Goal: Task Accomplishment & Management: Manage account settings

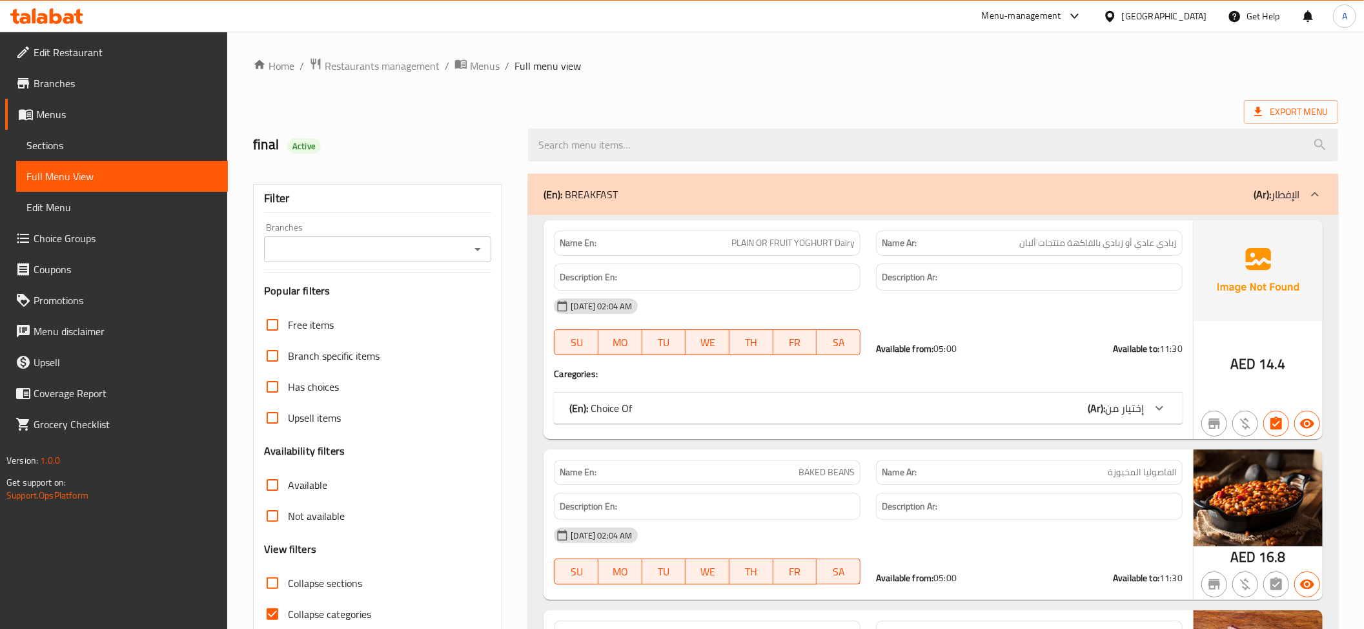
click at [1156, 18] on div "United Arab Emirates" at bounding box center [1164, 16] width 85 height 14
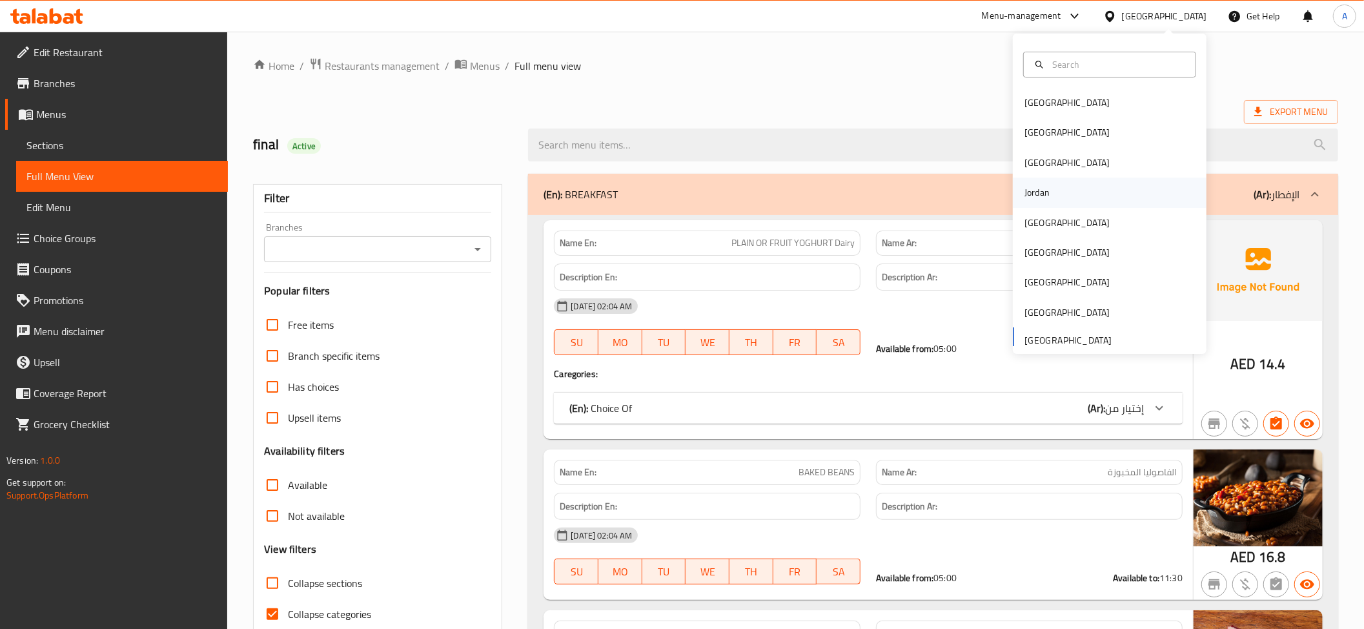
click at [1038, 200] on div "Jordan" at bounding box center [1037, 193] width 46 height 30
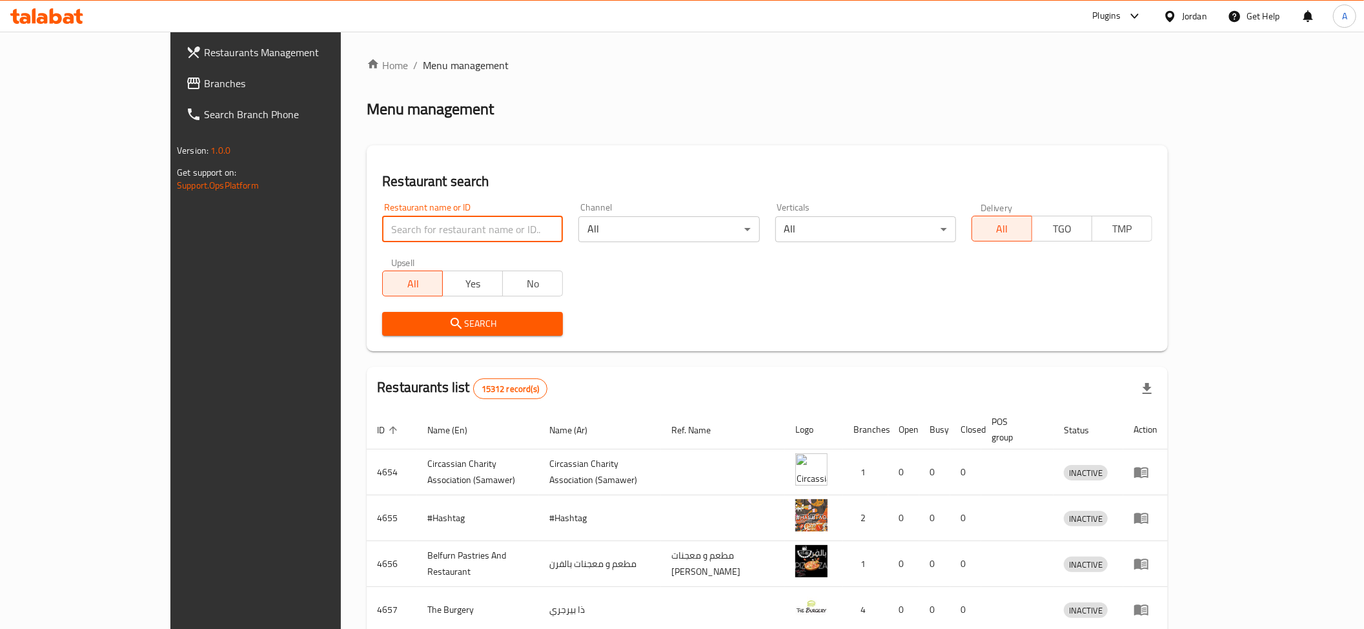
click at [403, 236] on input "search" at bounding box center [472, 229] width 181 height 26
paste input "ملحمة الهنيني"
type input "ملحمة الهنيني"
click at [393, 328] on span "Search" at bounding box center [473, 324] width 160 height 16
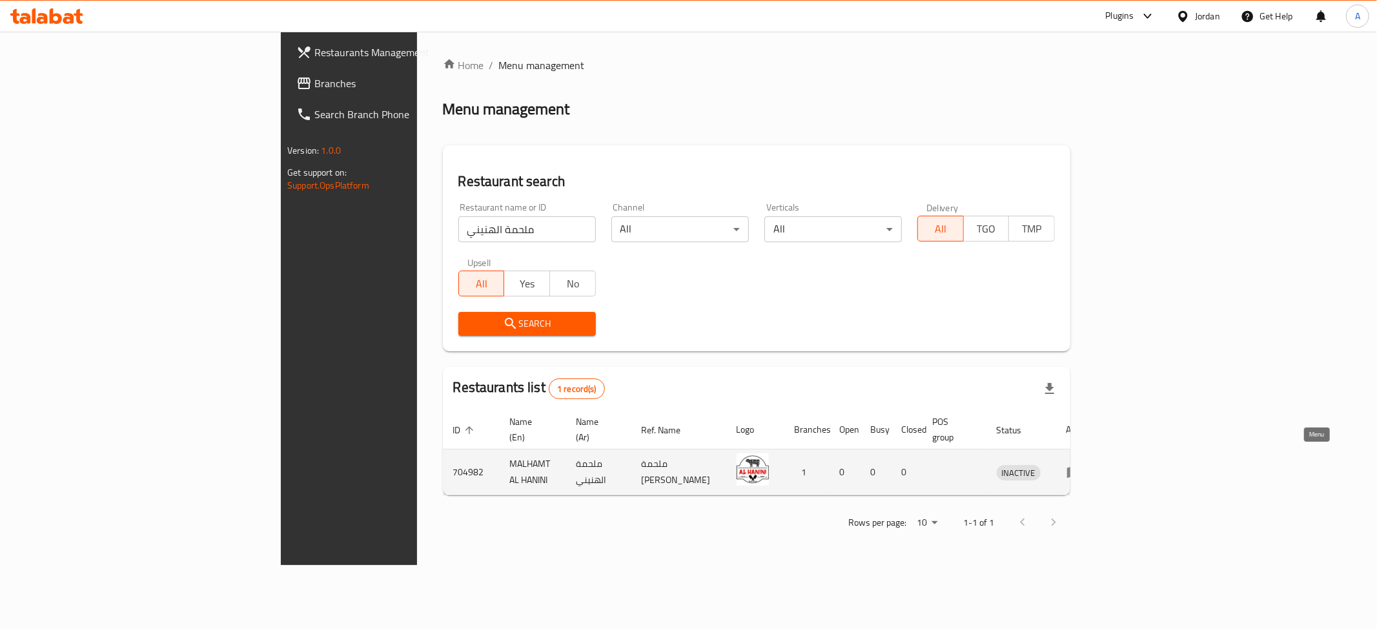
click at [1091, 464] on link "enhanced table" at bounding box center [1079, 471] width 24 height 15
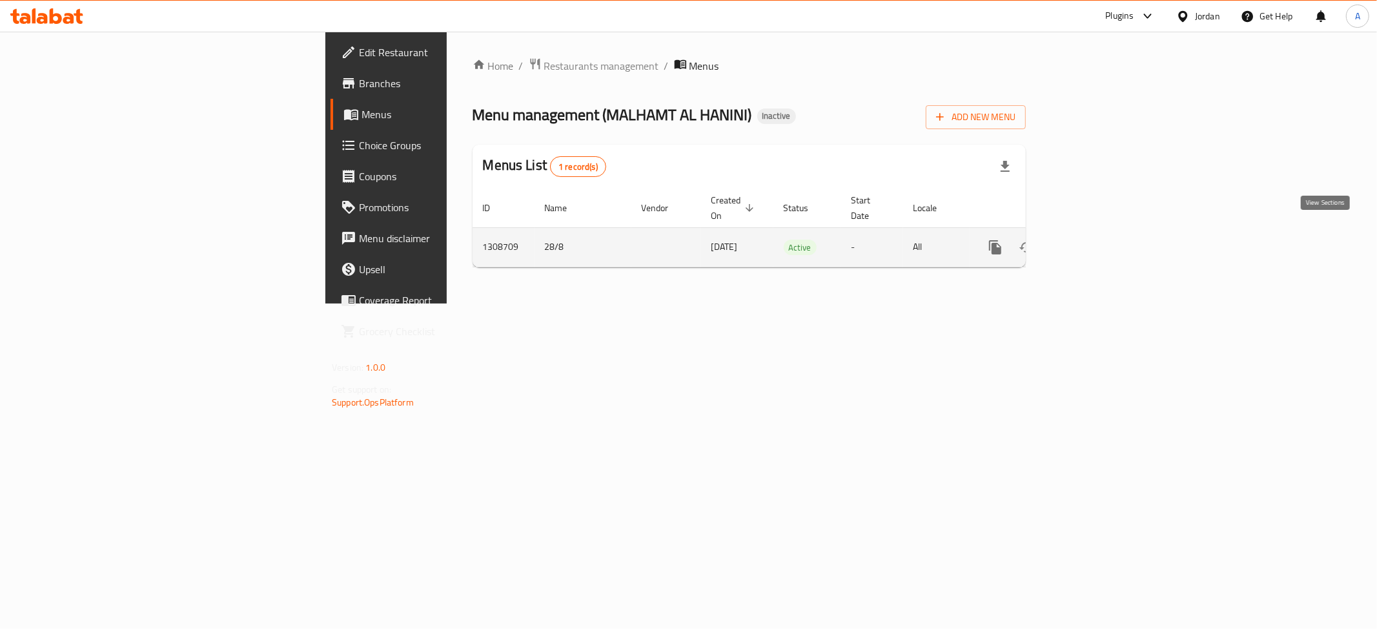
click at [1094, 241] on icon "enhanced table" at bounding box center [1089, 247] width 12 height 12
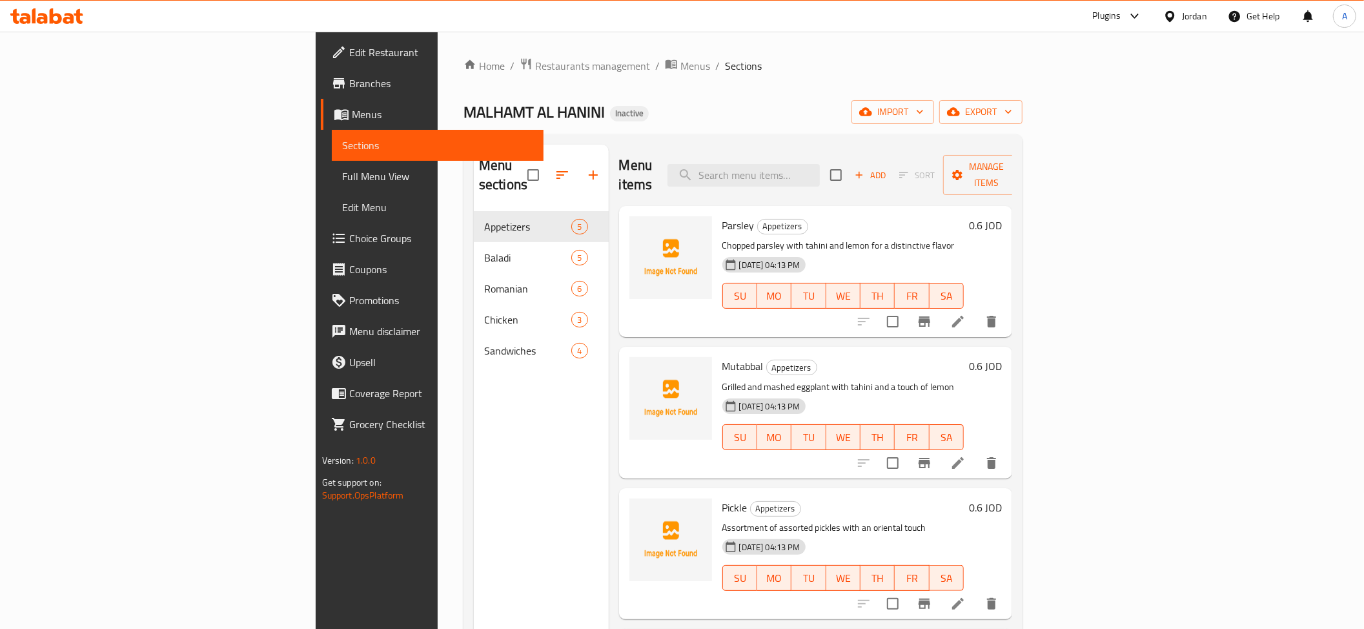
click at [332, 189] on link "Full Menu View" at bounding box center [438, 176] width 212 height 31
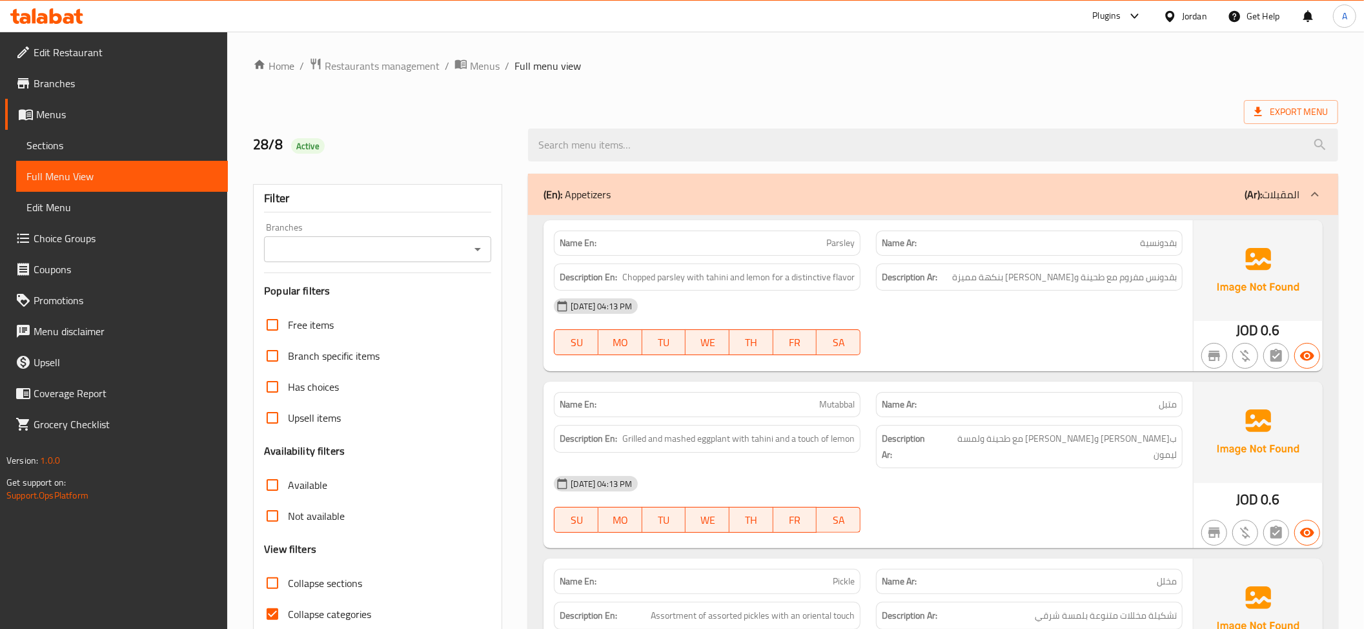
scroll to position [63, 0]
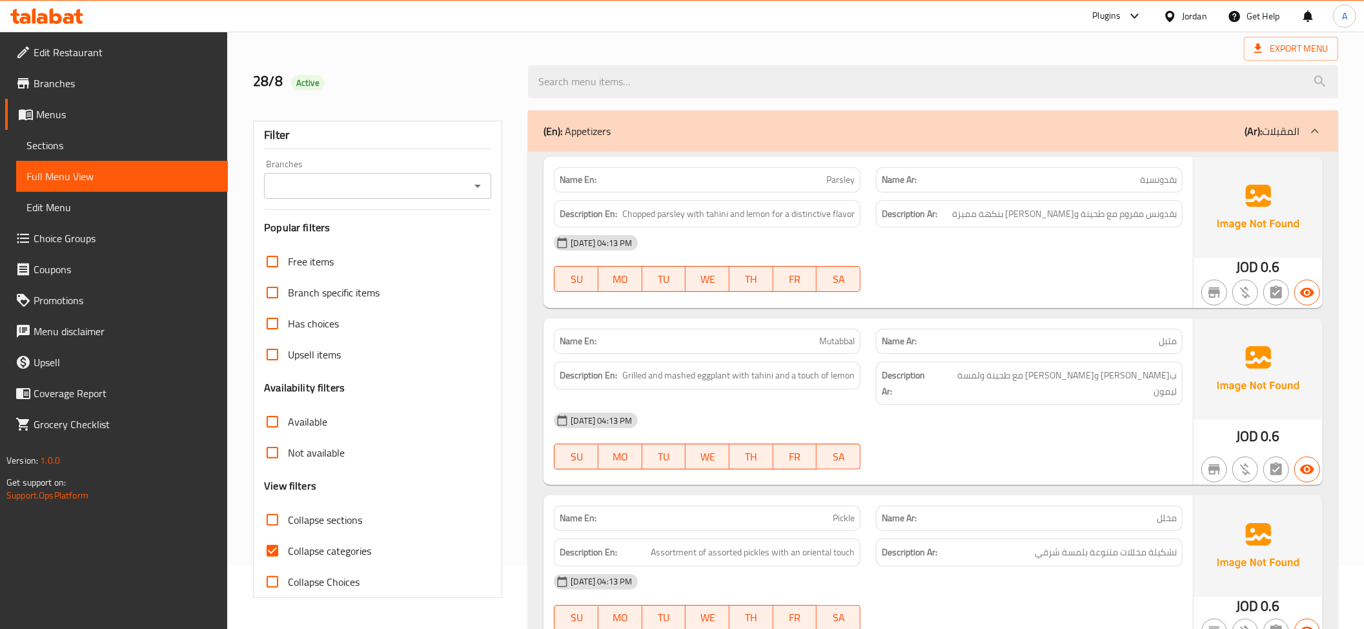
drag, startPoint x: 338, startPoint y: 518, endPoint x: 316, endPoint y: 551, distance: 40.5
click at [337, 520] on span "Collapse sections" at bounding box center [325, 519] width 74 height 15
click at [288, 520] on input "Collapse sections" at bounding box center [272, 519] width 31 height 31
checkbox input "true"
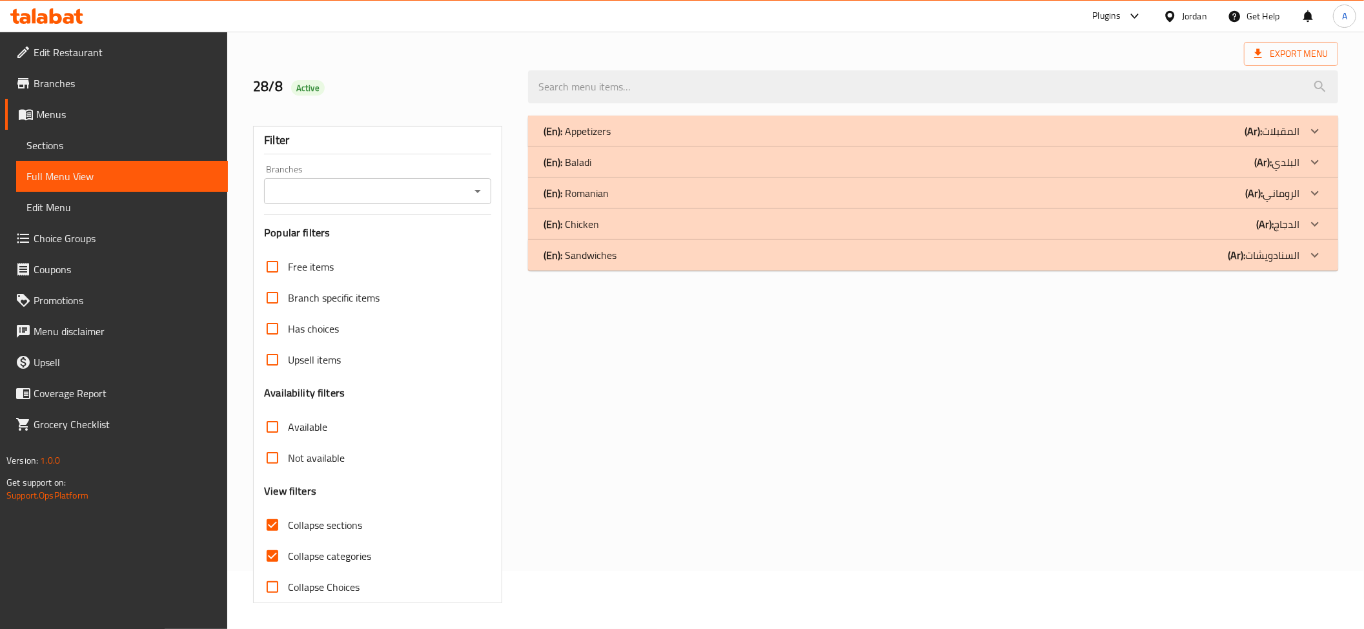
click at [316, 551] on span "Collapse categories" at bounding box center [329, 555] width 83 height 15
click at [288, 551] on input "Collapse categories" at bounding box center [272, 555] width 31 height 31
checkbox input "false"
click at [695, 130] on div "(En): Appetizers (Ar): المقبلات" at bounding box center [922, 130] width 756 height 15
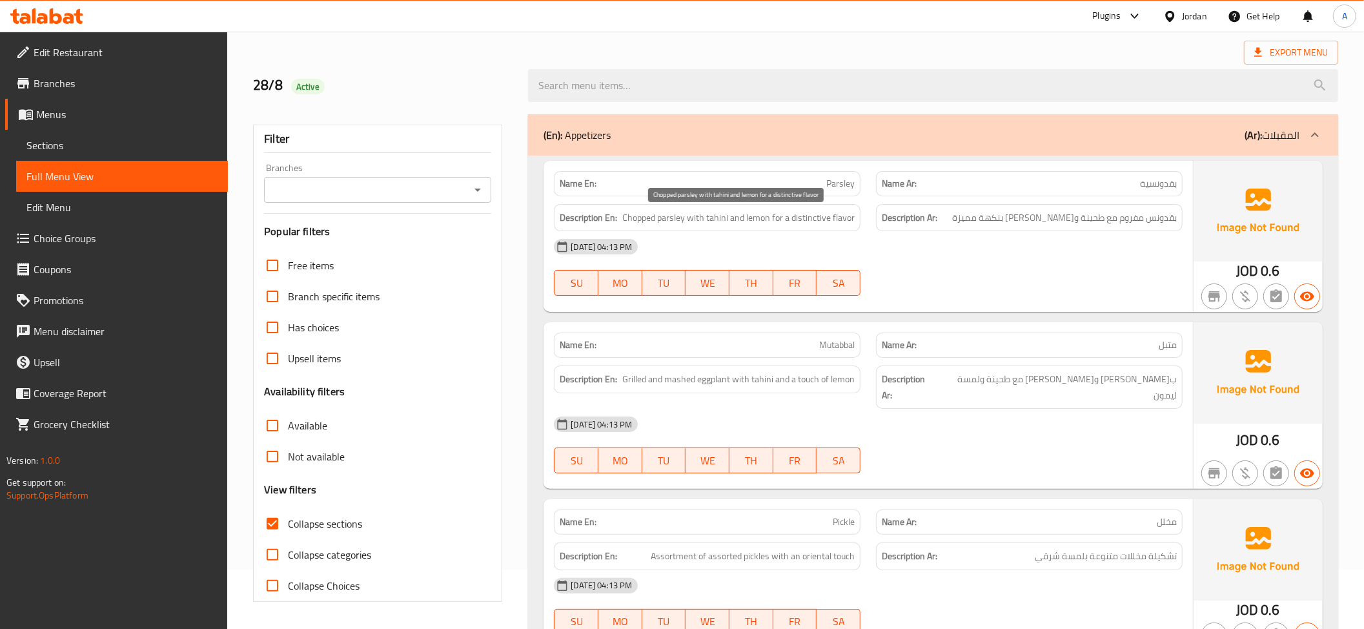
click at [713, 221] on span "Chopped parsley with tahini and lemon for a distinctive flavor" at bounding box center [738, 218] width 232 height 16
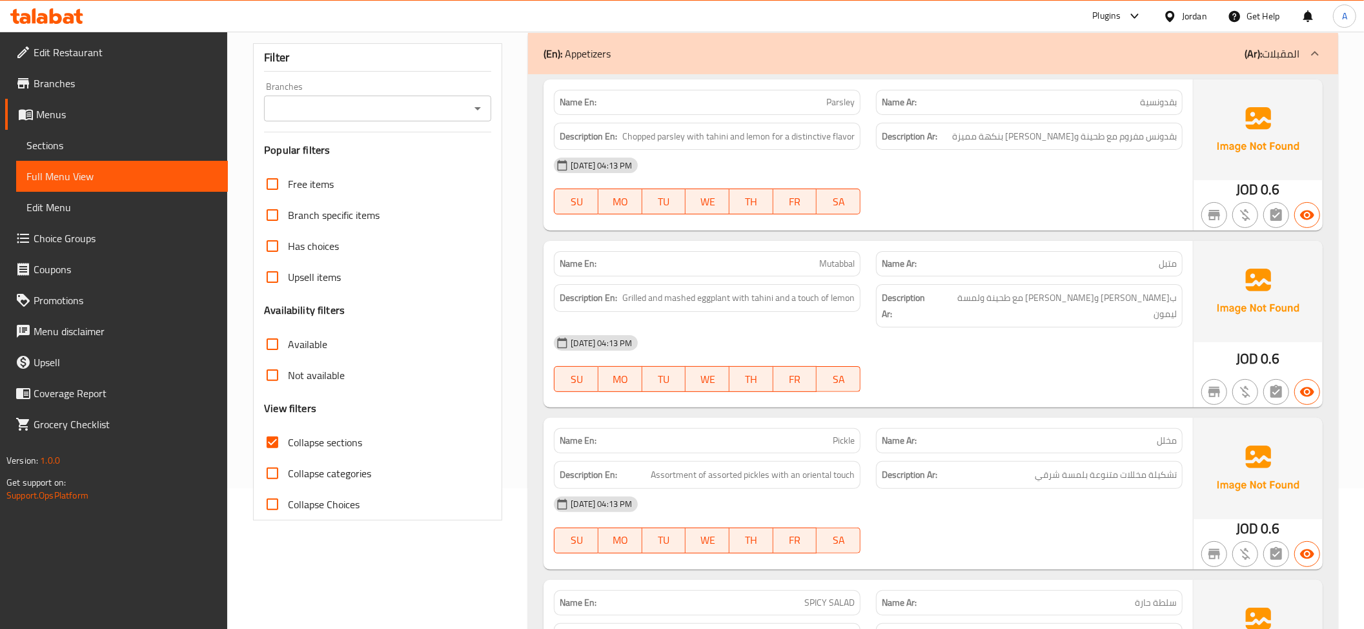
click at [682, 329] on div "28-08-2025 04:13 PM" at bounding box center [868, 342] width 644 height 31
click at [679, 327] on div "28-08-2025 04:13 PM" at bounding box center [868, 342] width 644 height 31
click at [710, 291] on span "Grilled and mashed eggplant with tahini and a touch of lemon" at bounding box center [738, 298] width 232 height 16
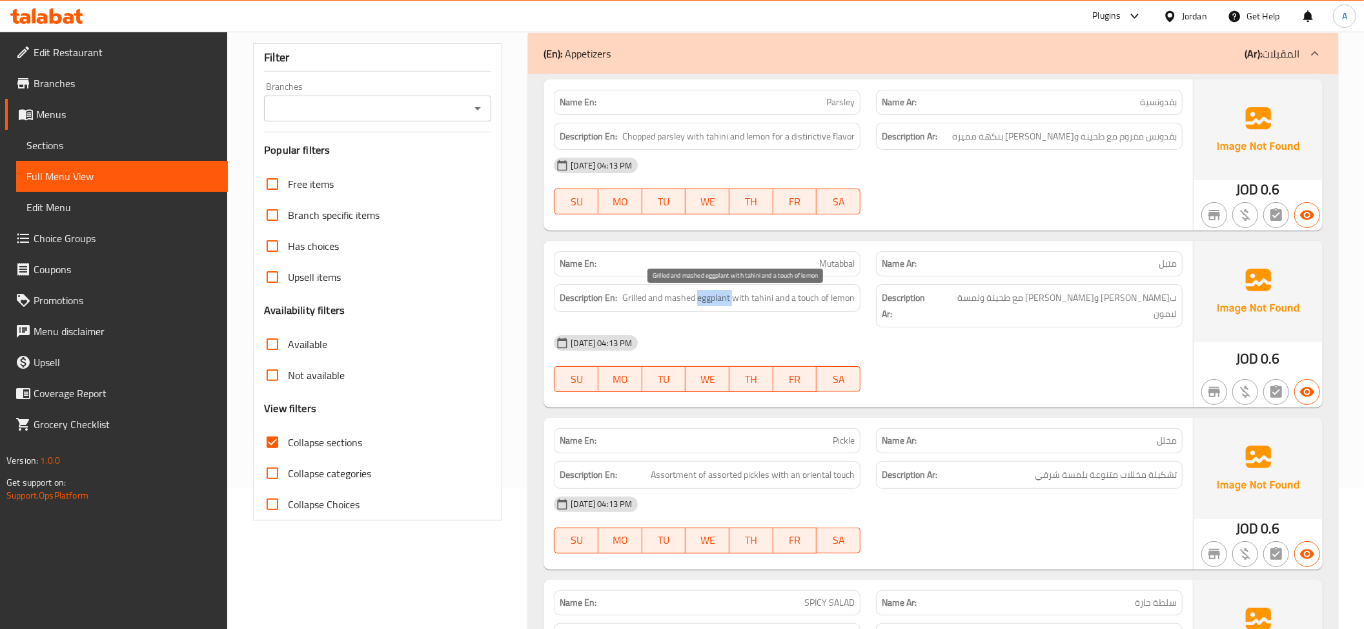
click at [710, 291] on span "Grilled and mashed eggplant with tahini and a touch of lemon" at bounding box center [738, 298] width 232 height 16
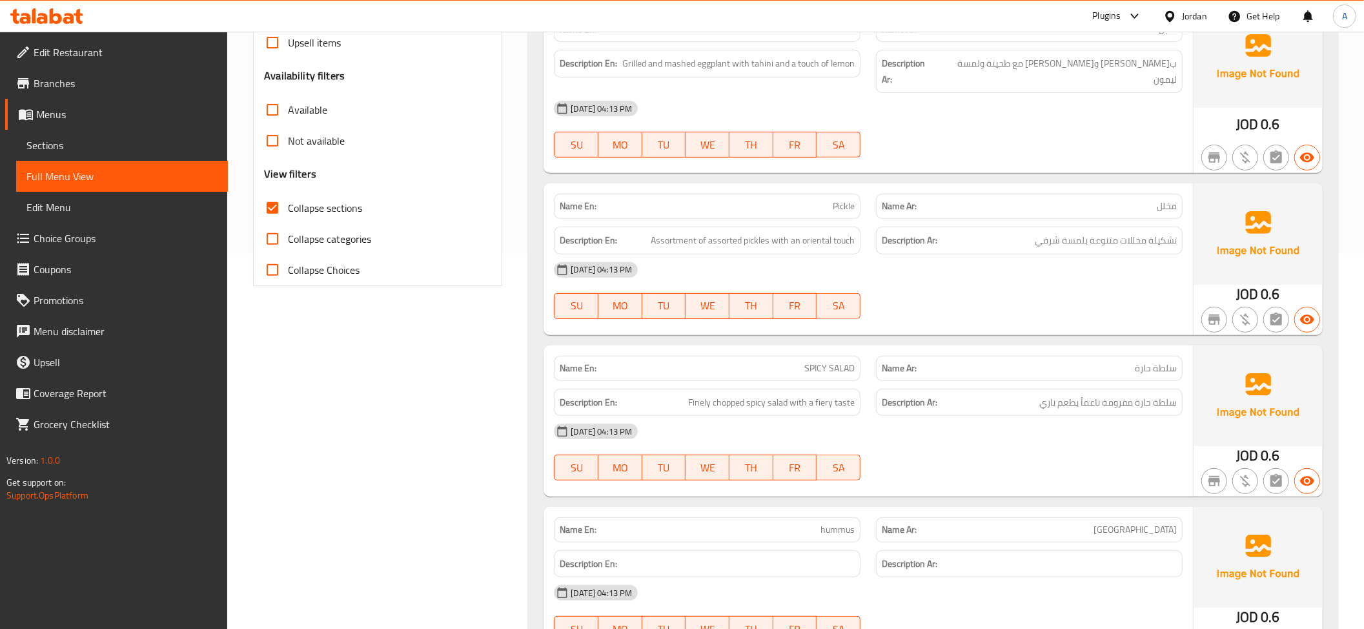
scroll to position [382, 0]
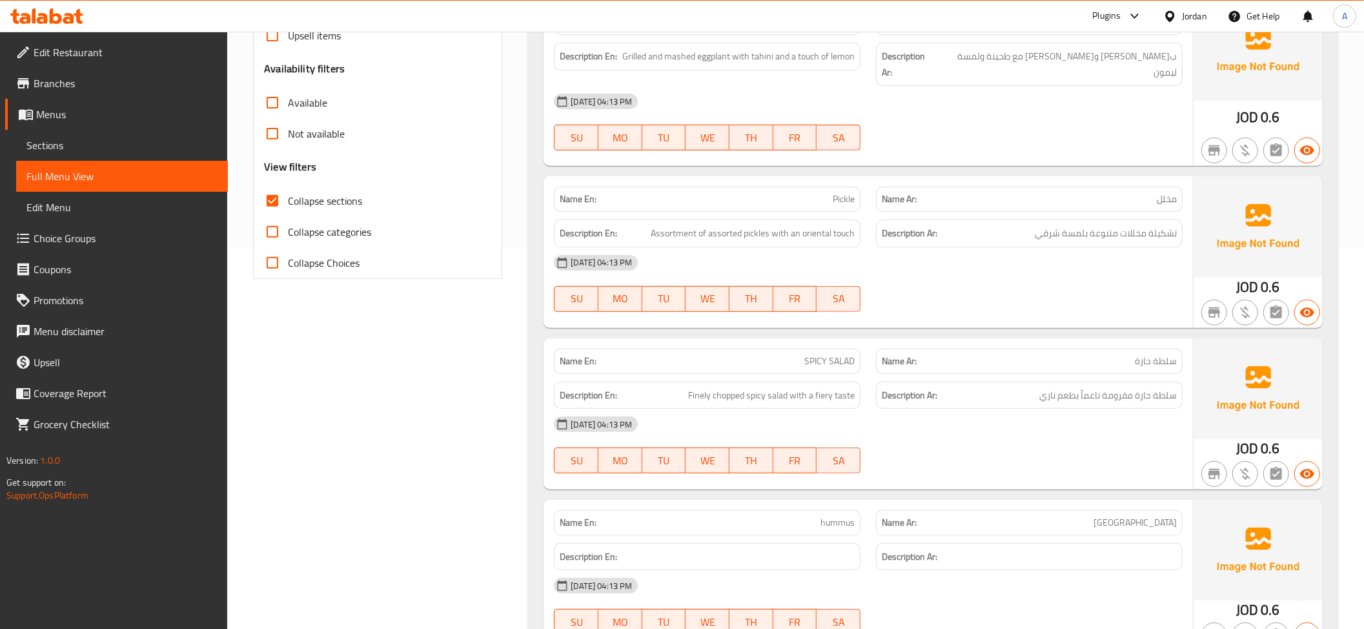
click at [826, 187] on div "Name En: Pickle" at bounding box center [707, 199] width 307 height 25
copy span "Pickle"
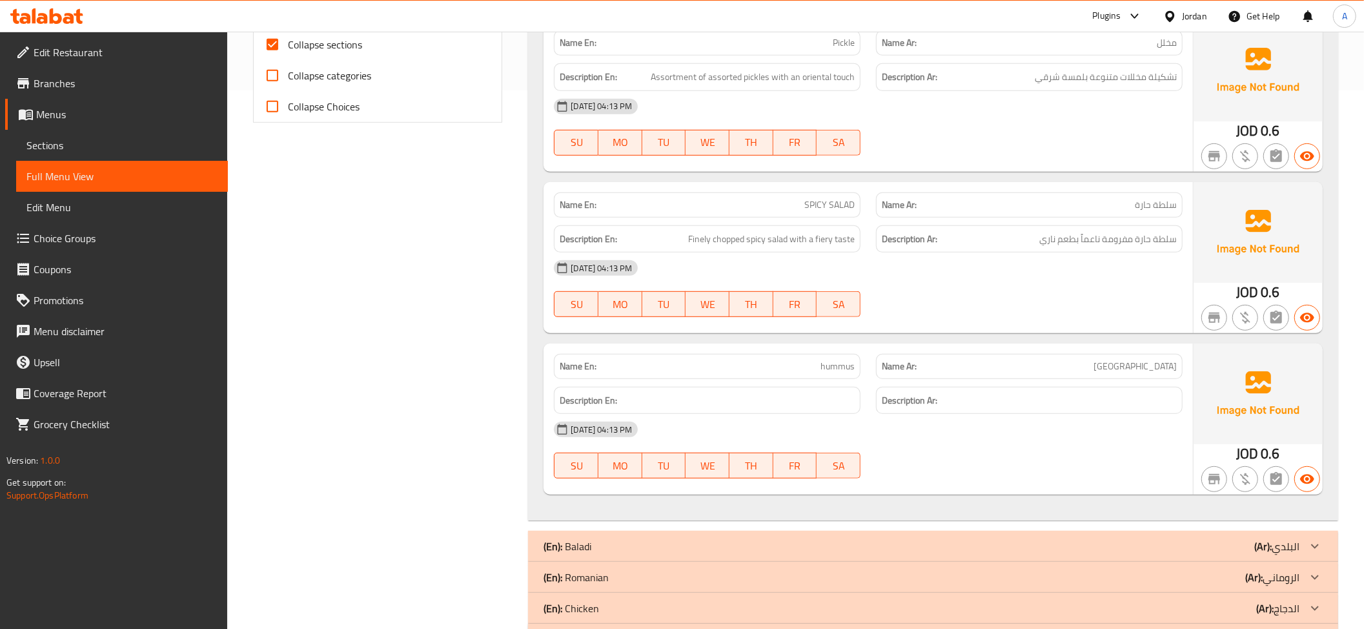
click at [792, 218] on div "Description En: Finely chopped spicy salad with a fiery taste" at bounding box center [707, 239] width 322 height 43
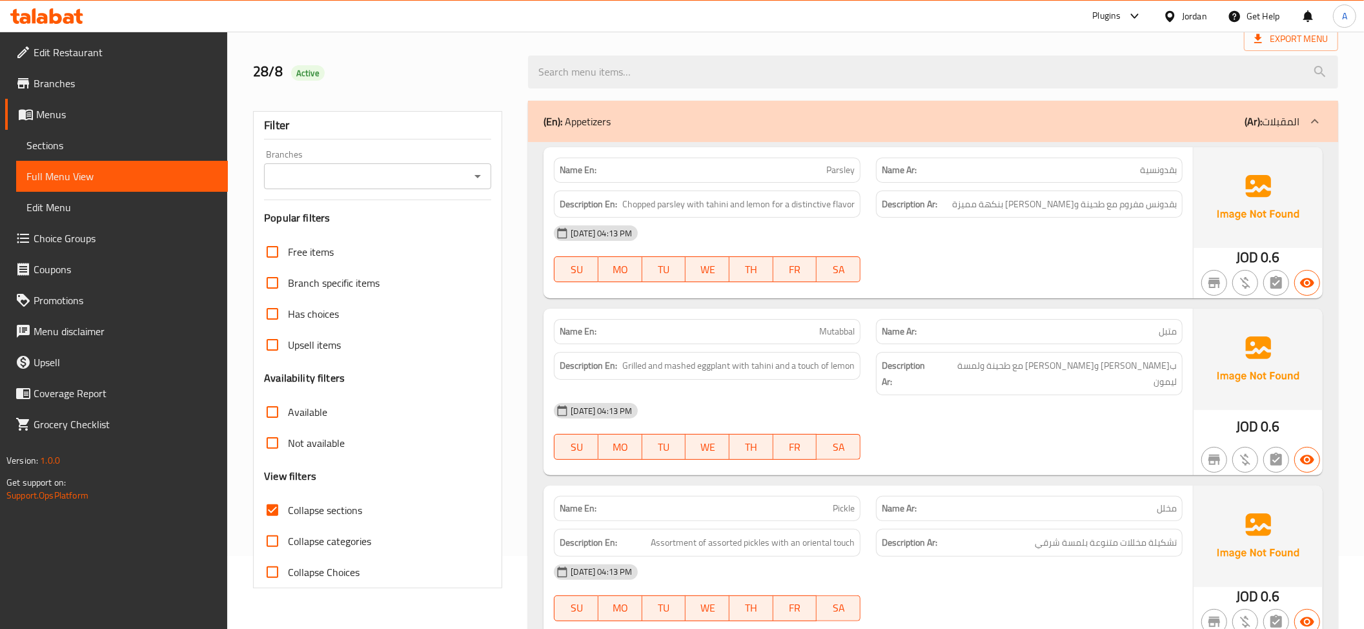
scroll to position [56, 0]
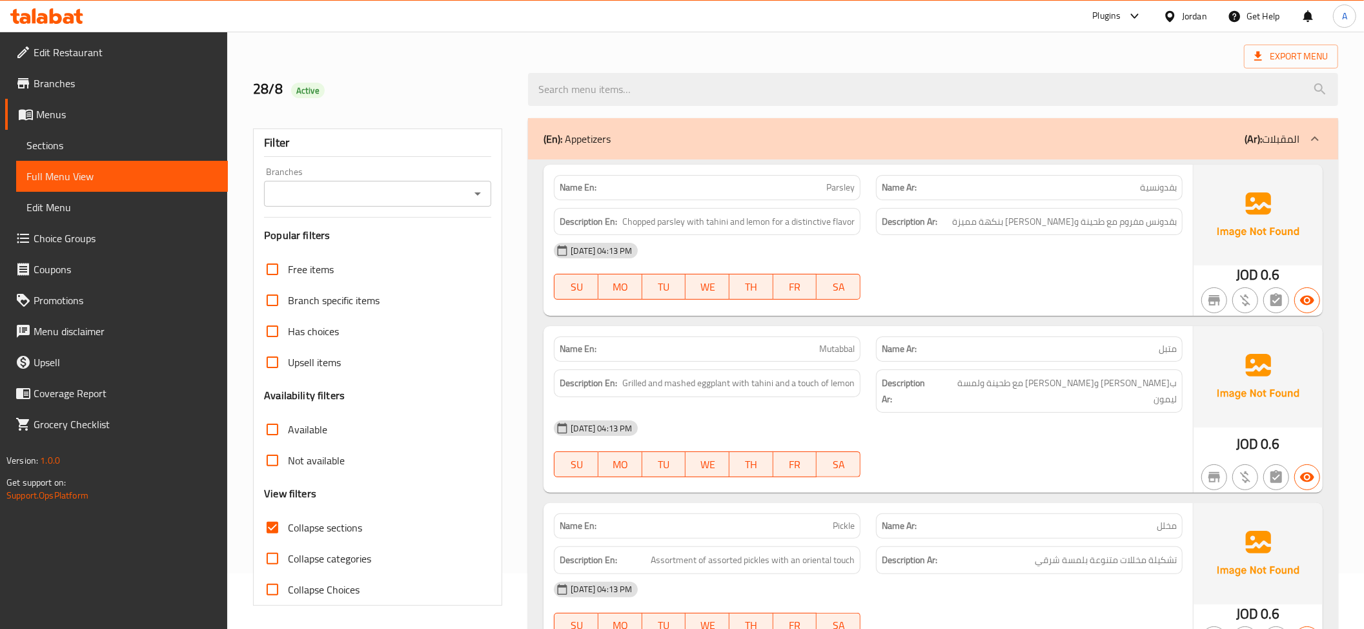
click at [1023, 124] on div "(En): Appetizers (Ar): المقبلات" at bounding box center [933, 138] width 810 height 41
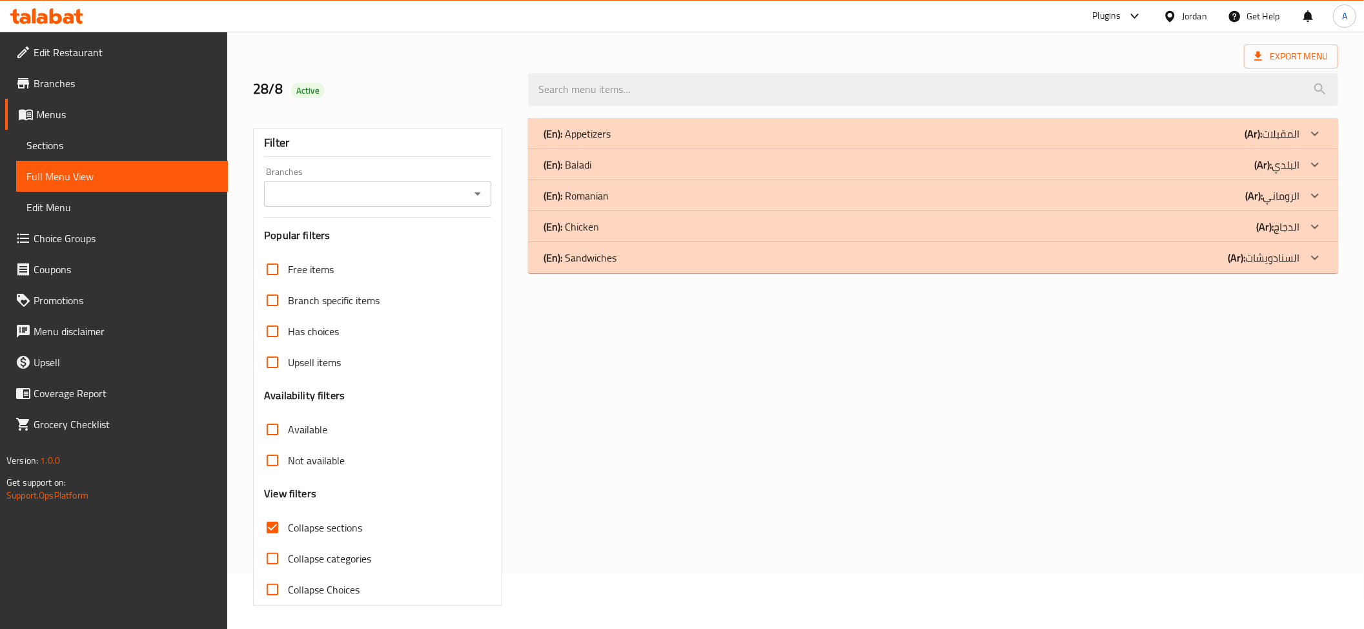
click at [1197, 163] on div "(En): Baladi (Ar): البلدي" at bounding box center [922, 164] width 756 height 15
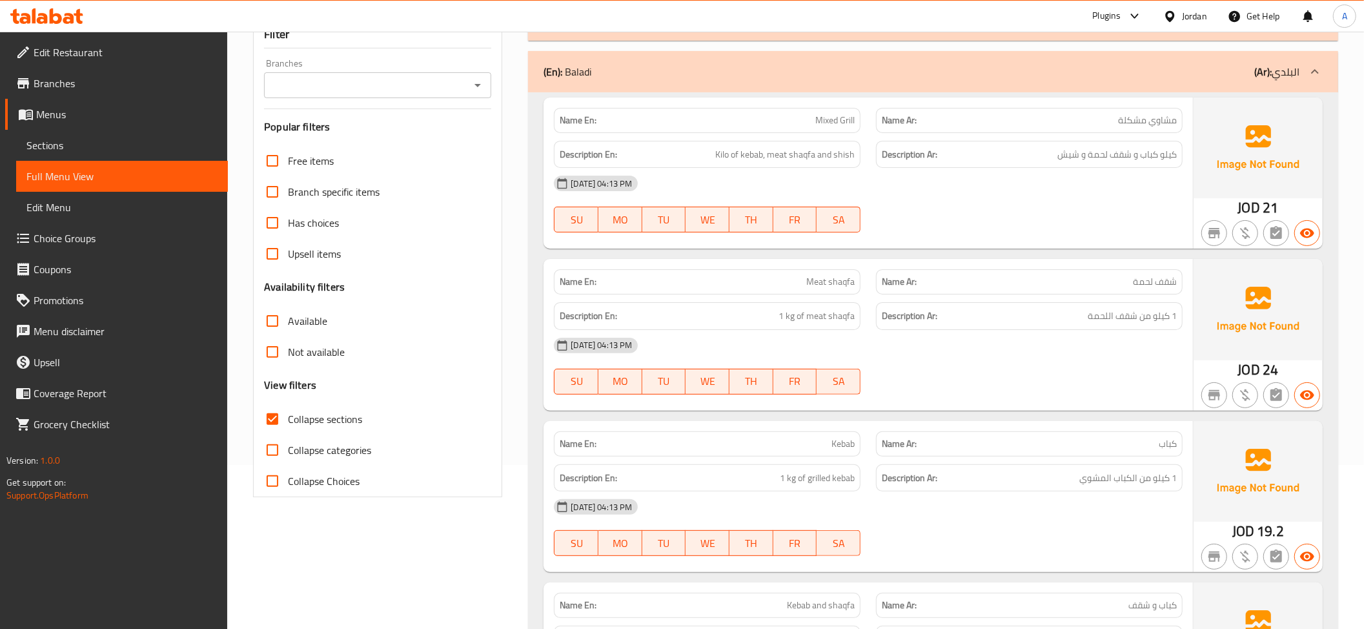
scroll to position [168, 0]
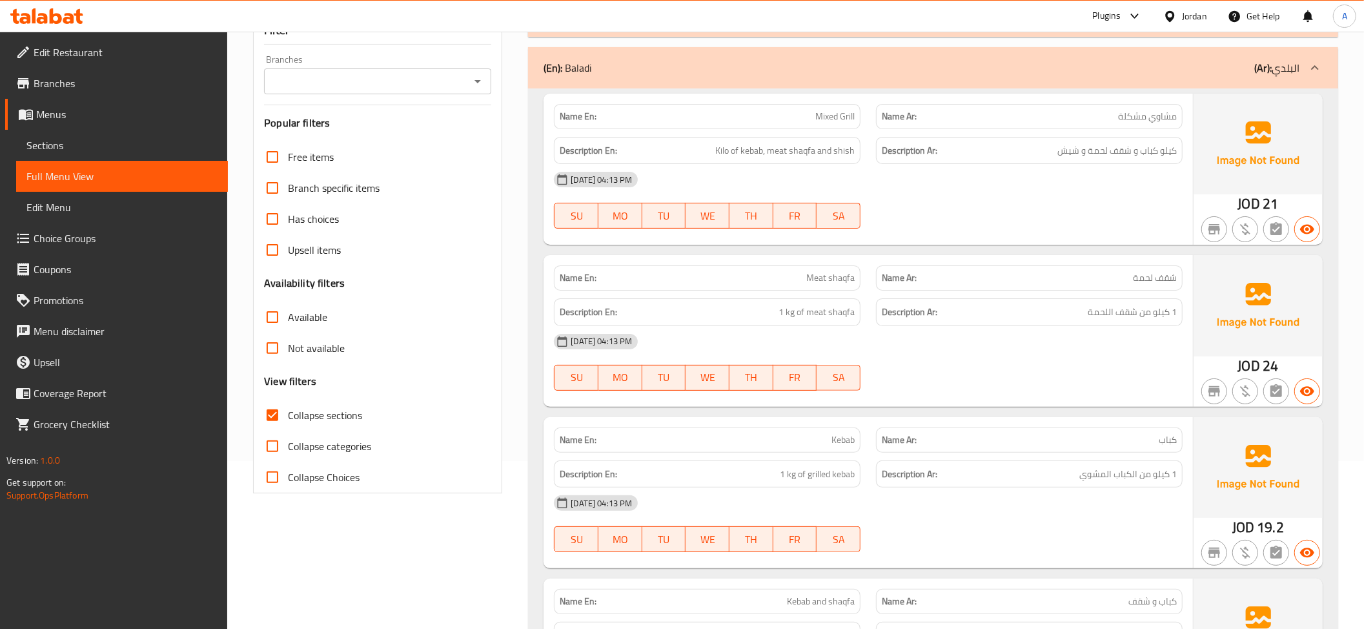
click at [817, 116] on span "Mixed Grill" at bounding box center [834, 117] width 39 height 14
click at [865, 155] on div "Description En: Kilo of kebab, meat shaqfa and shish" at bounding box center [707, 150] width 322 height 43
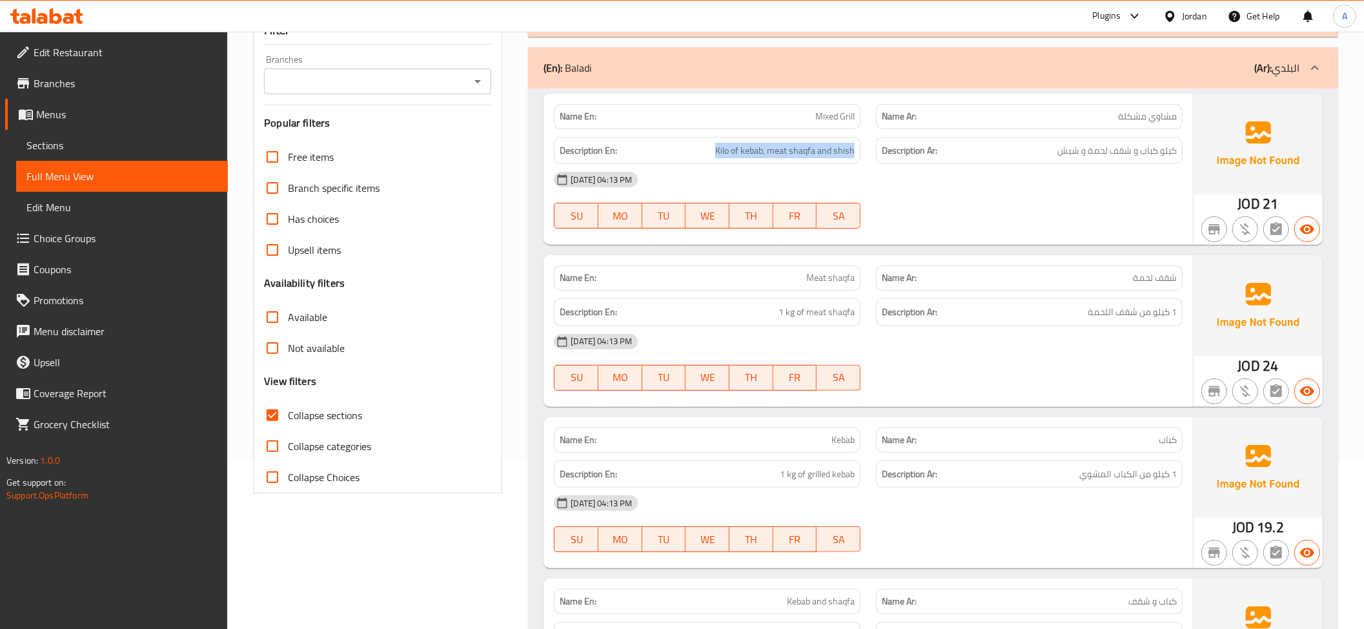
click at [865, 155] on div "Description En: Kilo of kebab, meat shaqfa and shish" at bounding box center [707, 150] width 322 height 43
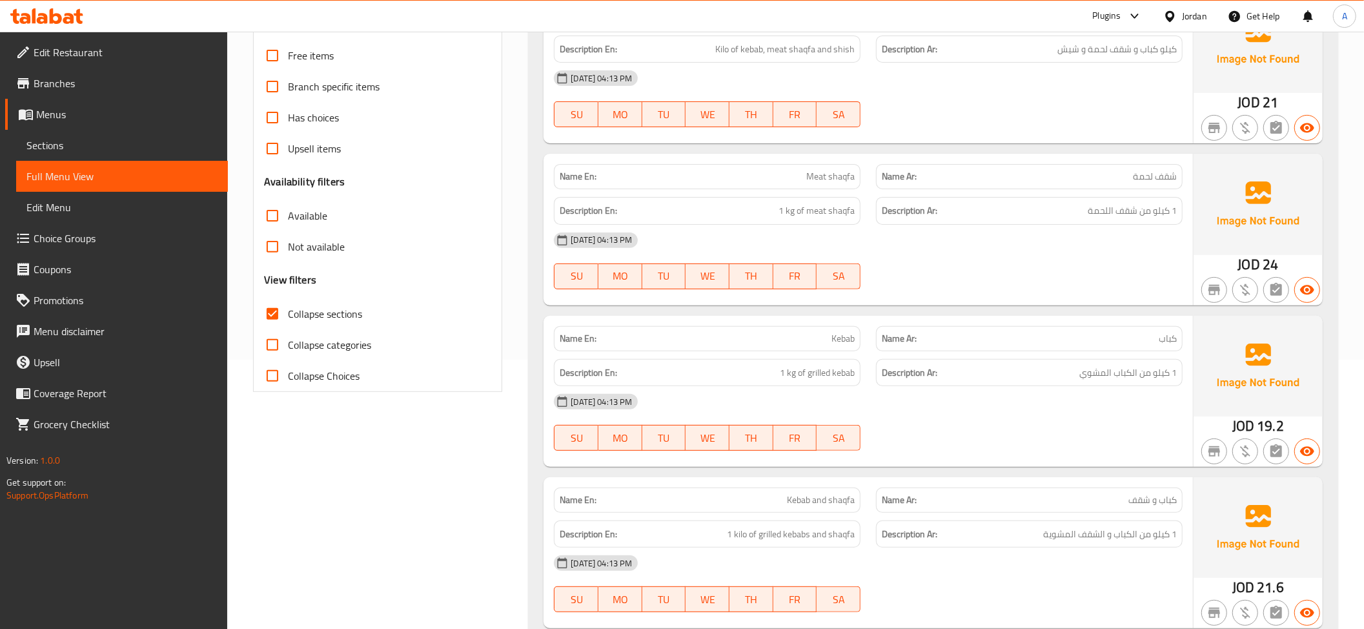
scroll to position [296, 0]
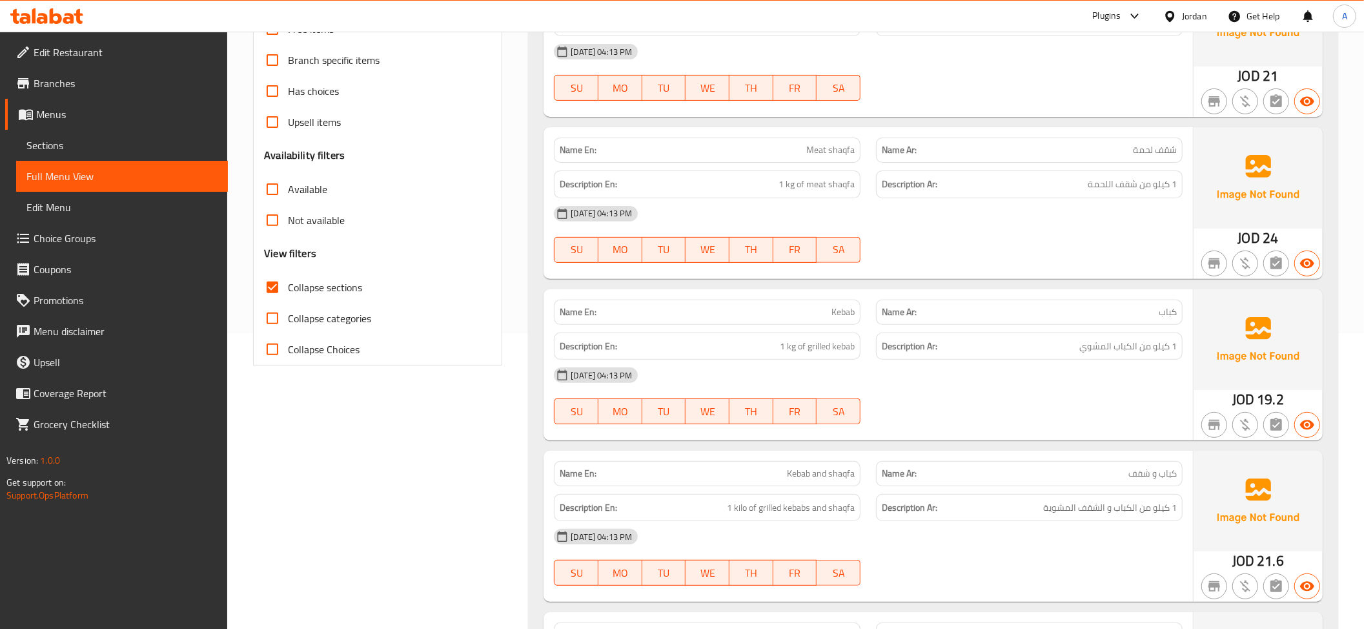
click at [838, 150] on span "Meat shaqfa" at bounding box center [830, 150] width 48 height 14
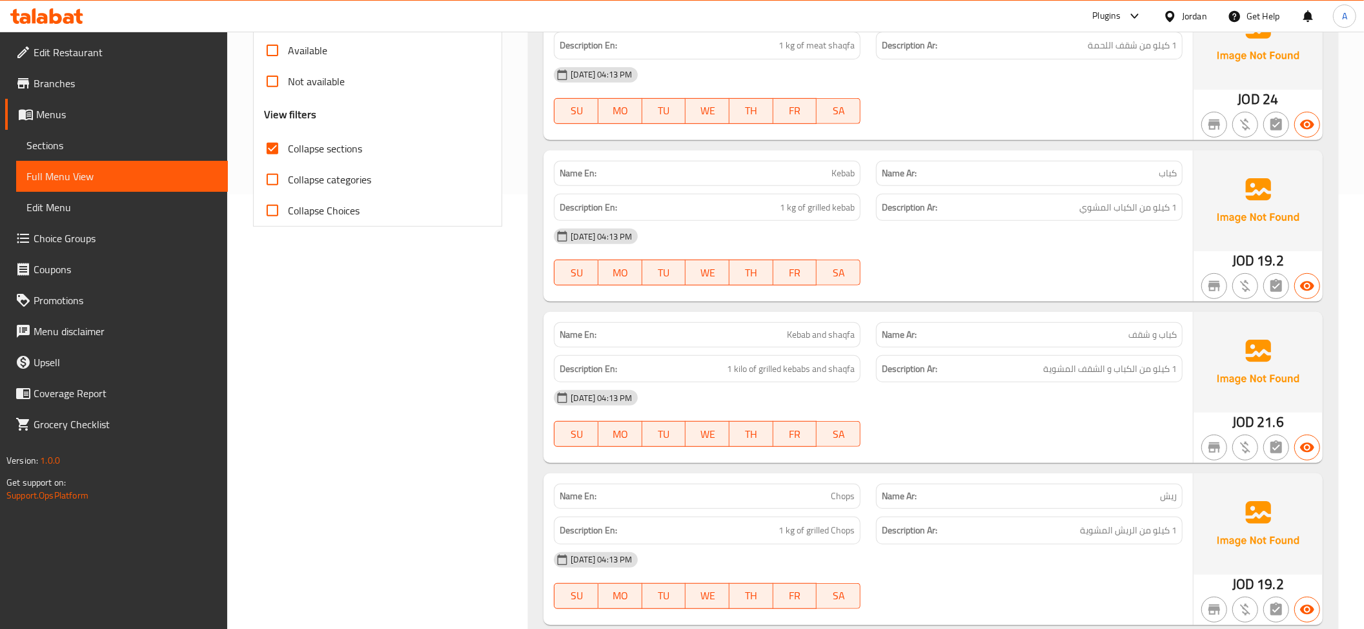
scroll to position [438, 0]
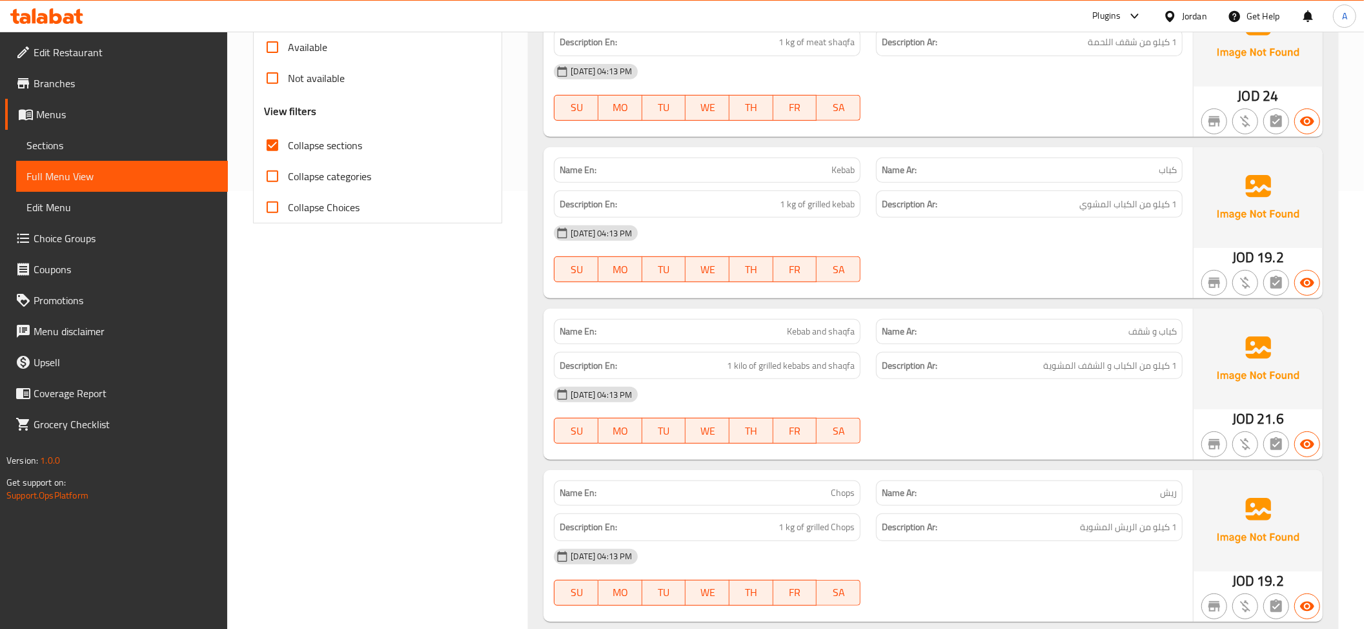
click at [843, 176] on span "Kebab" at bounding box center [843, 170] width 23 height 14
click at [823, 223] on div "28-08-2025 04:13 PM" at bounding box center [868, 233] width 644 height 31
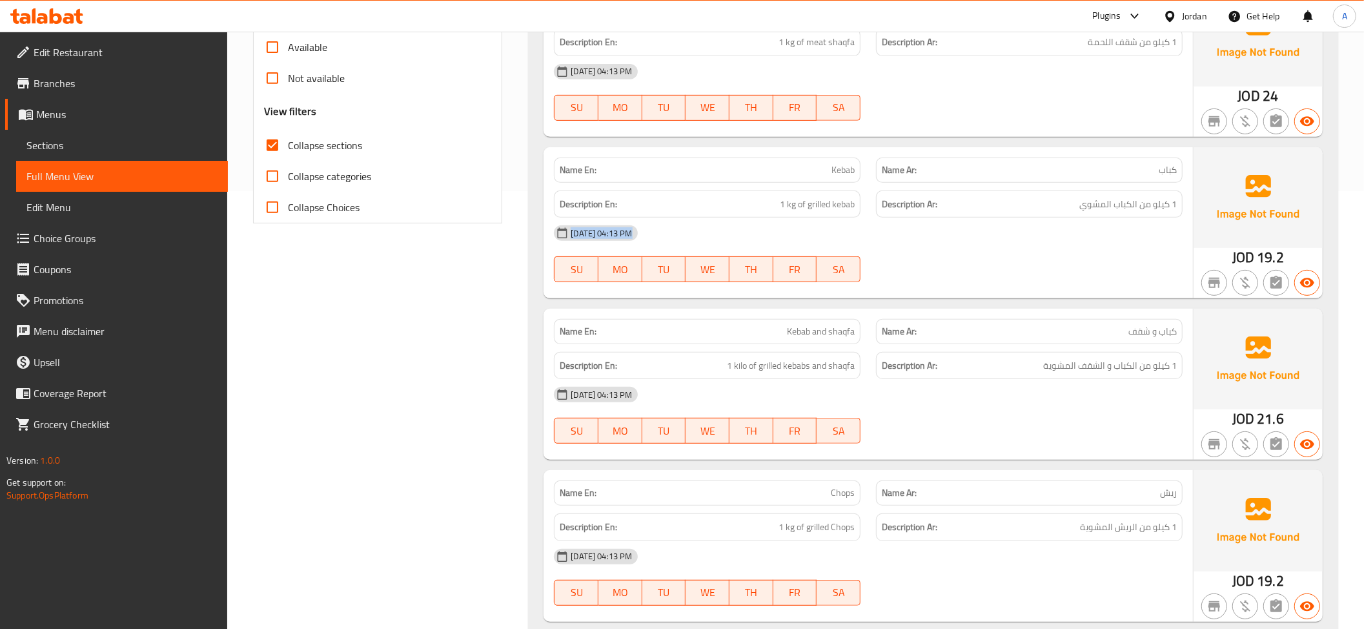
click at [823, 223] on div "28-08-2025 04:13 PM" at bounding box center [868, 233] width 644 height 31
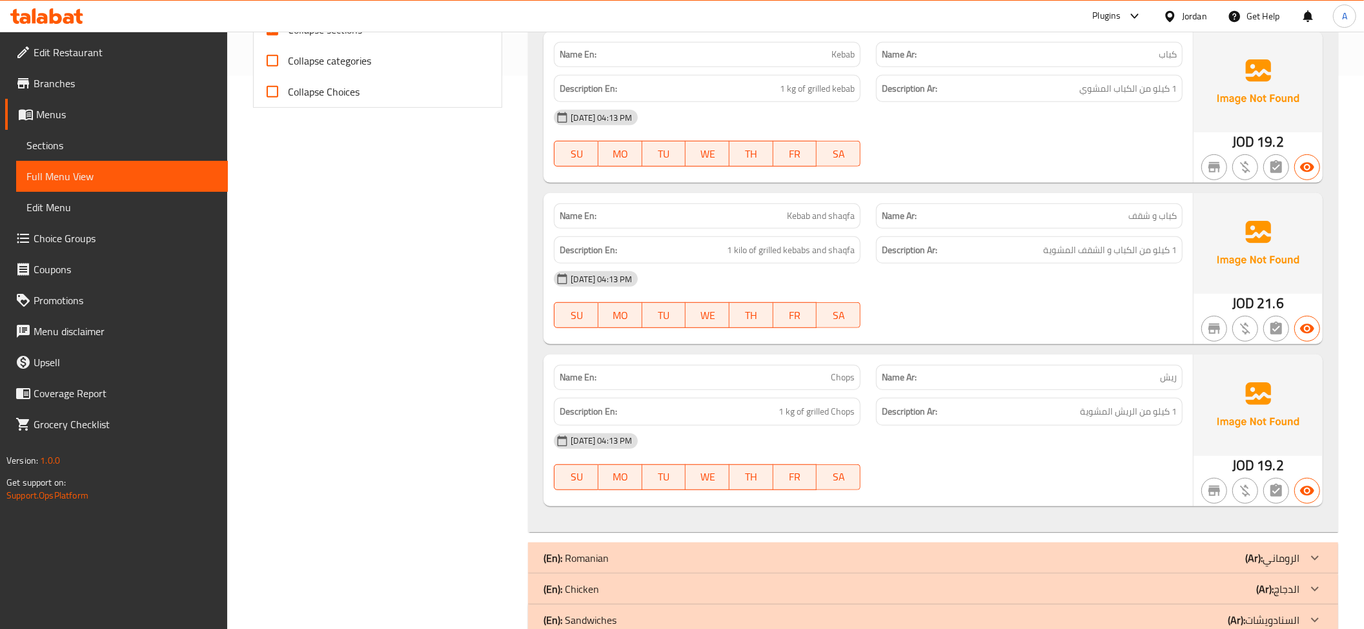
scroll to position [555, 0]
click at [706, 207] on div "Name En: Kebab and shaqfa" at bounding box center [707, 213] width 307 height 25
click at [835, 249] on span "1 kilo of grilled kebabs and shaqfa" at bounding box center [791, 248] width 128 height 16
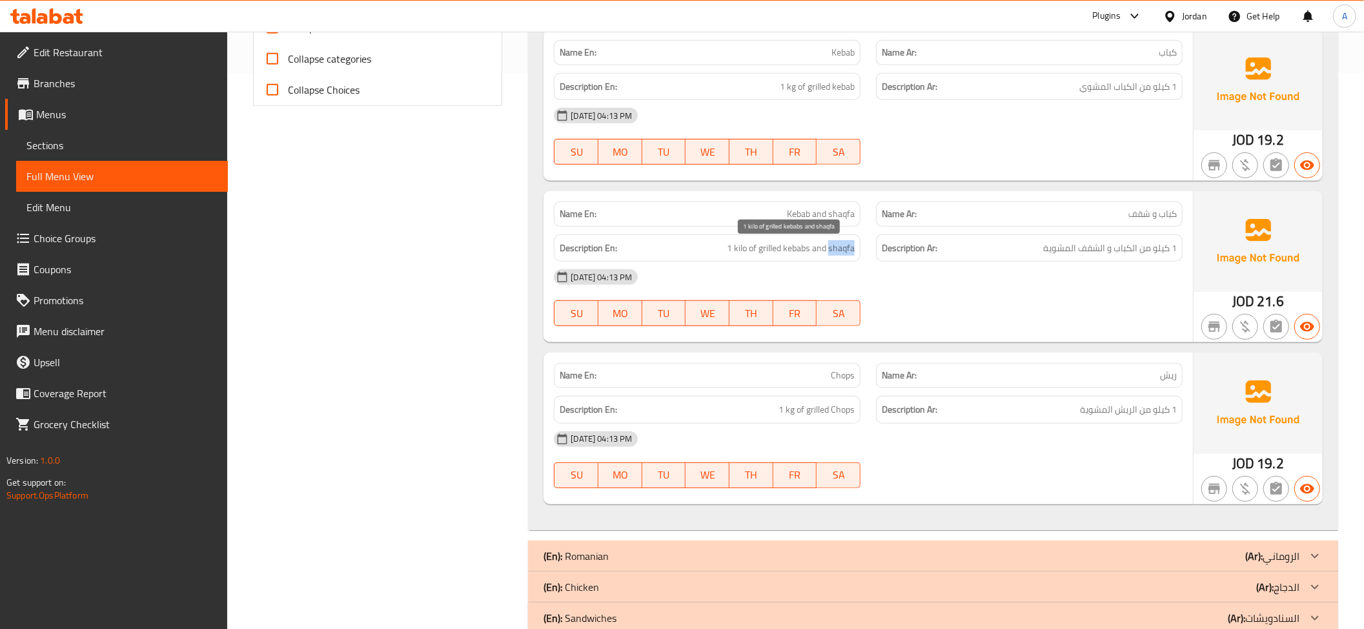
click at [835, 249] on span "1 kilo of grilled kebabs and shaqfa" at bounding box center [791, 248] width 128 height 16
click at [810, 393] on div "Description En: 1 kg of grilled Chops" at bounding box center [707, 409] width 322 height 43
click at [809, 391] on div "Description En: 1 kg of grilled Chops" at bounding box center [707, 409] width 322 height 43
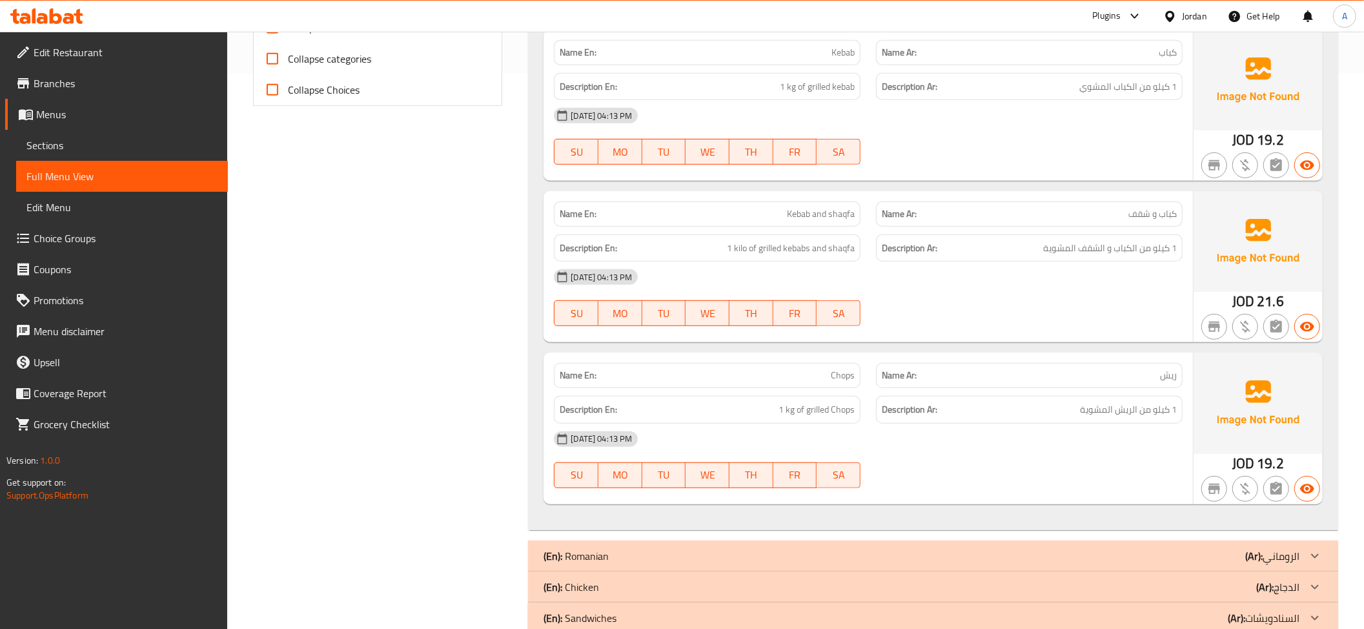
click at [894, 380] on strong "Name Ar:" at bounding box center [899, 376] width 35 height 14
click at [801, 378] on p "Name En: Chops" at bounding box center [707, 376] width 295 height 14
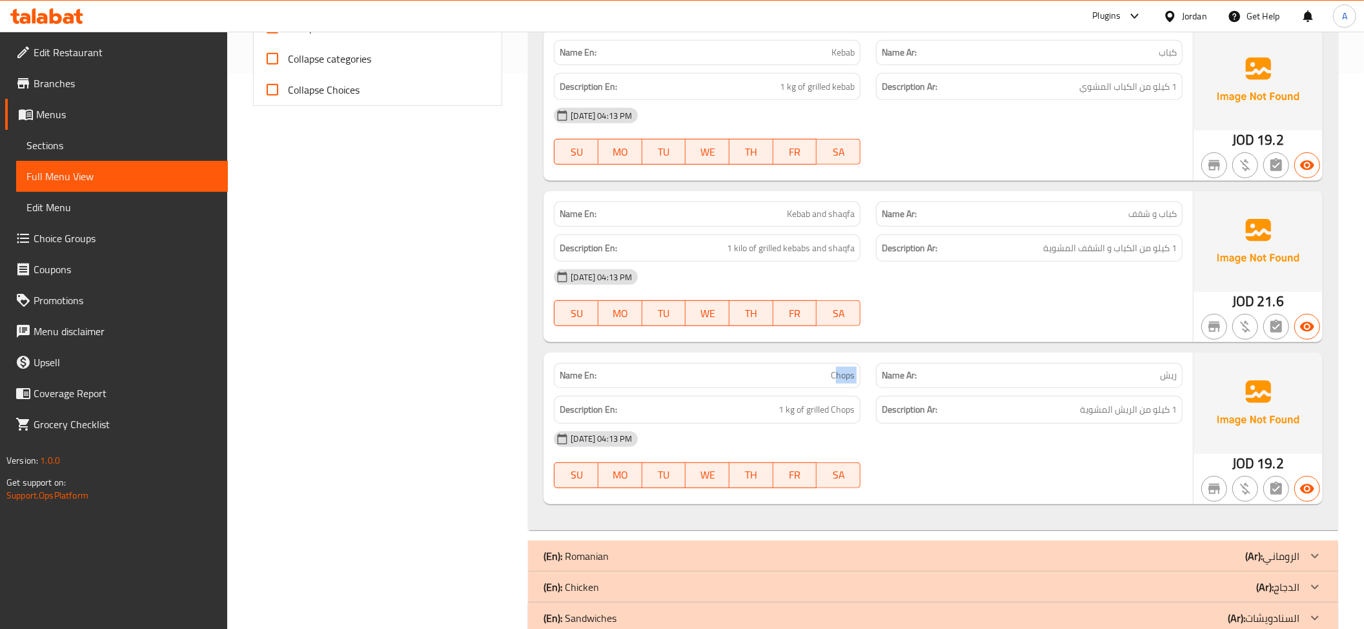
click at [801, 378] on p "Name En: Chops" at bounding box center [707, 376] width 295 height 14
copy span "Chops"
click at [802, 373] on p "Name En: Chops" at bounding box center [707, 376] width 295 height 14
click at [803, 373] on p "Name En: Chops" at bounding box center [707, 376] width 295 height 14
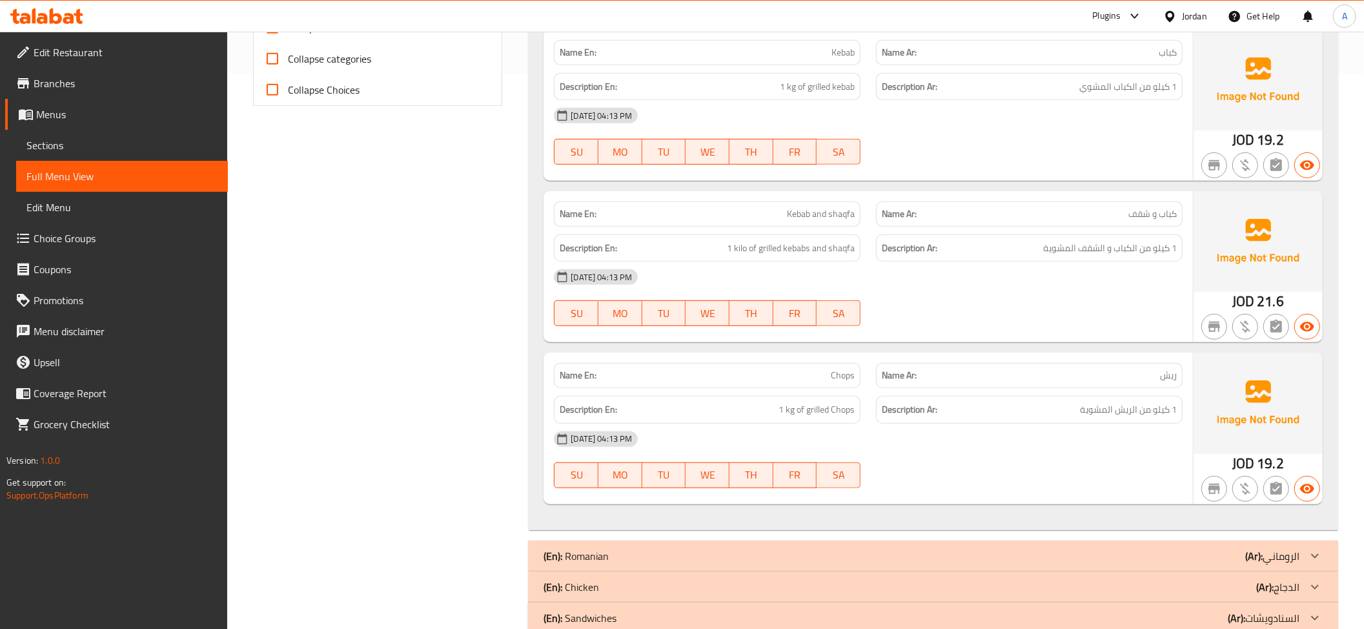
click at [1165, 378] on span "ريش" at bounding box center [1168, 376] width 17 height 14
copy span "ريش"
click at [1165, 373] on span "ريش" at bounding box center [1168, 376] width 17 height 14
click at [1169, 364] on div "Name Ar: ريش" at bounding box center [1029, 375] width 322 height 41
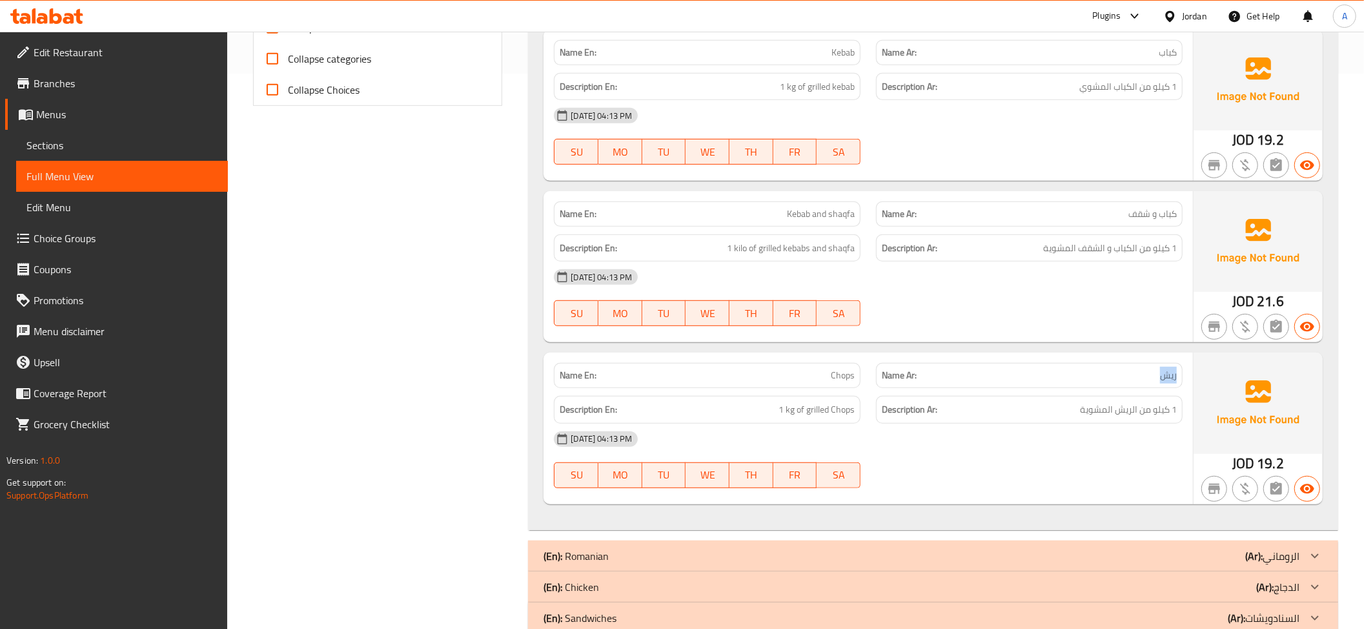
click at [1169, 364] on div "Name Ar: ريش" at bounding box center [1029, 375] width 322 height 41
copy span "ريش"
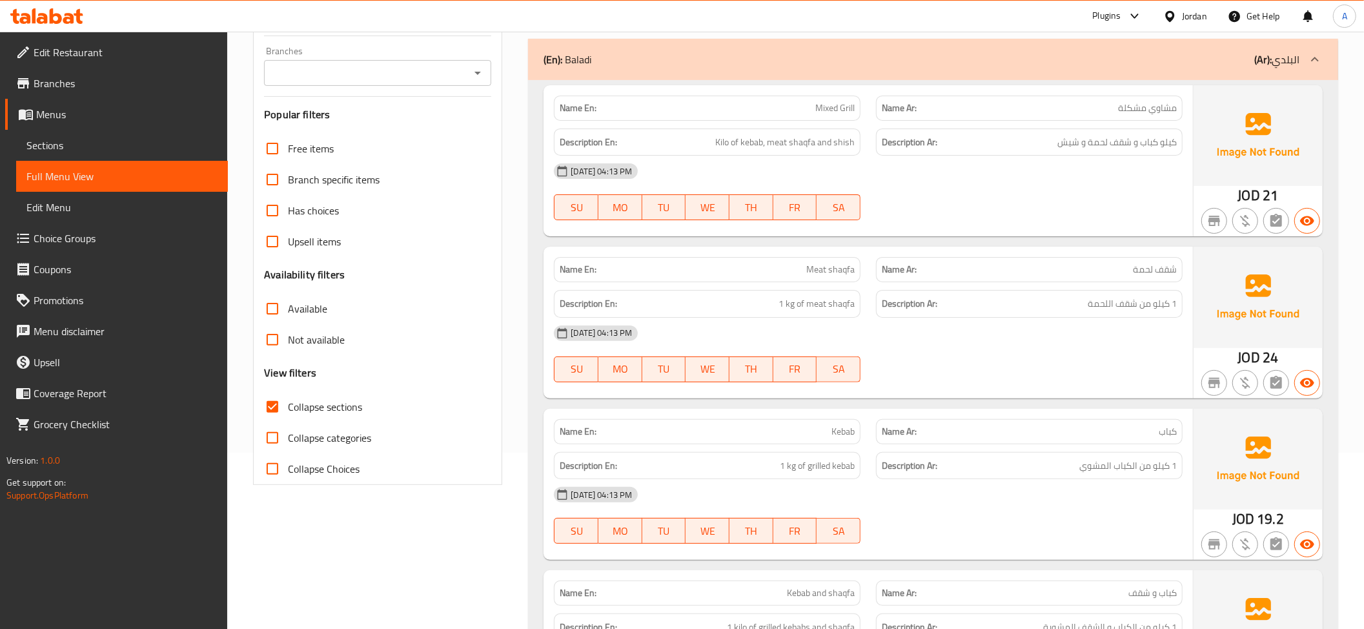
scroll to position [59, 0]
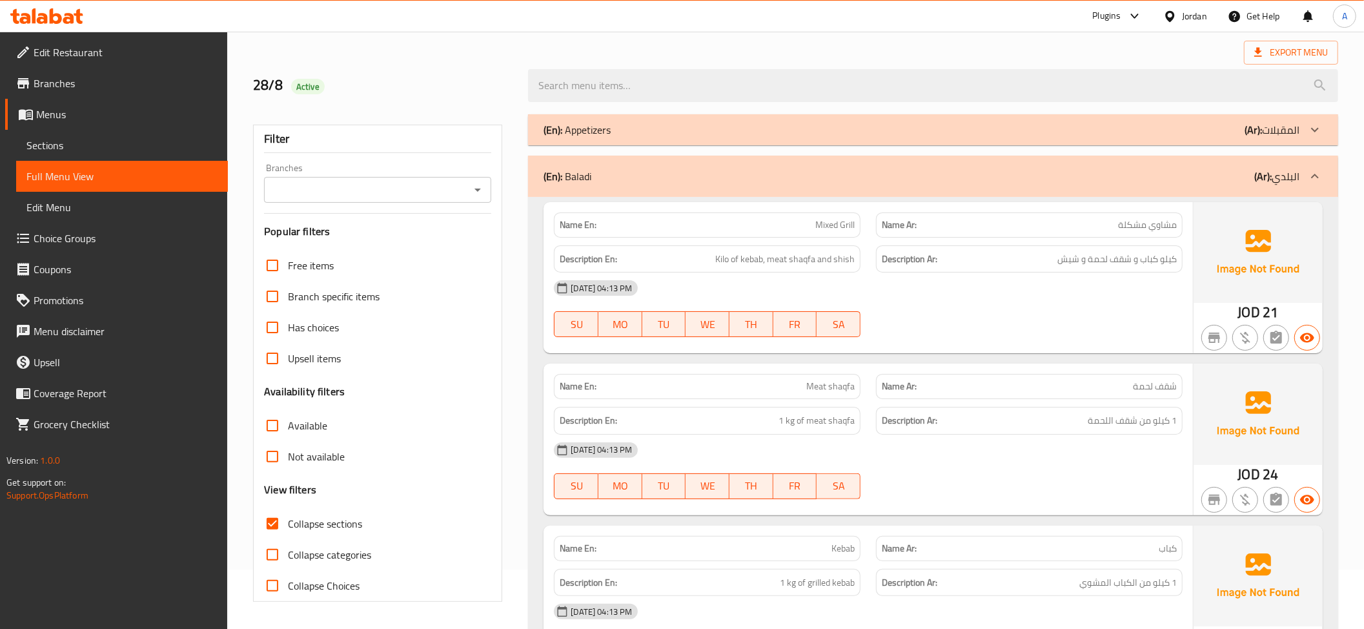
click at [1254, 181] on div "(En): Baladi (Ar): البلدي" at bounding box center [922, 176] width 756 height 15
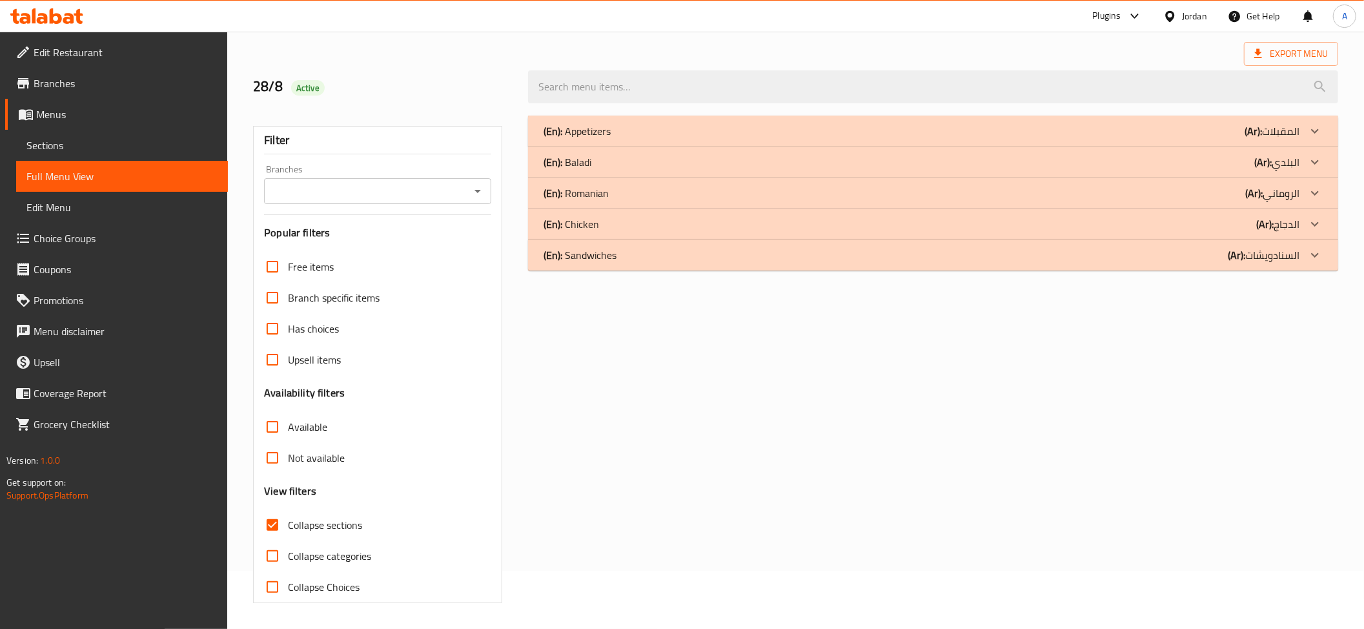
click at [622, 189] on div "(En): Romanian (Ar): الروماني" at bounding box center [922, 192] width 756 height 15
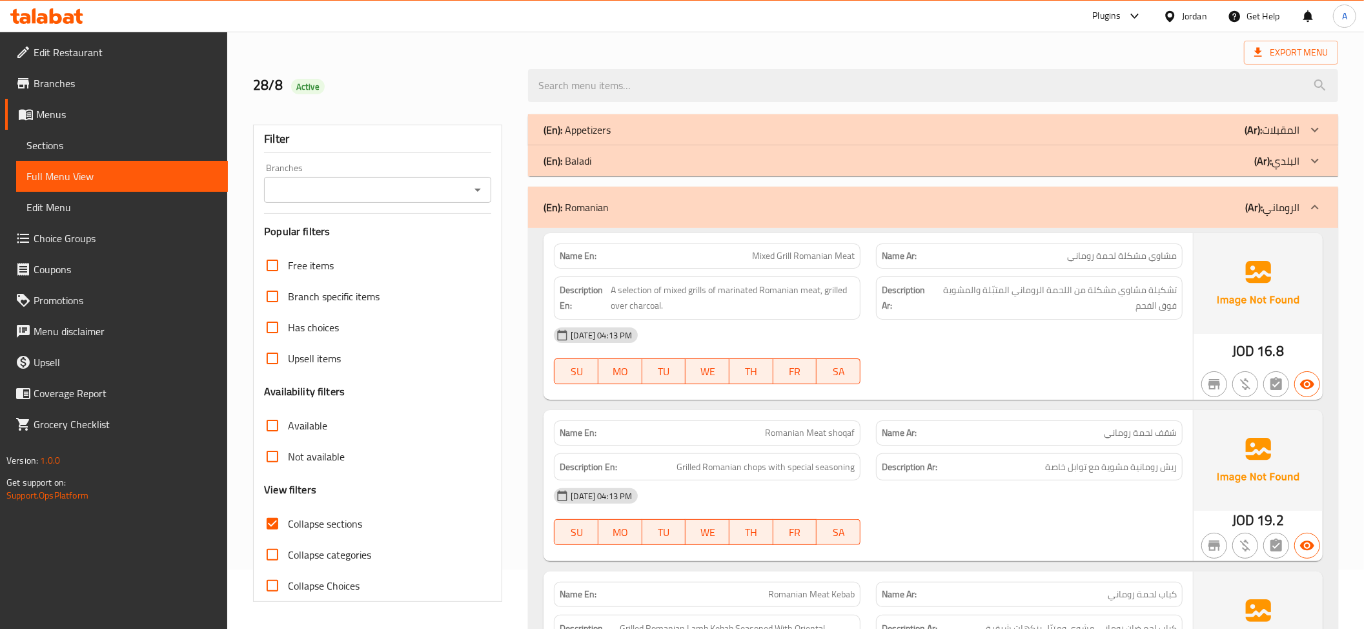
click at [814, 261] on span "Mixed Grill Romanian Meat" at bounding box center [803, 256] width 103 height 14
click at [1135, 252] on span "مشاوي مشكلة لحمة روماني" at bounding box center [1122, 256] width 110 height 14
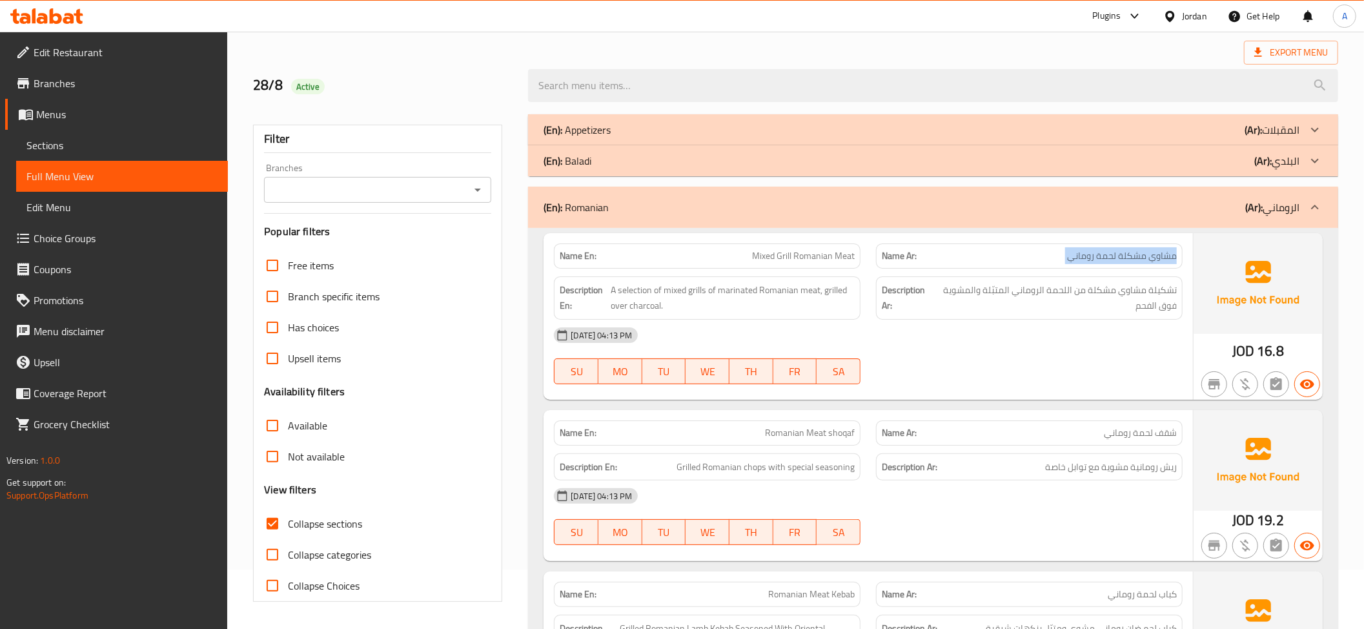
click at [1135, 252] on span "مشاوي مشكلة لحمة روماني" at bounding box center [1122, 256] width 110 height 14
copy span "مشاوي مشكلة لحمة روماني"
click at [1169, 298] on span "تشكيلة مشاوي مشكلة من اللحمة الروماني المتبّلة والمشوية فوق الفحم" at bounding box center [1055, 298] width 243 height 32
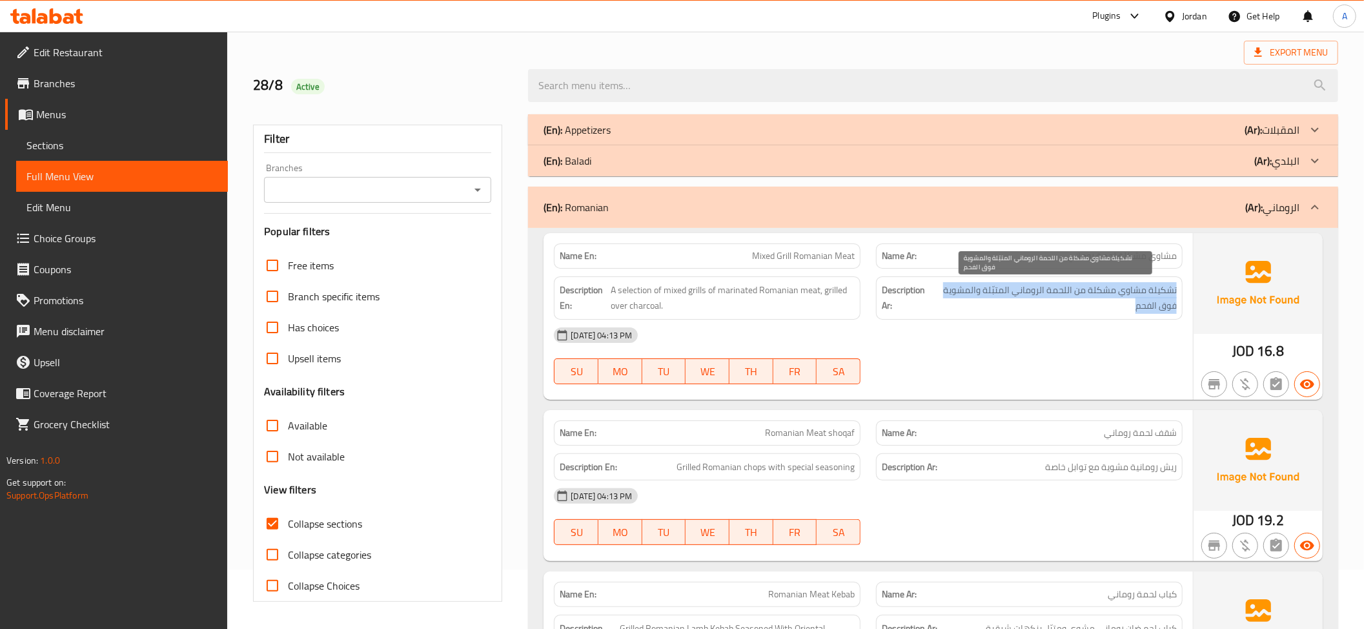
click at [1169, 298] on span "تشكيلة مشاوي مشكلة من اللحمة الروماني المتبّلة والمشوية فوق الفحم" at bounding box center [1055, 298] width 243 height 32
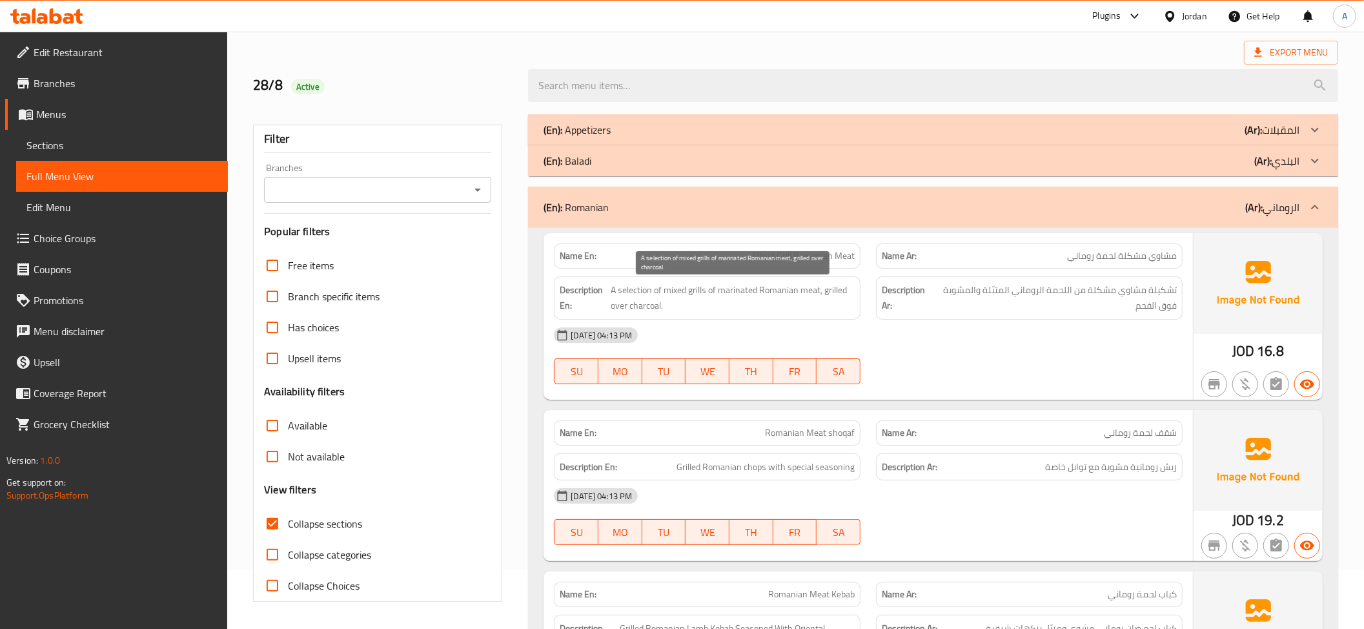
click at [783, 293] on span "A selection of mixed grills of marinated Romanian meat, grilled over charcoal." at bounding box center [733, 298] width 244 height 32
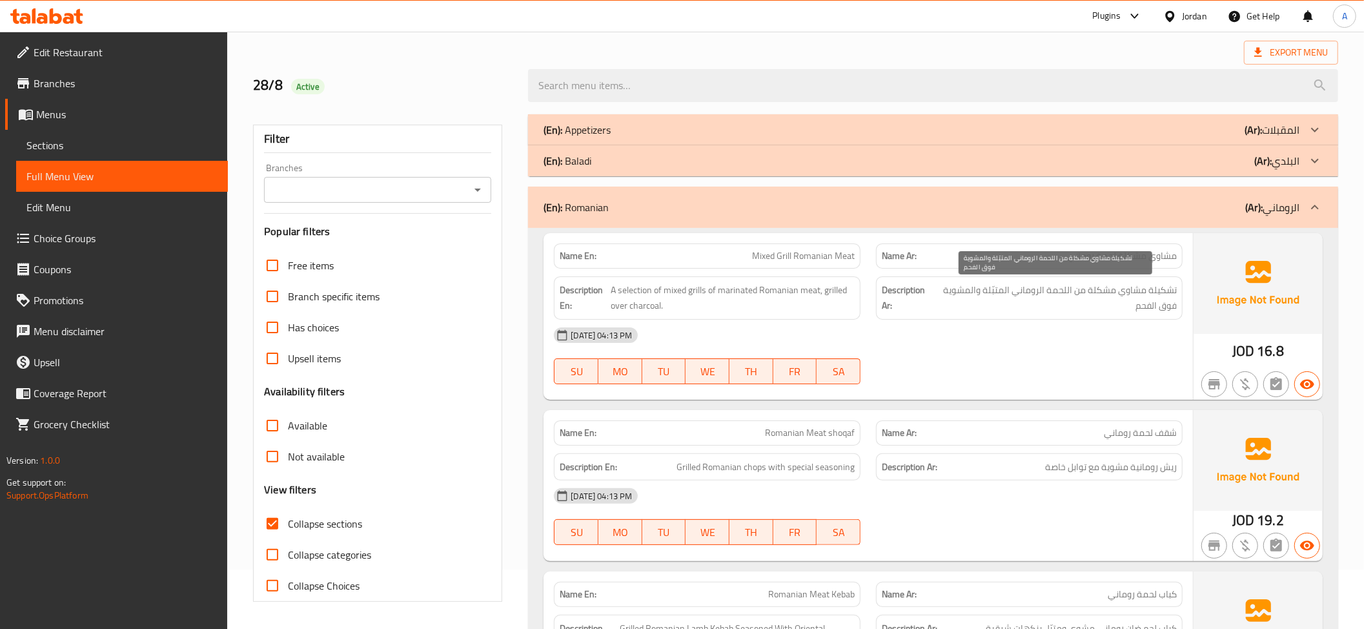
click at [1163, 298] on span "تشكيلة مشاوي مشكلة من اللحمة الروماني المتبّلة والمشوية فوق الفحم" at bounding box center [1055, 298] width 243 height 32
copy div "تشكيلة مشاوي مشكلة من اللحمة الروماني المتبّلة والمشوية فوق الفحم"
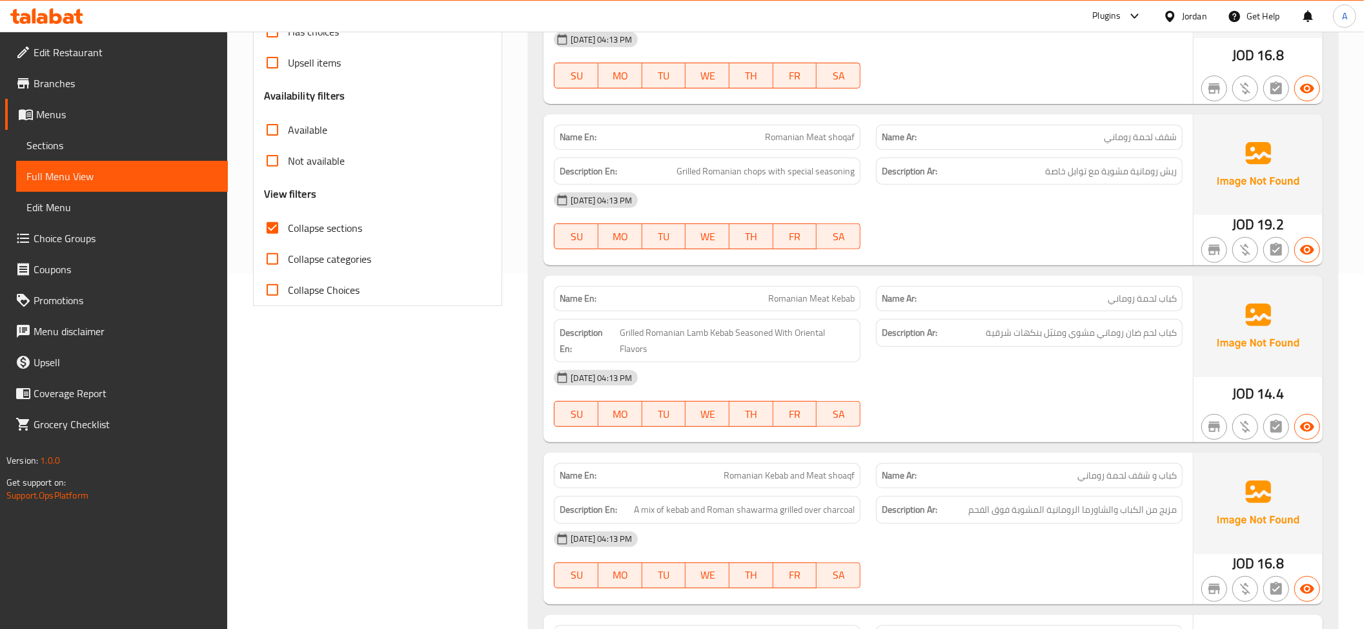
scroll to position [360, 0]
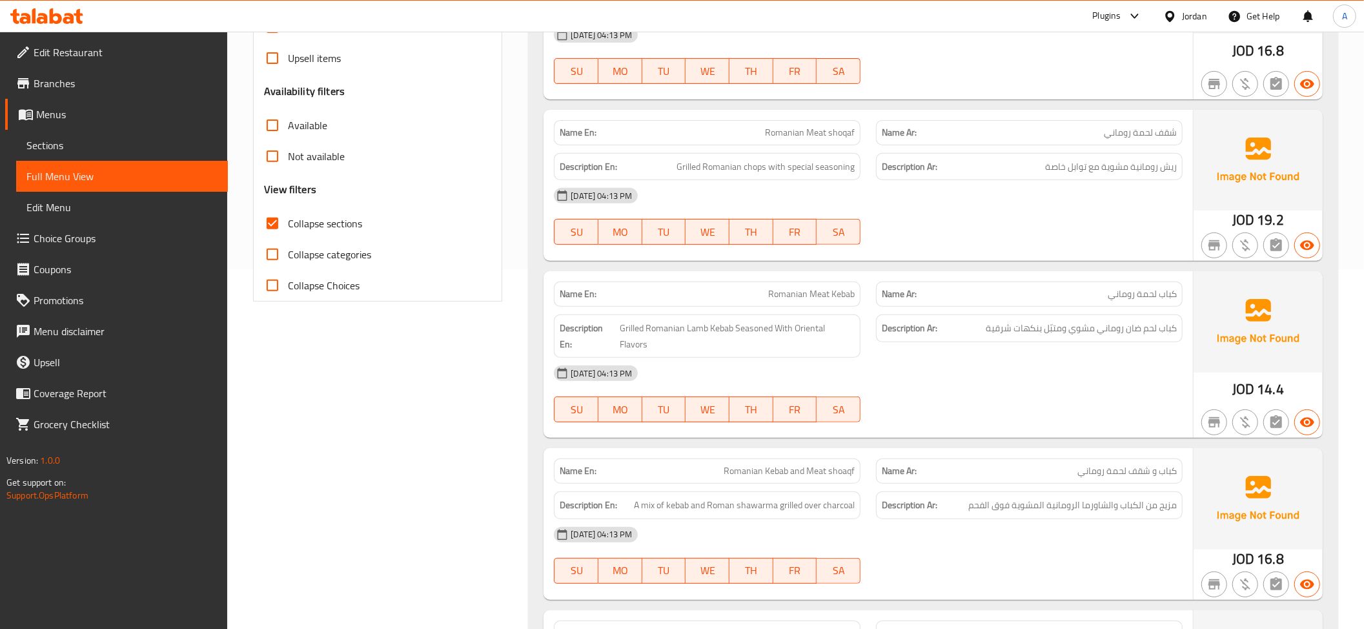
click at [779, 139] on span "Romanian Meat shoqaf" at bounding box center [810, 133] width 90 height 14
copy span "Romanian Meat shoqaf"
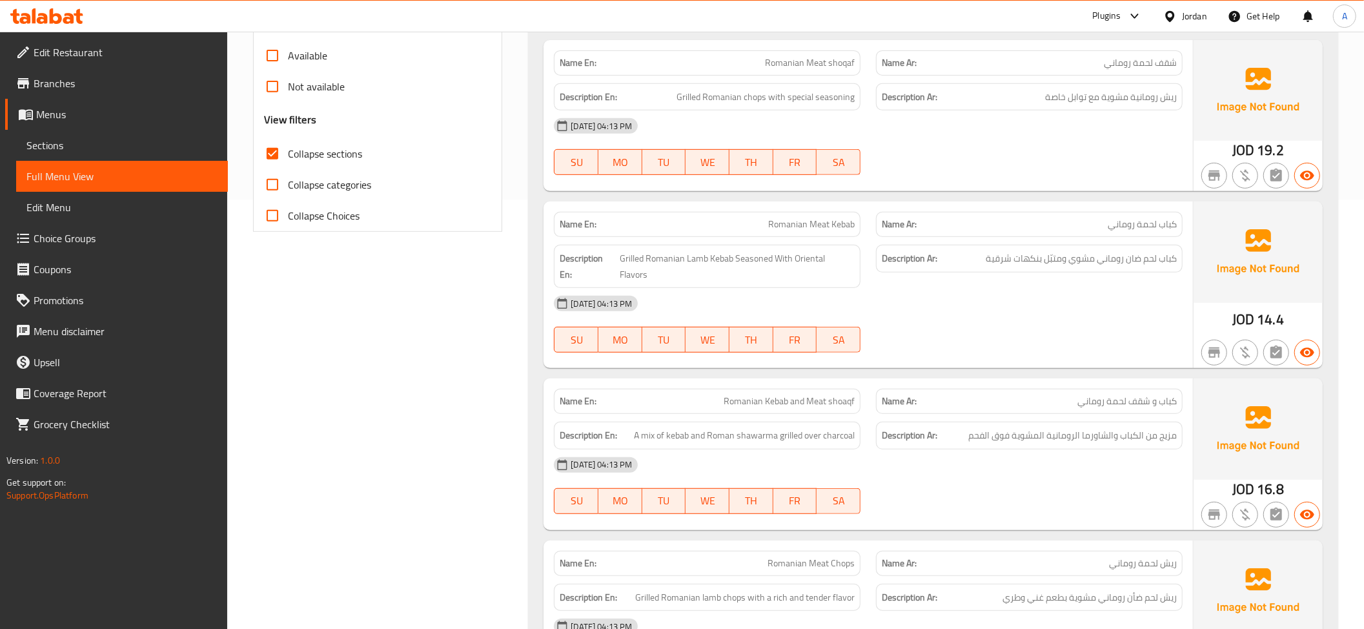
click at [788, 198] on div "Name En: Mixed Grill Romanian Meat Name Ar: مشاوي مشكلة لحمة روماني Description…" at bounding box center [933, 474] width 810 height 1233
click at [775, 225] on span "Romanian Meat Kebab" at bounding box center [811, 225] width 87 height 14
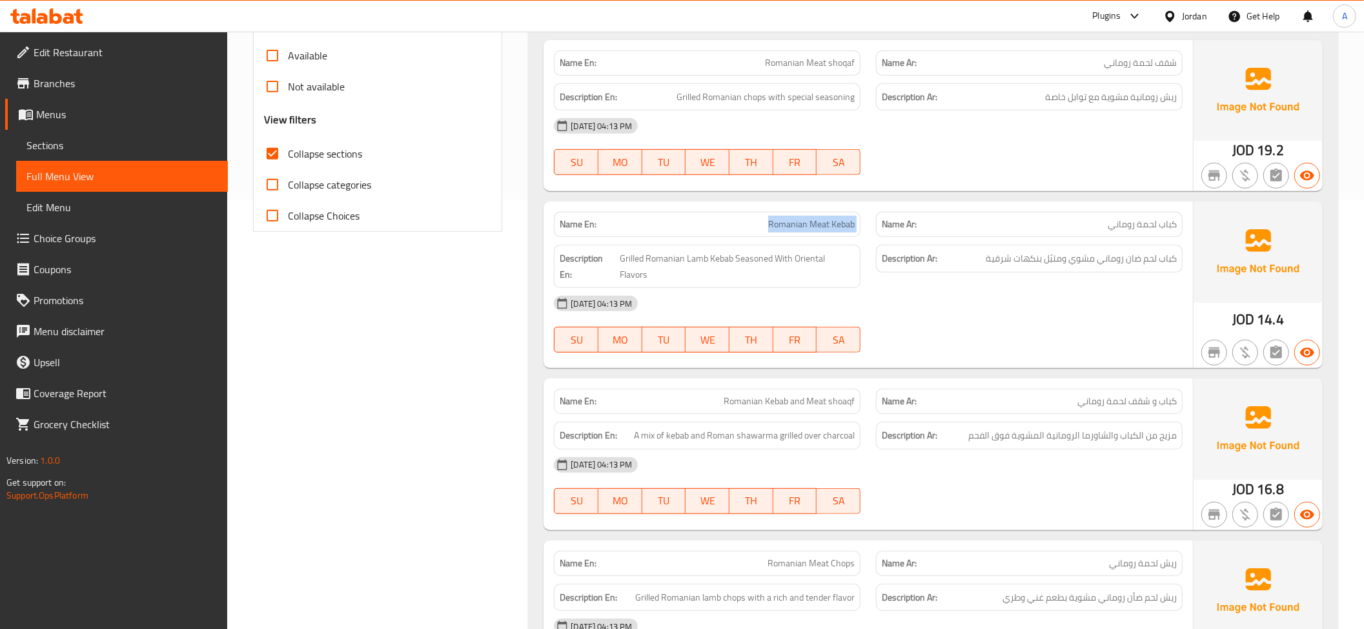
click at [775, 225] on span "Romanian Meat Kebab" at bounding box center [811, 225] width 87 height 14
copy span "Romanian Meat Kebab"
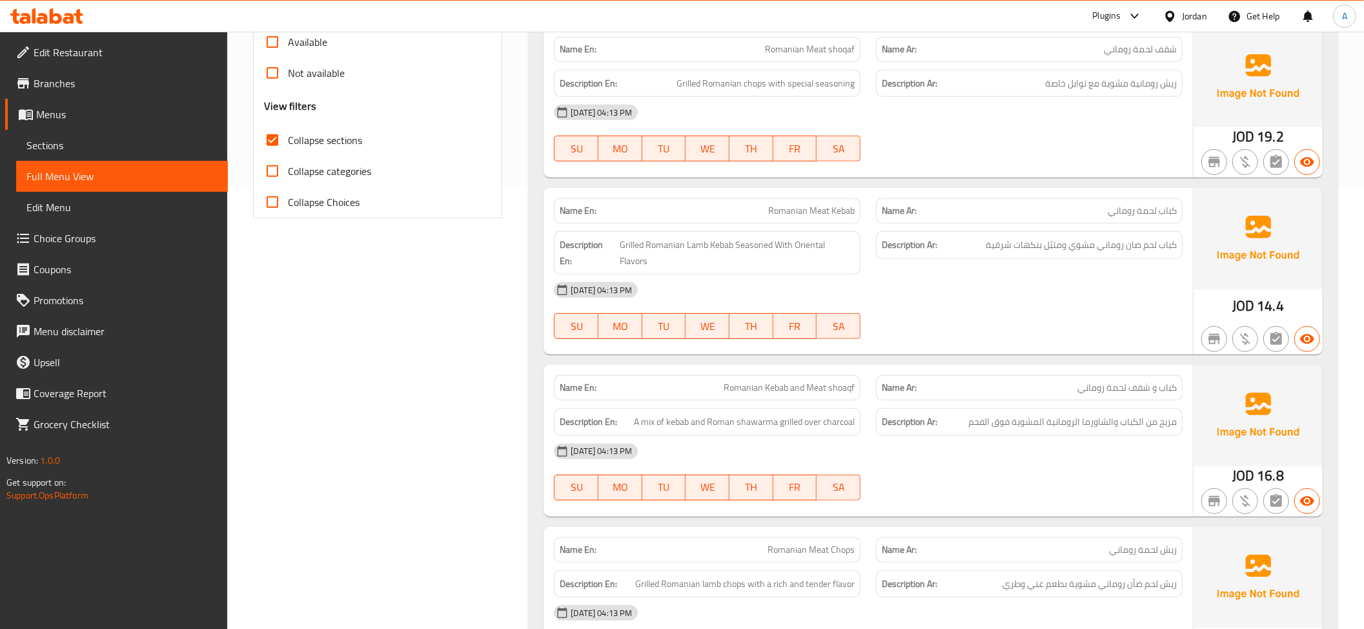
scroll to position [654, 0]
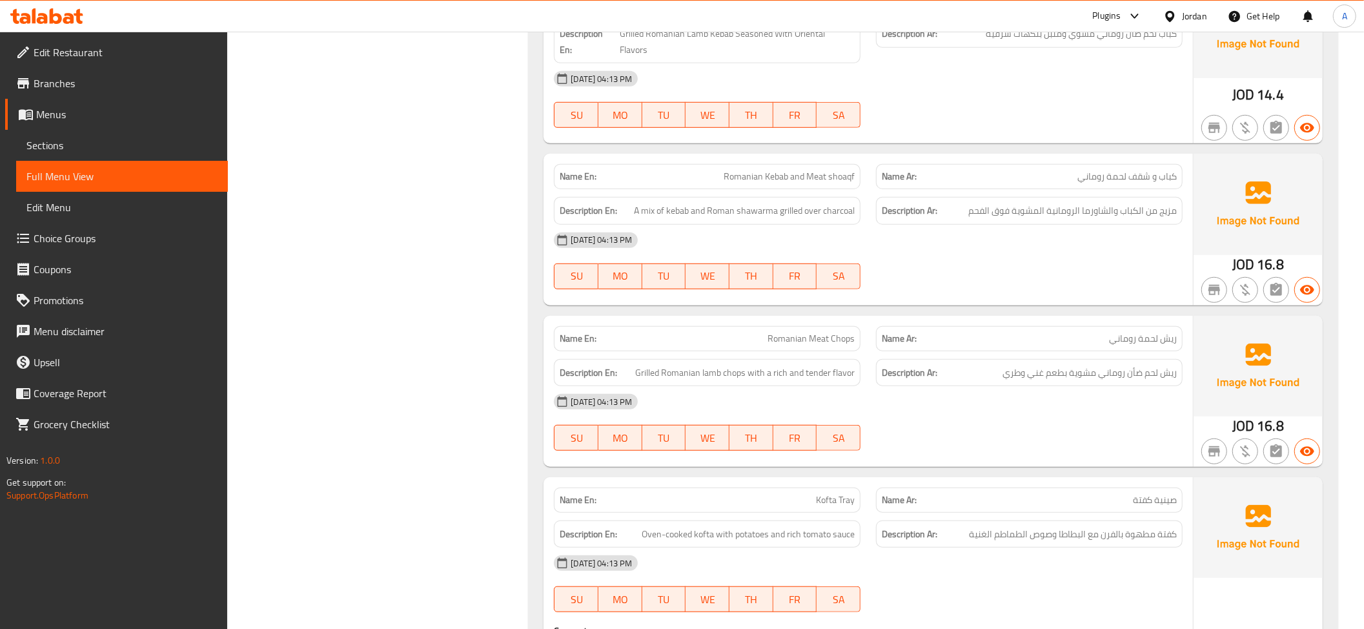
click at [759, 172] on div "Name En: Romanian Kebab and Meat shoaqf" at bounding box center [707, 176] width 307 height 25
click at [771, 170] on span "Romanian Kebab and Meat shoaqf" at bounding box center [789, 177] width 131 height 14
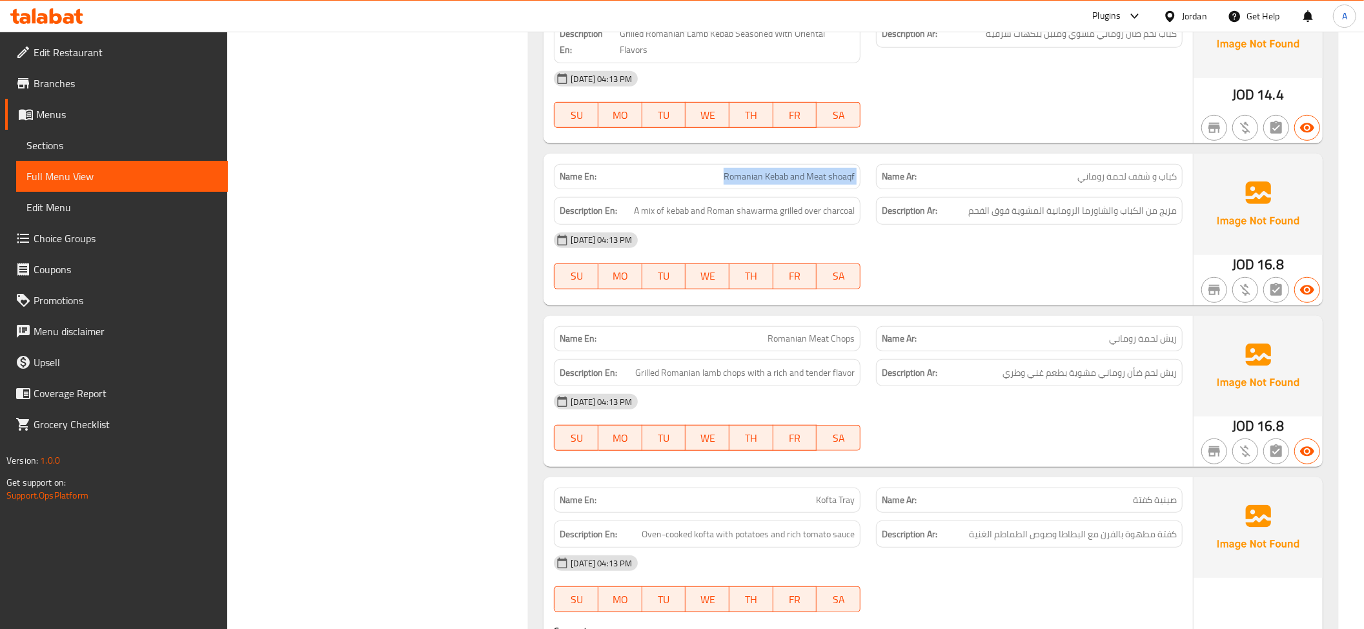
click at [771, 170] on span "Romanian Kebab and Meat shoaqf" at bounding box center [789, 177] width 131 height 14
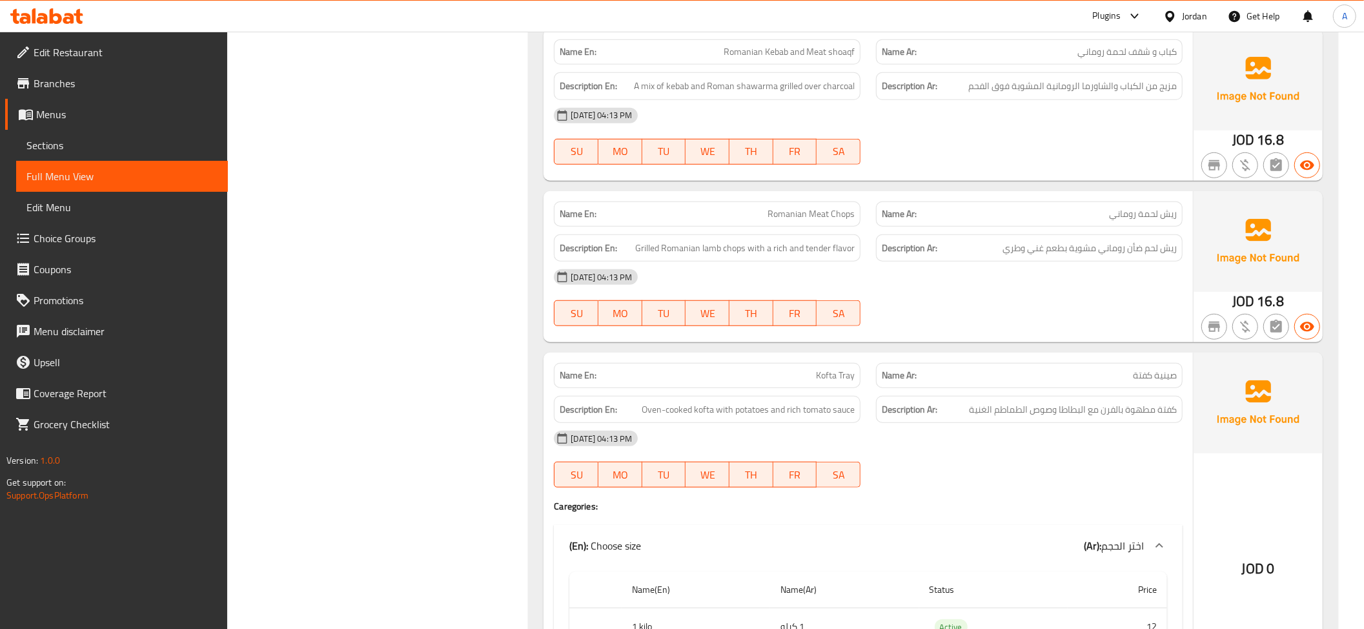
scroll to position [839, 0]
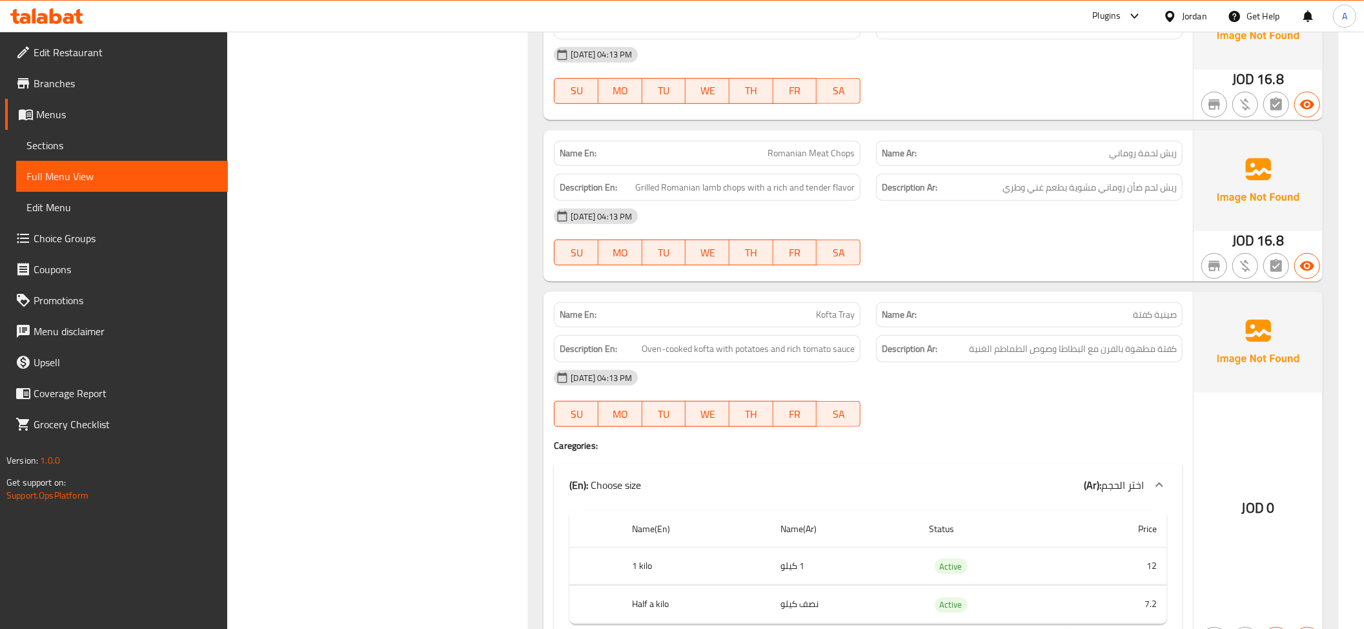
click at [719, 116] on div "Name En: Mixed Grill Romanian Meat Name Ar: مشاوي مشكلة لحمة روماني Description…" at bounding box center [933, 64] width 810 height 1233
click at [719, 115] on div "Name En: Mixed Grill Romanian Meat Name Ar: مشاوي مشكلة لحمة روماني Description…" at bounding box center [933, 64] width 810 height 1233
copy span "Romanian Meat Chops"
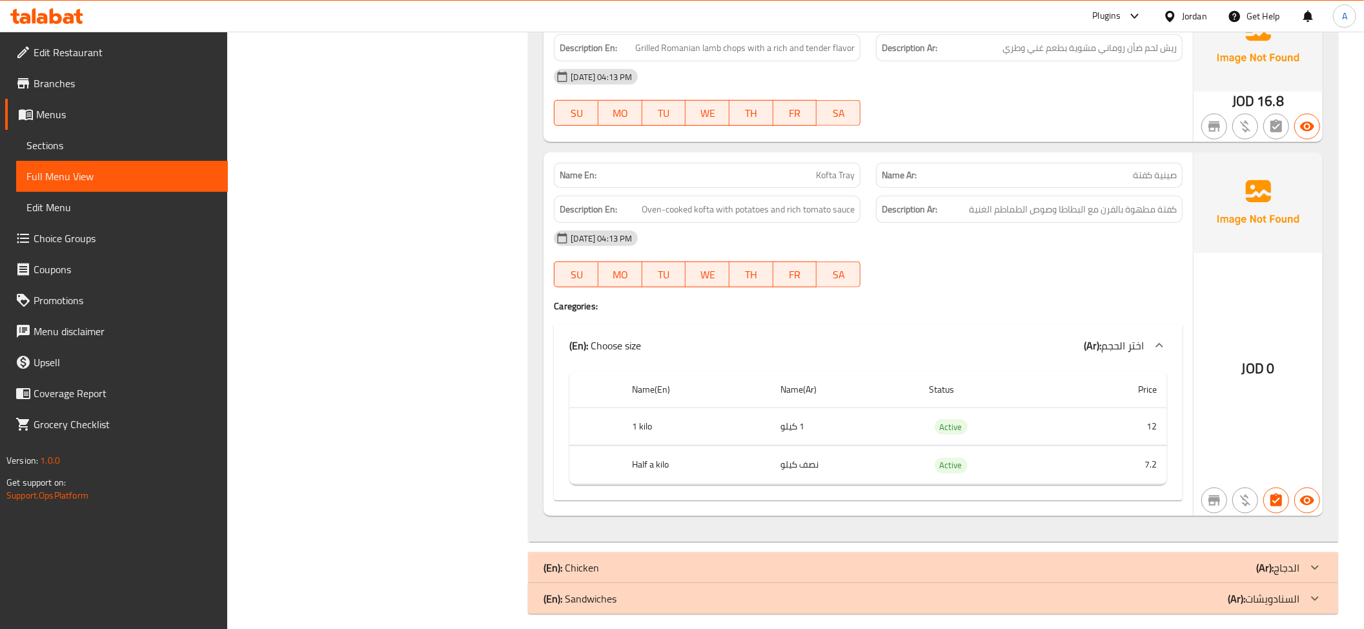
click at [808, 196] on div "Description En: Oven-cooked kofta with potatoes and rich tomato sauce" at bounding box center [707, 210] width 307 height 28
click at [688, 422] on th "1 kilo" at bounding box center [696, 426] width 149 height 38
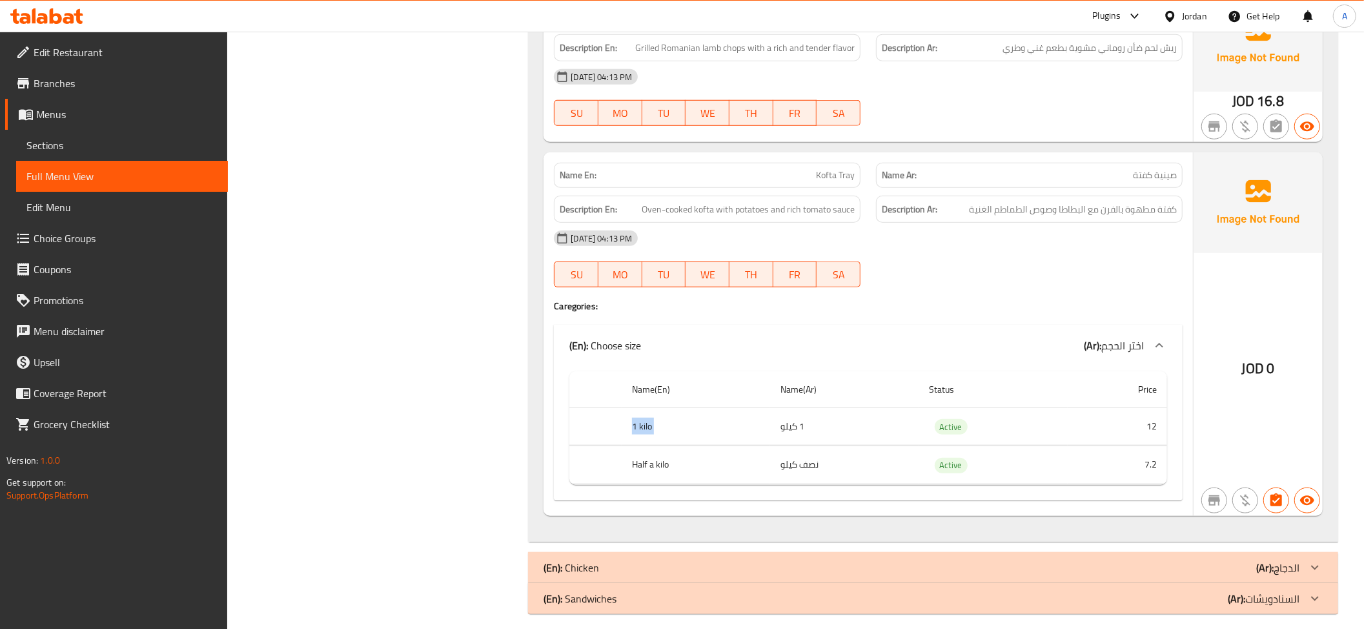
click at [688, 422] on th "1 kilo" at bounding box center [696, 426] width 149 height 38
click at [673, 452] on th "Half a kilo" at bounding box center [696, 465] width 149 height 38
click at [863, 453] on td "نصف كيلو" at bounding box center [844, 465] width 149 height 38
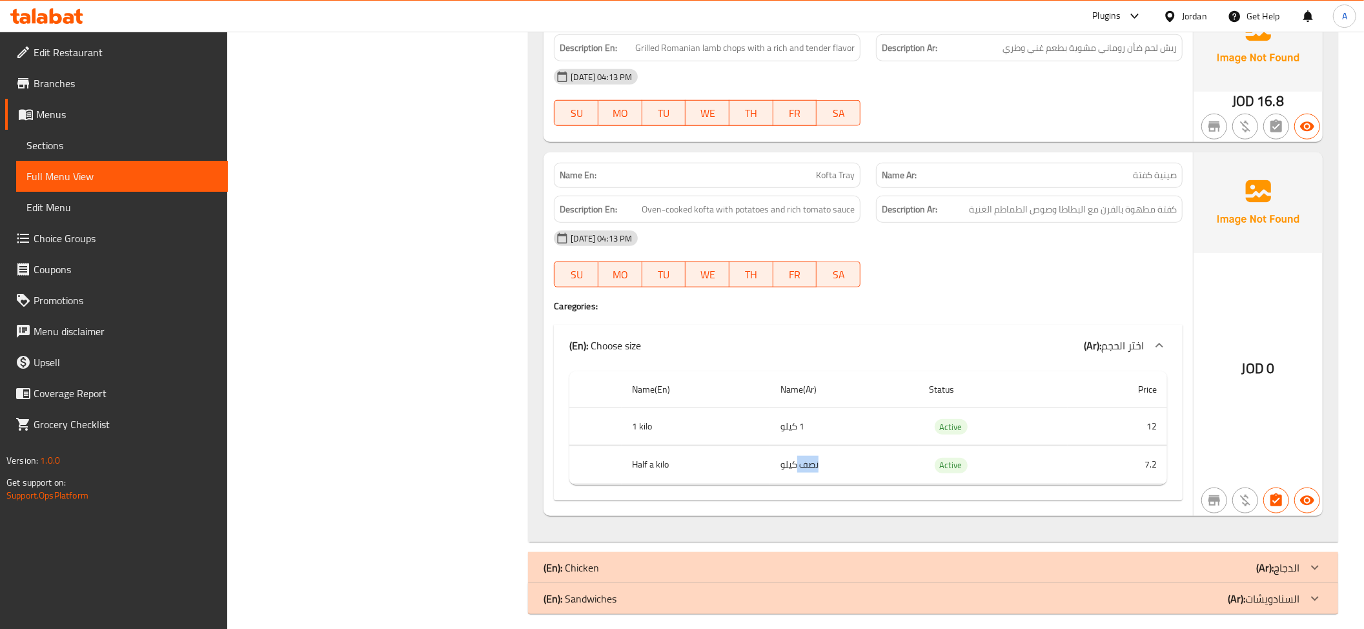
click at [863, 453] on td "نصف كيلو" at bounding box center [844, 465] width 149 height 38
click at [1176, 560] on div "(En): Chicken (Ar): الدجاج" at bounding box center [922, 567] width 756 height 15
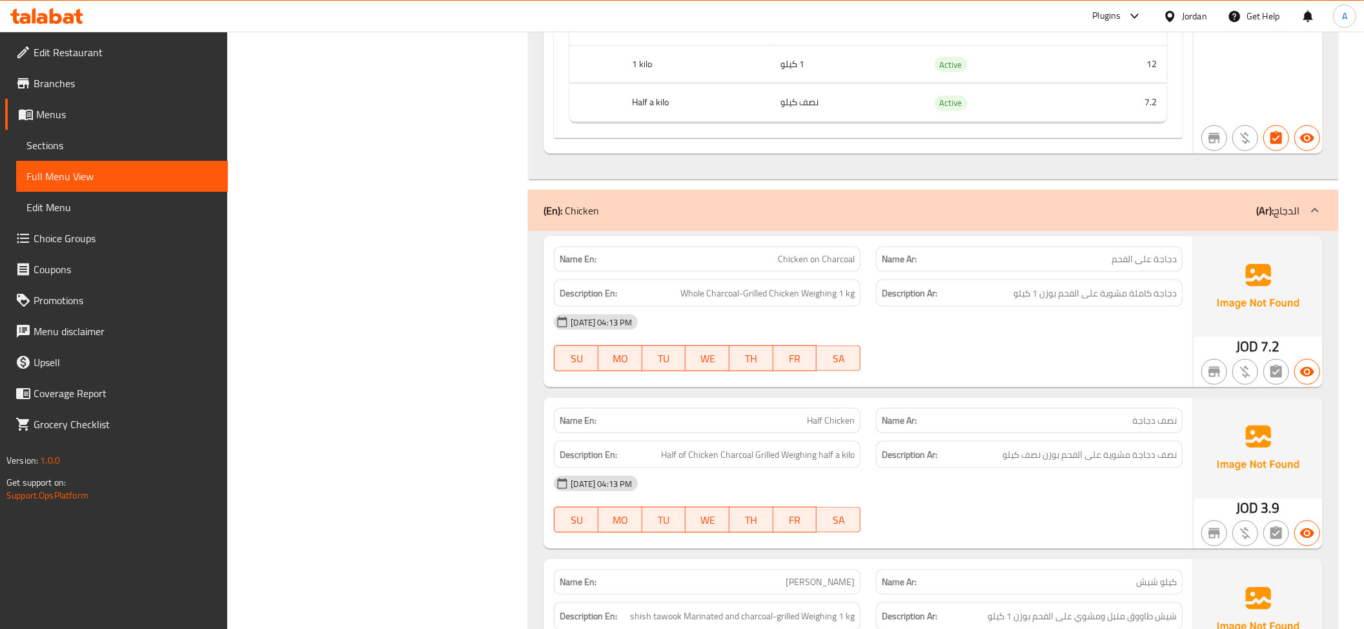
scroll to position [1506, 0]
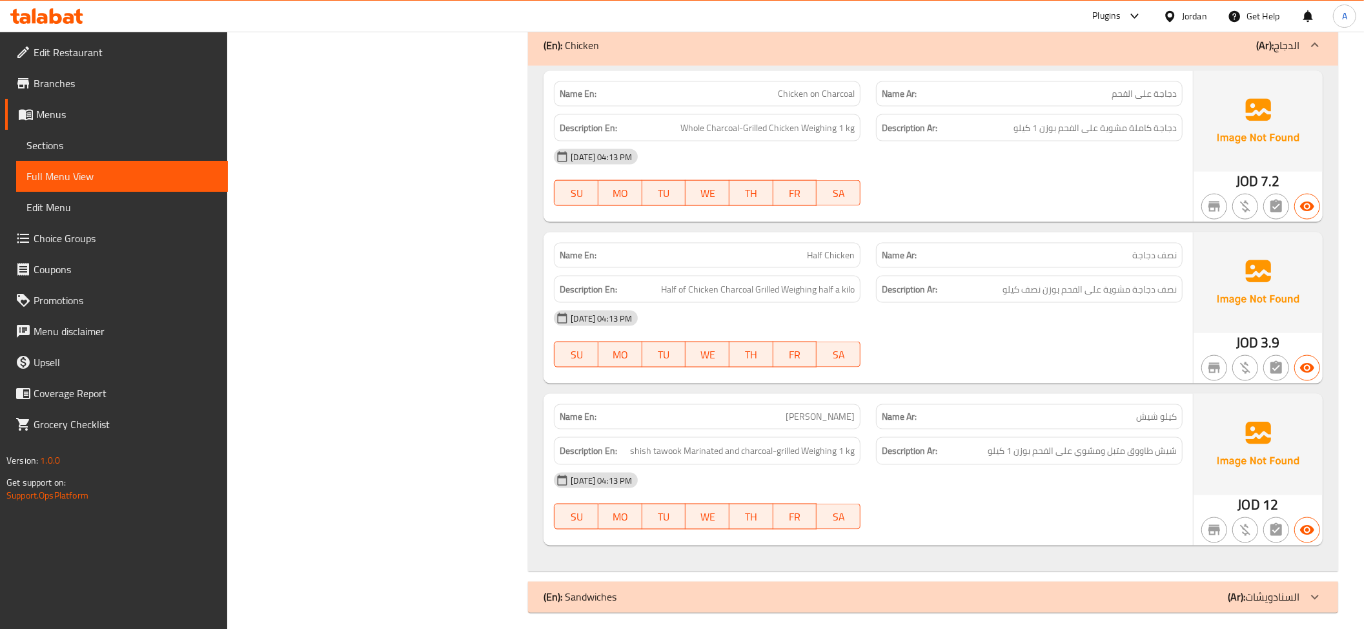
click at [804, 96] on div "Name En: Chicken on Charcoal" at bounding box center [707, 93] width 307 height 25
click at [1054, 121] on span "دجاجة كاملة مشوية على الفحم بوزن 1 كيلو" at bounding box center [1095, 128] width 163 height 16
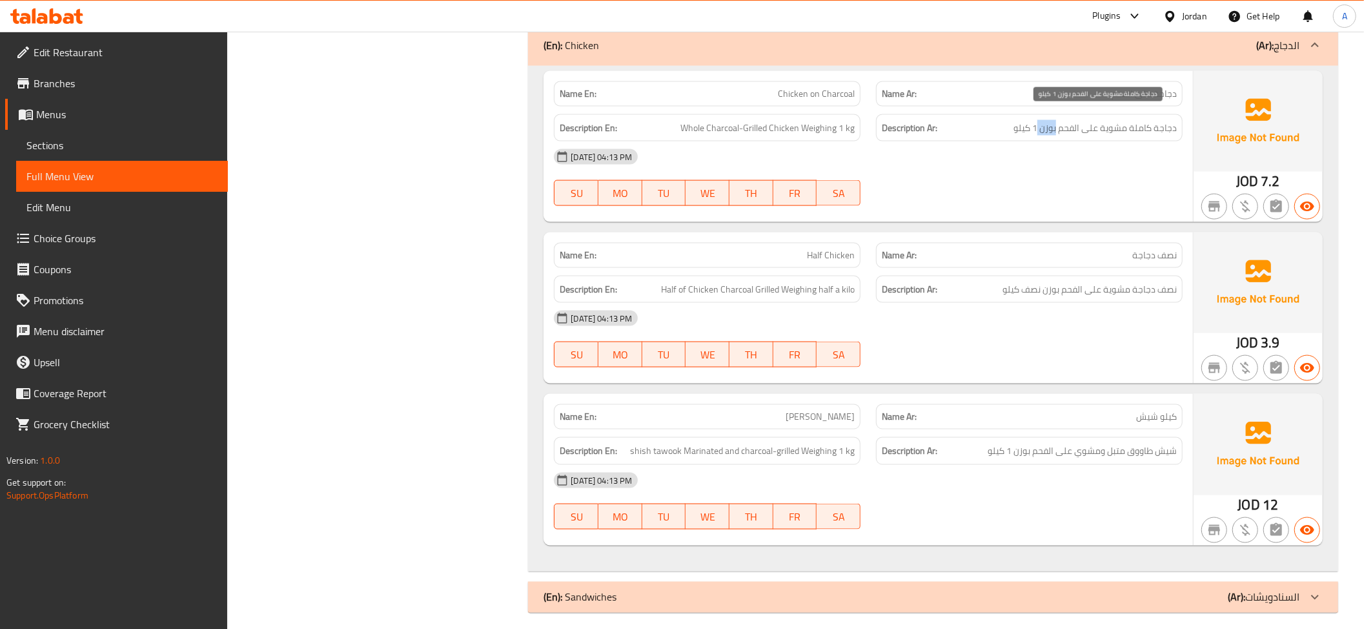
copy span "بوزن"
click at [812, 120] on span "Whole Charcoal-Grilled Chicken Weighing 1 kg" at bounding box center [768, 128] width 174 height 16
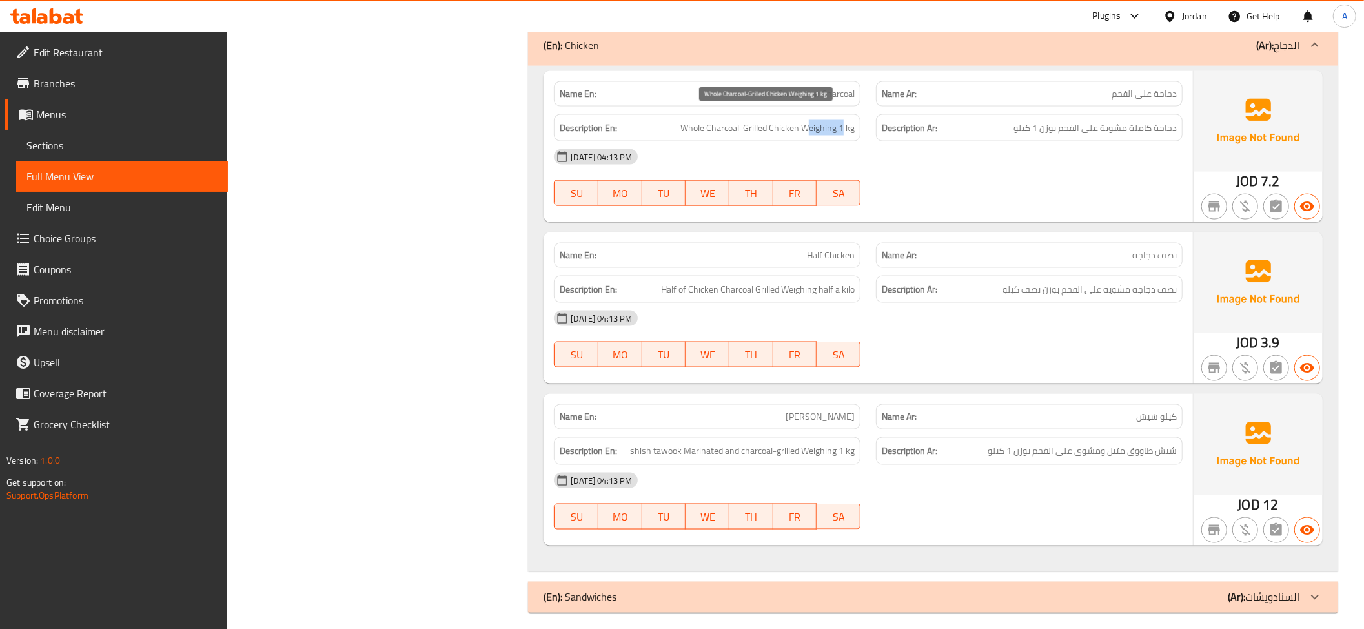
click at [812, 120] on span "Whole Charcoal-Grilled Chicken Weighing 1 kg" at bounding box center [768, 128] width 174 height 16
click at [749, 249] on p "Name En: Half Chicken" at bounding box center [707, 256] width 295 height 14
click at [783, 410] on p "Name En: Kilo Shish" at bounding box center [707, 417] width 295 height 14
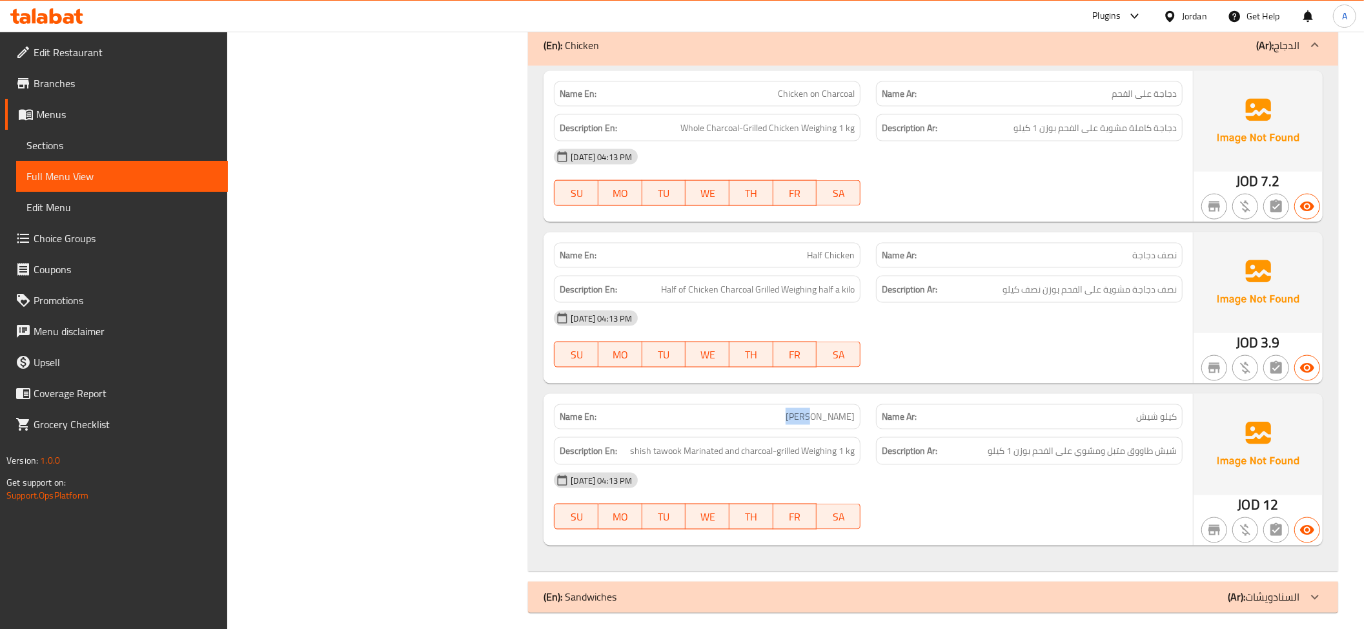
click at [783, 410] on p "Name En: Kilo Shish" at bounding box center [707, 417] width 295 height 14
click at [743, 443] on span "shish tawook Marinated and charcoal-grilled Weighing 1 kg" at bounding box center [742, 451] width 225 height 16
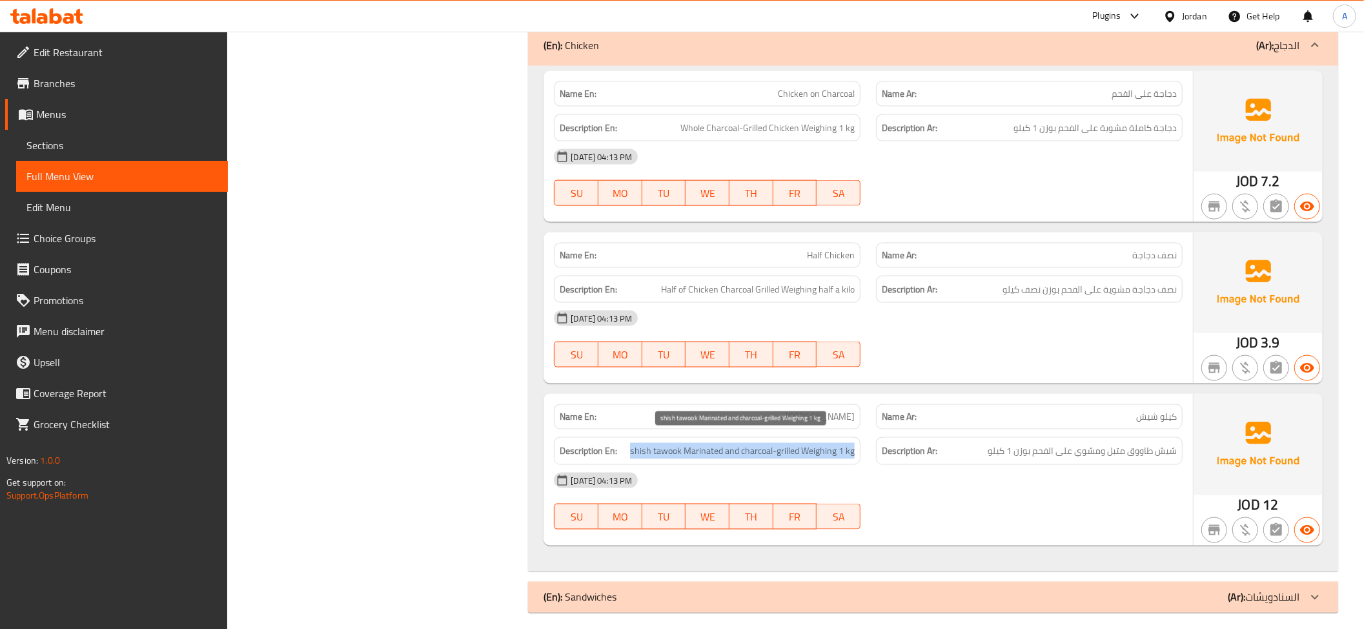
click at [743, 443] on span "shish tawook Marinated and charcoal-grilled Weighing 1 kg" at bounding box center [742, 451] width 225 height 16
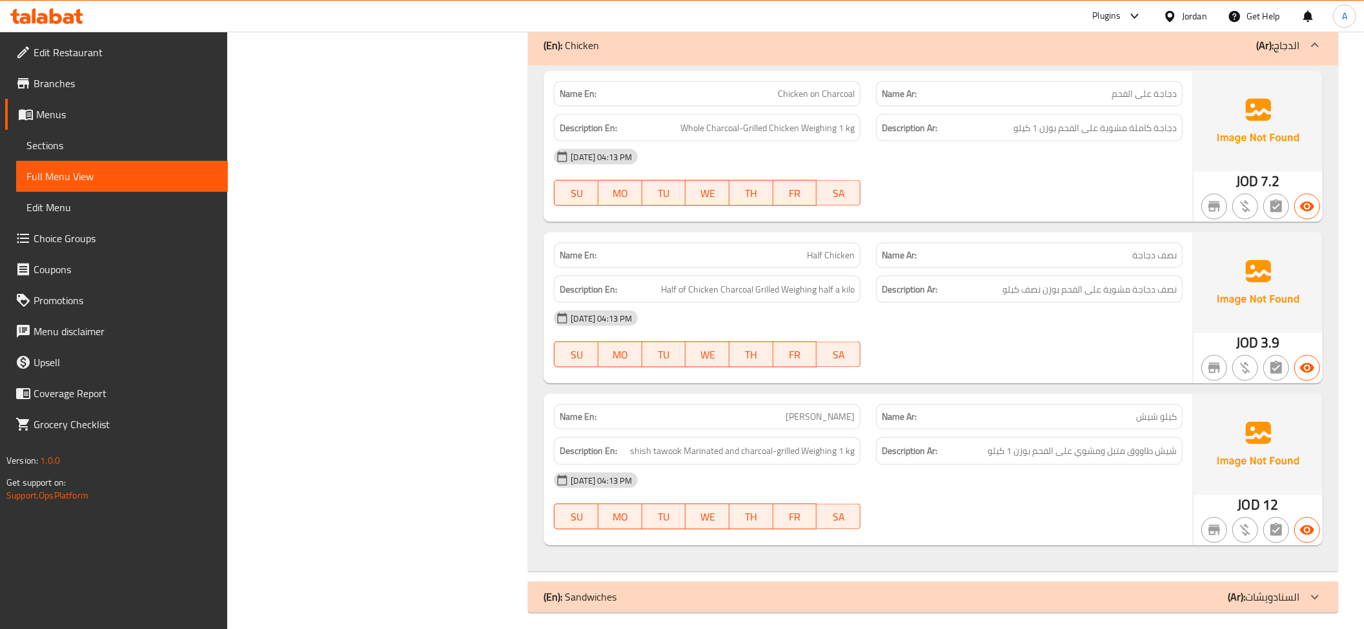
click at [1302, 593] on div at bounding box center [1315, 597] width 31 height 31
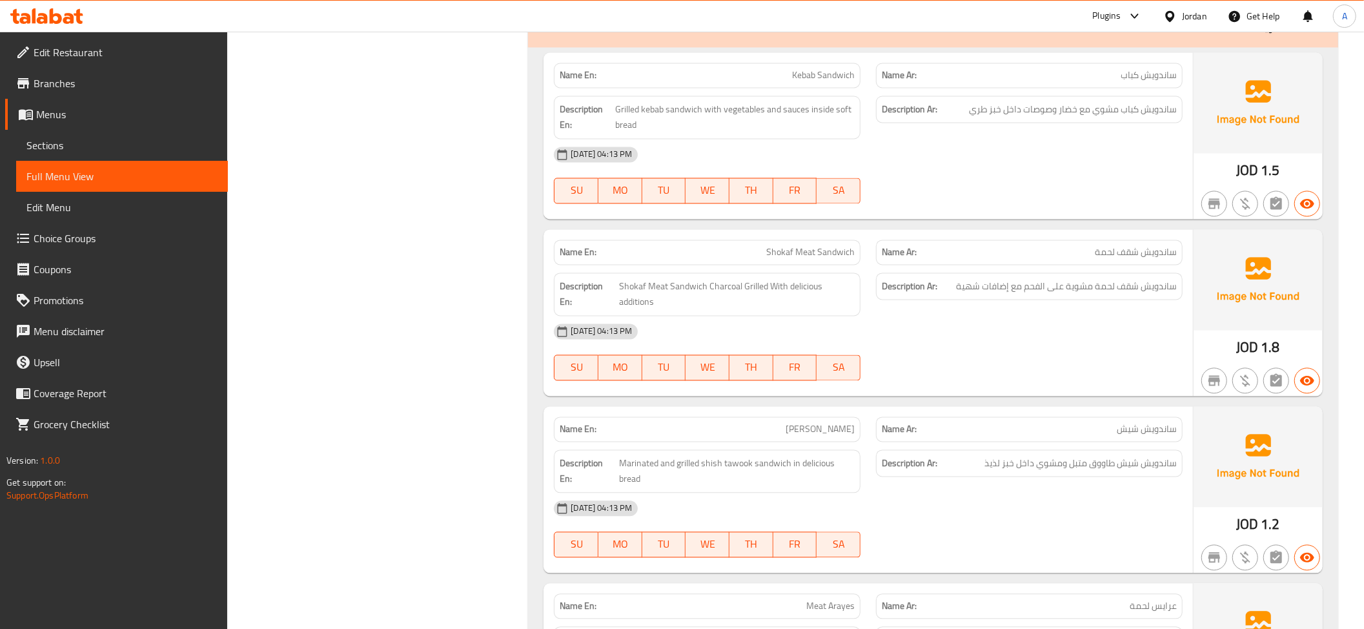
scroll to position [2016, 0]
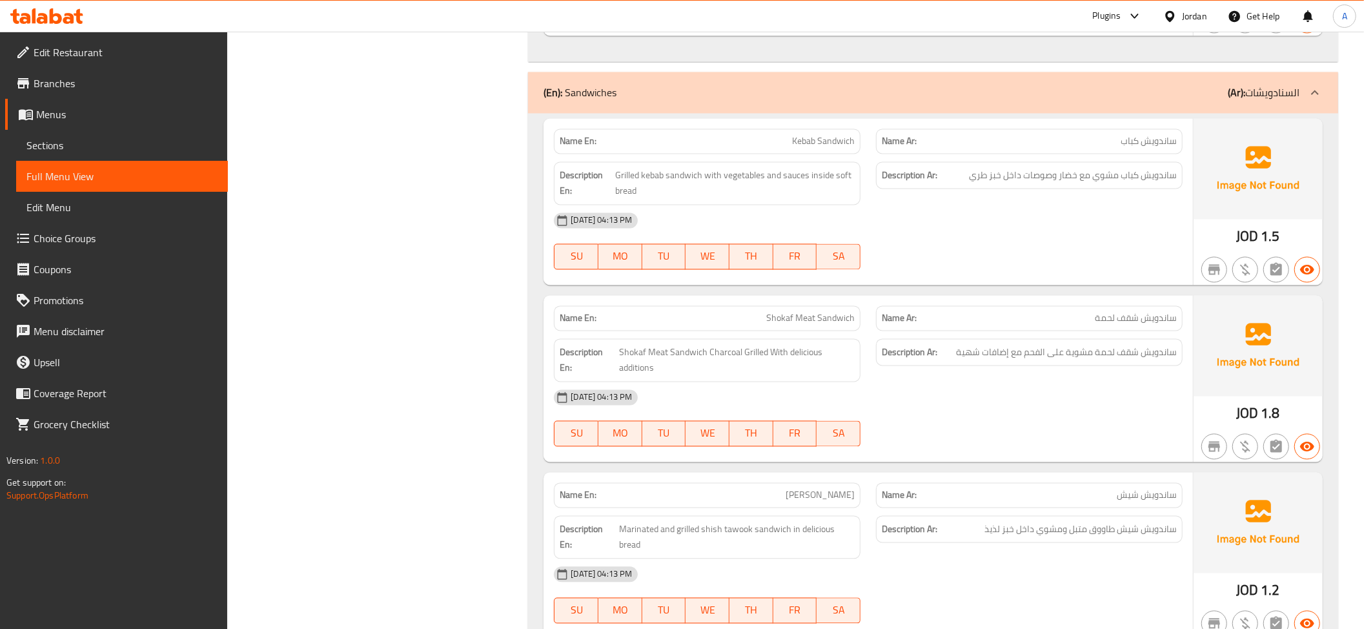
click at [833, 154] on div "Description En: Grilled kebab sandwich with vegetables and sauces inside soft b…" at bounding box center [707, 183] width 322 height 59
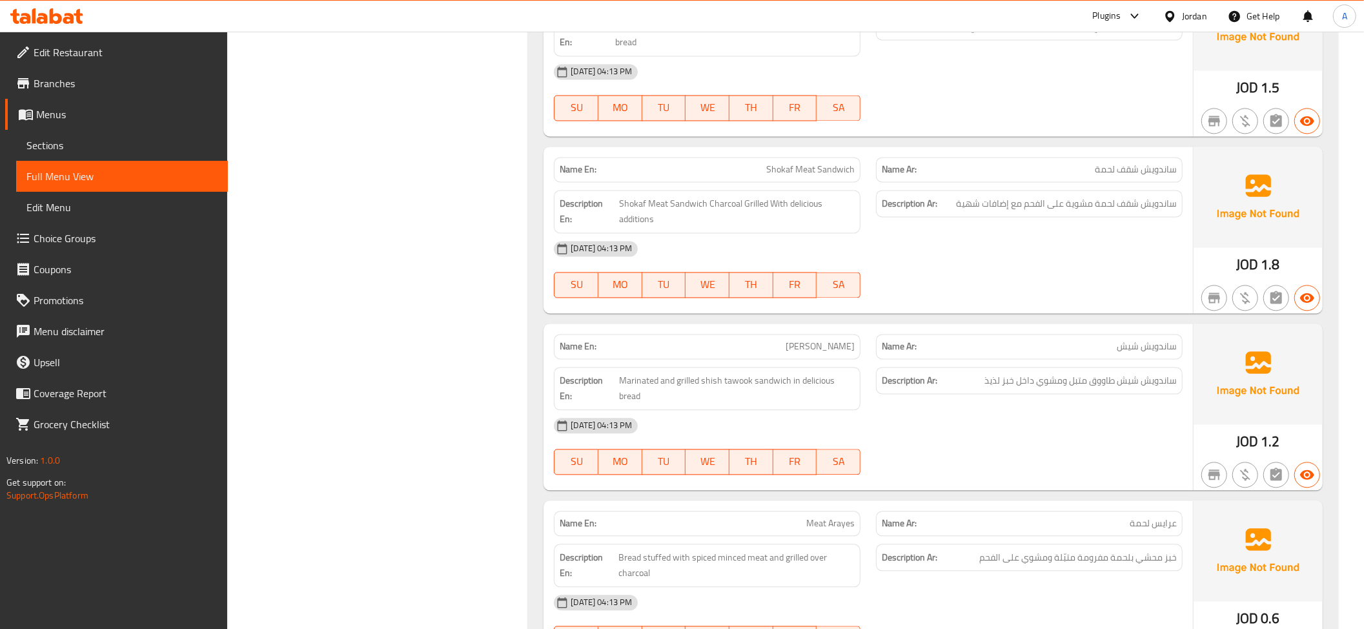
scroll to position [2235, 0]
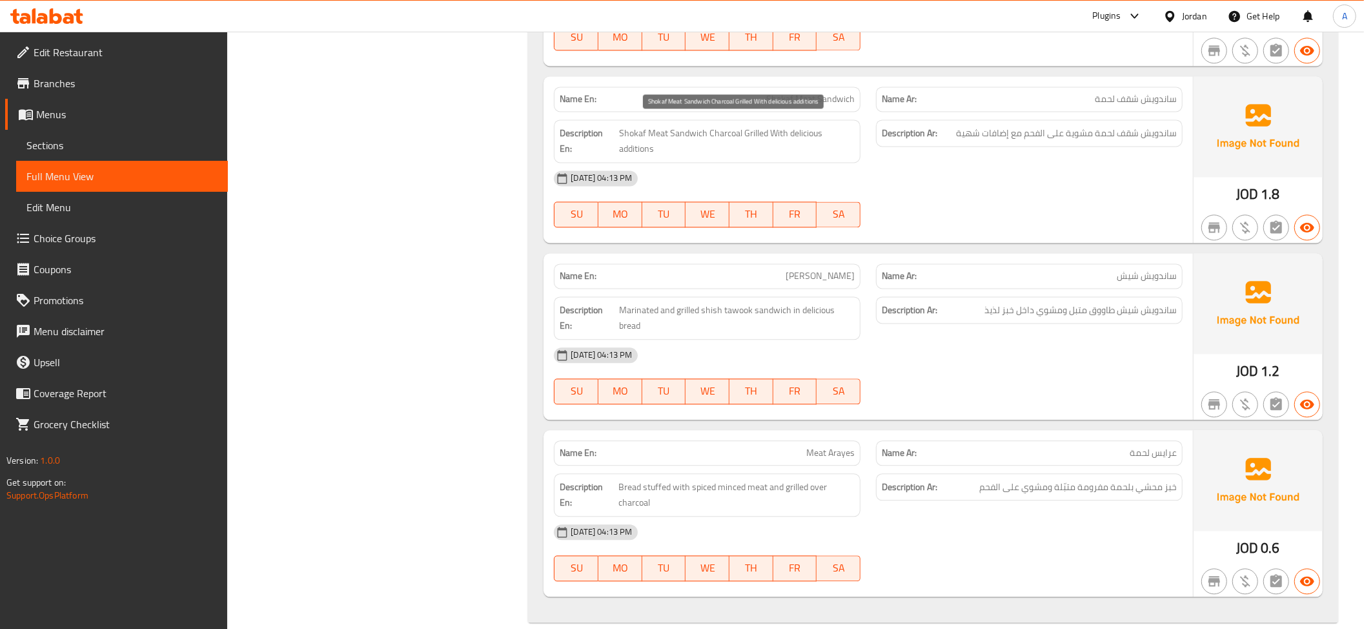
click at [688, 125] on span "Shokaf Meat Sandwich Charcoal Grilled With delicious additions" at bounding box center [737, 141] width 236 height 32
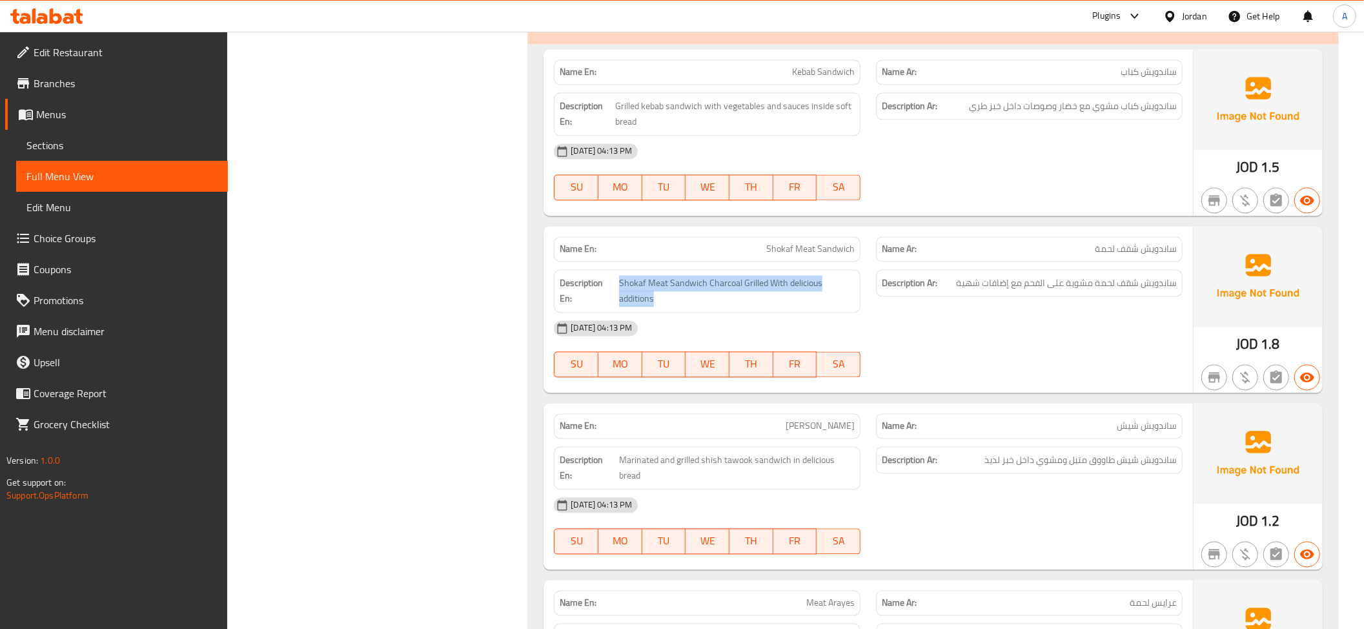
scroll to position [2248, 0]
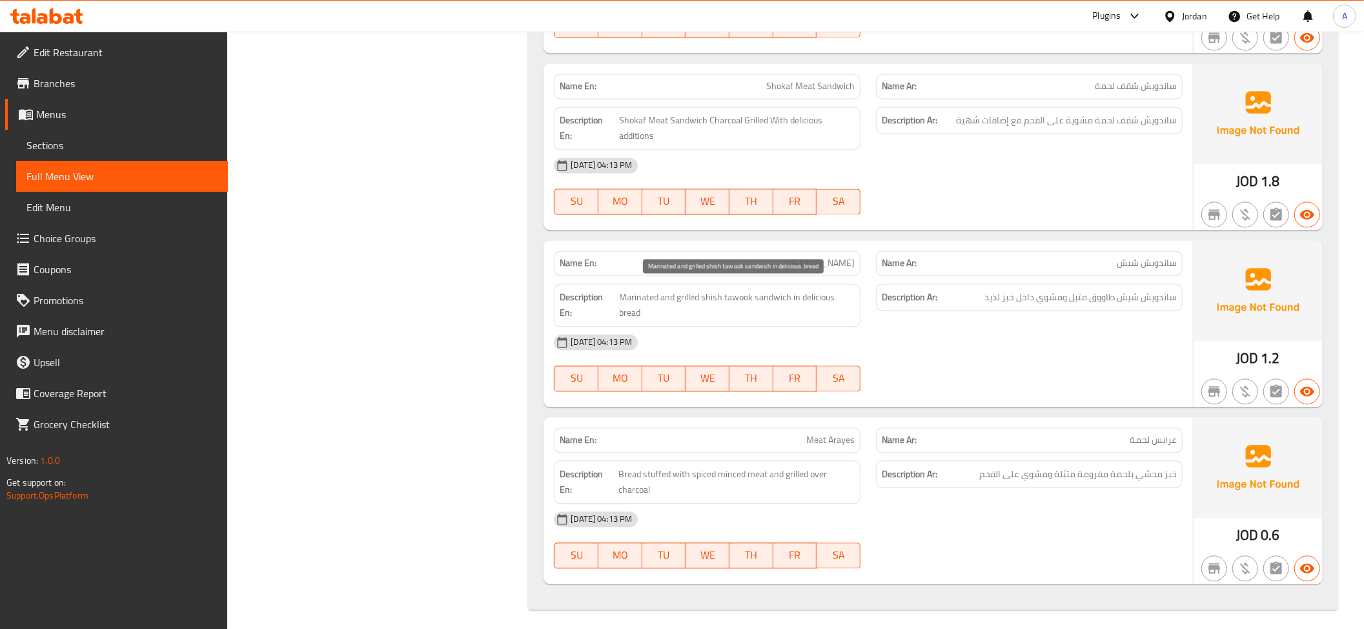
click at [737, 297] on span "Marinated and grilled shish tawook sandwich in delicious bread" at bounding box center [737, 305] width 236 height 32
click at [739, 297] on span "Marinated and grilled shish tawook sandwich in delicious bread" at bounding box center [737, 305] width 236 height 32
click at [1099, 309] on div "Description Ar: ساندويش شيش طاووق متبل ومشوي داخل خبز لذيذ" at bounding box center [1029, 305] width 322 height 59
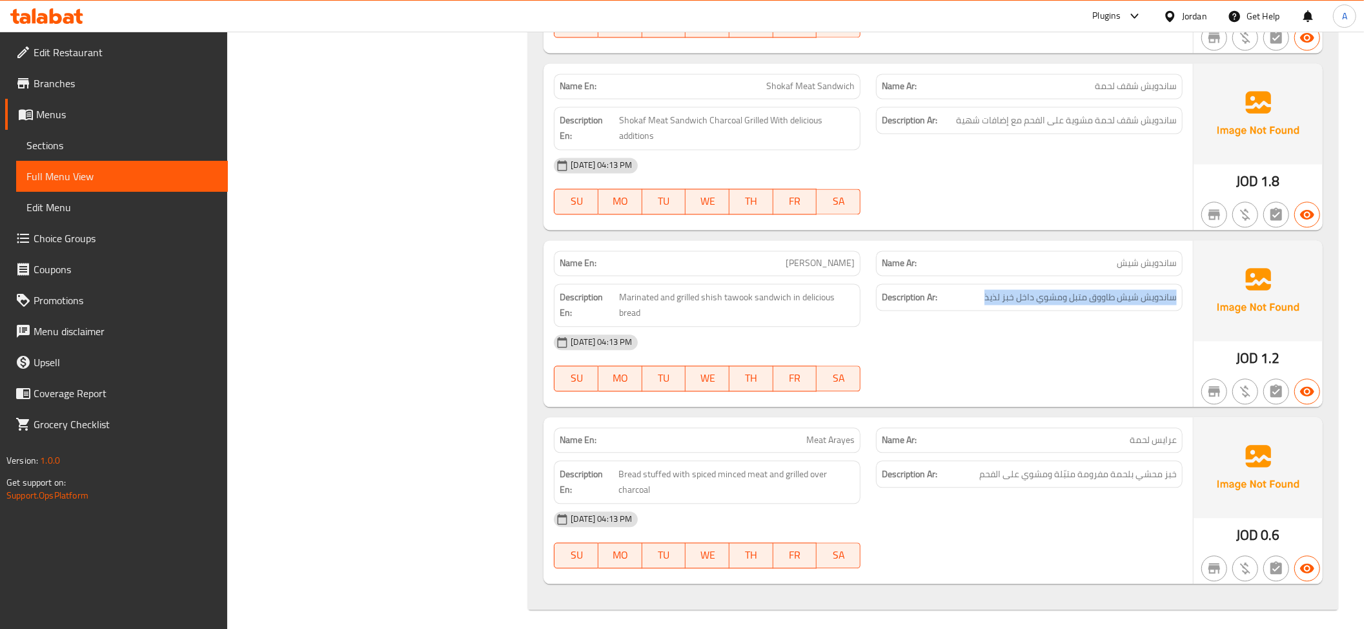
click at [1099, 309] on div "Description Ar: ساندويش شيش طاووق متبل ومشوي داخل خبز لذيذ" at bounding box center [1029, 305] width 322 height 59
click at [814, 433] on span "Meat Arayes" at bounding box center [830, 440] width 48 height 14
click at [776, 470] on span "Bread stuffed with spiced minced meat and grilled over charcoal" at bounding box center [737, 482] width 236 height 32
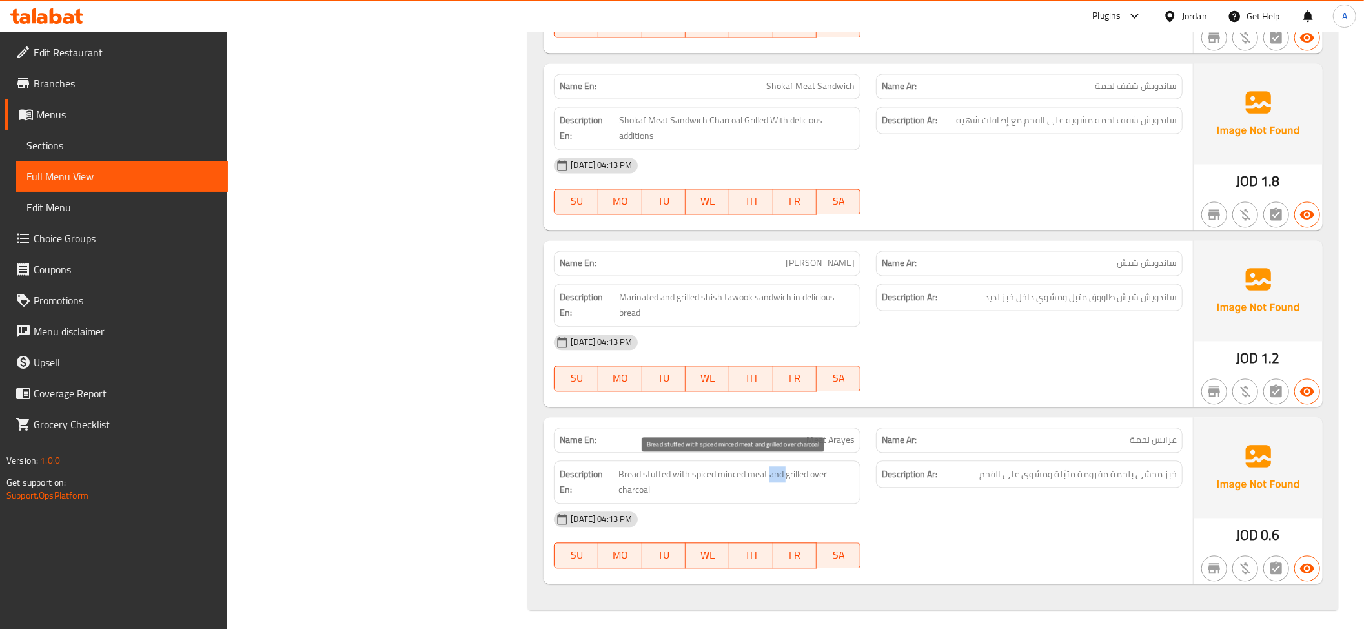
click at [776, 470] on span "Bread stuffed with spiced minced meat and grilled over charcoal" at bounding box center [737, 482] width 236 height 32
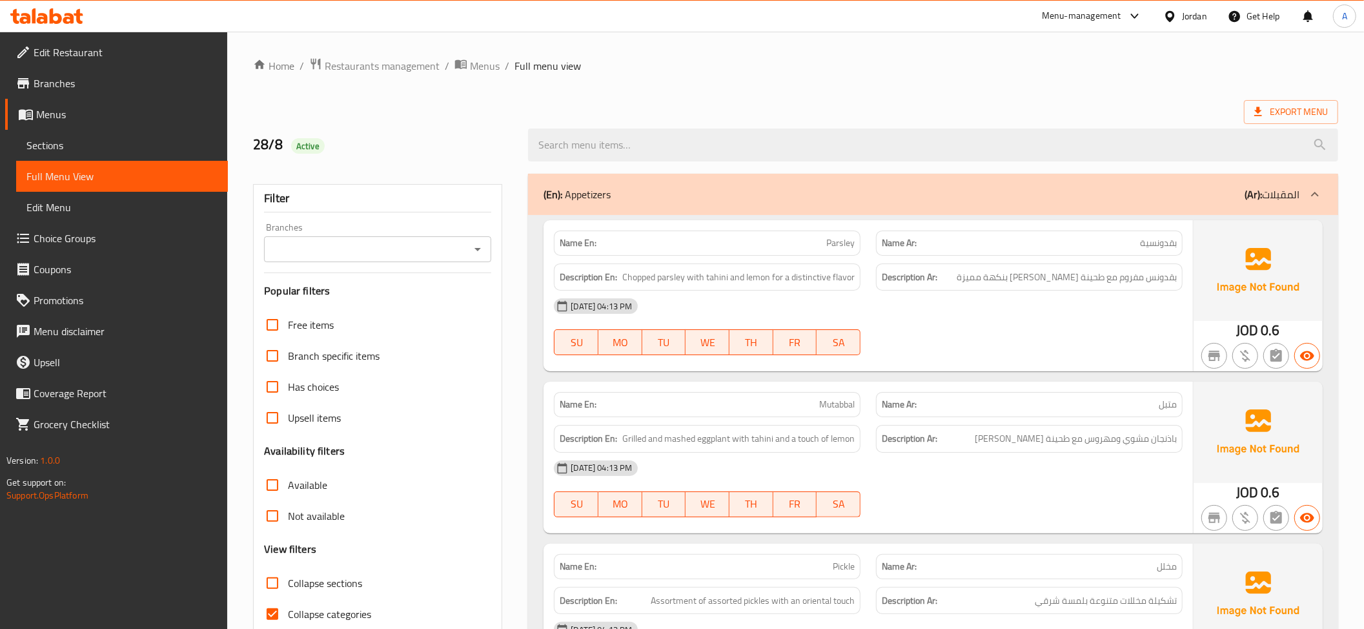
click at [81, 145] on span "Sections" at bounding box center [121, 145] width 191 height 15
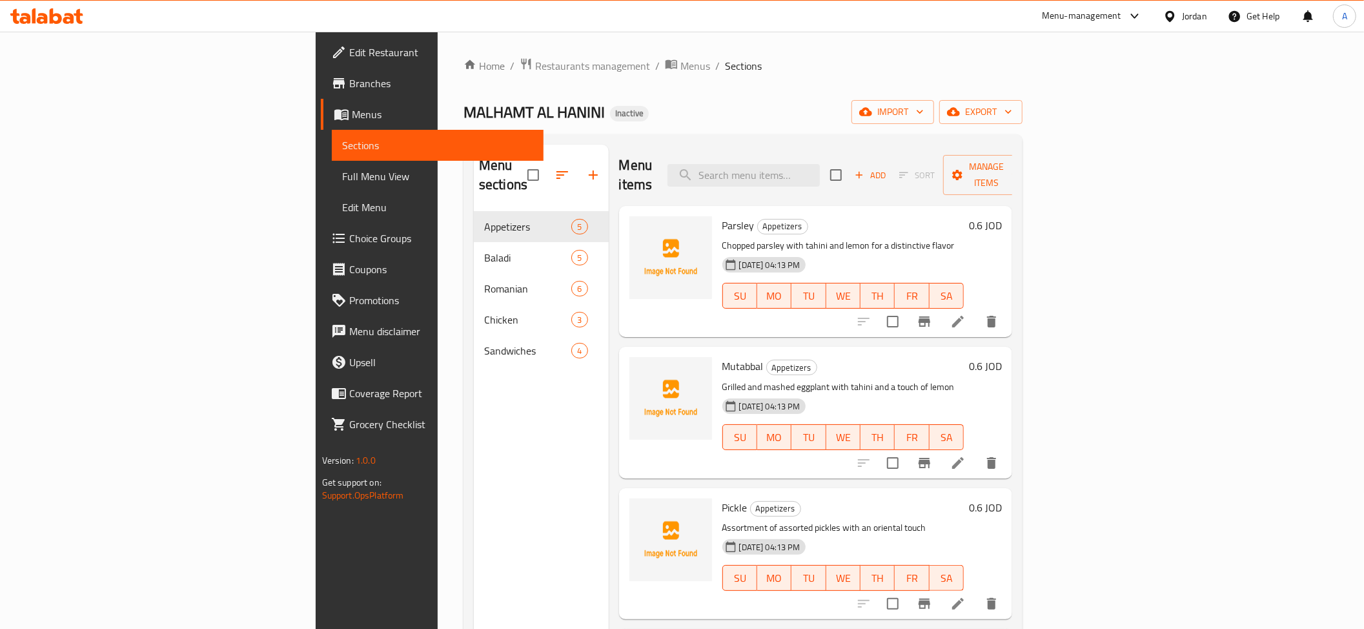
click at [342, 138] on span "Sections" at bounding box center [437, 145] width 191 height 15
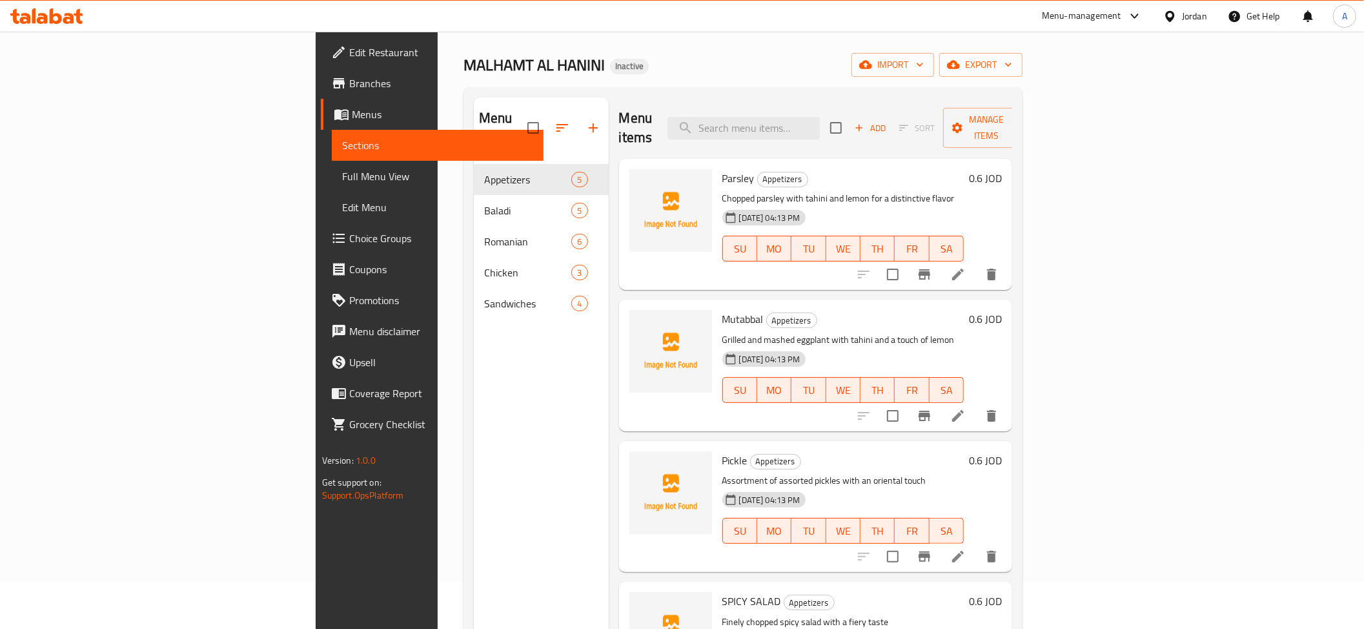
scroll to position [72, 0]
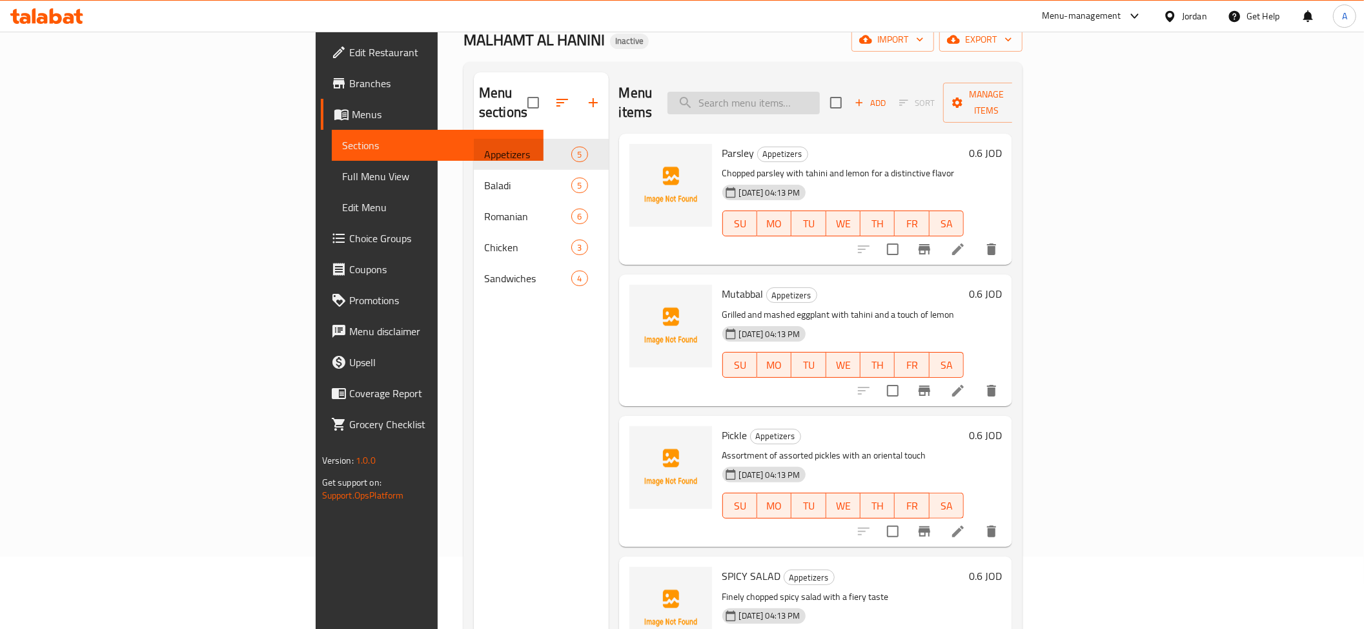
click at [820, 92] on input "search" at bounding box center [744, 103] width 152 height 23
paste input "Pickle"
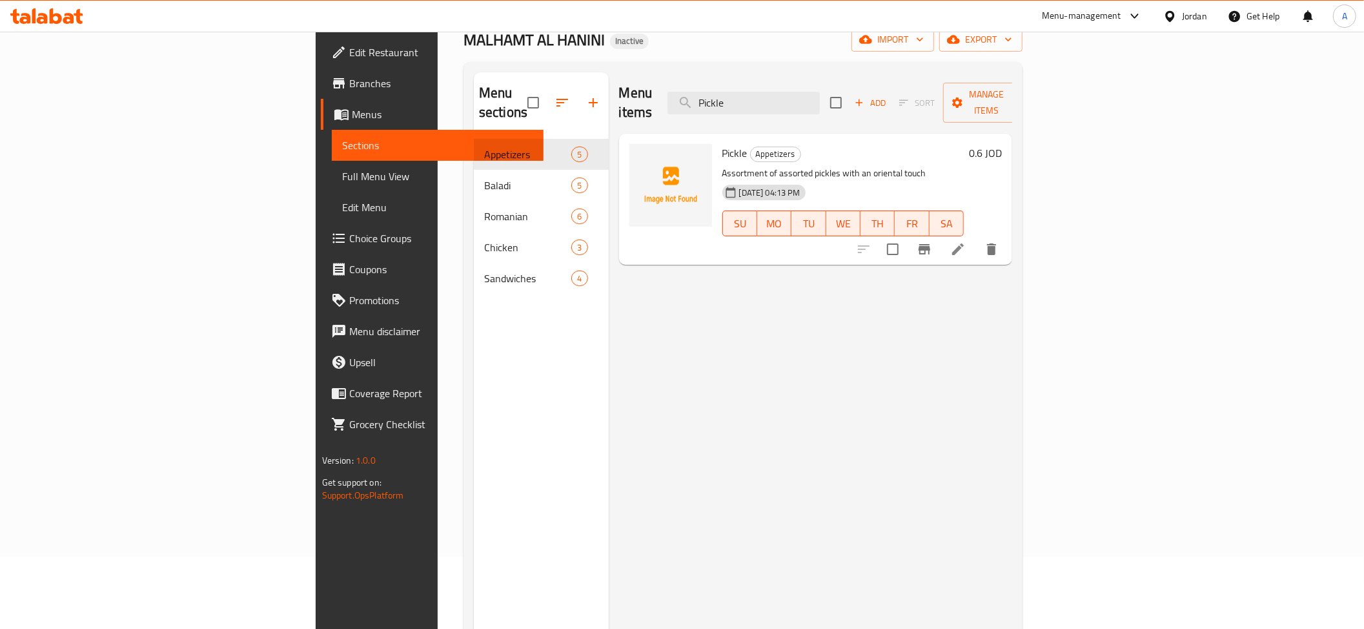
type input "Pickle"
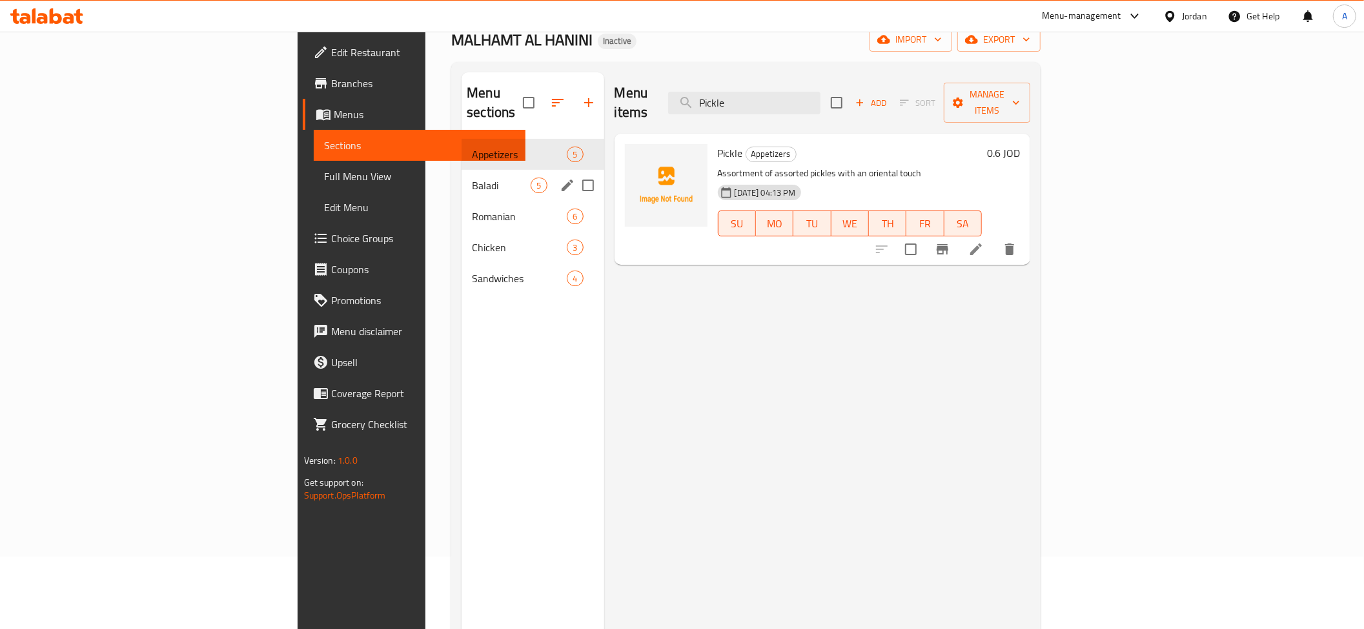
click at [472, 209] on span "Romanian" at bounding box center [519, 216] width 95 height 15
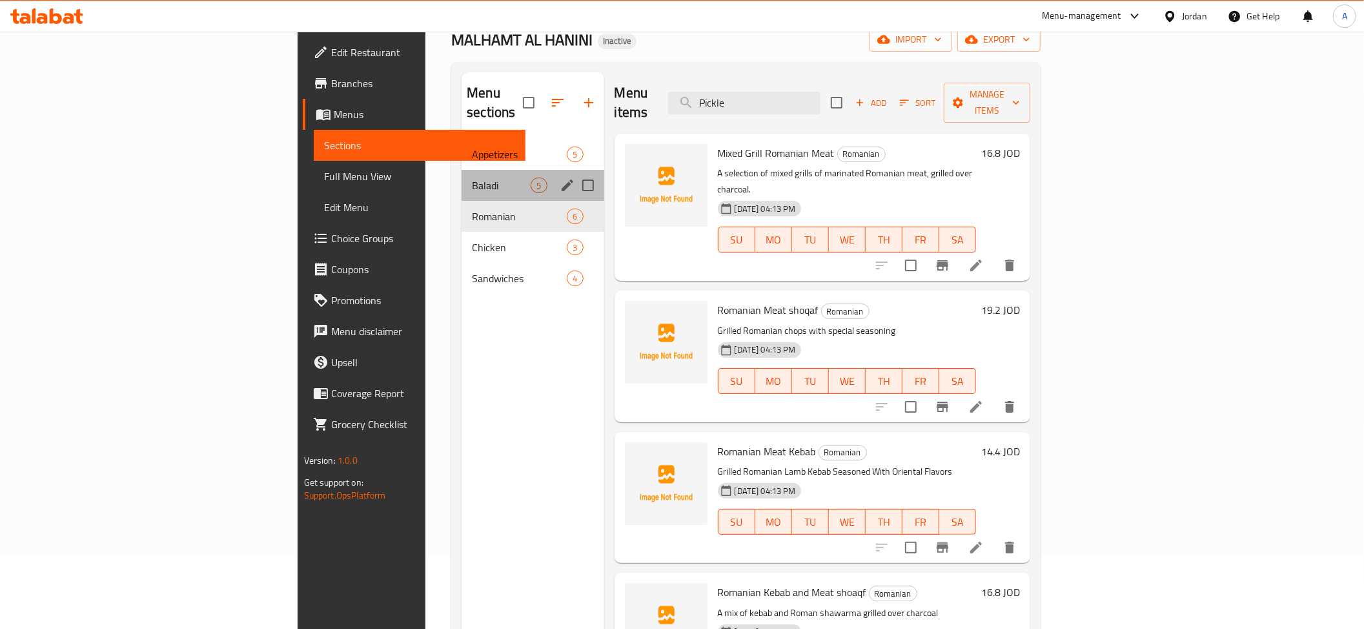
click at [462, 170] on div "Baladi 5" at bounding box center [533, 185] width 142 height 31
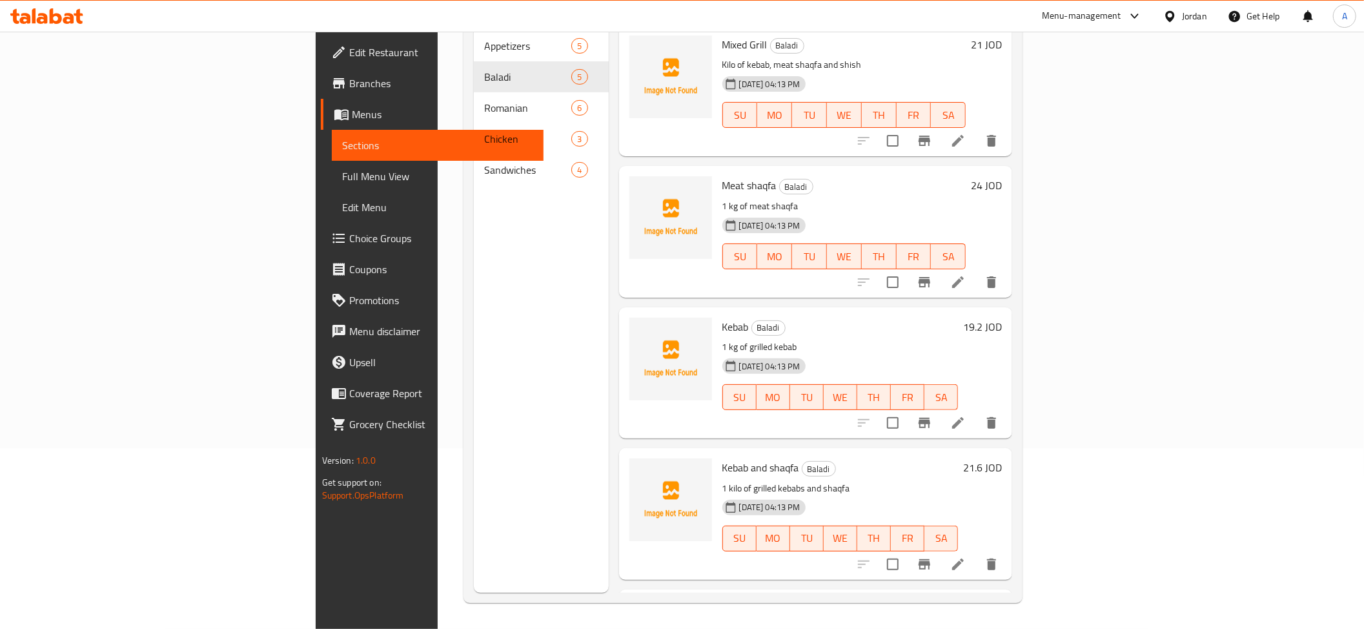
scroll to position [108, 0]
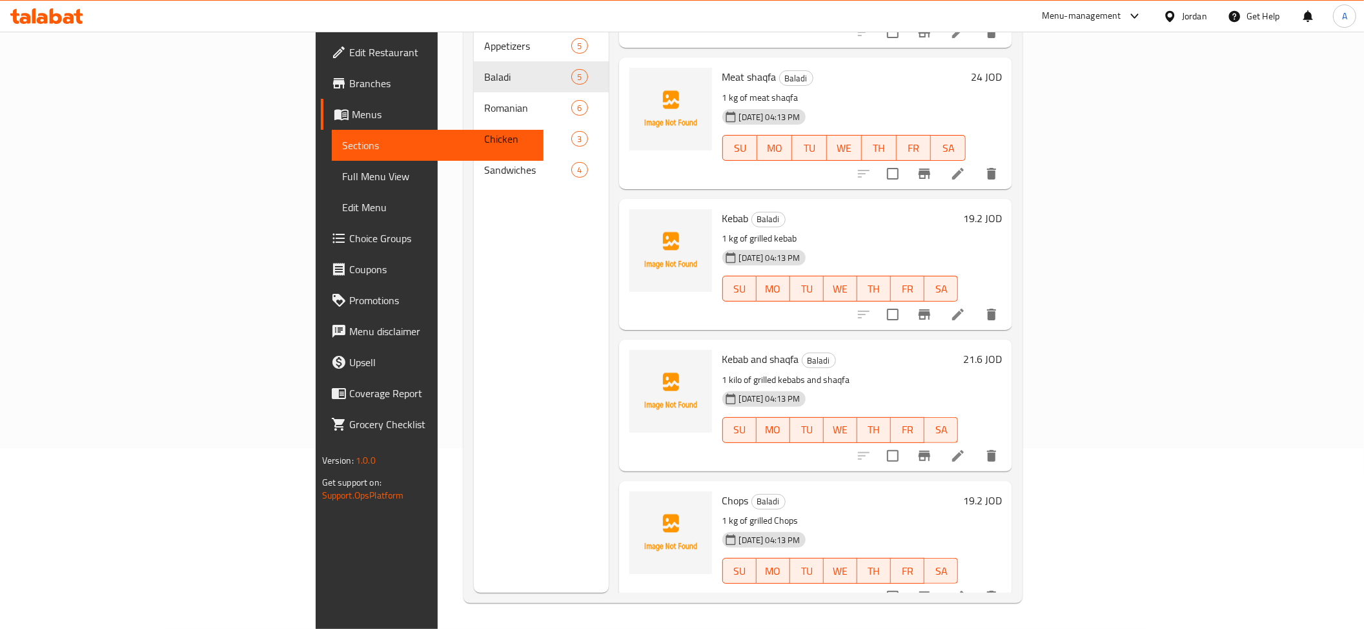
click at [964, 591] on icon at bounding box center [958, 597] width 12 height 12
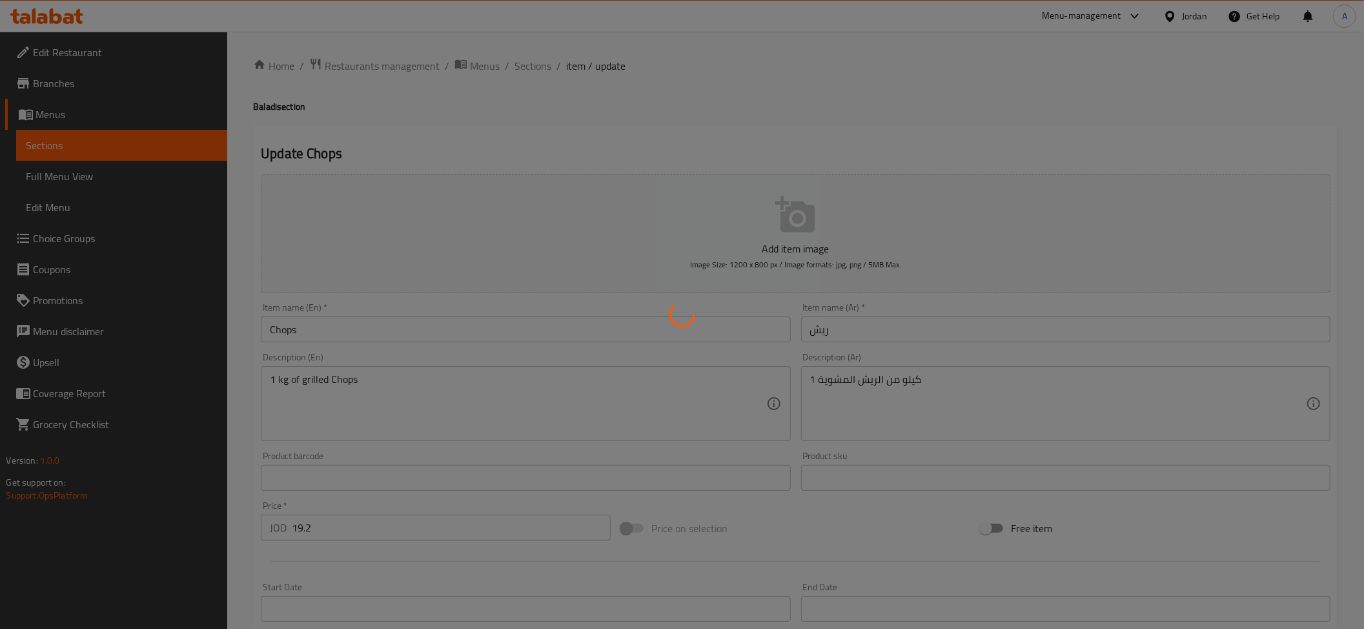
click at [333, 313] on div at bounding box center [682, 314] width 1364 height 629
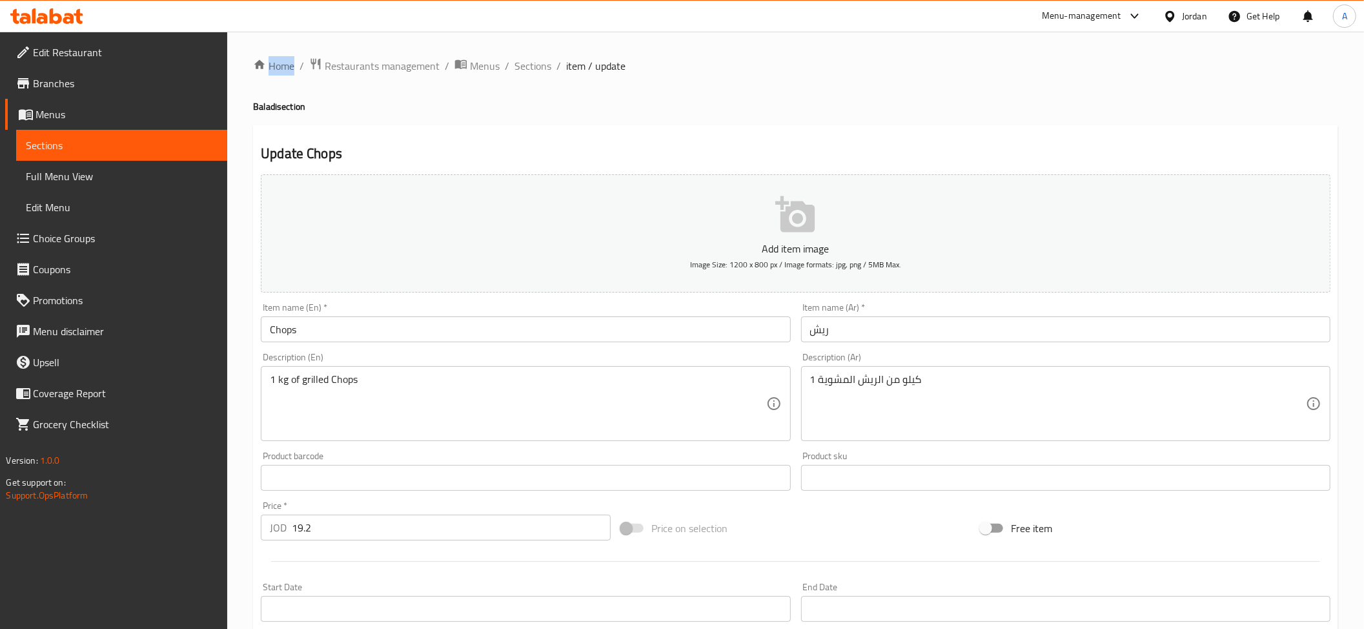
click at [305, 331] on input "Chops" at bounding box center [525, 329] width 529 height 26
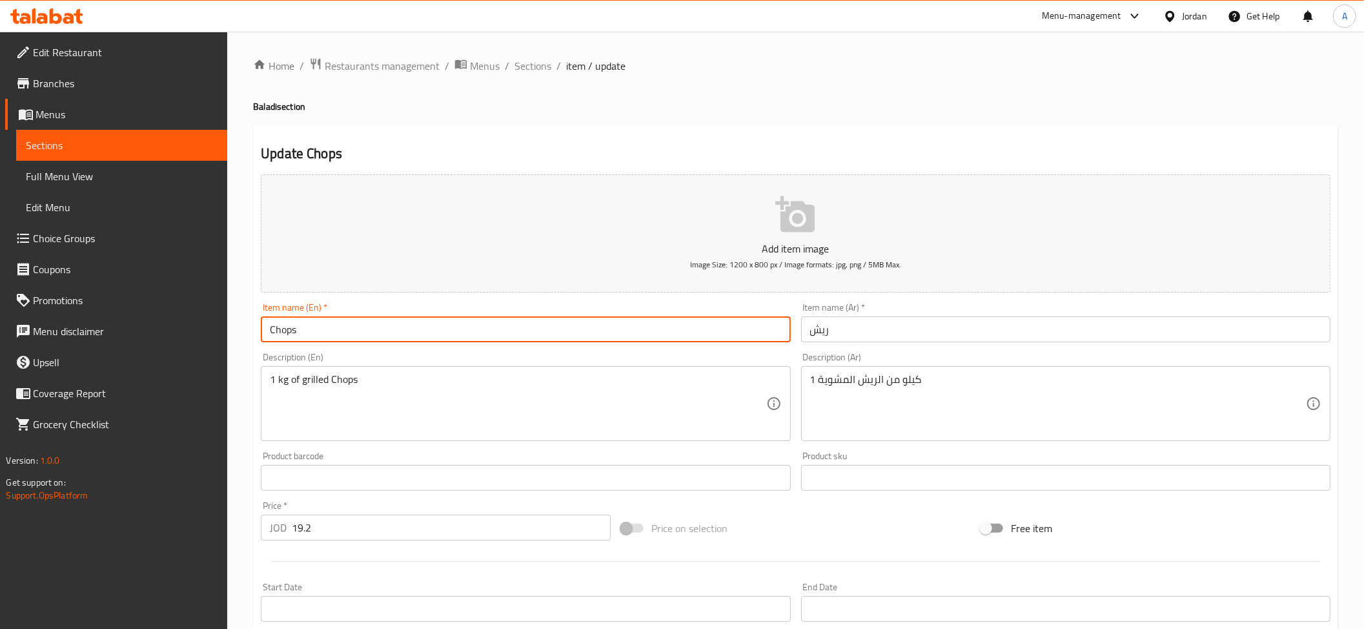
click at [305, 331] on input "Chops" at bounding box center [525, 329] width 529 height 26
paste input "Rib"
type input "Ribs"
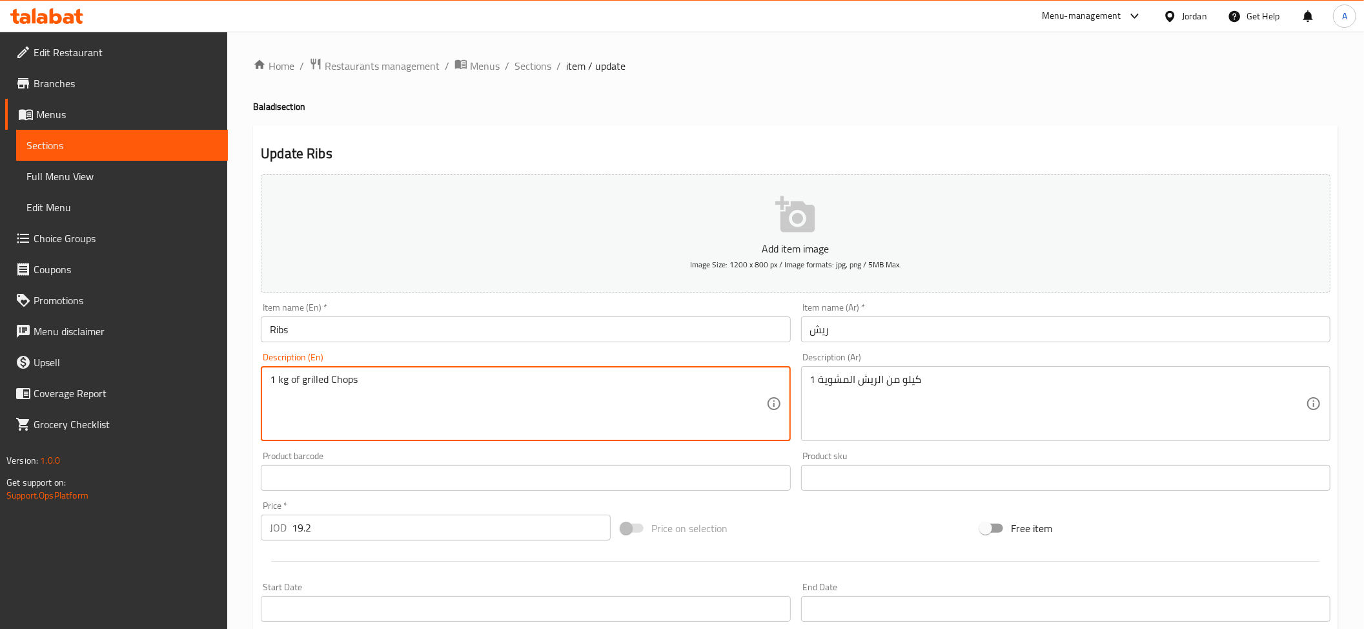
click at [343, 374] on textarea "1 kg of grilled Chops" at bounding box center [518, 403] width 496 height 61
paste textarea "Rib"
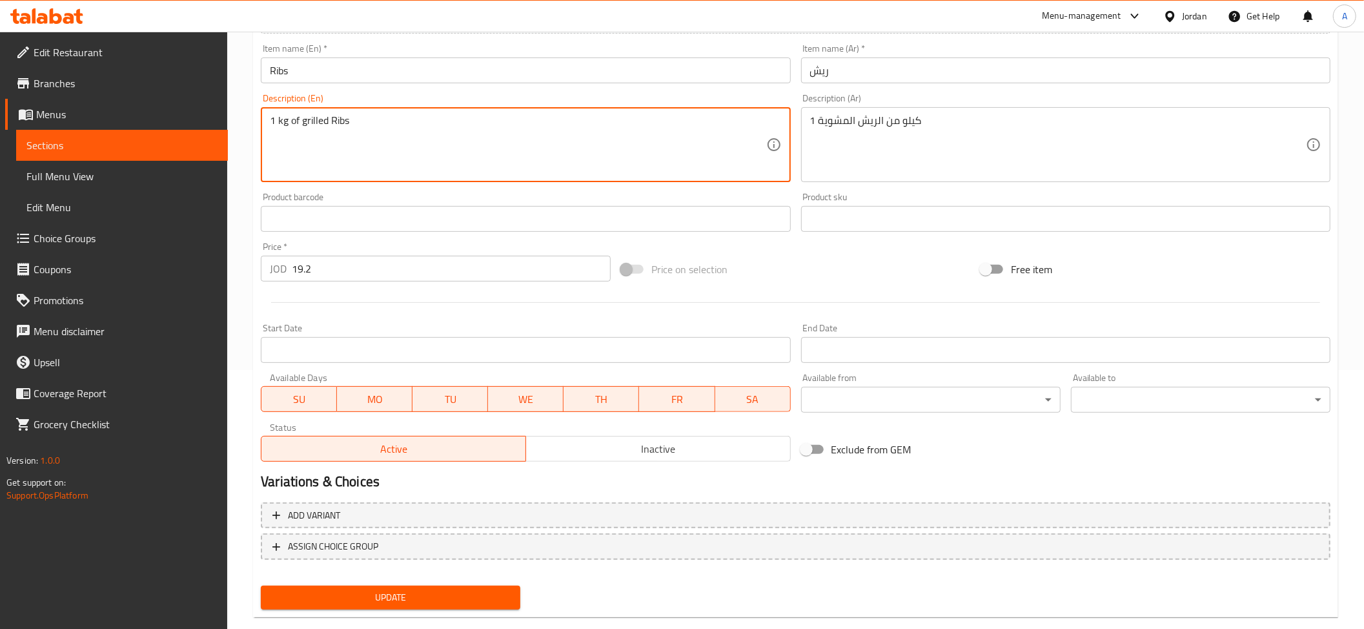
scroll to position [282, 0]
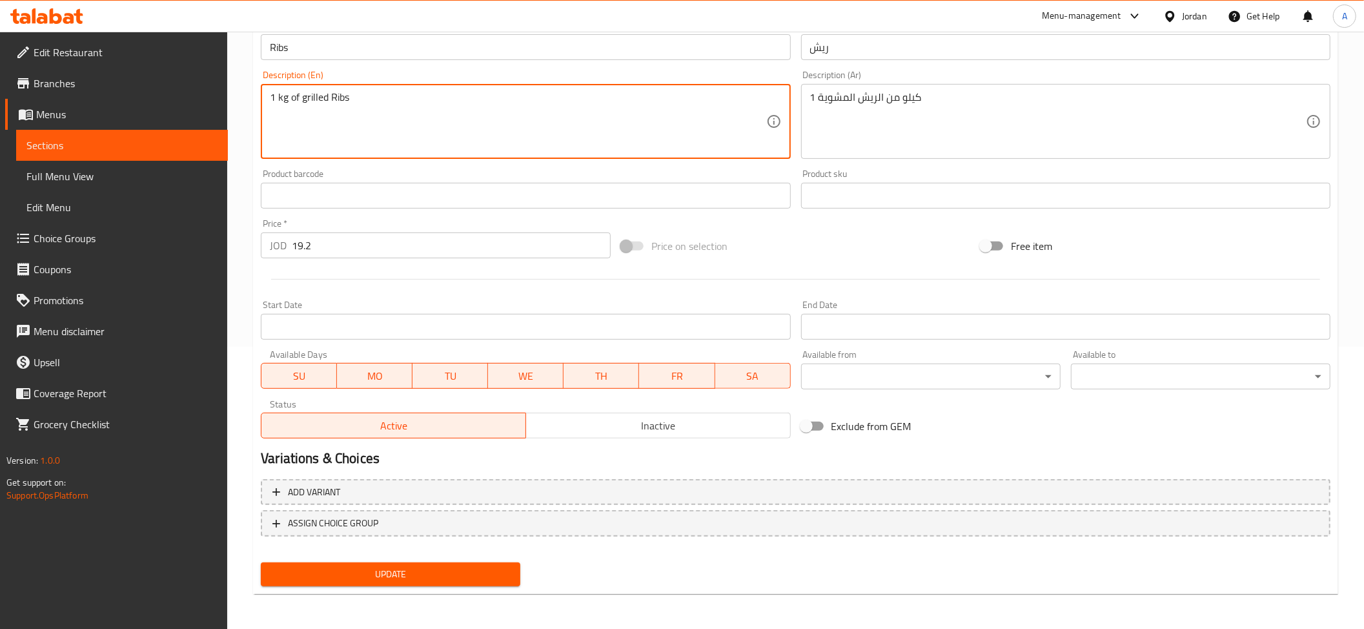
type textarea "1 kg of grilled Ribs"
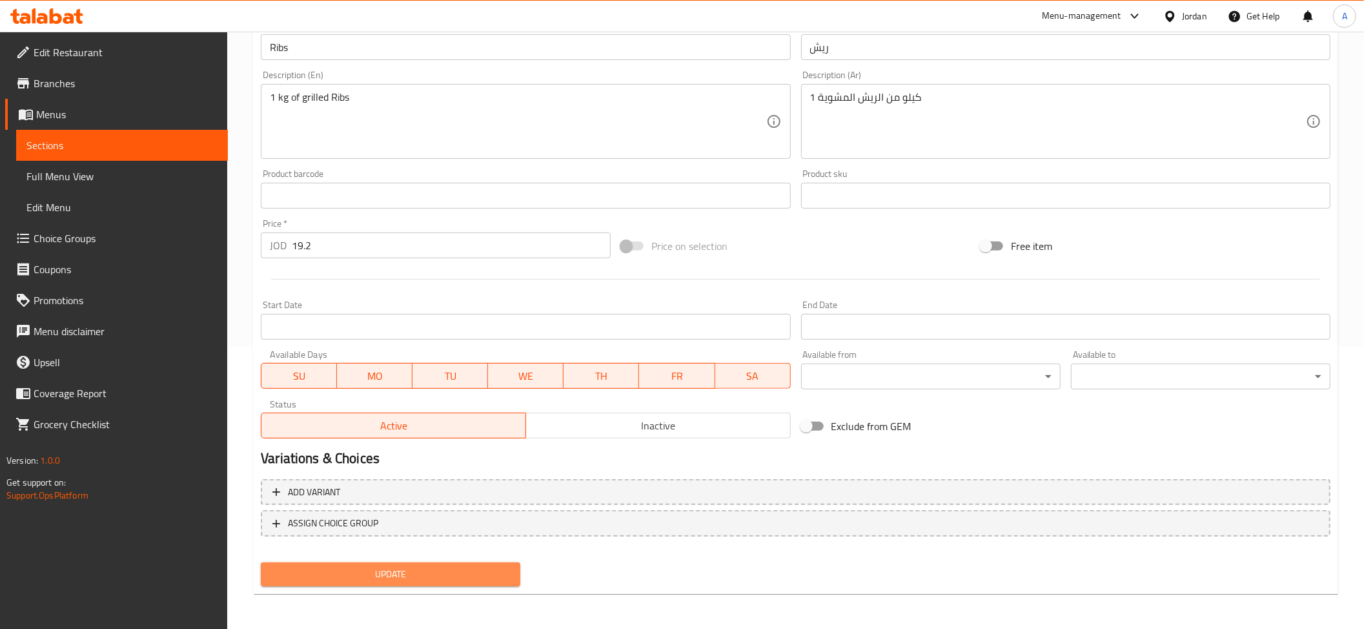
click at [429, 577] on span "Update" at bounding box center [390, 574] width 239 height 16
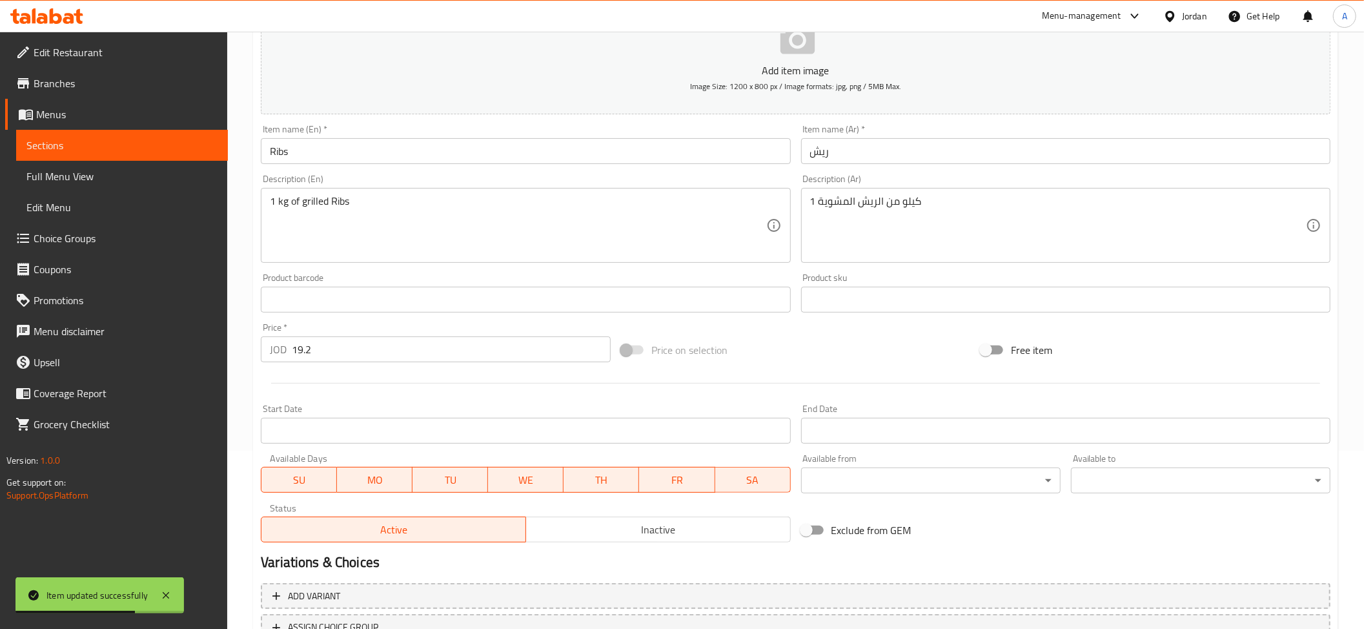
scroll to position [23, 0]
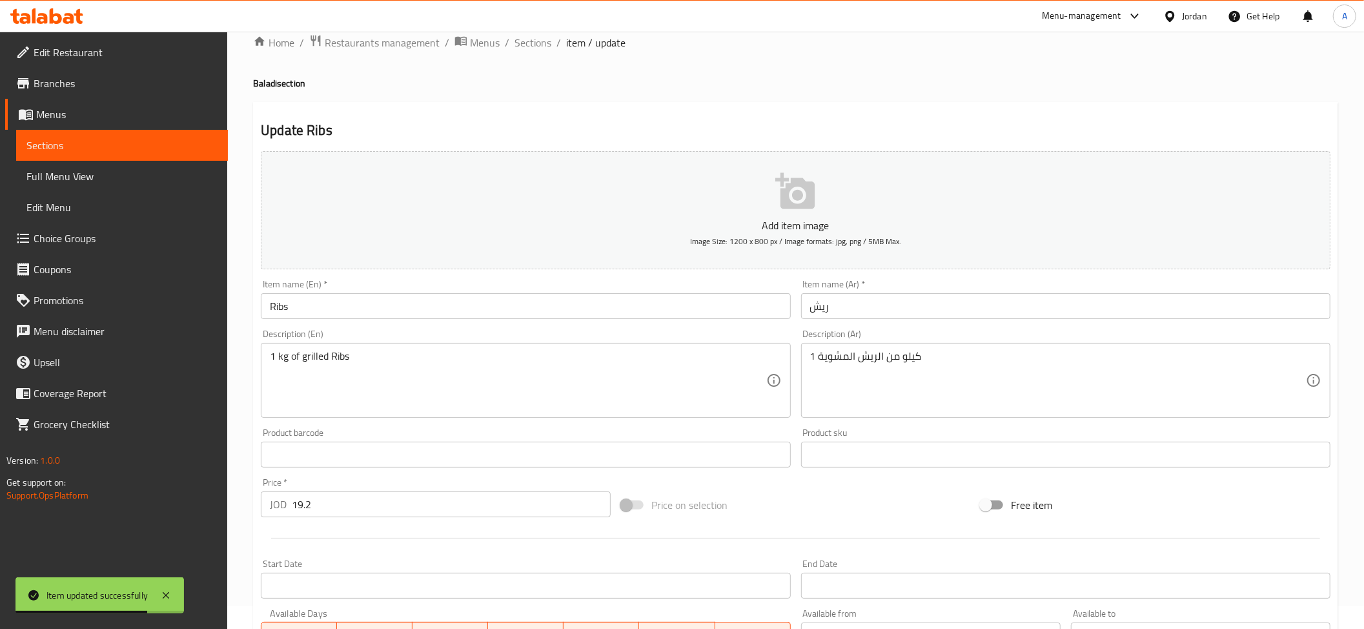
click at [526, 55] on div "Home / Restaurants management / Menus / Sections / item / update Baladi section…" at bounding box center [795, 448] width 1085 height 829
click at [533, 44] on span "Sections" at bounding box center [533, 42] width 37 height 15
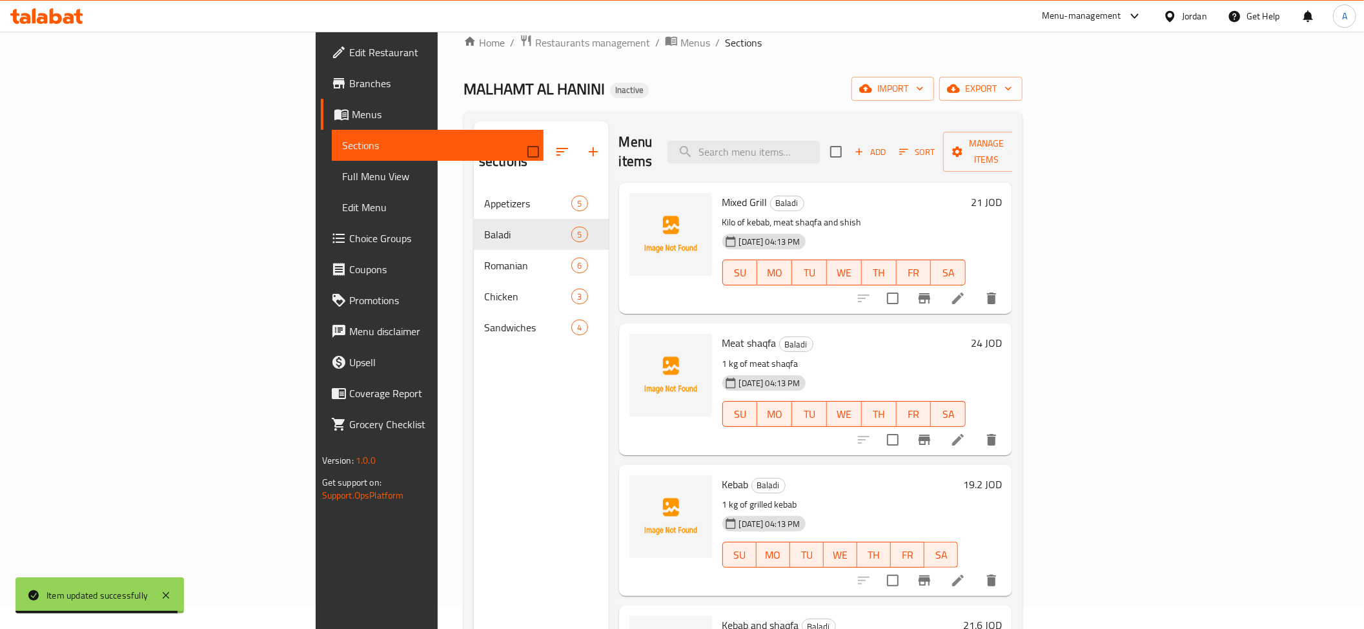
click at [877, 127] on div "Menu items Add Sort Manage items" at bounding box center [816, 151] width 394 height 61
click at [820, 141] on input "search" at bounding box center [744, 152] width 152 height 23
paste input "Romanian Meat shoqaf"
drag, startPoint x: 894, startPoint y: 146, endPoint x: 948, endPoint y: 146, distance: 54.2
click at [948, 146] on div "Menu items Romanian Meat shoqaf Add Sort Manage items" at bounding box center [816, 151] width 394 height 61
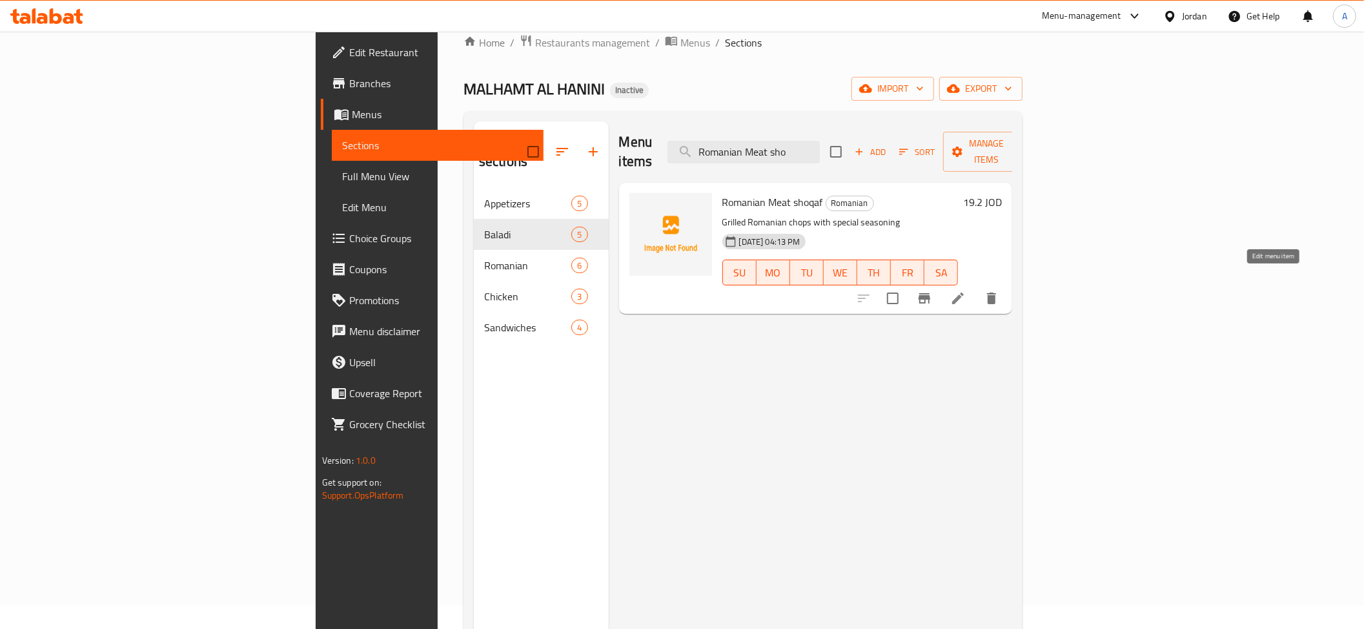
type input "Romanian Meat sho"
click at [966, 291] on icon at bounding box center [957, 298] width 15 height 15
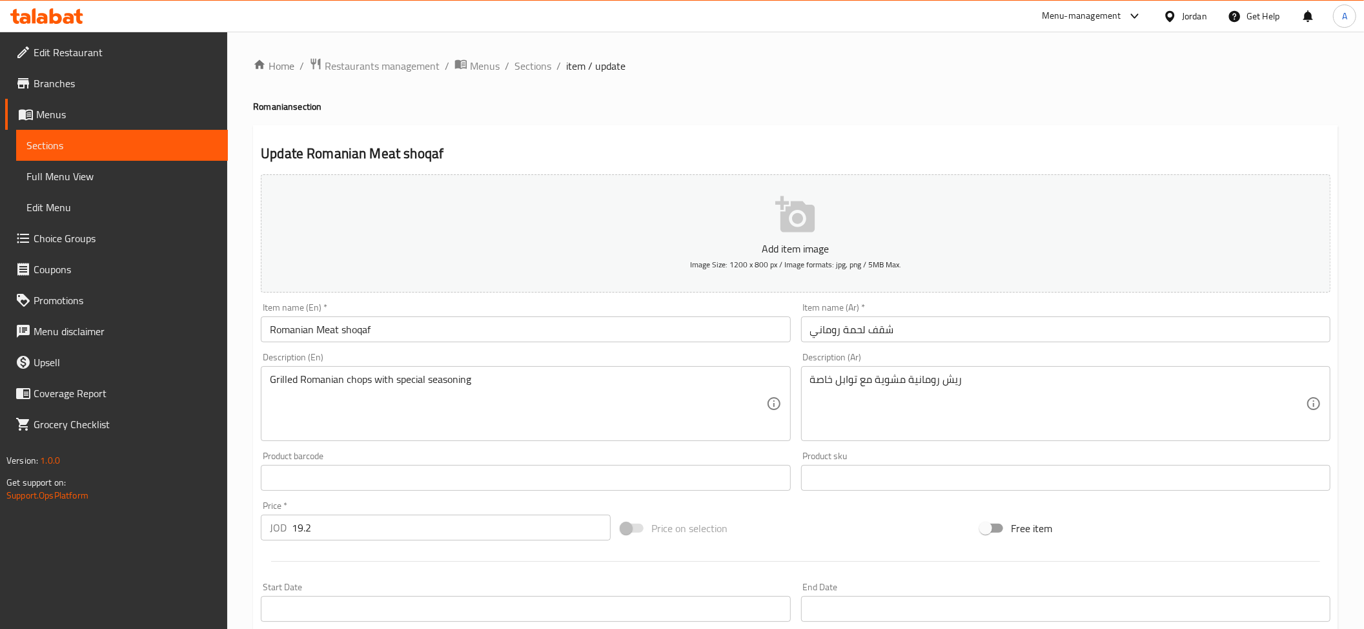
click at [354, 329] on input "Romanian Meat shoqaf" at bounding box center [525, 329] width 529 height 26
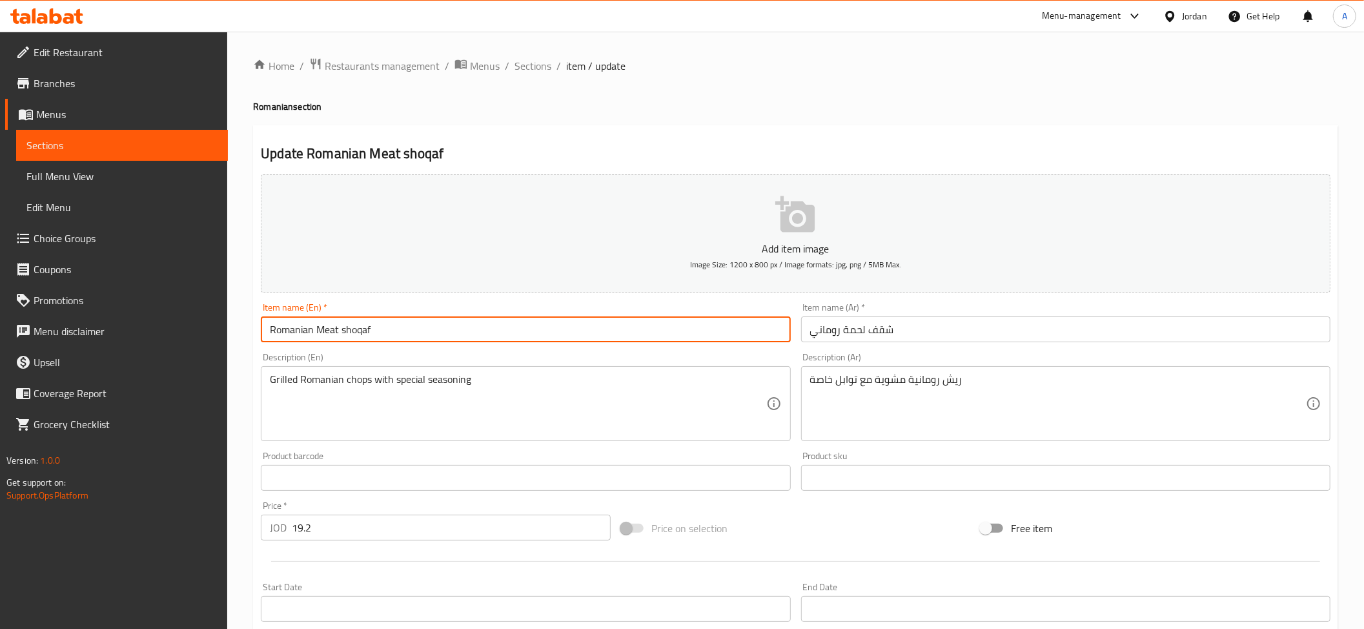
click at [354, 329] on input "Romanian Meat shoqaf" at bounding box center [525, 329] width 529 height 26
paste input "Ribs"
type input "Romanian Meat shoqaf"
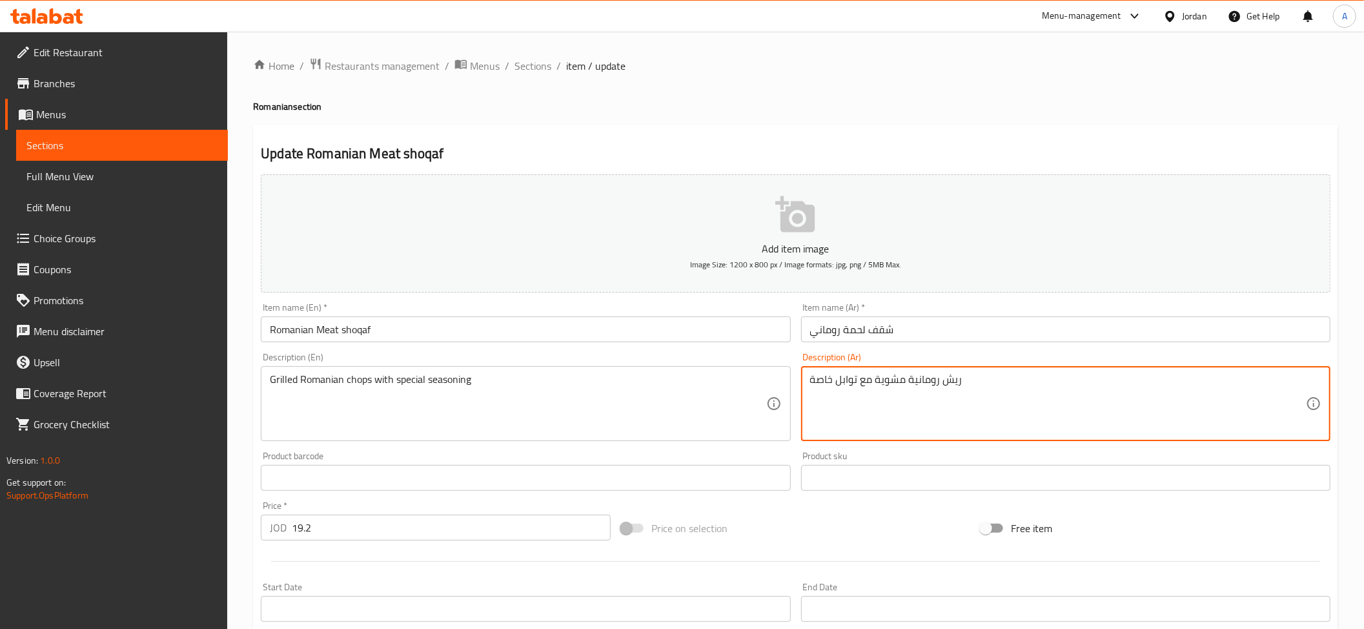
click at [853, 402] on textarea "ريش رومانية مشوية مع توابل خاصة" at bounding box center [1058, 403] width 496 height 61
paste textarea "قطع شقف لحمة روماني مشوية على الفحم بتتبيلة"
type textarea "قطع شقف لحمة روماني مشوية على الفحم بتتبيلة خاصة"
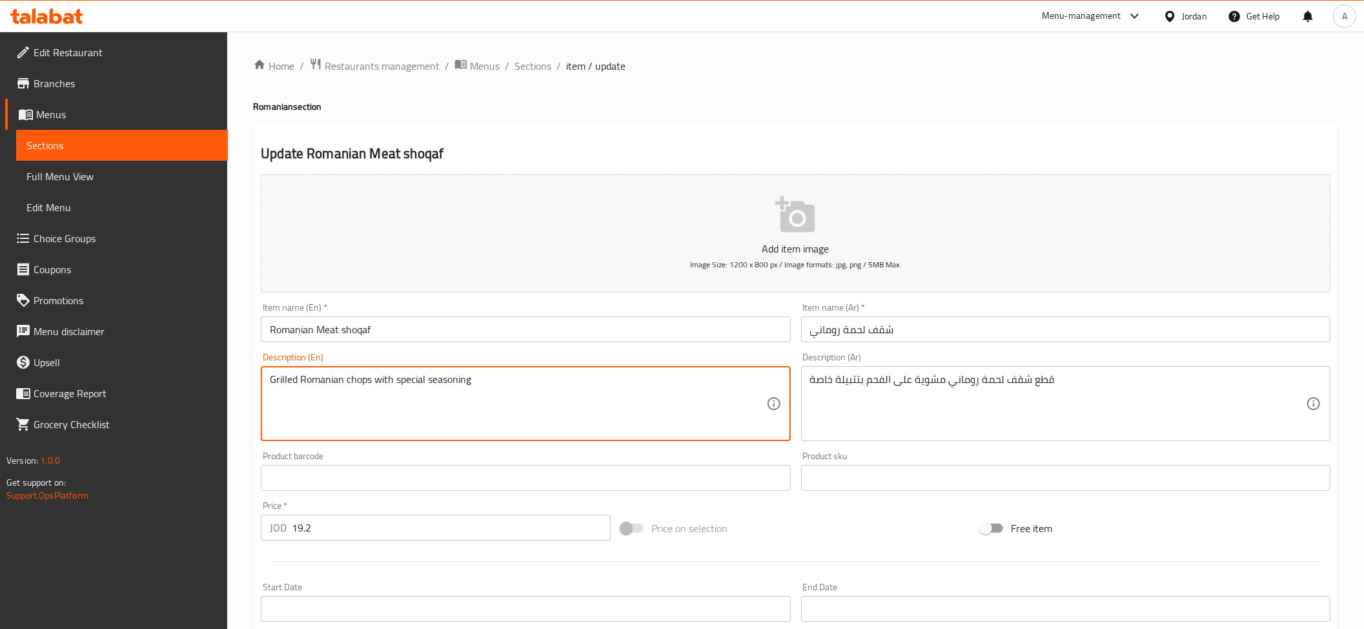
click at [497, 426] on textarea "Grilled Romanian chops with special seasoning" at bounding box center [518, 403] width 496 height 61
paste textarea "lamb chops with a special marinade"
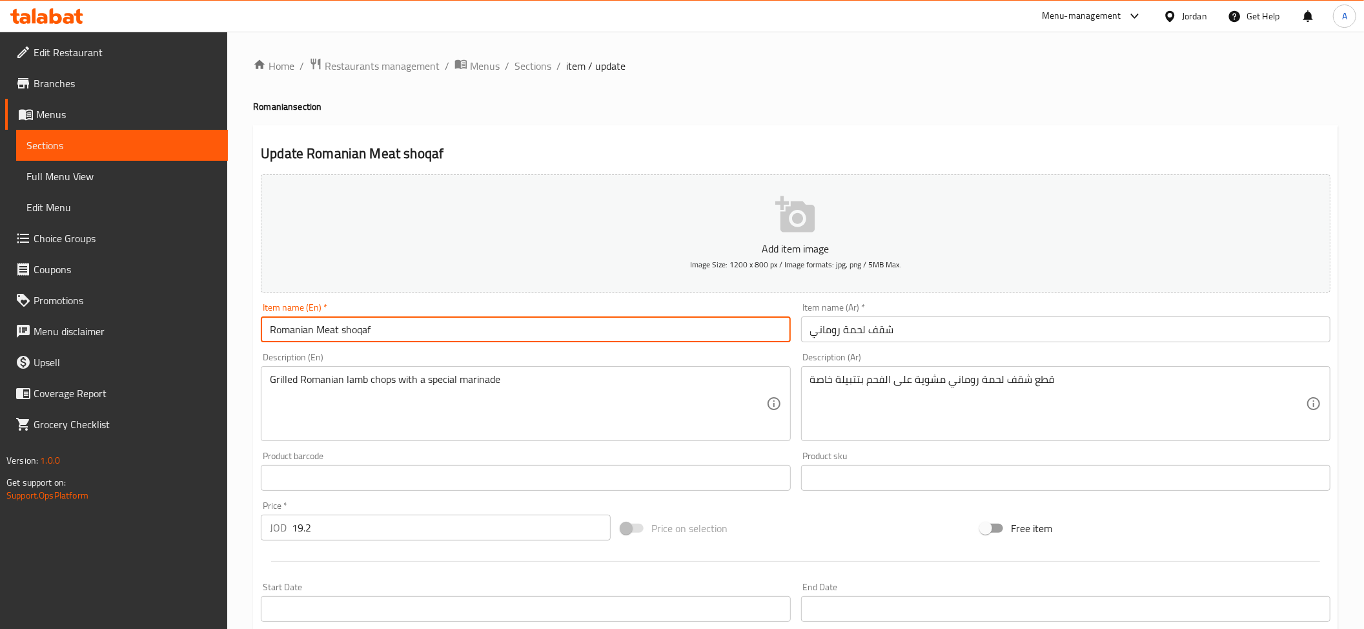
drag, startPoint x: 388, startPoint y: 339, endPoint x: 316, endPoint y: 308, distance: 78.1
click at [316, 308] on div "Item name (En)   * Romanian Meat shoqaf Item name (En) *" at bounding box center [525, 322] width 529 height 39
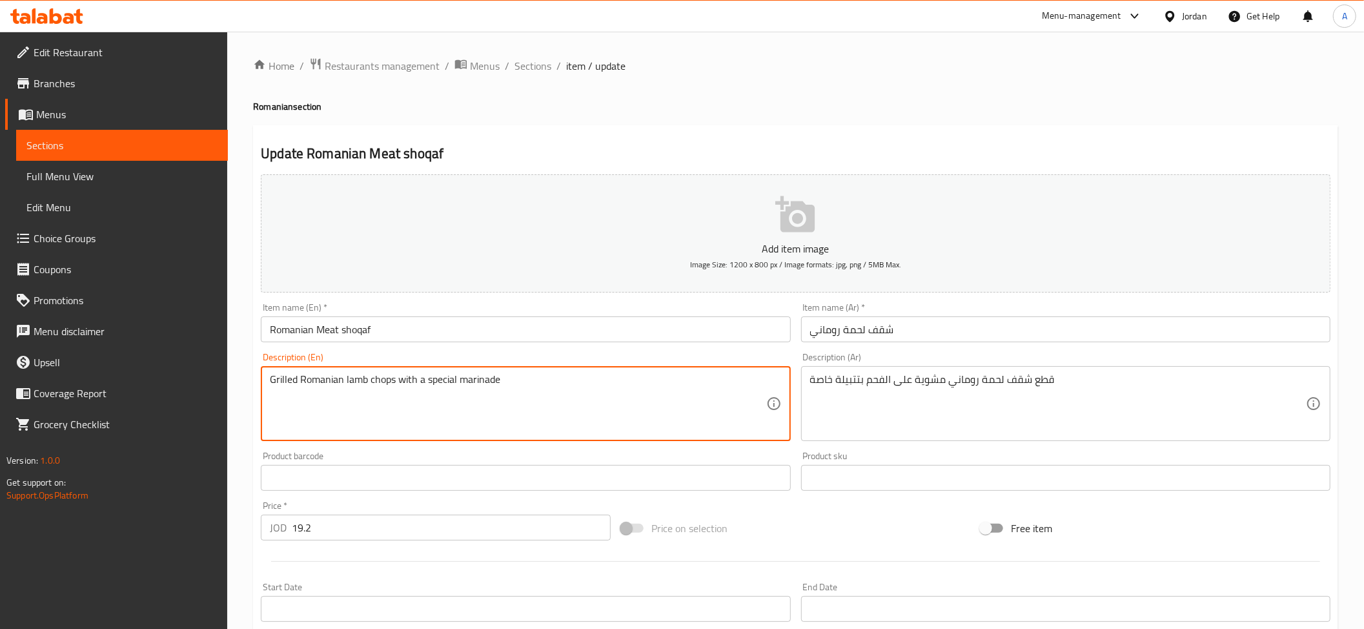
drag, startPoint x: 396, startPoint y: 381, endPoint x: 345, endPoint y: 377, distance: 51.8
paste textarea "Meat shoqaf"
click at [274, 377] on textarea "Grilled Romanian Meat shoqaf Pieces with a special marinade" at bounding box center [518, 403] width 496 height 61
click at [263, 376] on div "Grilled Romanian Meat shoqaf Pieces with a special marinade Description (En)" at bounding box center [525, 403] width 529 height 75
click at [270, 383] on textarea "Grilled Romanian Meat shoqaf Pieces with a special marinade" at bounding box center [518, 403] width 496 height 61
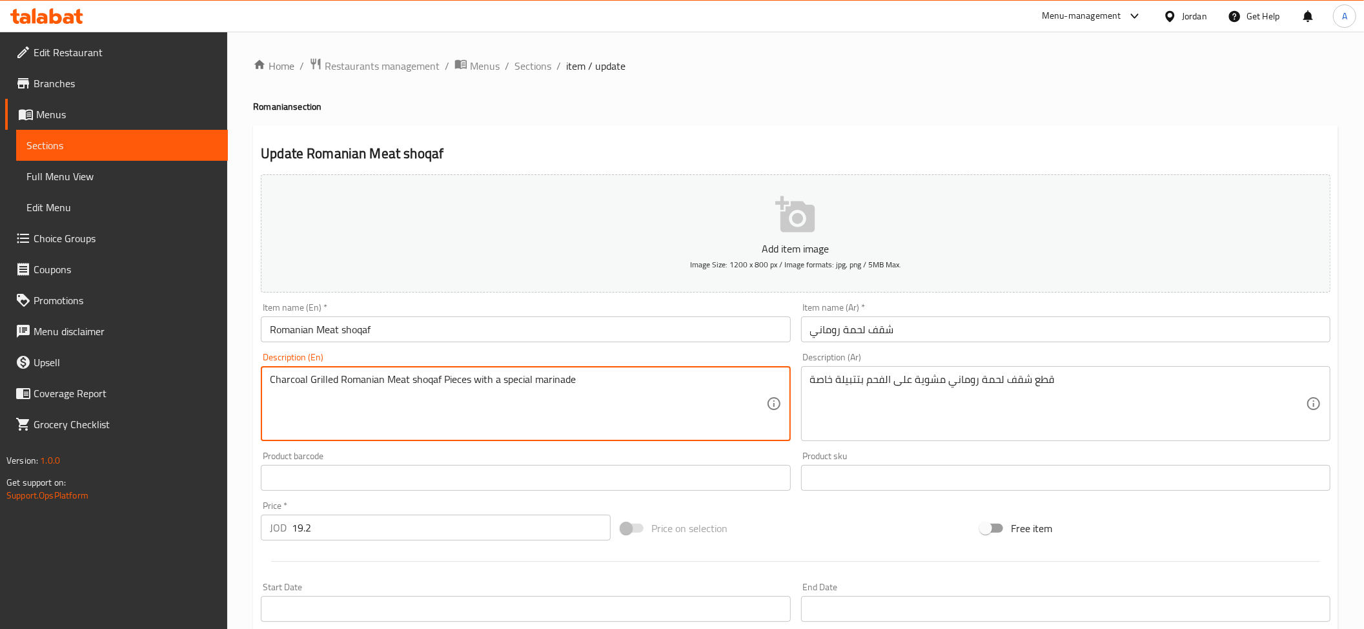
click at [649, 385] on textarea "Charcoal Grilled Romanian Meat shoqaf Pieces with a special marinade" at bounding box center [518, 403] width 496 height 61
click at [599, 380] on textarea "Charcoal Grilled Romanian Meat shoqaf Pieces with a special marinade" at bounding box center [518, 403] width 496 height 61
click at [561, 378] on textarea "Charcoal Grilled Romanian Meat shoqaf Pieces with a special marinade" at bounding box center [518, 403] width 496 height 61
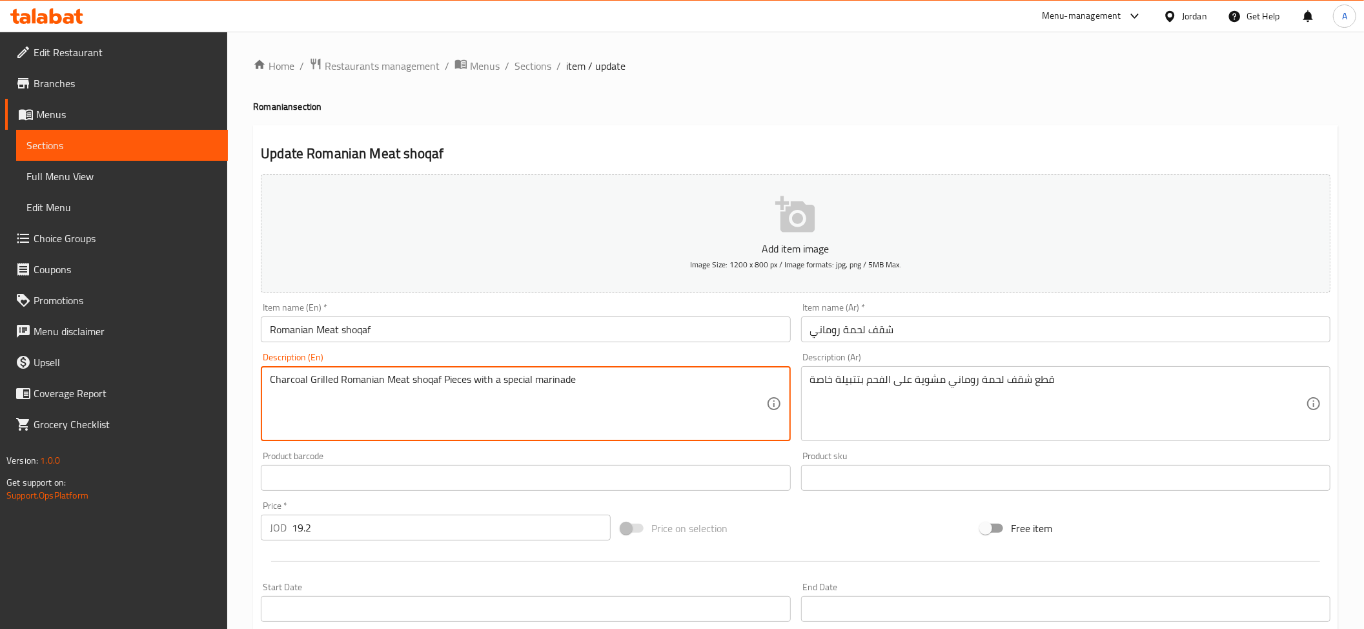
click at [561, 378] on textarea "Charcoal Grilled Romanian Meat shoqaf Pieces with a special marinade" at bounding box center [518, 403] width 496 height 61
type textarea "Charcoal Grilled Romanian Meat shoqaf Pieces with a special marinade"
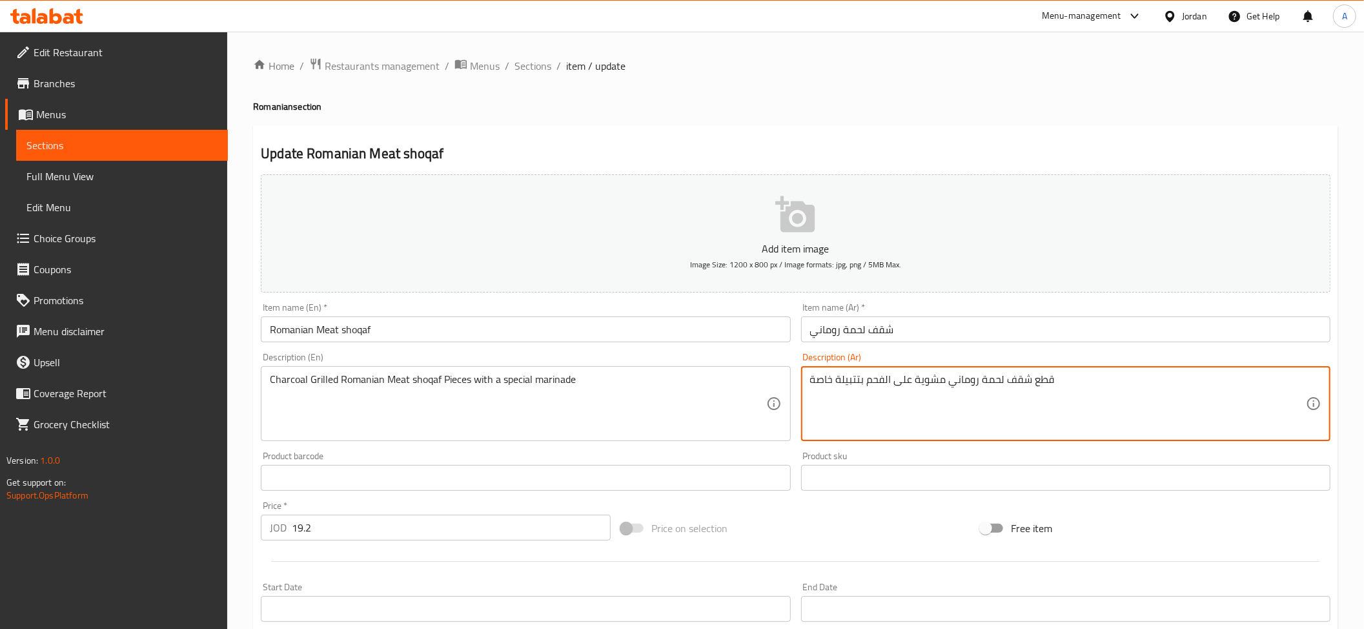
click at [890, 414] on textarea "قطع شقف لحمة روماني مشوية على الفحم بتتبيلة خاصة" at bounding box center [1058, 403] width 496 height 61
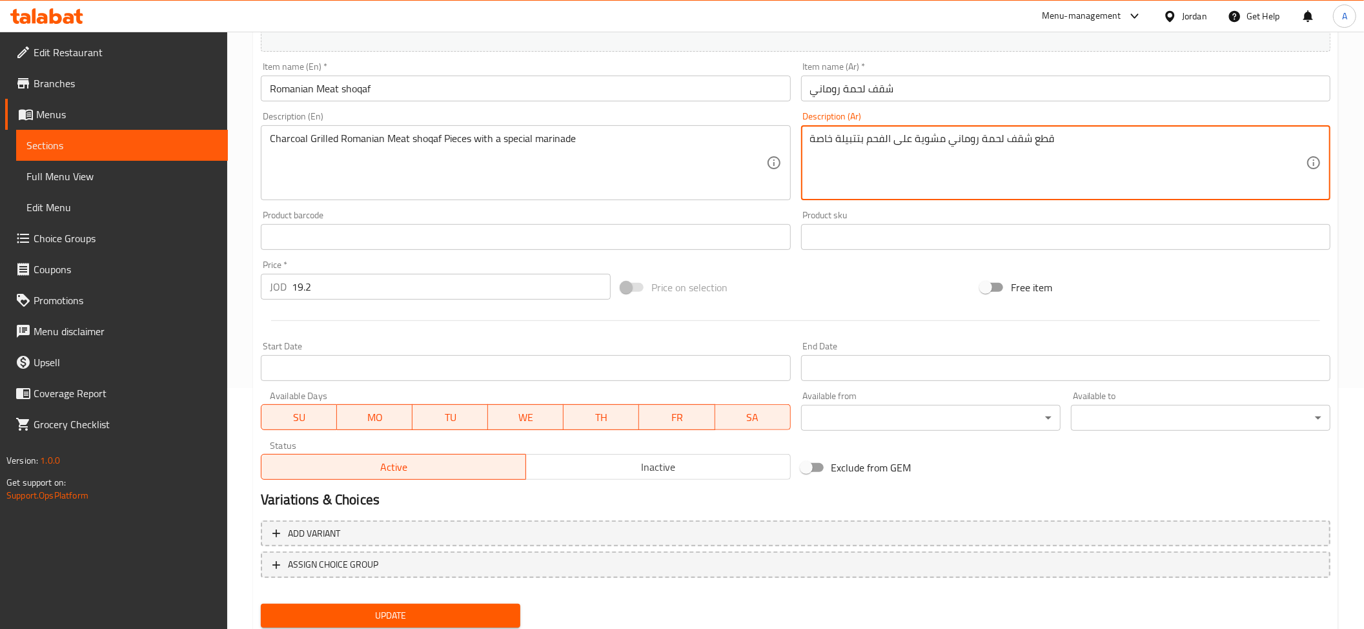
scroll to position [282, 0]
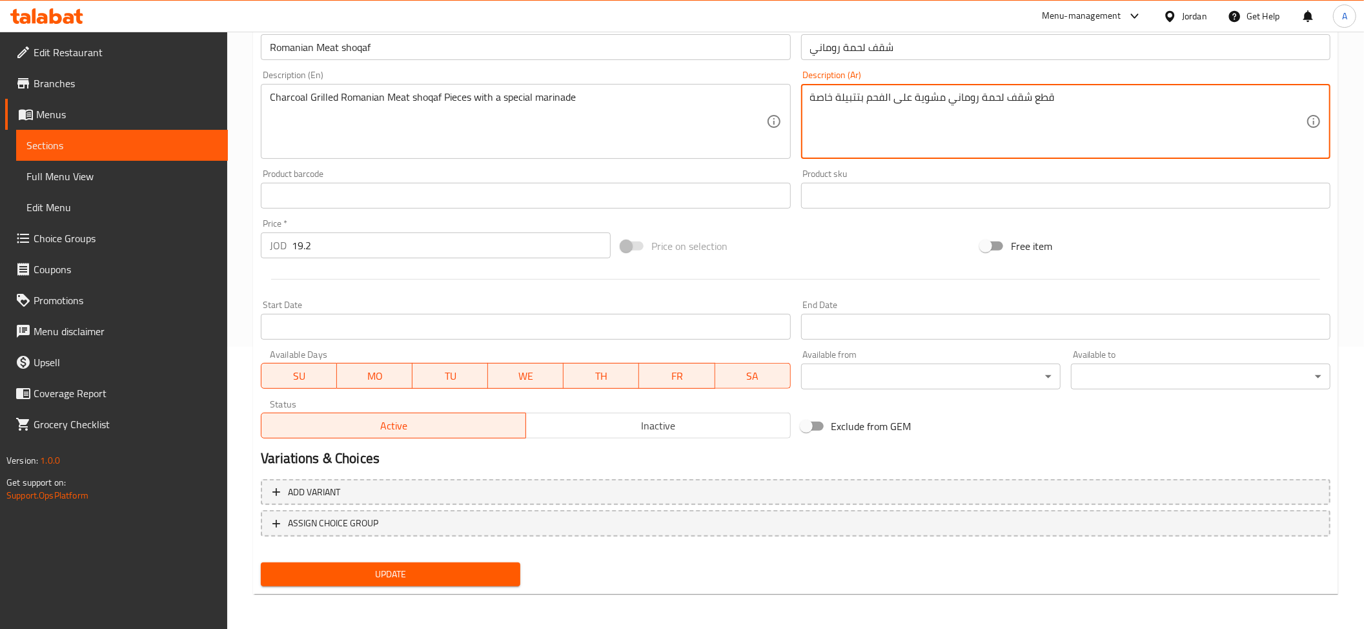
click at [460, 586] on div "Update" at bounding box center [391, 574] width 270 height 34
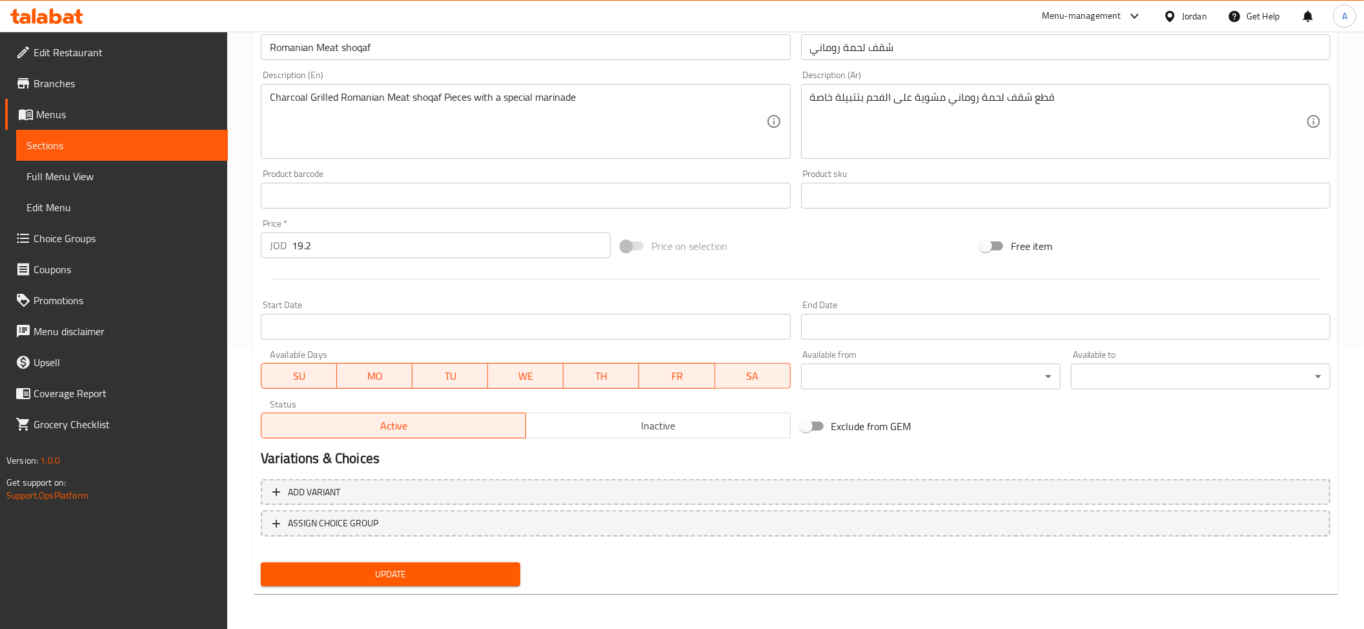
click at [460, 573] on span "Update" at bounding box center [390, 574] width 239 height 16
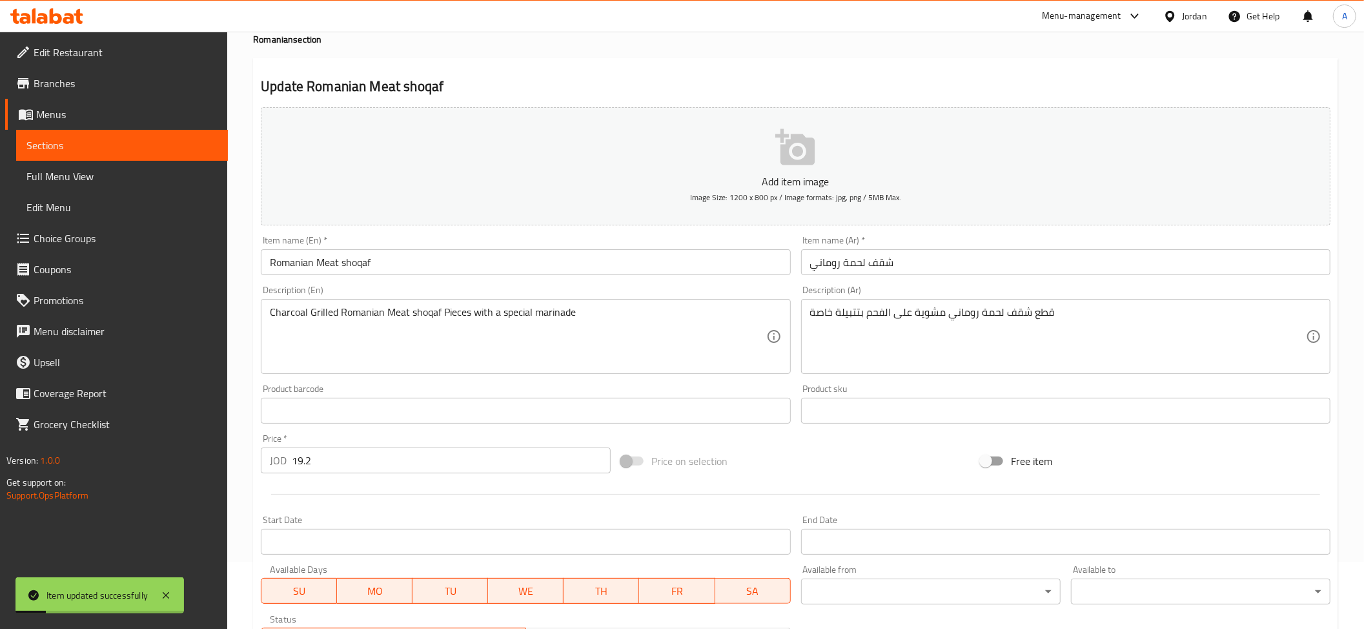
scroll to position [0, 0]
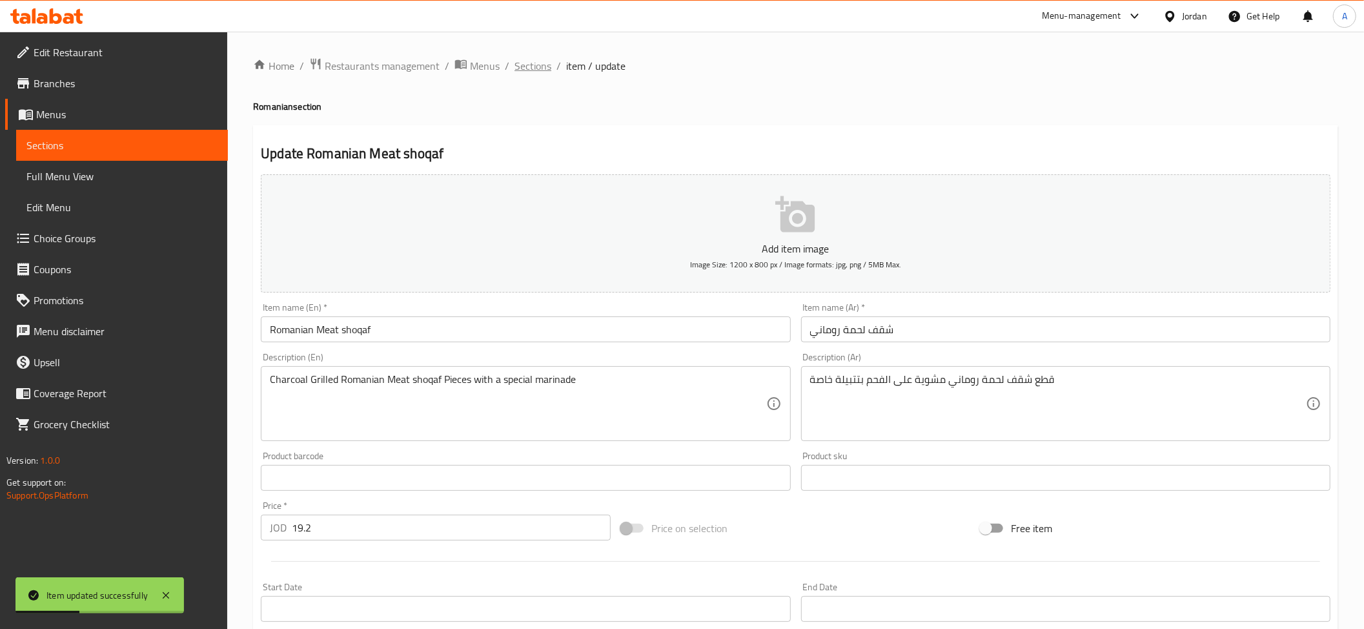
click at [533, 73] on span "Sections" at bounding box center [533, 65] width 37 height 15
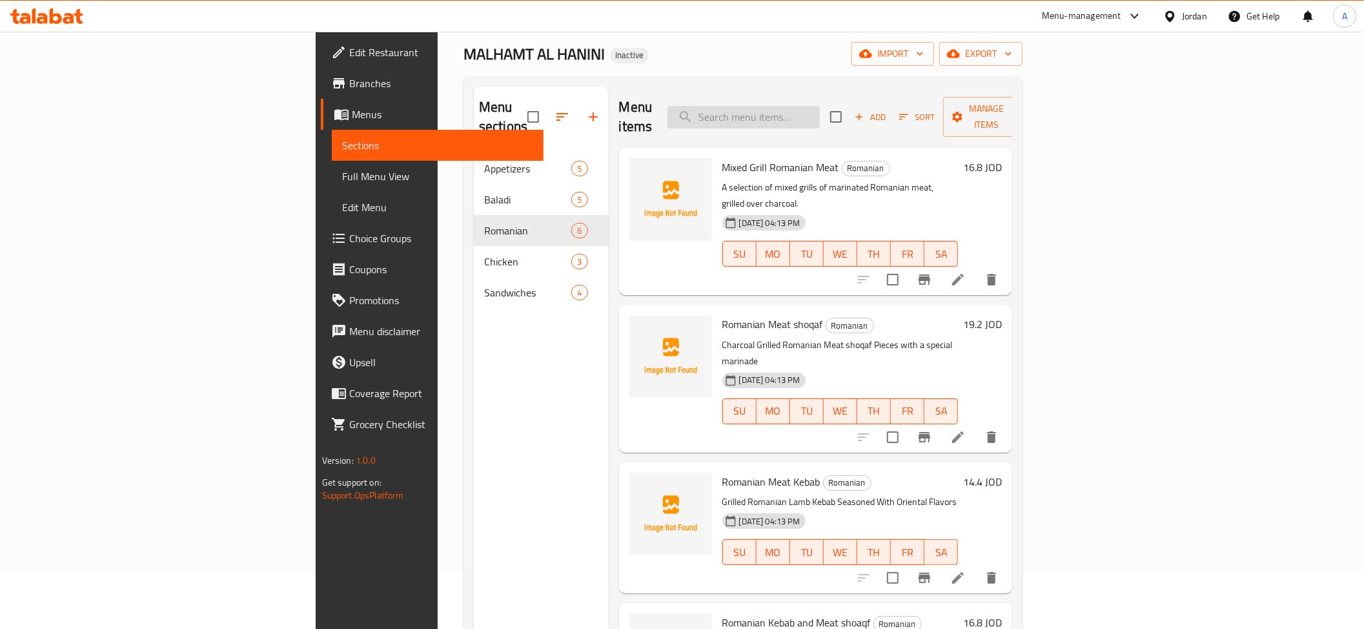
click at [820, 111] on input "search" at bounding box center [744, 117] width 152 height 23
paste input "Romanian Kebab and Meat shoaqf"
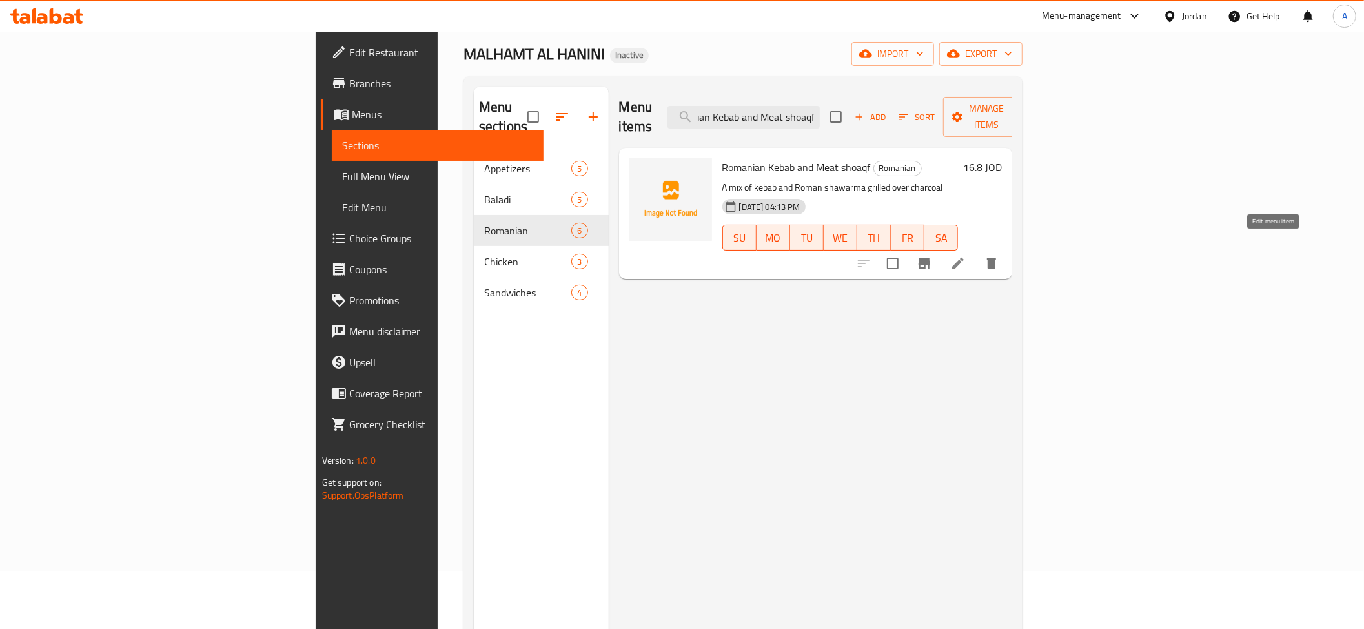
type input "Romanian Kebab and Meat shoaqf"
click at [966, 256] on icon at bounding box center [957, 263] width 15 height 15
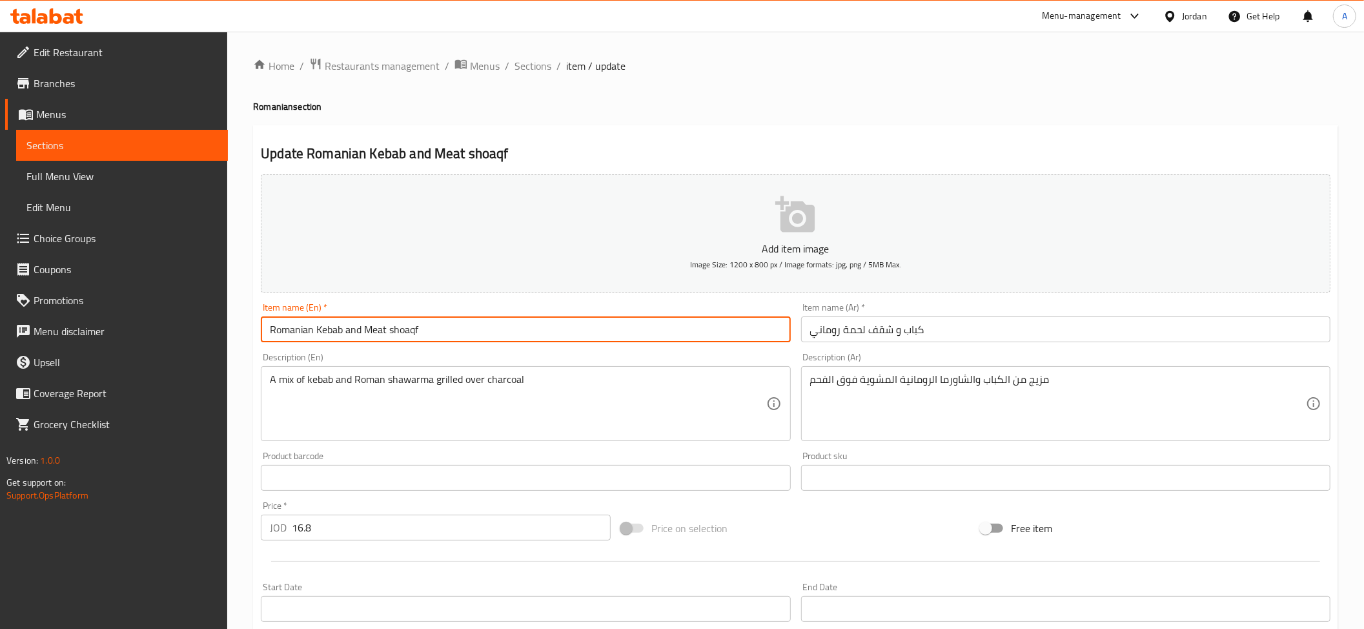
click at [380, 334] on input "Romanian Kebab and Meat shoaqf" at bounding box center [525, 329] width 529 height 26
click at [385, 333] on input "Romanian Kebab and shoaqf" at bounding box center [525, 329] width 529 height 26
click at [385, 331] on input "Romanian Kebab and shaqf" at bounding box center [525, 329] width 529 height 26
click at [319, 336] on input "Romanian Kebab and shaqaf" at bounding box center [525, 329] width 529 height 26
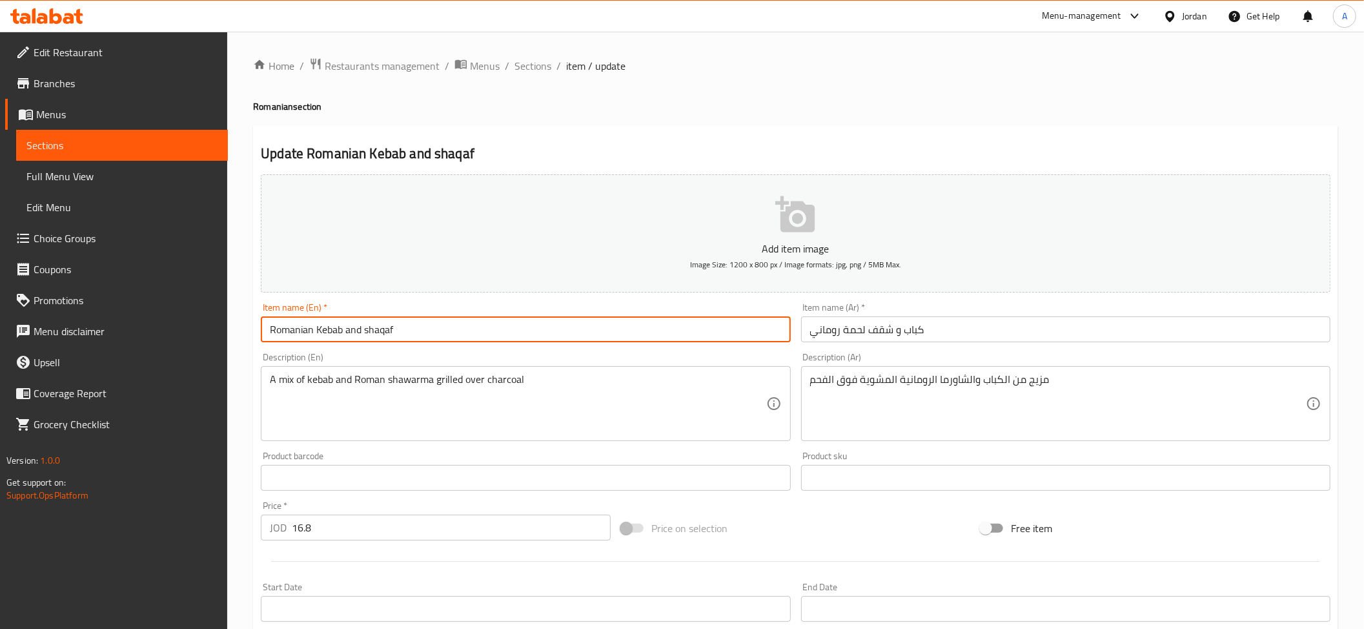
click at [318, 336] on input "Romanian Kebab and shaqaf" at bounding box center [525, 329] width 529 height 26
click at [424, 337] on input "Romanian Kebab and shaqaf" at bounding box center [525, 329] width 529 height 26
paste input "Meat"
click at [294, 332] on input "Romanian Kebab and shaqaf Meat" at bounding box center [525, 329] width 529 height 26
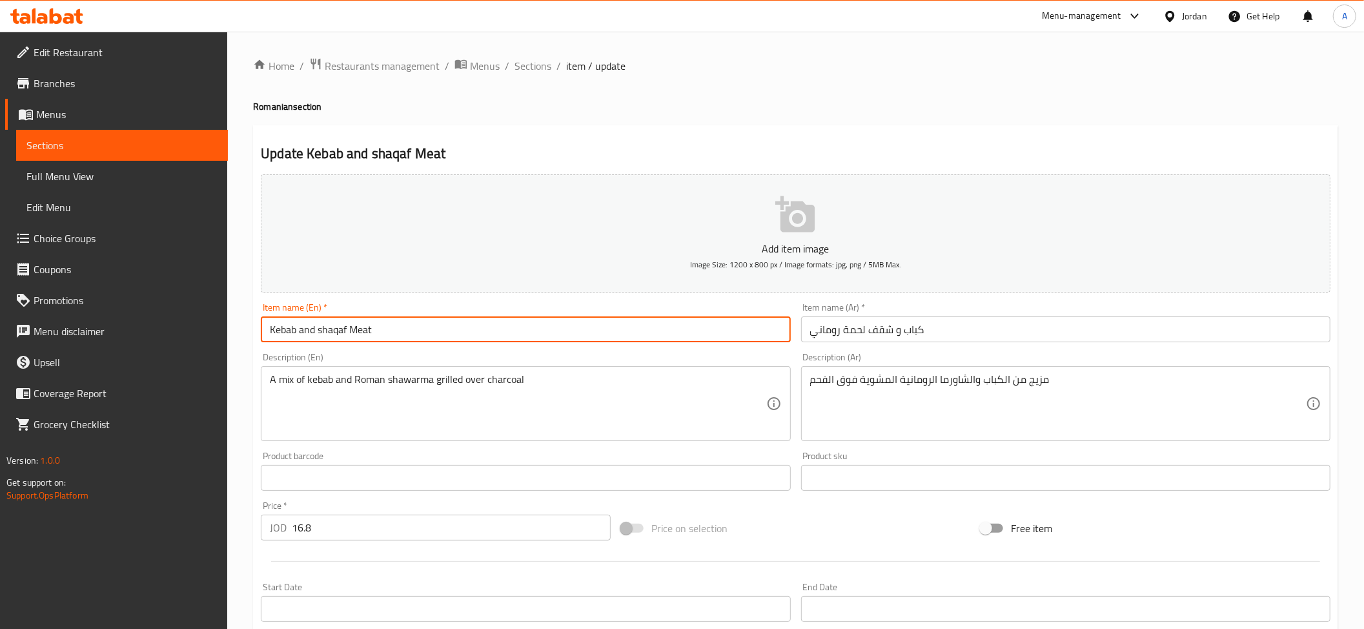
click at [349, 336] on input "Kebab and shaqaf Meat" at bounding box center [525, 329] width 529 height 26
click at [405, 334] on input "Romanian Kebab and shaqaf Meat" at bounding box center [525, 329] width 529 height 26
click at [319, 331] on input "Romanian Kebab and shaqaf" at bounding box center [525, 329] width 529 height 26
click at [318, 336] on input "Romanian Kebab and shaqaf" at bounding box center [525, 329] width 529 height 26
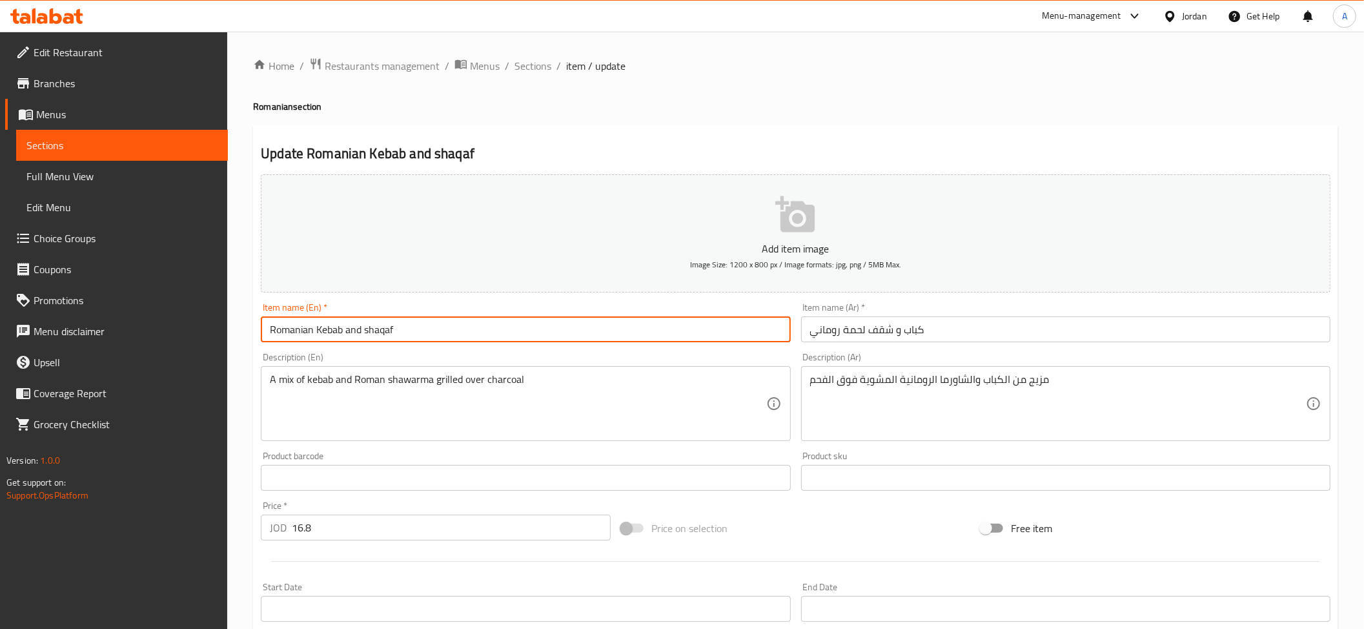
paste input "Meat"
type input "Romanian Meat Kebab and shaqaf"
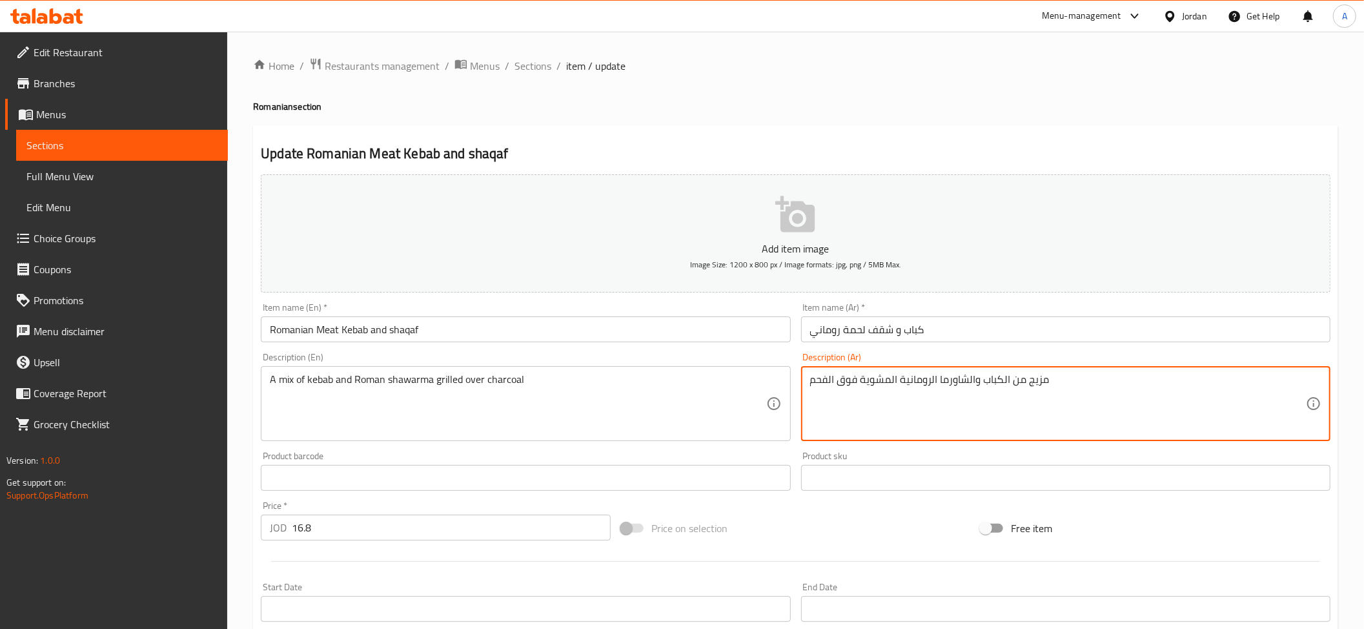
click at [956, 393] on textarea "مزيج من الكباب والشاورما الرومانية المشوية فوق الفحم" at bounding box center [1058, 403] width 496 height 61
paste textarea "فف الروماني المشوي على"
type textarea "مزيج من الكباب والشفف الروماني المشوي على الفحم"
click at [907, 391] on textarea "مزيج من الكباب والشفف الروماني المشوي على الفحم" at bounding box center [1058, 403] width 496 height 61
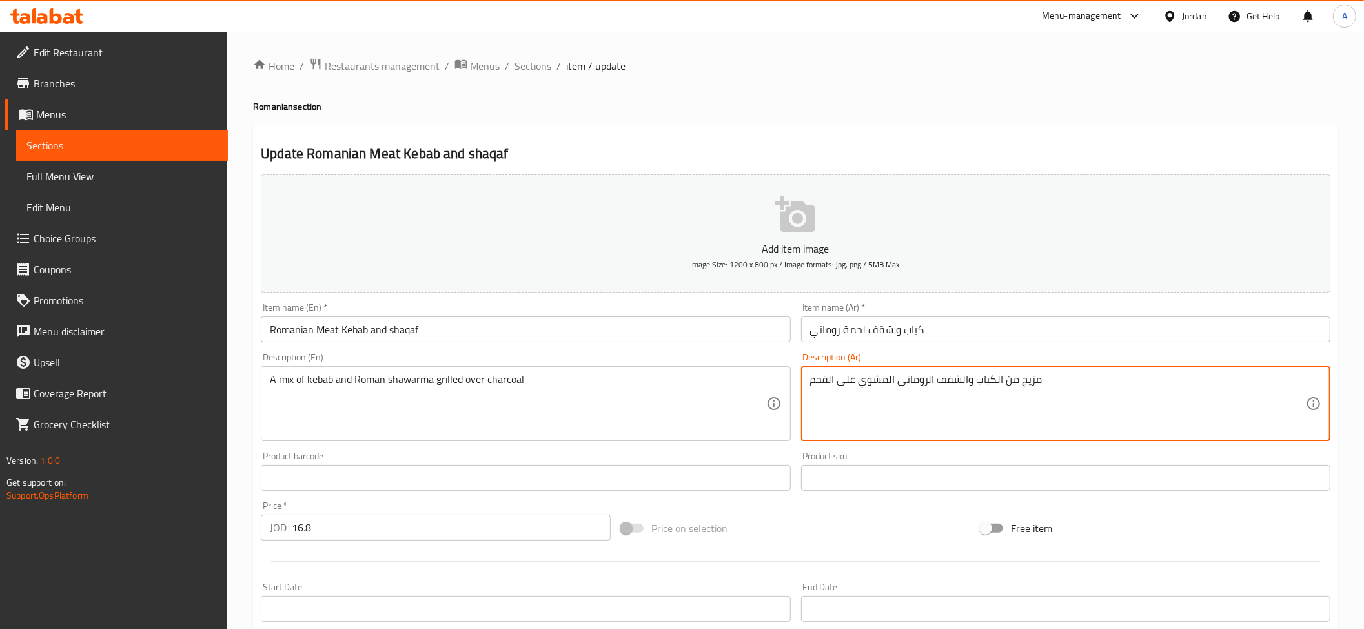
click at [907, 391] on textarea "مزيج من الكباب والشفف الروماني المشوي على الفحم" at bounding box center [1058, 403] width 496 height 61
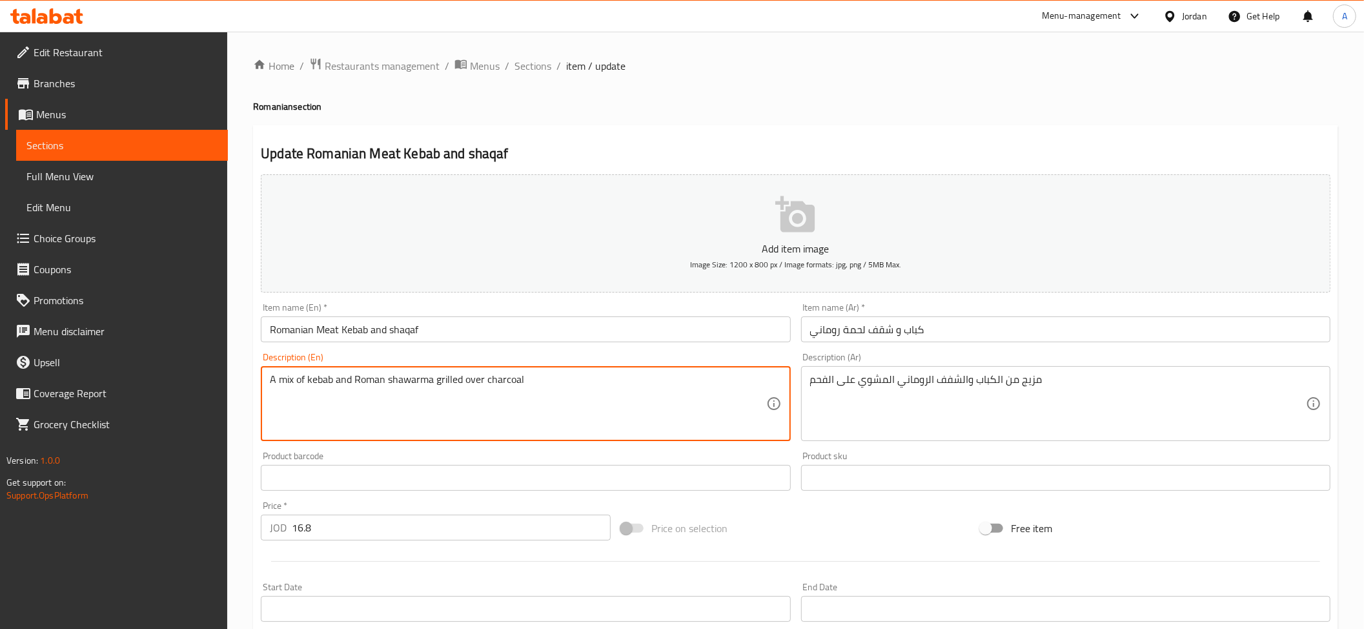
click at [378, 386] on textarea "A mix of kebab and Roman shawarma grilled over charcoal" at bounding box center [518, 403] width 496 height 61
paste textarea "combination of kebab and Roman shawarma grilled on charcoal"
click at [403, 333] on input "Romanian Meat Kebab and shaqaf" at bounding box center [525, 329] width 529 height 26
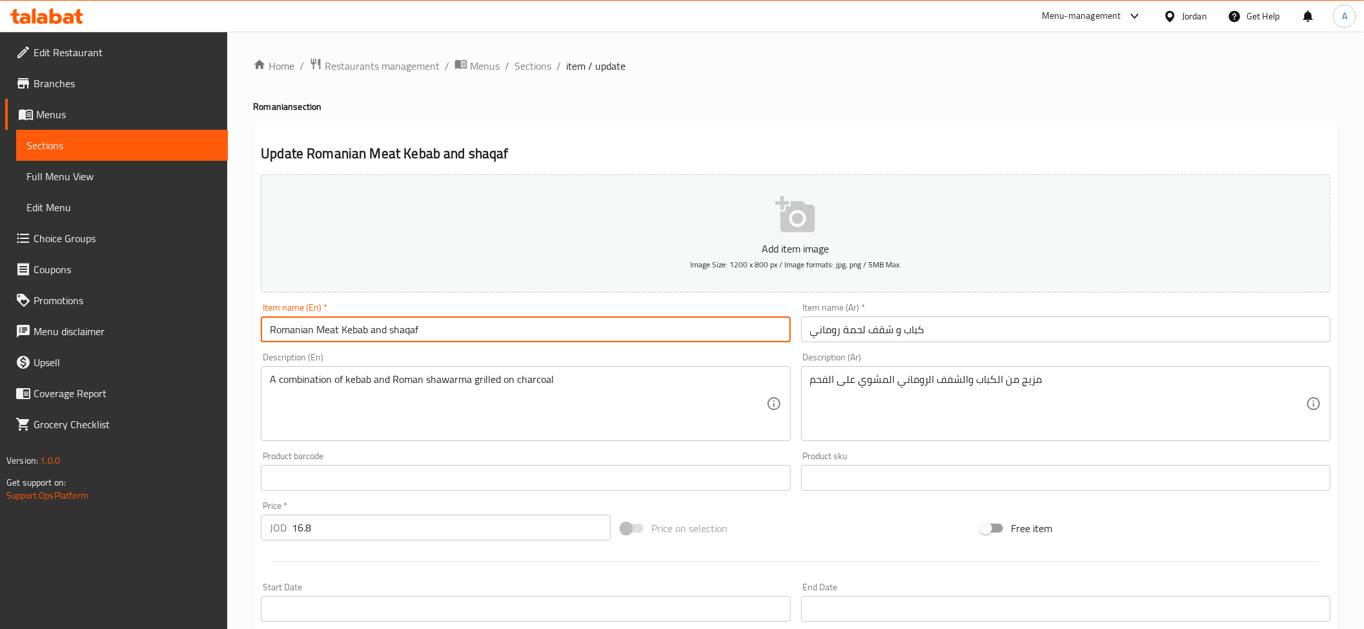
click at [403, 333] on input "Romanian Meat Kebab and shaqaf" at bounding box center [525, 329] width 529 height 26
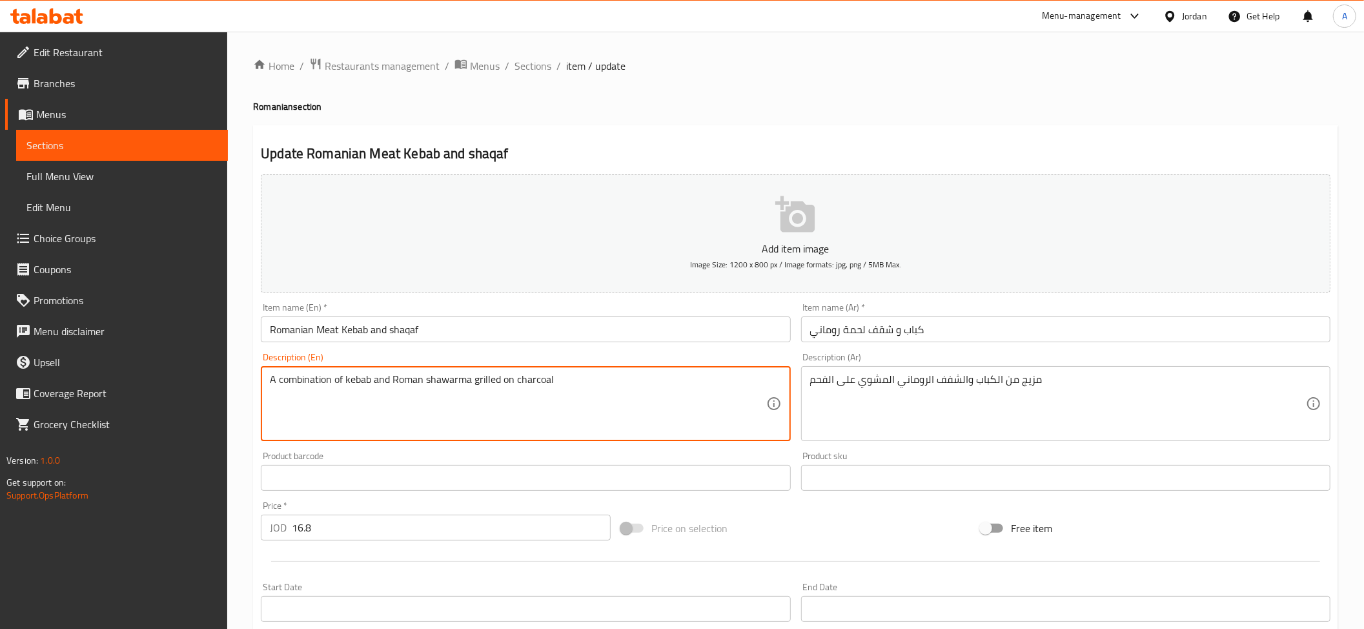
click at [438, 389] on textarea "A combination of kebab and Roman shawarma grilled on charcoal" at bounding box center [518, 403] width 496 height 61
paste textarea "qaf"
click at [285, 322] on input "Romanian Meat Kebab and shaqaf" at bounding box center [525, 329] width 529 height 26
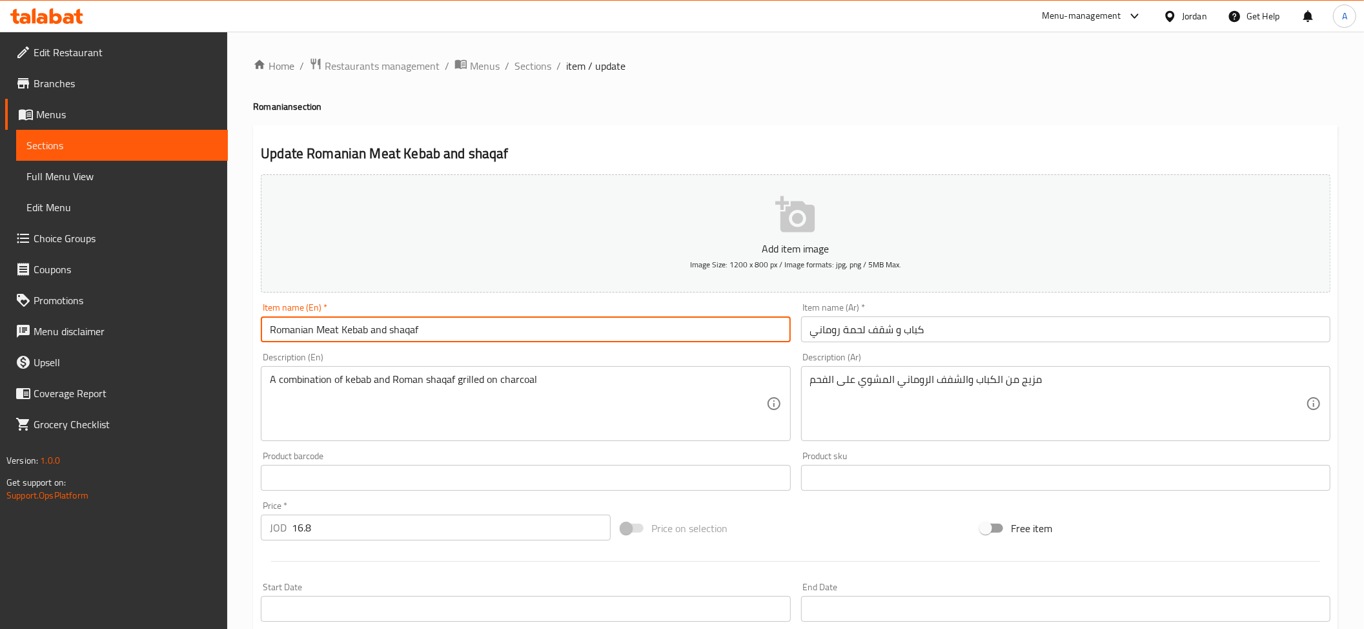
click at [285, 322] on input "Romanian Meat Kebab and shaqaf" at bounding box center [525, 329] width 529 height 26
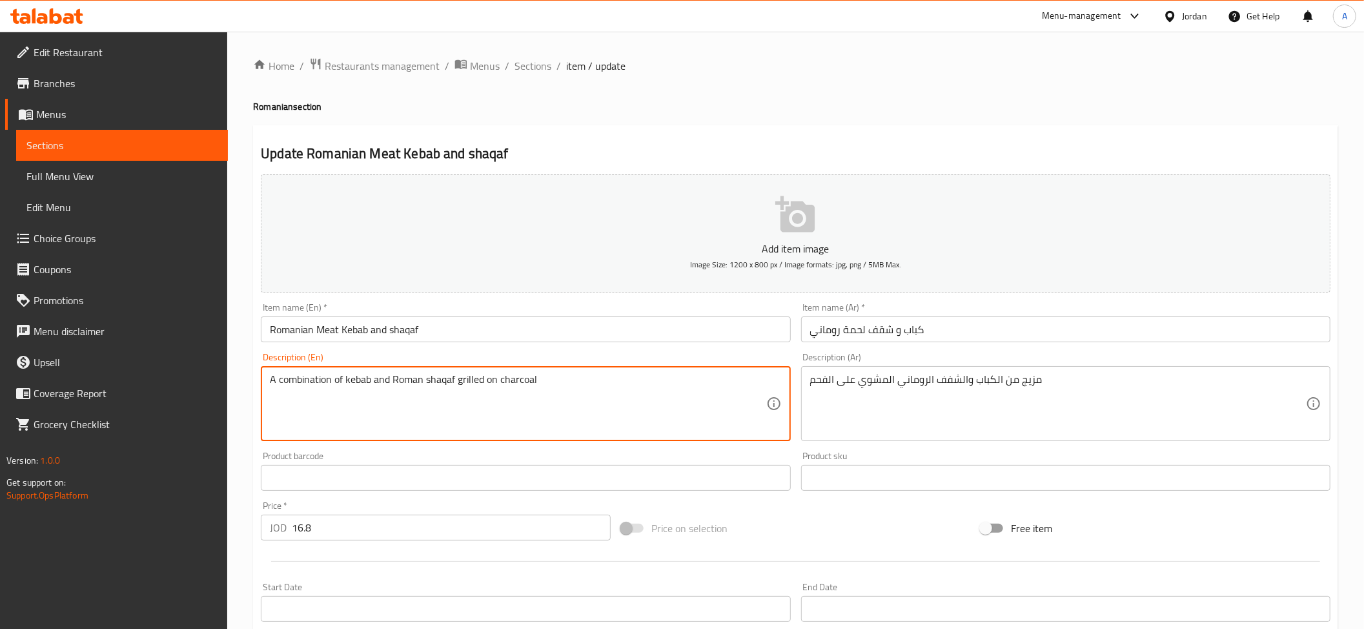
click at [408, 375] on textarea "A combination of kebab and Roman shaqaf grilled on charcoal" at bounding box center [518, 403] width 496 height 61
paste textarea "ian"
click at [416, 385] on textarea "A combination of kebab and Romanian shaqaf grilled on charcoal" at bounding box center [518, 403] width 496 height 61
click at [347, 378] on textarea "A combination of kebab and shaqaf grilled on charcoal" at bounding box center [518, 403] width 496 height 61
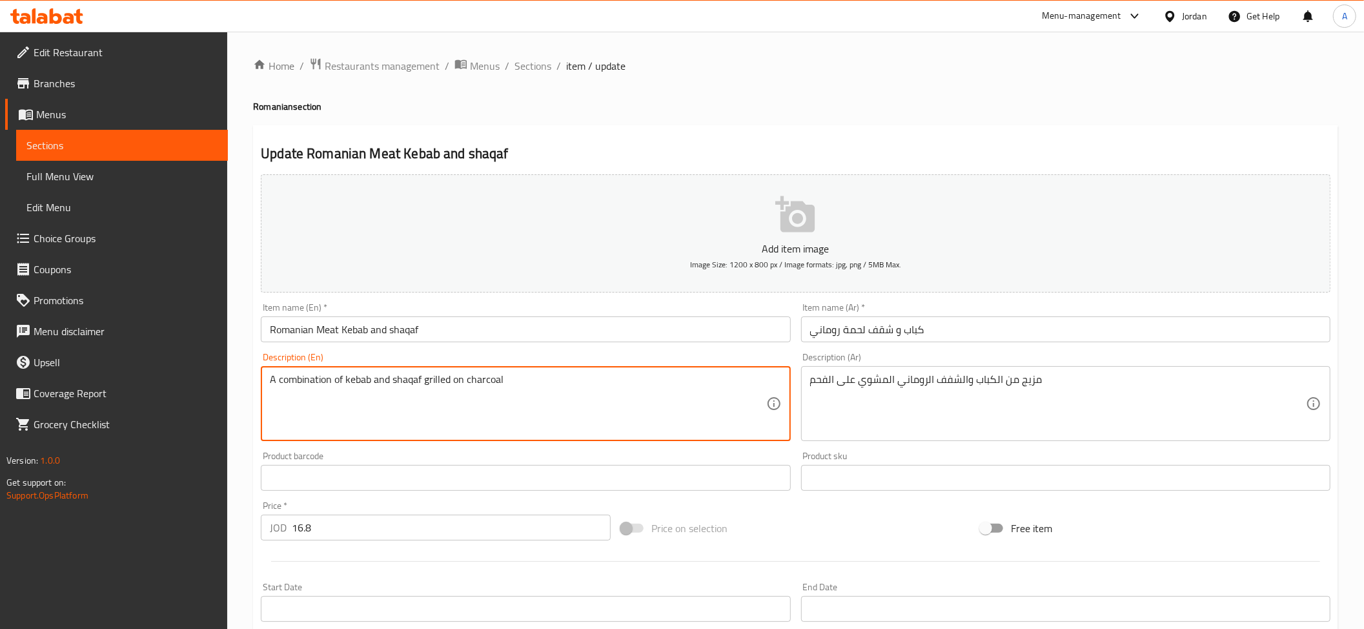
paste textarea "Romanian"
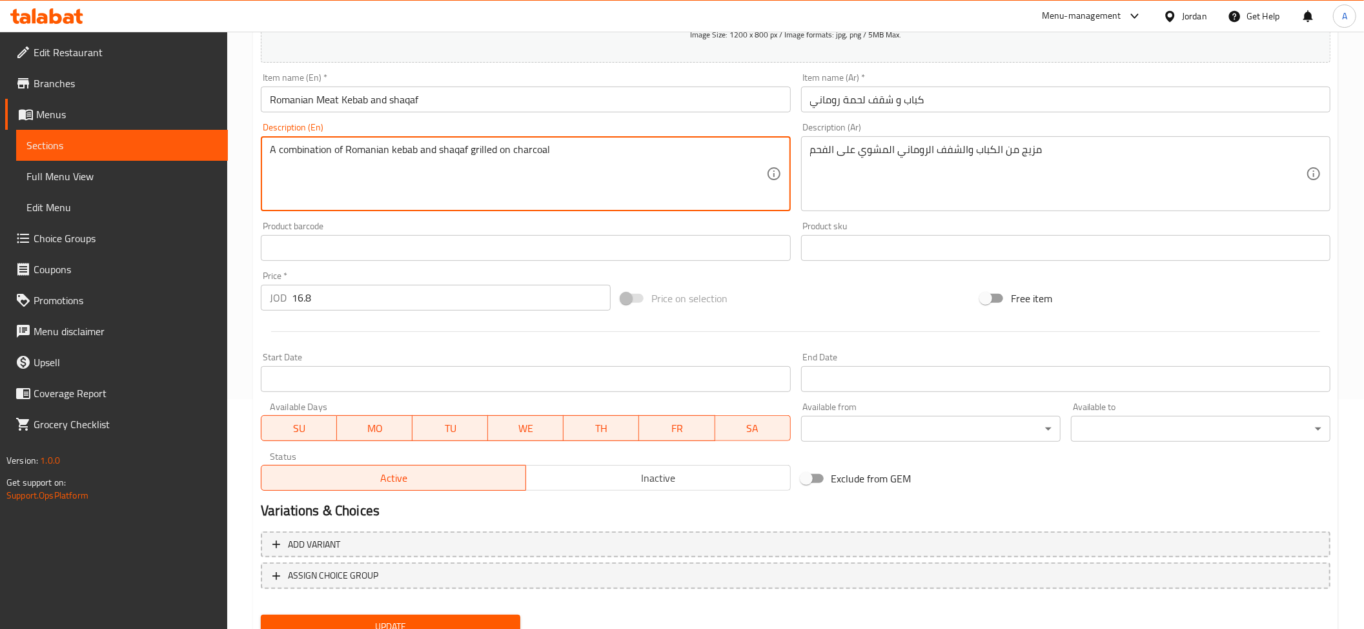
scroll to position [282, 0]
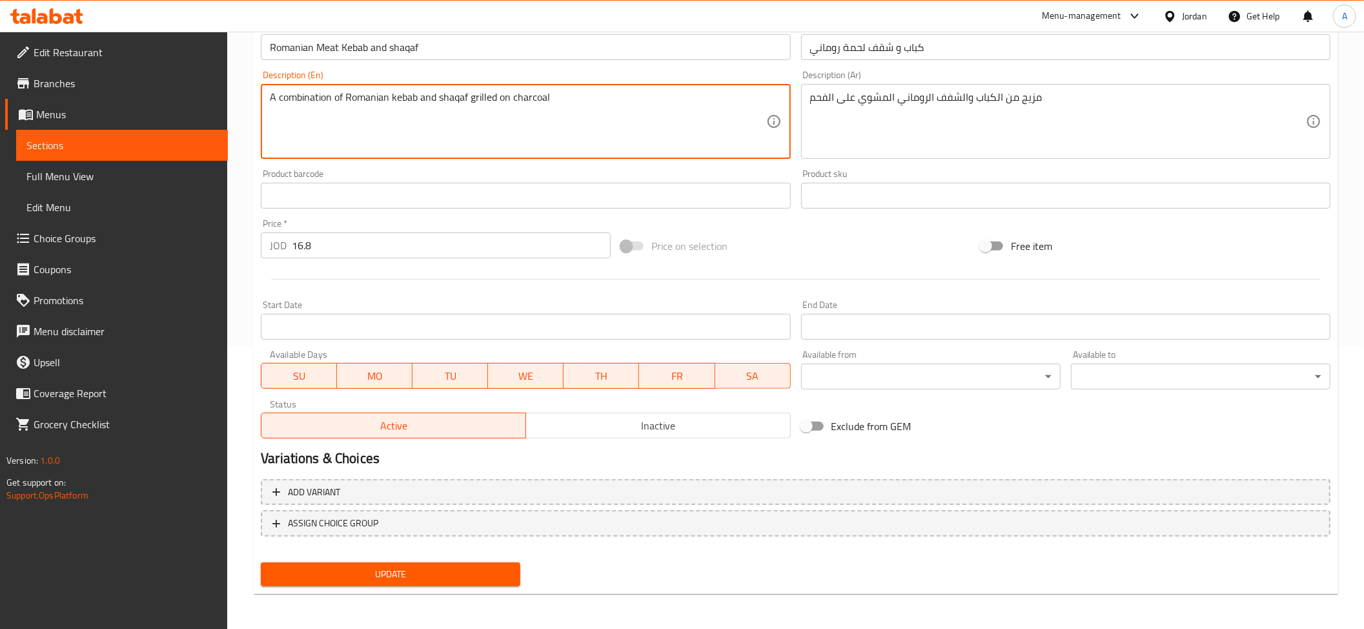
type textarea "A combination of Romanian kebab and shaqaf grilled on charcoal"
click at [460, 581] on span "Update" at bounding box center [390, 574] width 239 height 16
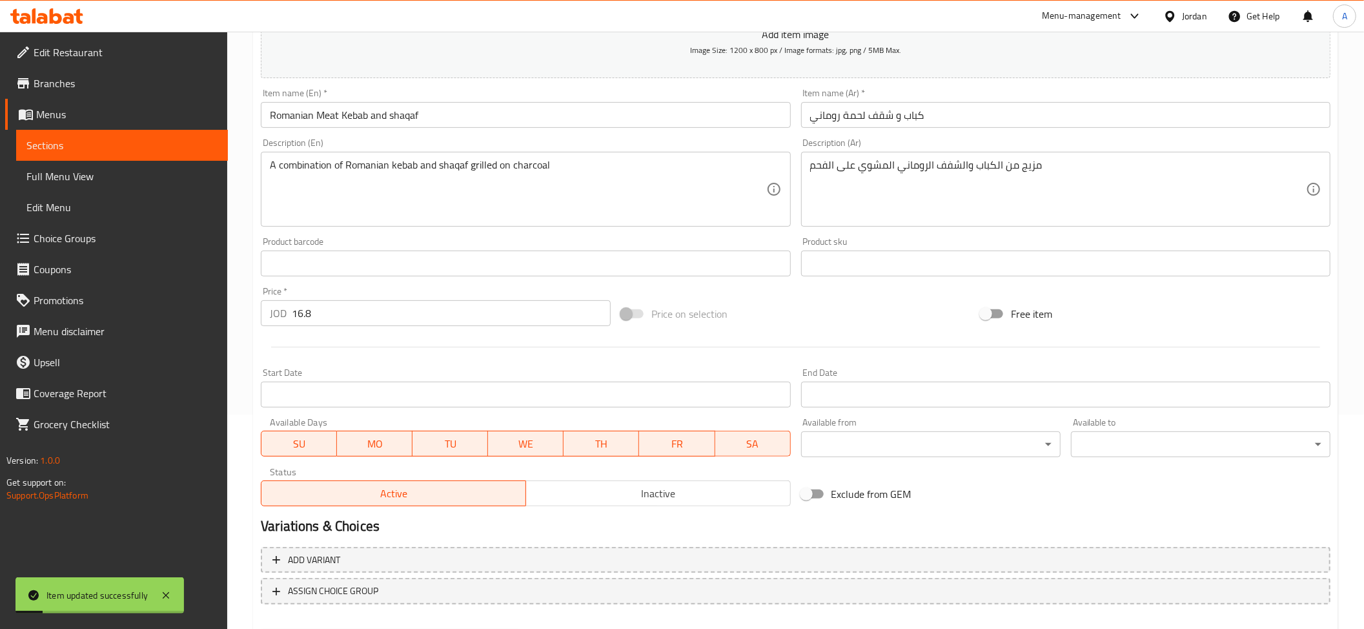
scroll to position [0, 0]
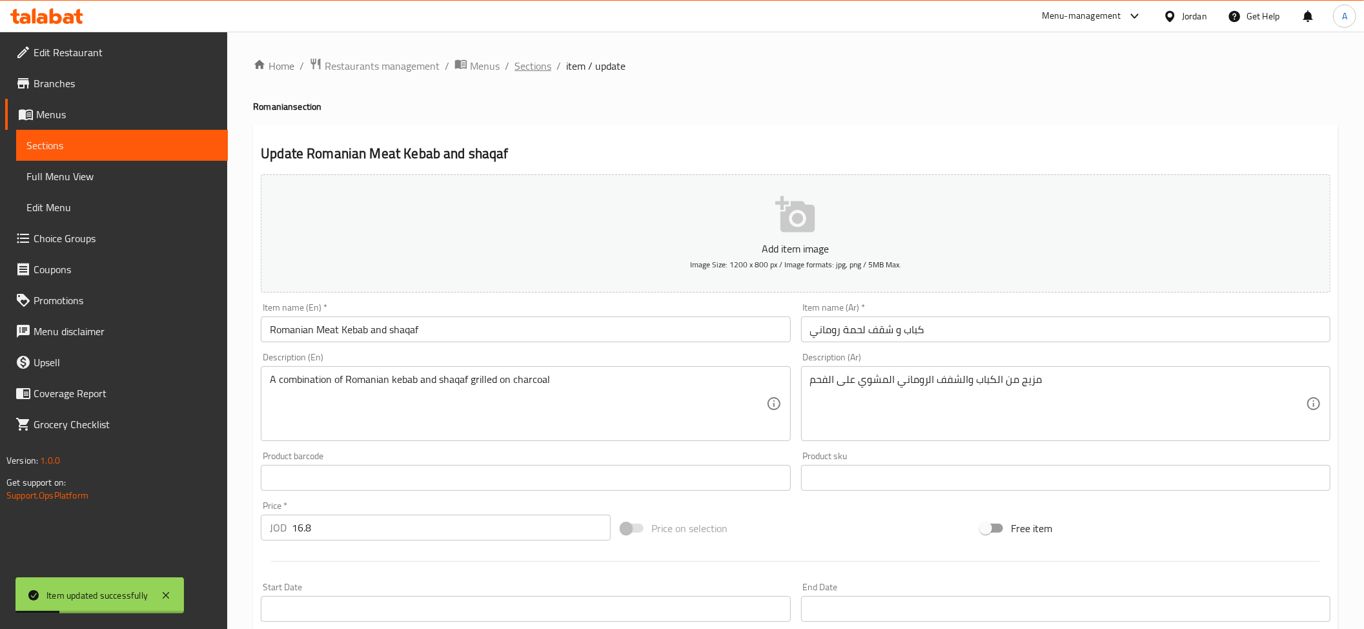
click at [542, 62] on span "Sections" at bounding box center [533, 65] width 37 height 15
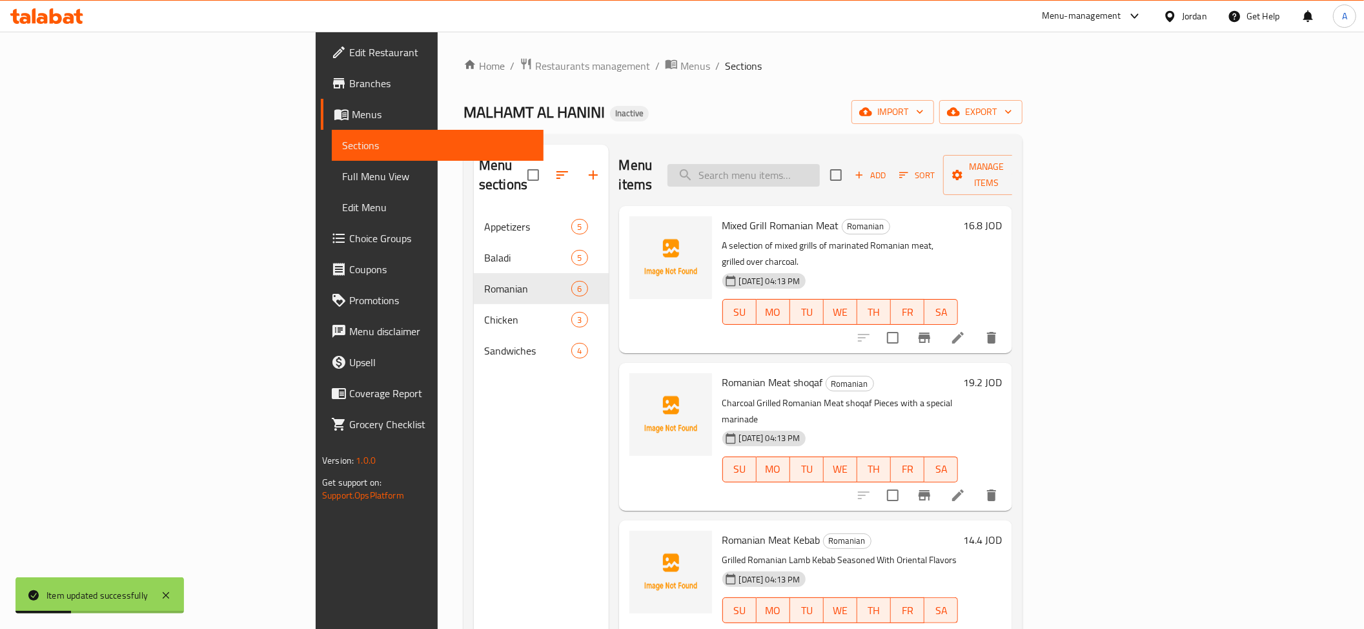
click at [820, 176] on input "search" at bounding box center [744, 175] width 152 height 23
paste input "Romanian Meat Chops"
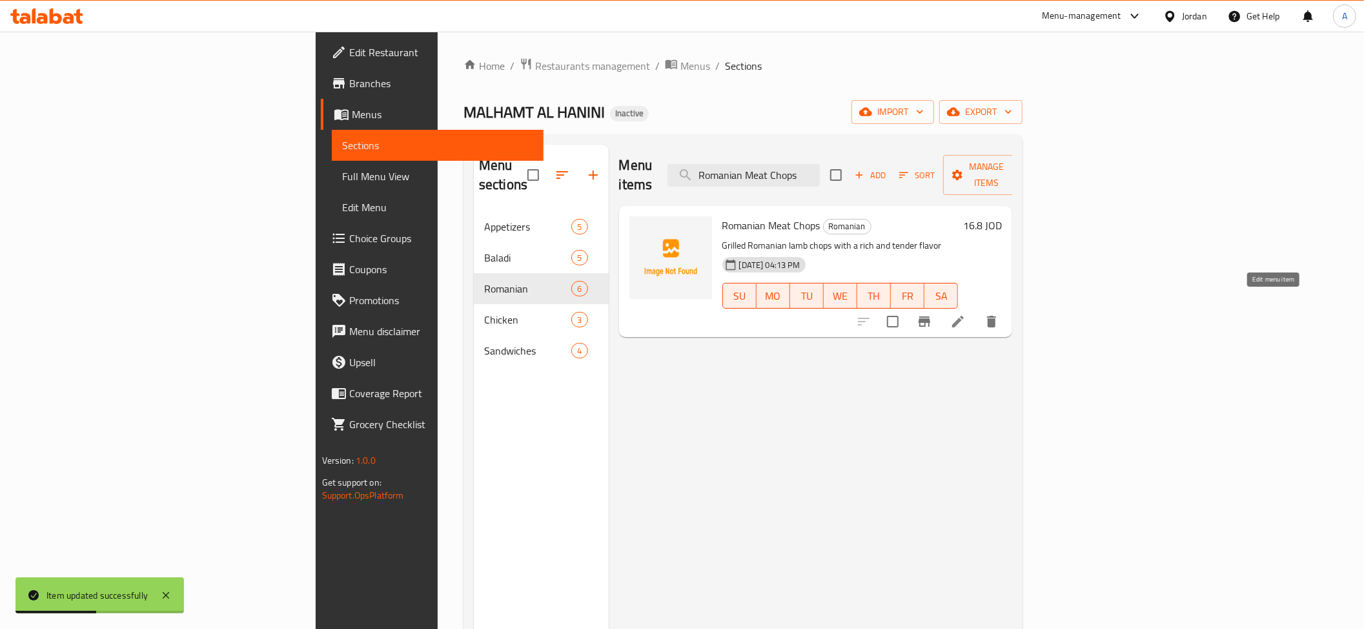
type input "Romanian Meat Chops"
click at [964, 316] on icon at bounding box center [958, 322] width 12 height 12
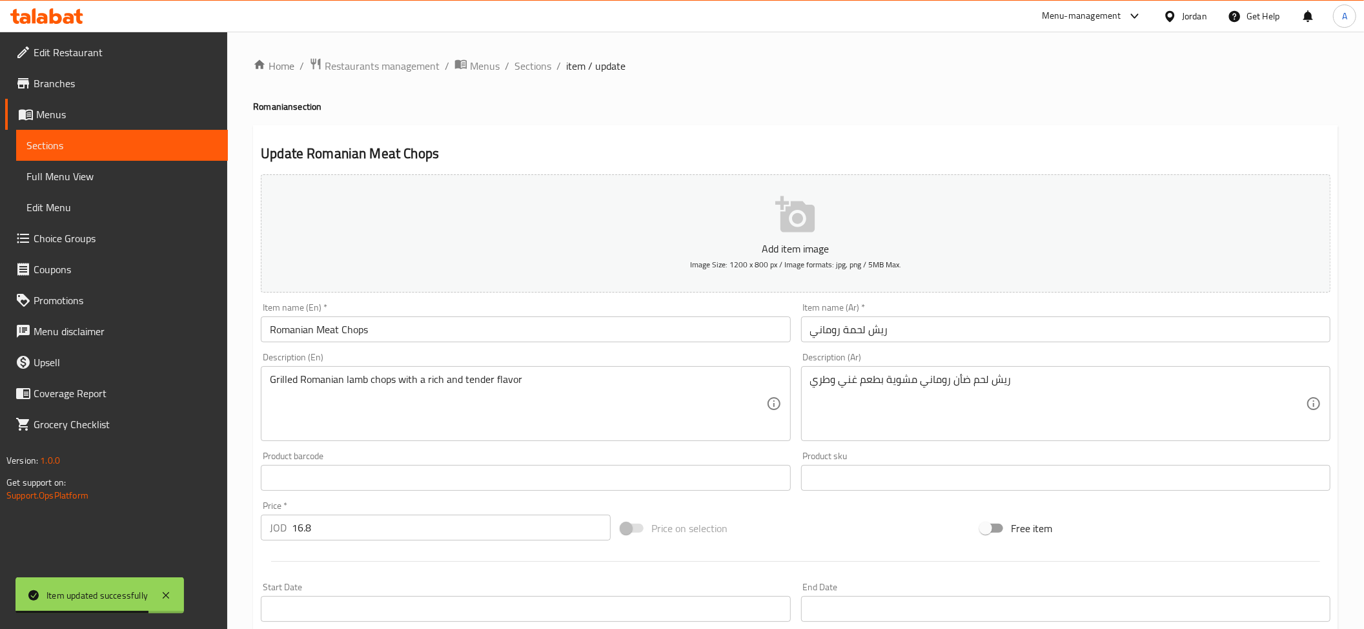
click at [355, 333] on input "Romanian Meat Chops" at bounding box center [525, 329] width 529 height 26
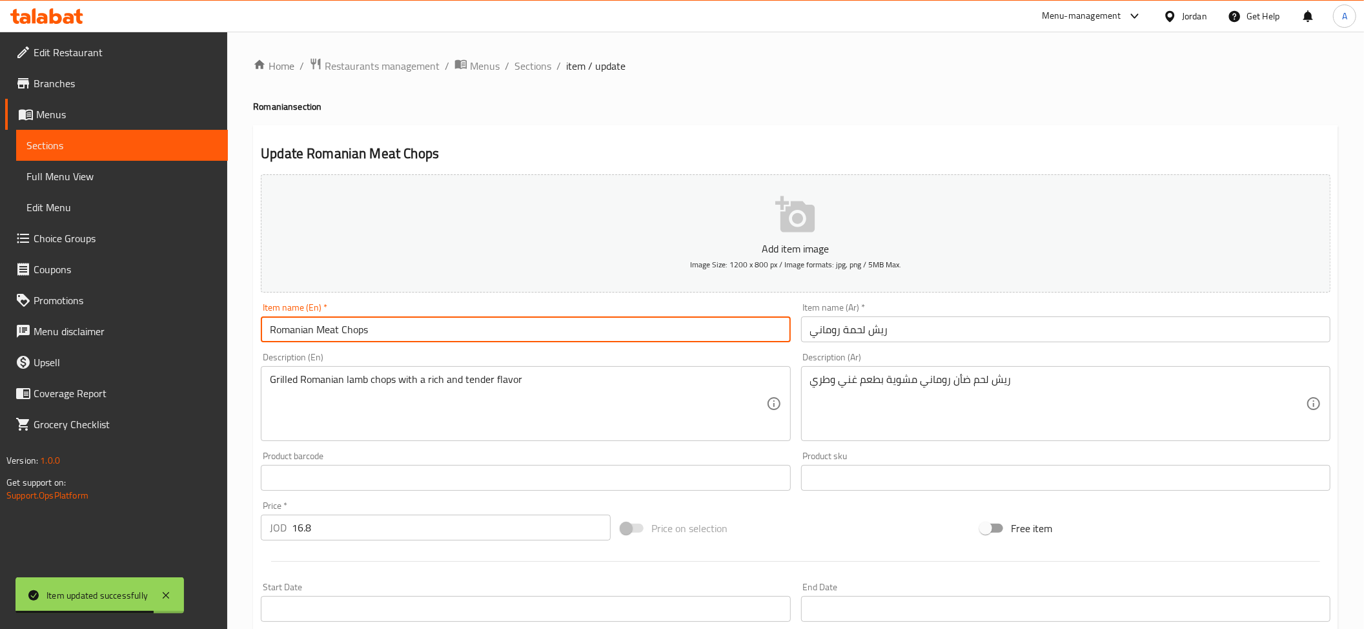
click at [355, 333] on input "Romanian Meat Chops" at bounding box center [525, 329] width 529 height 26
type input "Romanian Meat Ribs"
click at [916, 404] on textarea "ريش لحم ضأن روماني مشوية بطعم غني وطري" at bounding box center [1058, 403] width 496 height 61
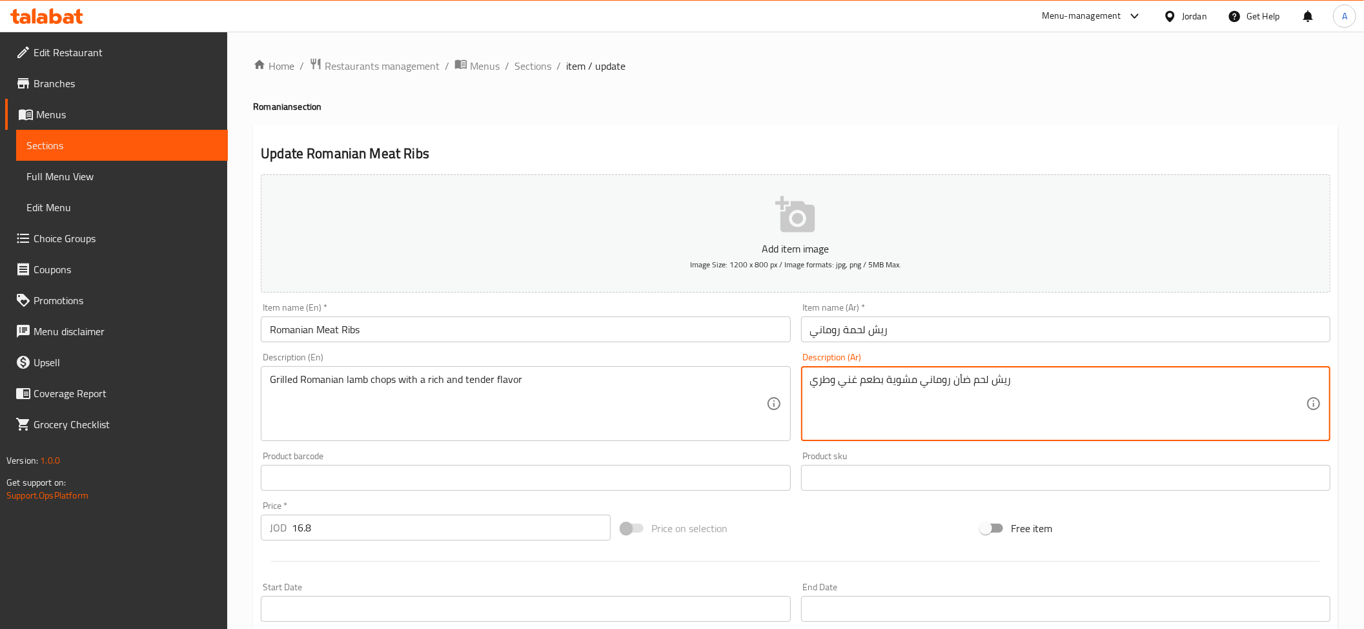
click at [916, 404] on textarea "ريش لحم ضأن روماني مشوية بطعم غني وطري" at bounding box center [1058, 403] width 496 height 61
paste textarea "ة"
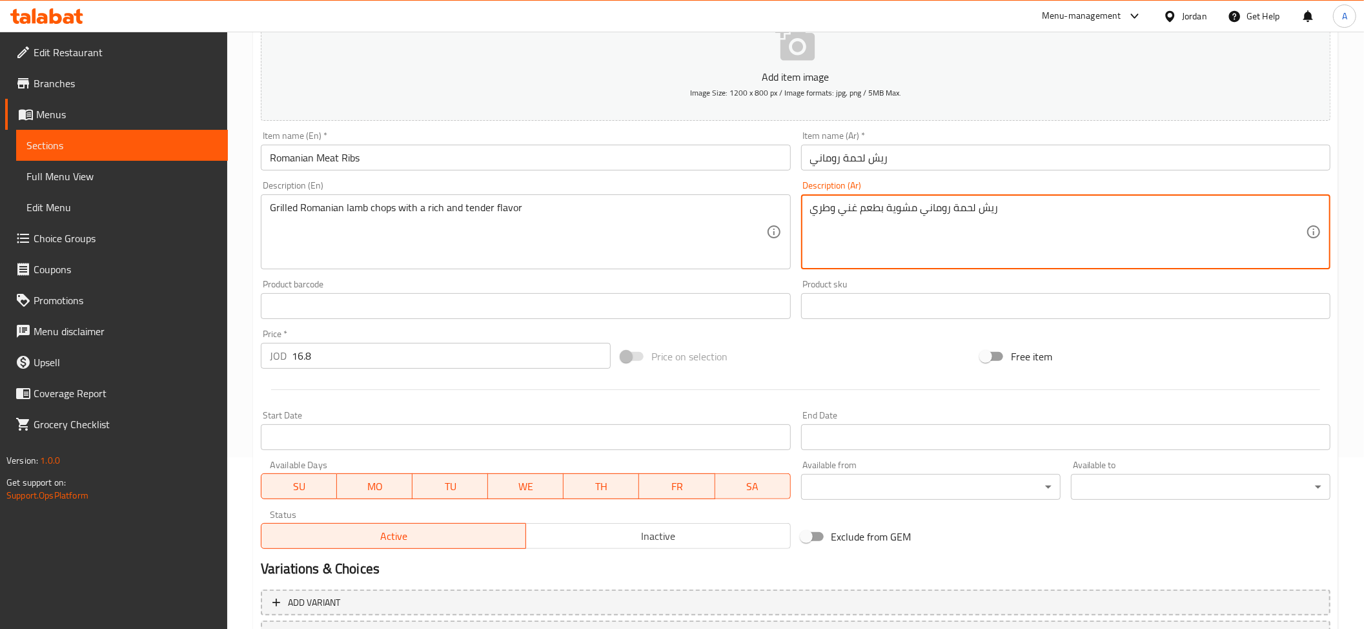
scroll to position [282, 0]
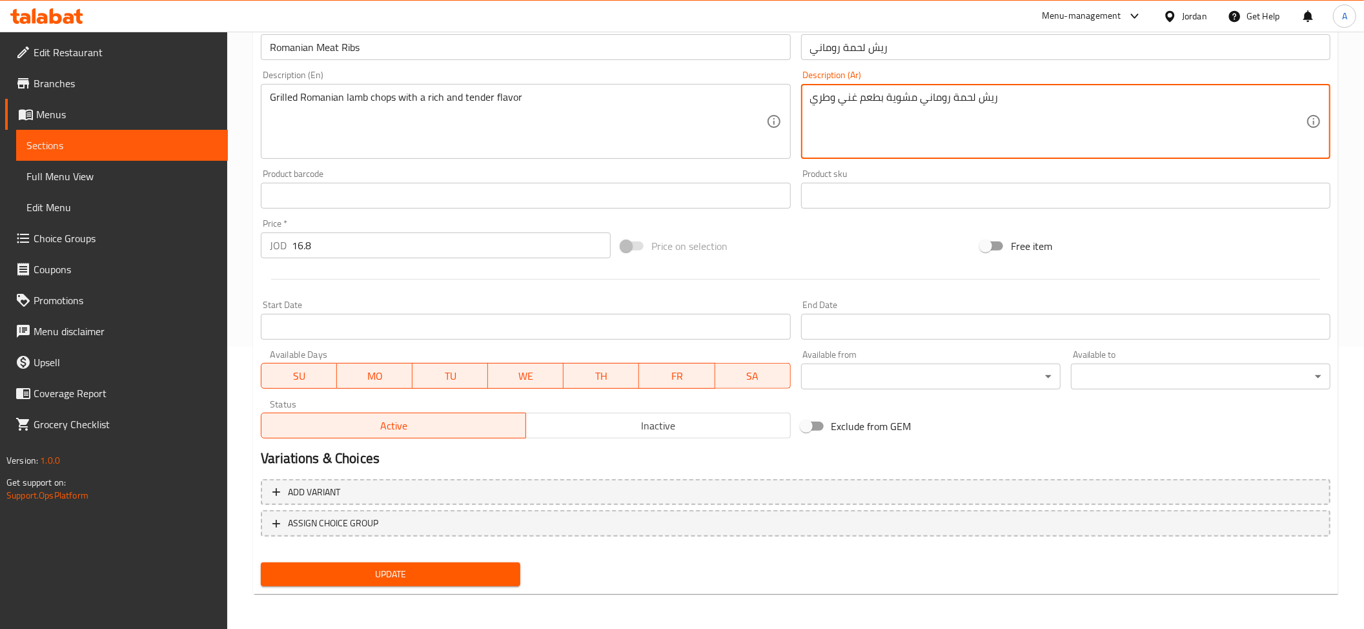
type textarea "ريش لحمة روماني مشوية بطعم غني وطري"
click at [442, 119] on textarea "Grilled Romanian lamb chops with a rich and tender flavor" at bounding box center [518, 121] width 496 height 61
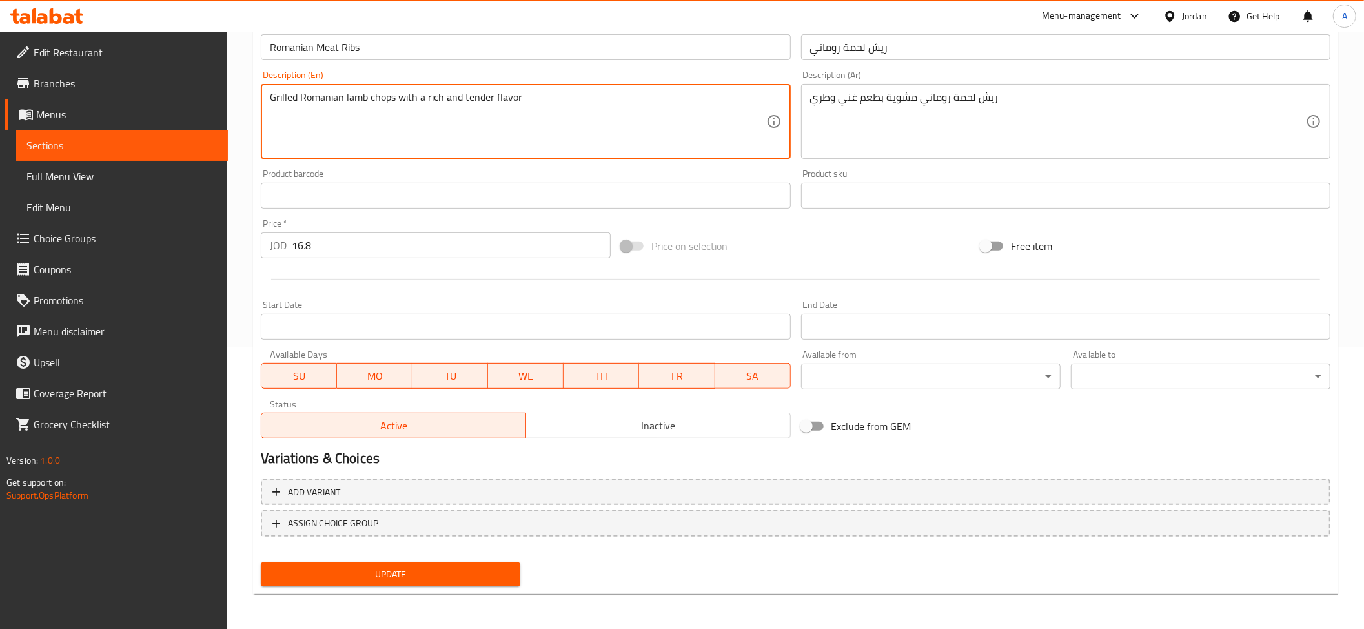
click at [442, 119] on textarea "Grilled Romanian lamb chops with a rich and tender flavor" at bounding box center [518, 121] width 496 height 61
paste textarea
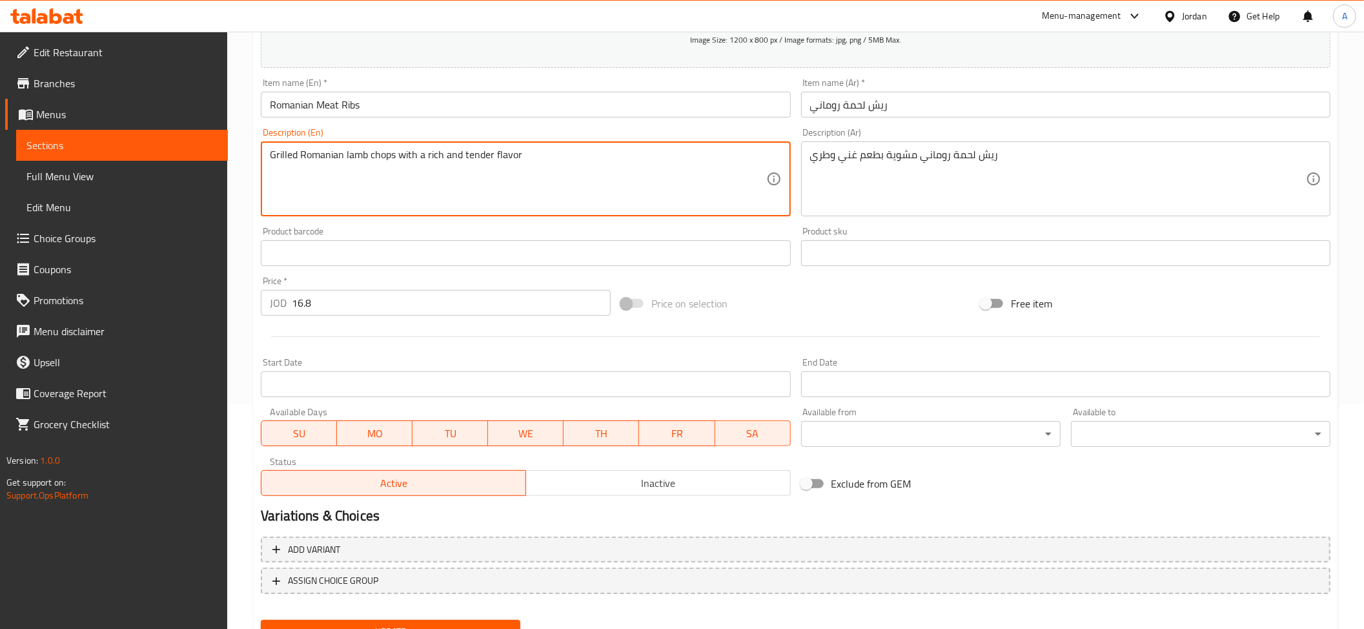
scroll to position [200, 0]
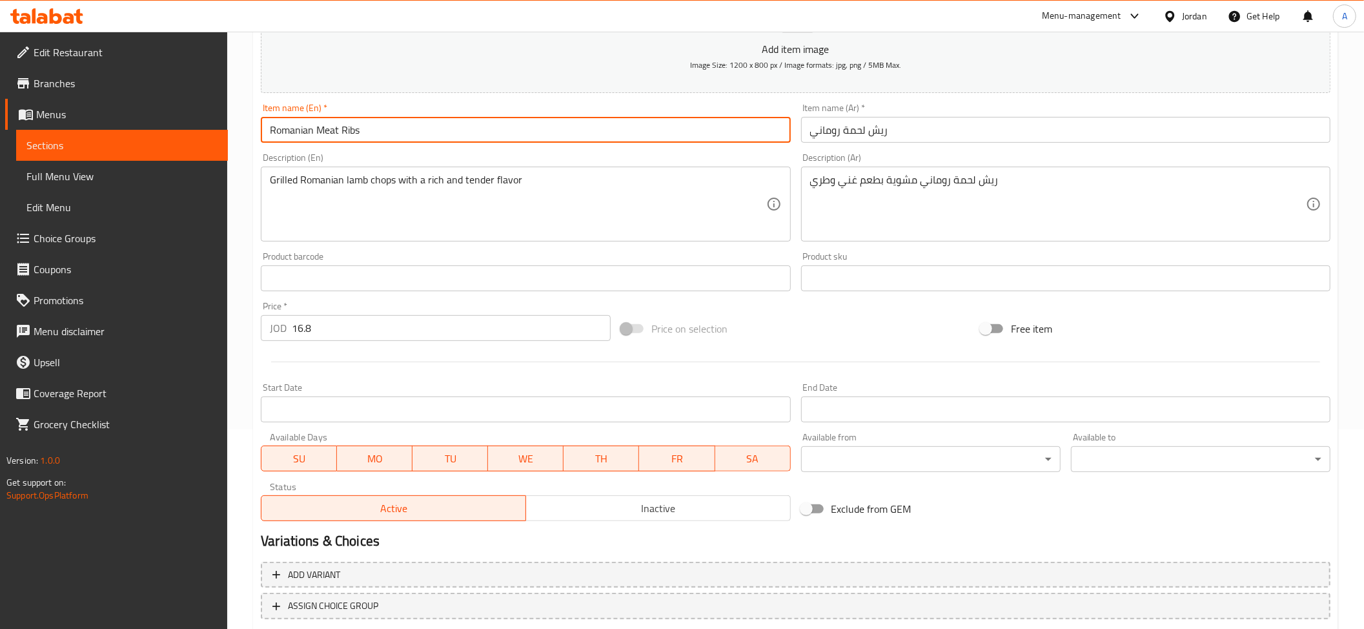
click at [331, 127] on input "Romanian Meat Ribs" at bounding box center [525, 130] width 529 height 26
click at [350, 133] on input "Romanian Meat Ribs" at bounding box center [525, 130] width 529 height 26
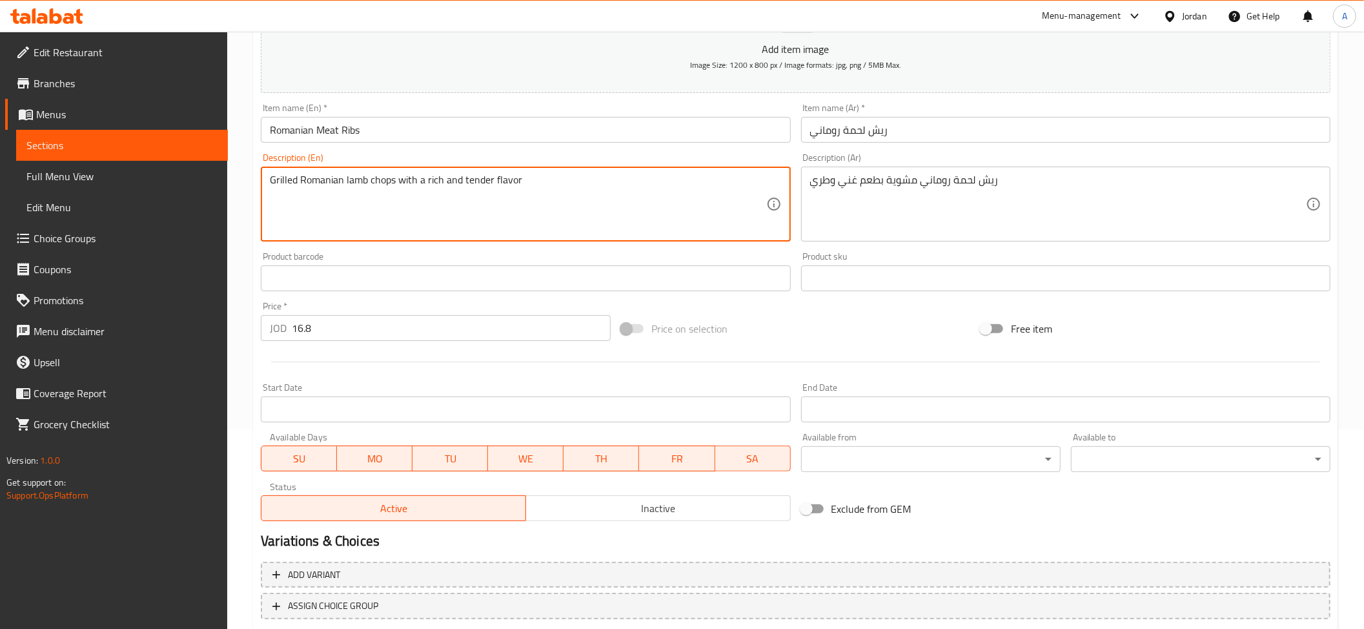
click at [381, 190] on textarea "Grilled Romanian lamb chops with a rich and tender flavor" at bounding box center [518, 204] width 496 height 61
click at [381, 186] on textarea "Grilled Romanian lamb chops with a rich and tender flavor" at bounding box center [518, 204] width 496 height 61
paste textarea "Ribs"
click at [332, 121] on input "Romanian Meat Ribs" at bounding box center [525, 130] width 529 height 26
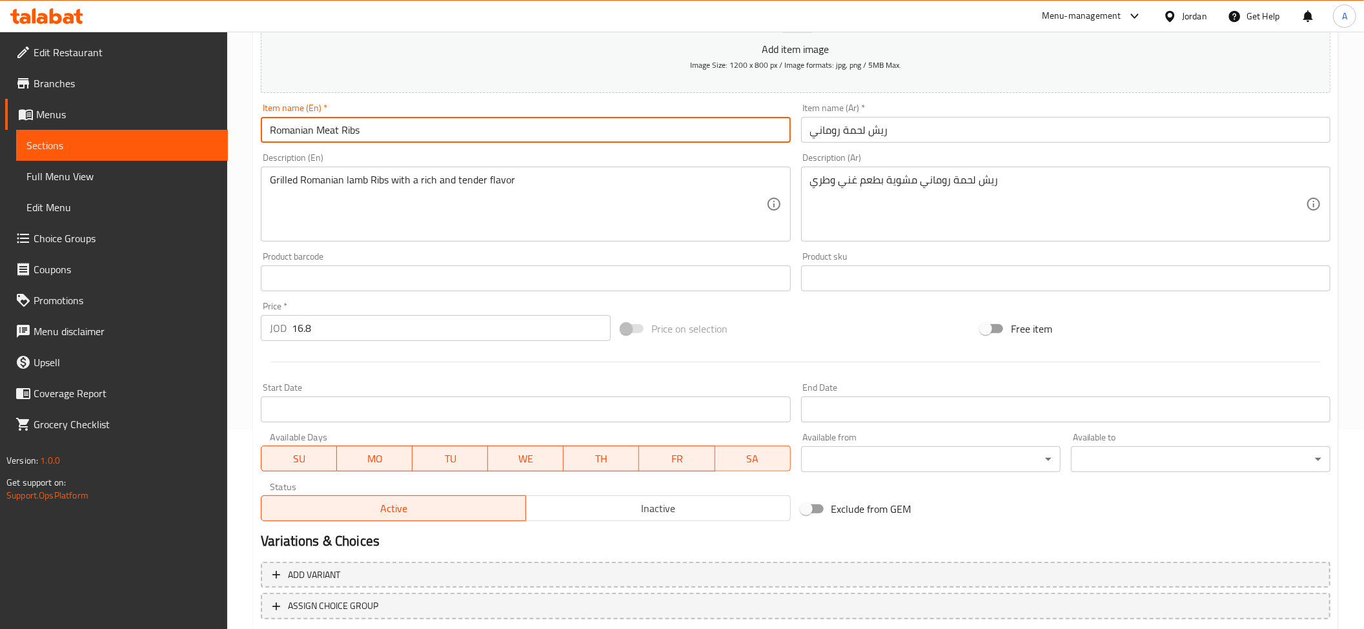
click at [332, 121] on input "Romanian Meat Ribs" at bounding box center [525, 130] width 529 height 26
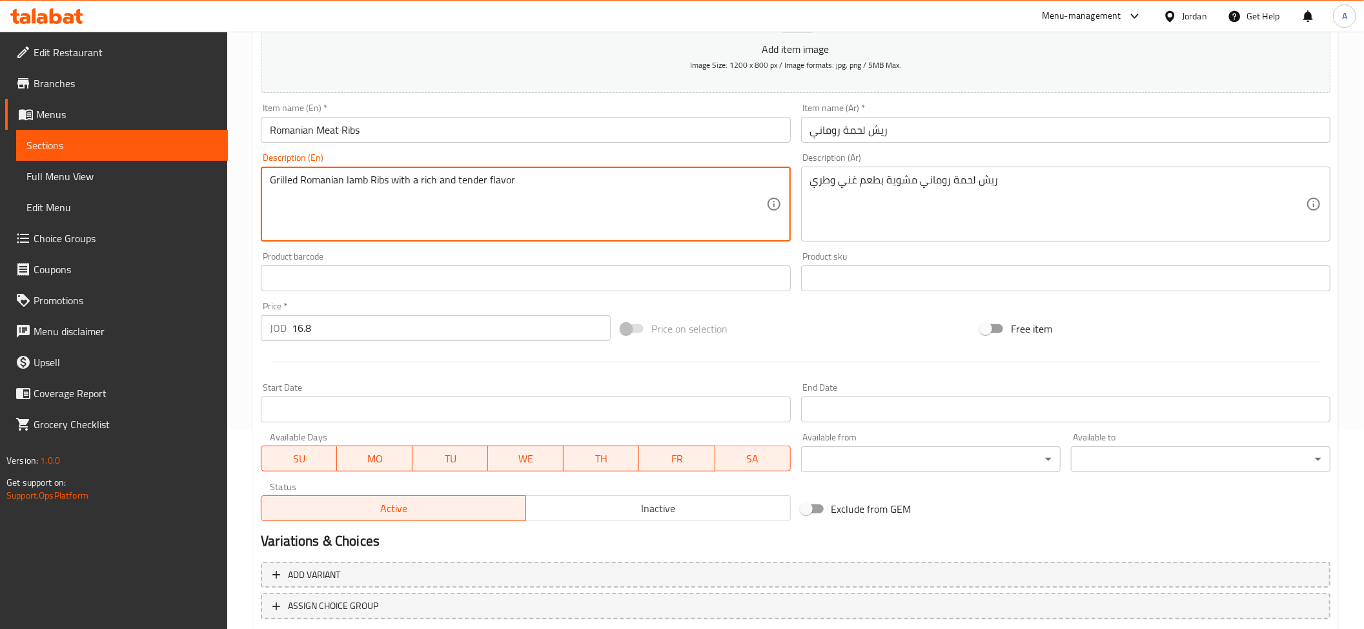
click at [354, 181] on textarea "Grilled Romanian lamb Ribs with a rich and tender flavor" at bounding box center [518, 204] width 496 height 61
paste textarea "Meat"
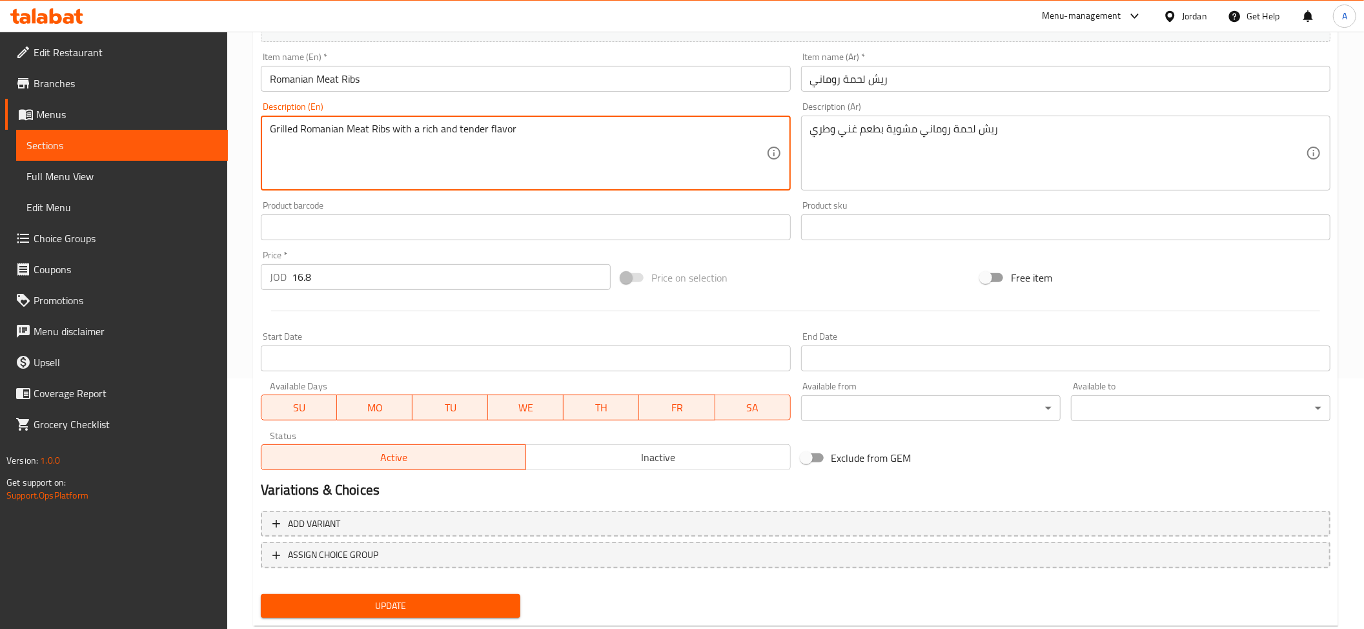
scroll to position [282, 0]
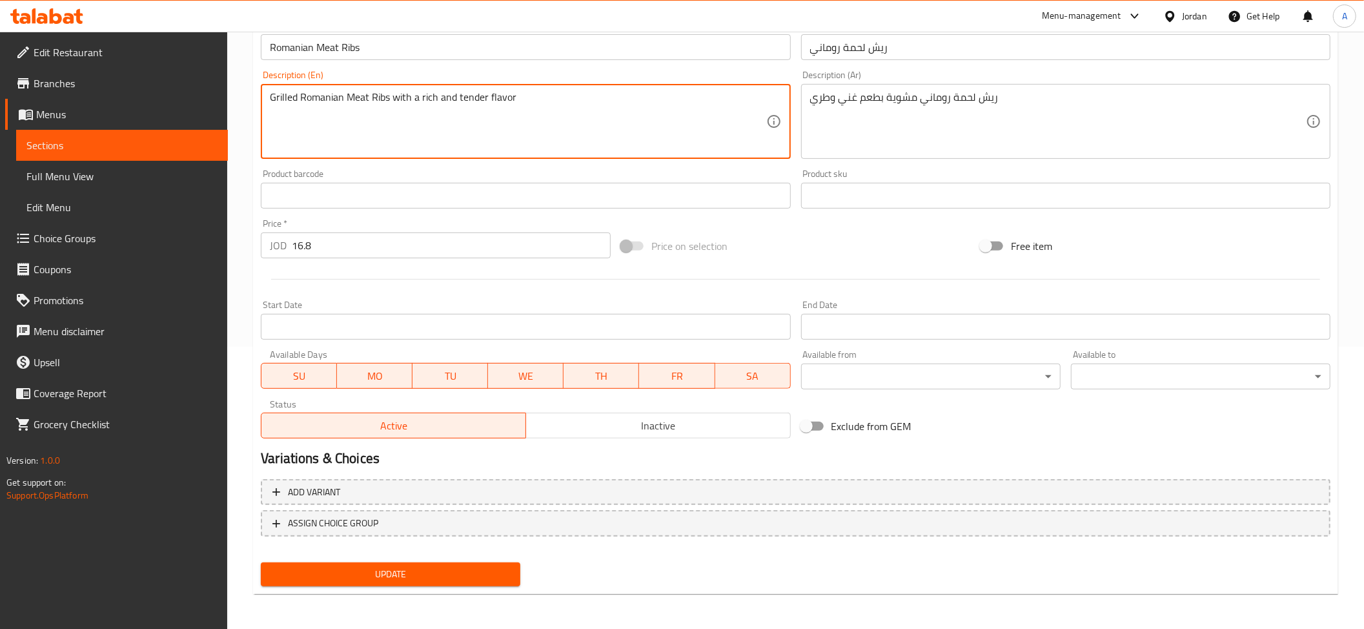
type textarea "Grilled Romanian Meat Ribs with a rich and tender flavor"
click at [494, 566] on span "Update" at bounding box center [390, 574] width 239 height 16
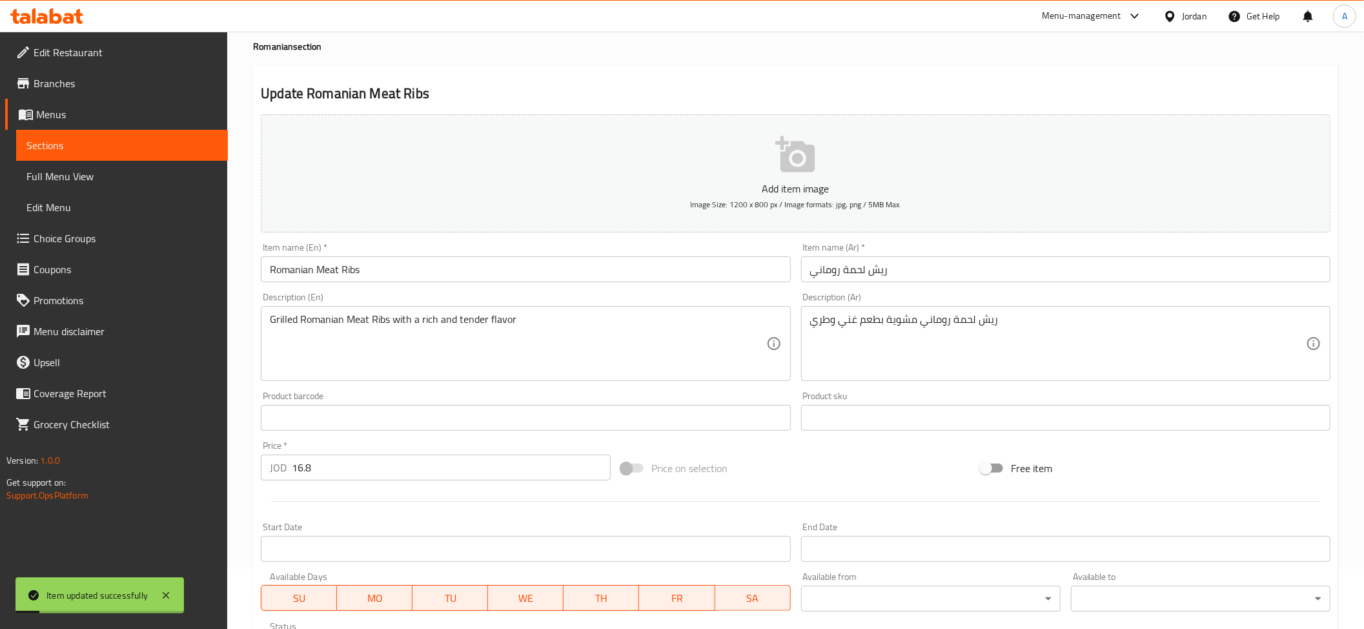
scroll to position [0, 0]
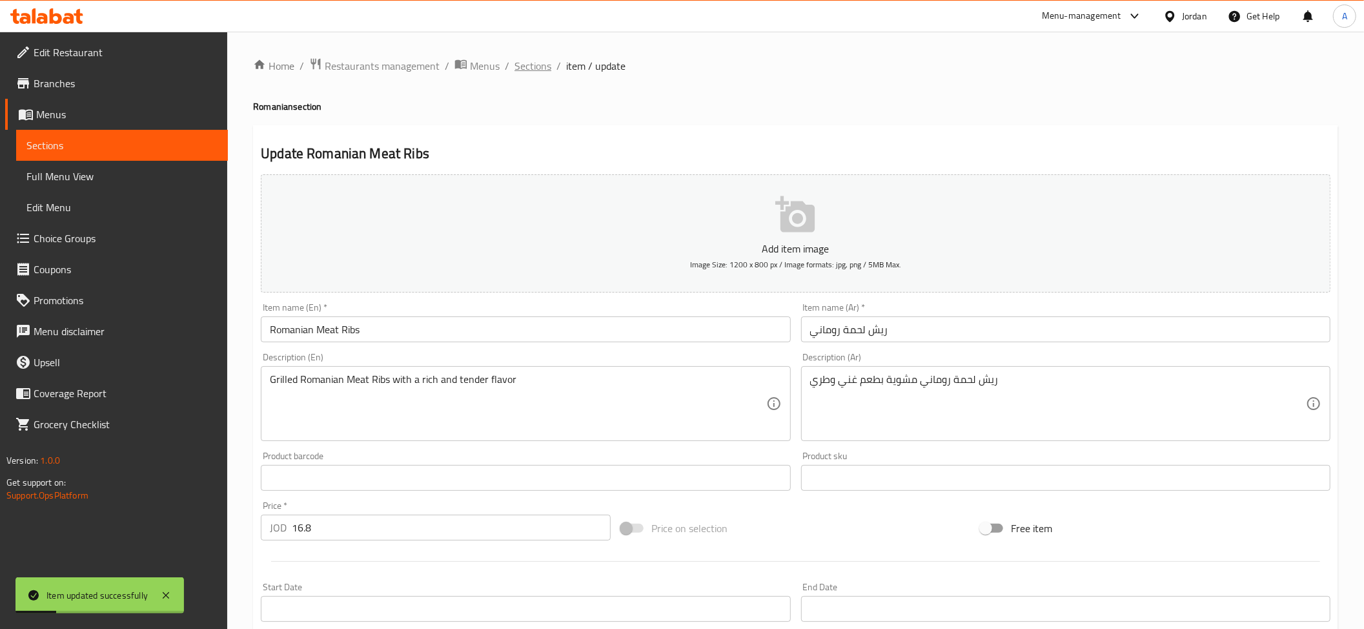
click at [540, 66] on span "Sections" at bounding box center [533, 65] width 37 height 15
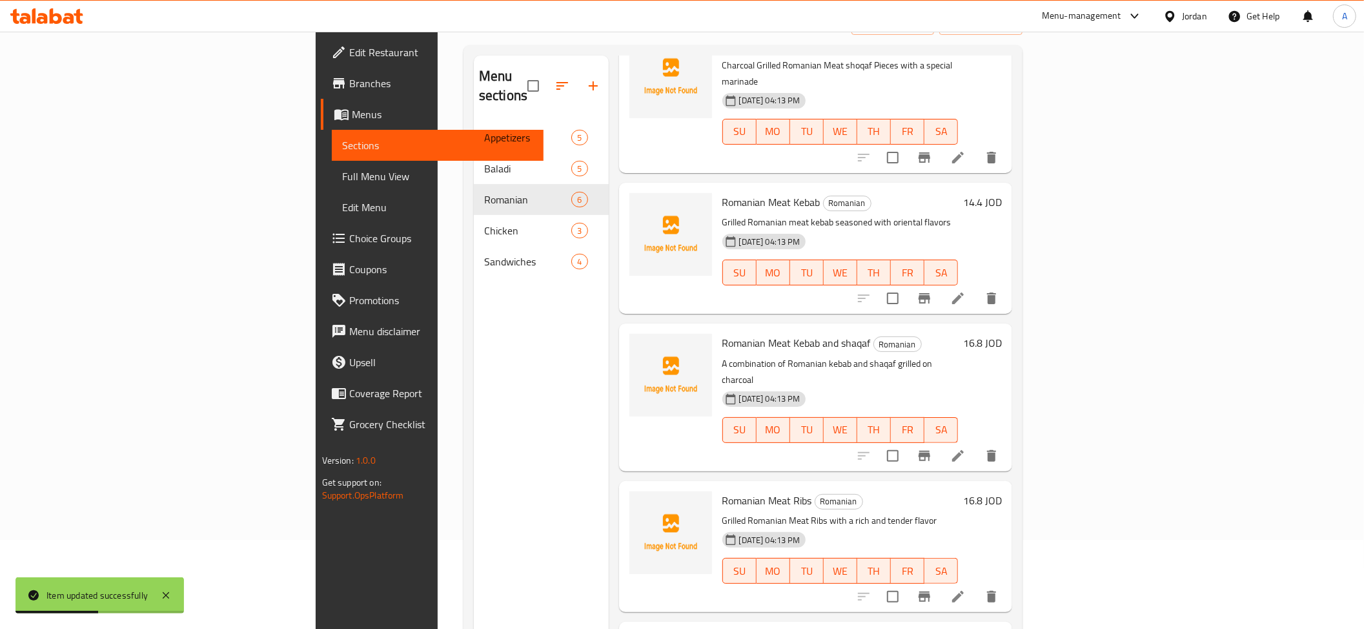
scroll to position [181, 0]
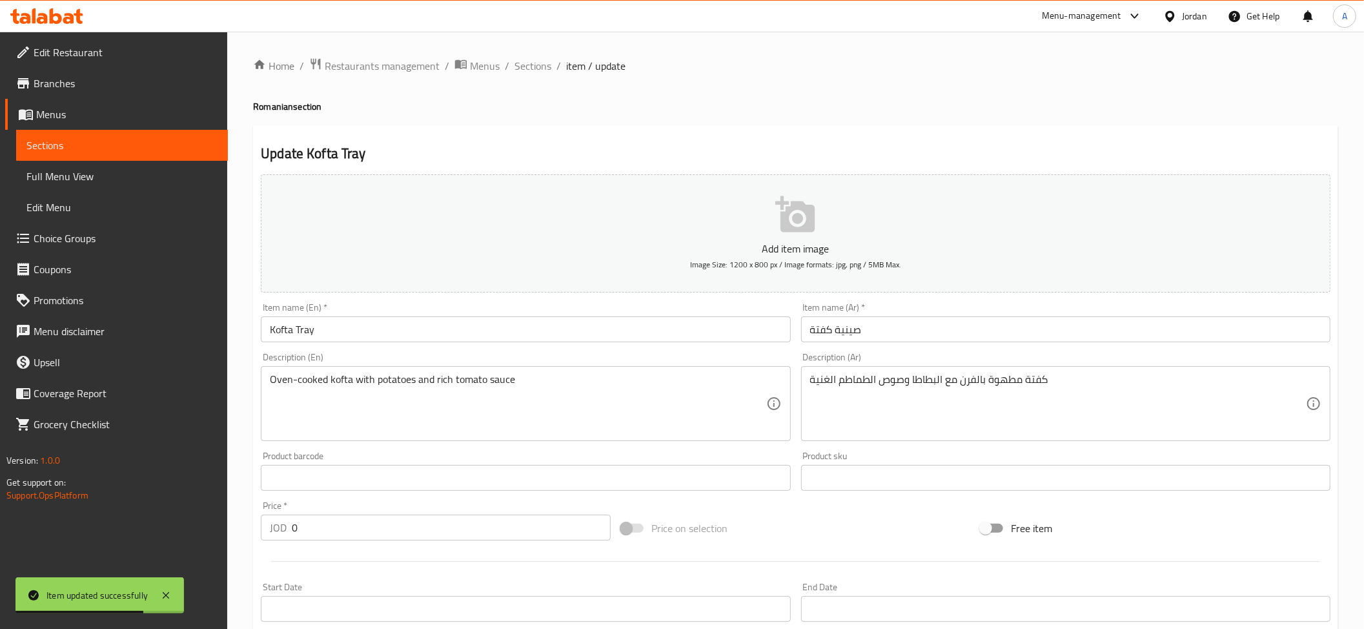
click at [907, 404] on textarea "كفتة مطهوة بالفرن مع البطاطا وصوص الطماطم الغنية" at bounding box center [1058, 403] width 496 height 61
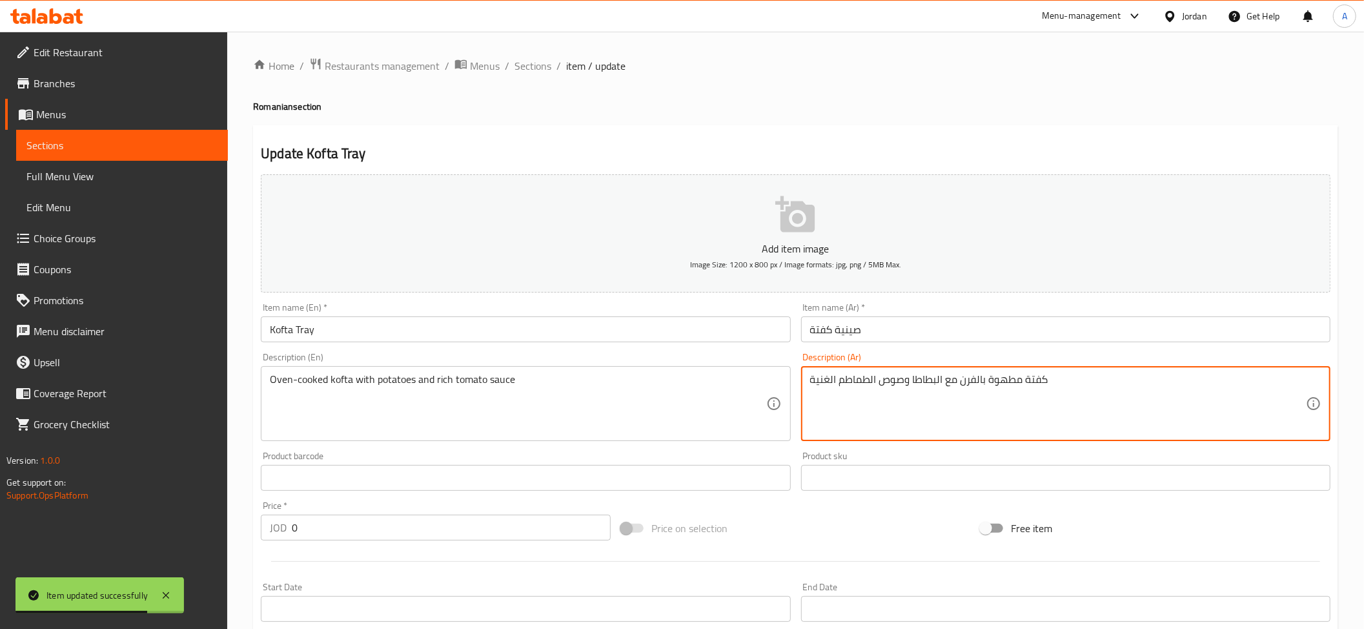
click at [907, 404] on textarea "كفتة مطهوة بالفرن مع البطاطا وصوص الطماطم الغنية" at bounding box center [1058, 403] width 496 height 61
paste textarea "صة"
type textarea "كفتة مطهوة بالفرن مع البطاطا وصلصة الطماطم الغنية"
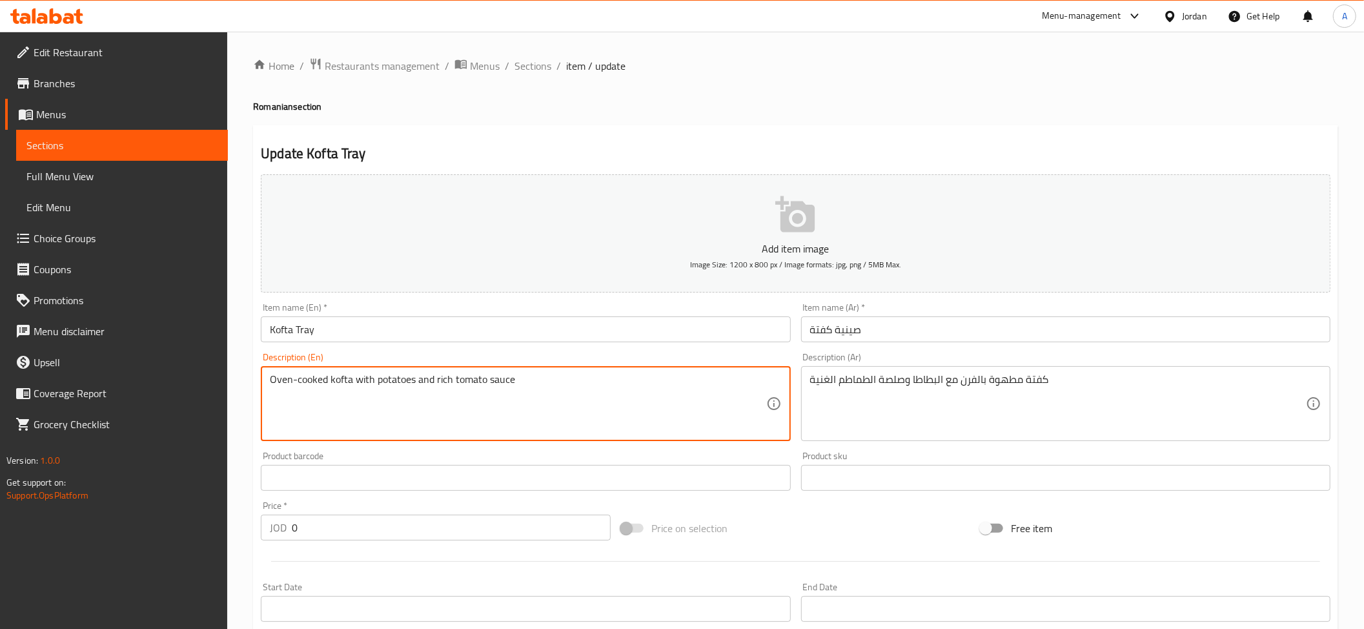
click at [391, 391] on textarea "Oven-cooked kofta with potatoes and rich tomato sauce" at bounding box center [518, 403] width 496 height 61
paste textarea
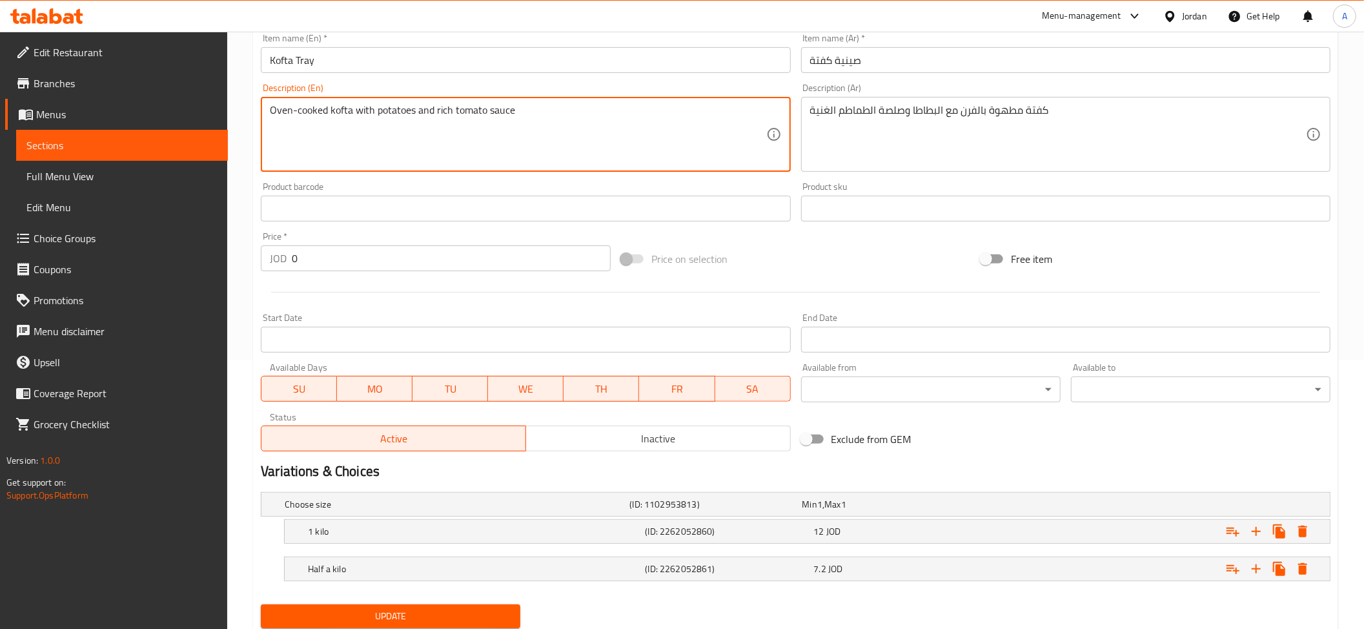
scroll to position [314, 0]
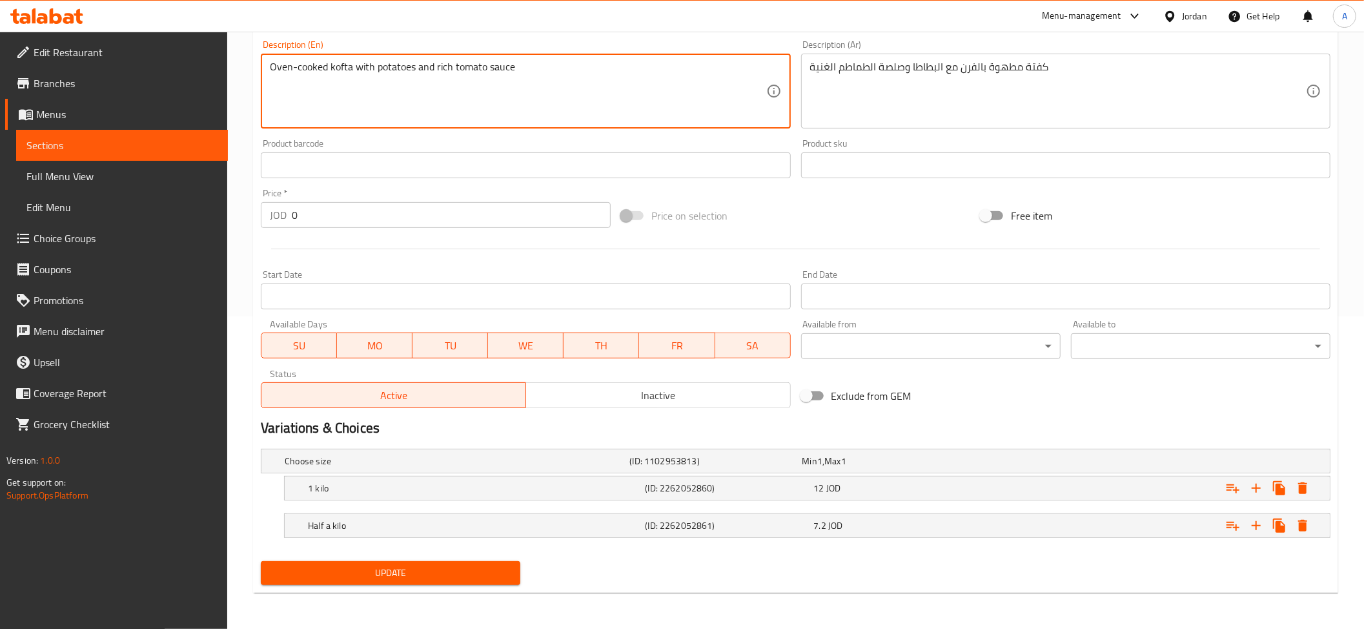
type textarea "Oven-cooked kofta with potatoes and rich tomato sauce"
click at [390, 561] on button "Update" at bounding box center [391, 573] width 260 height 24
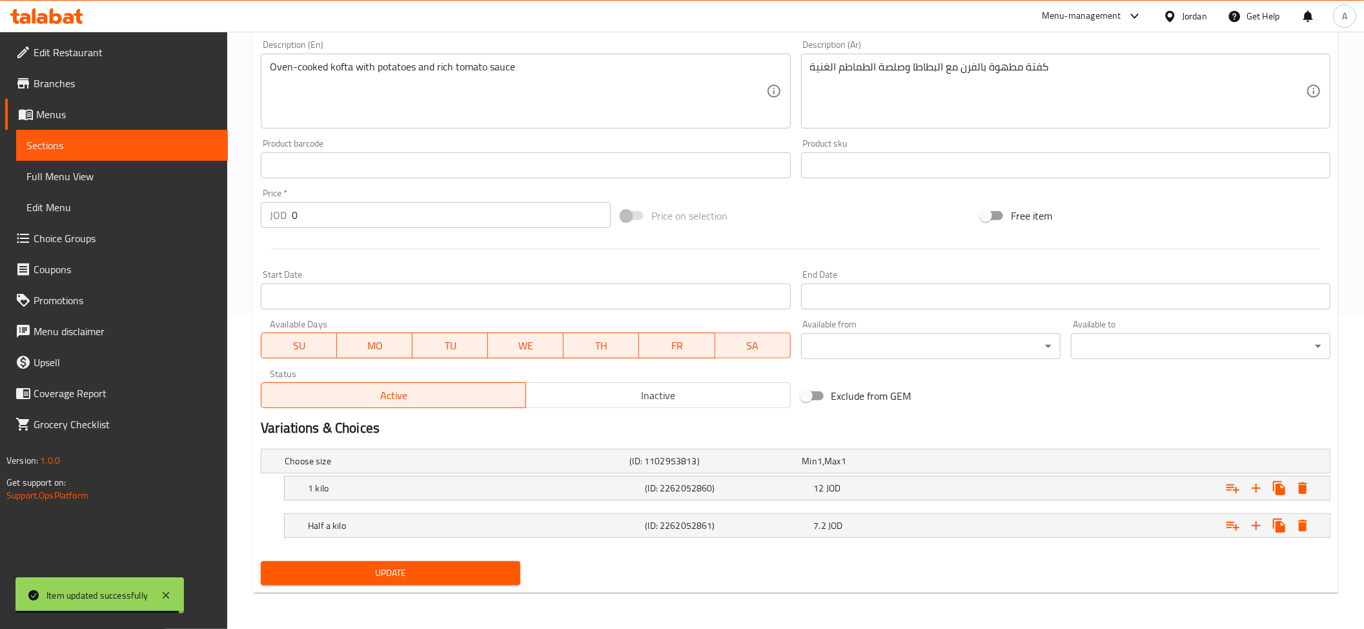
scroll to position [0, 0]
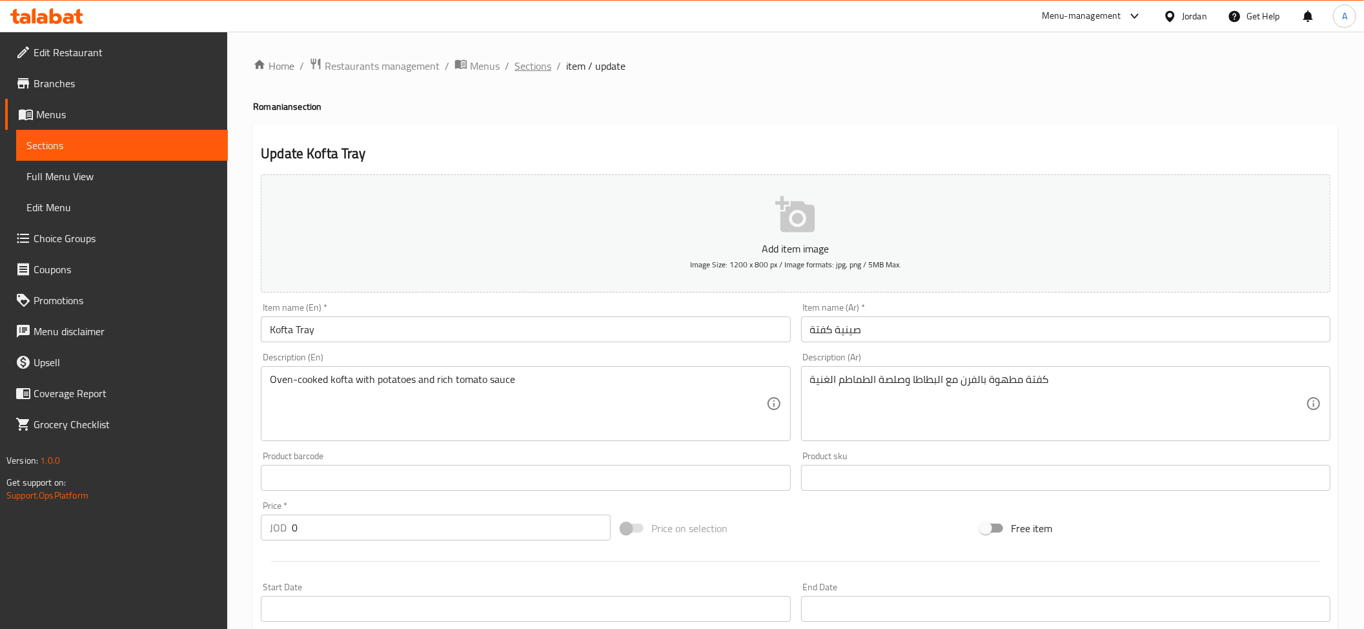
click at [535, 65] on span "Sections" at bounding box center [533, 65] width 37 height 15
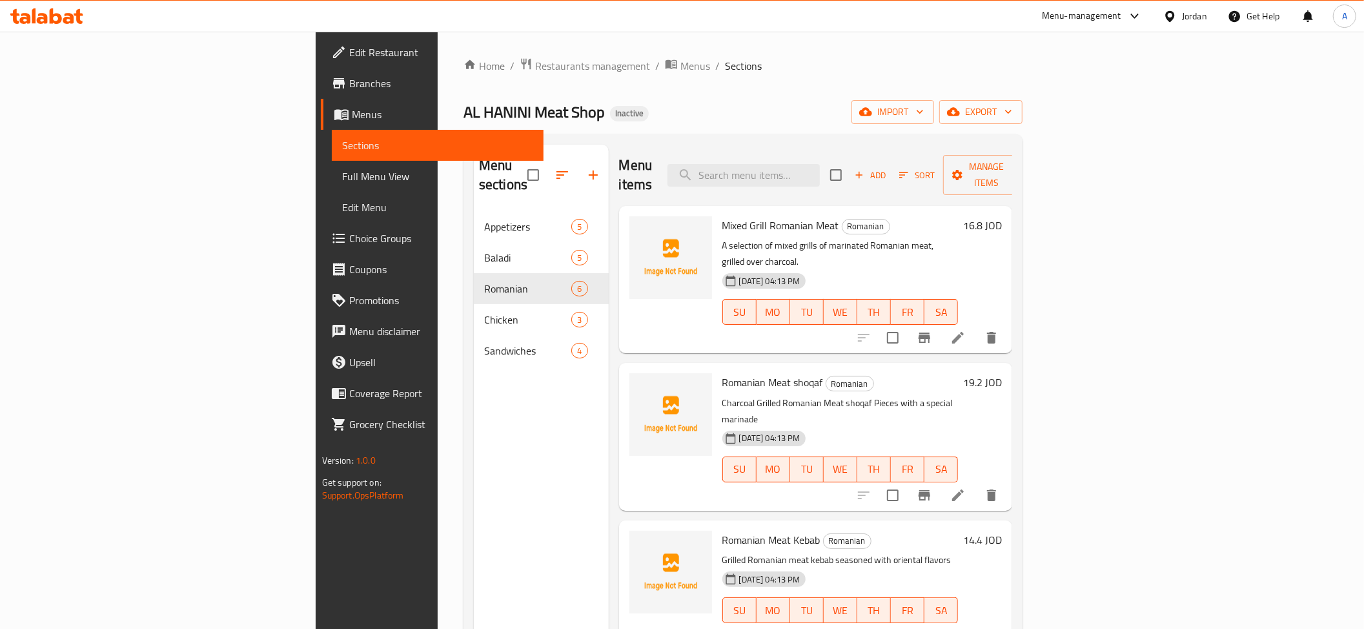
click at [845, 181] on div "Menu items Add Sort Manage items" at bounding box center [816, 175] width 394 height 61
paste input "roumy crepe"
click at [820, 170] on input "search" at bounding box center [744, 175] width 152 height 23
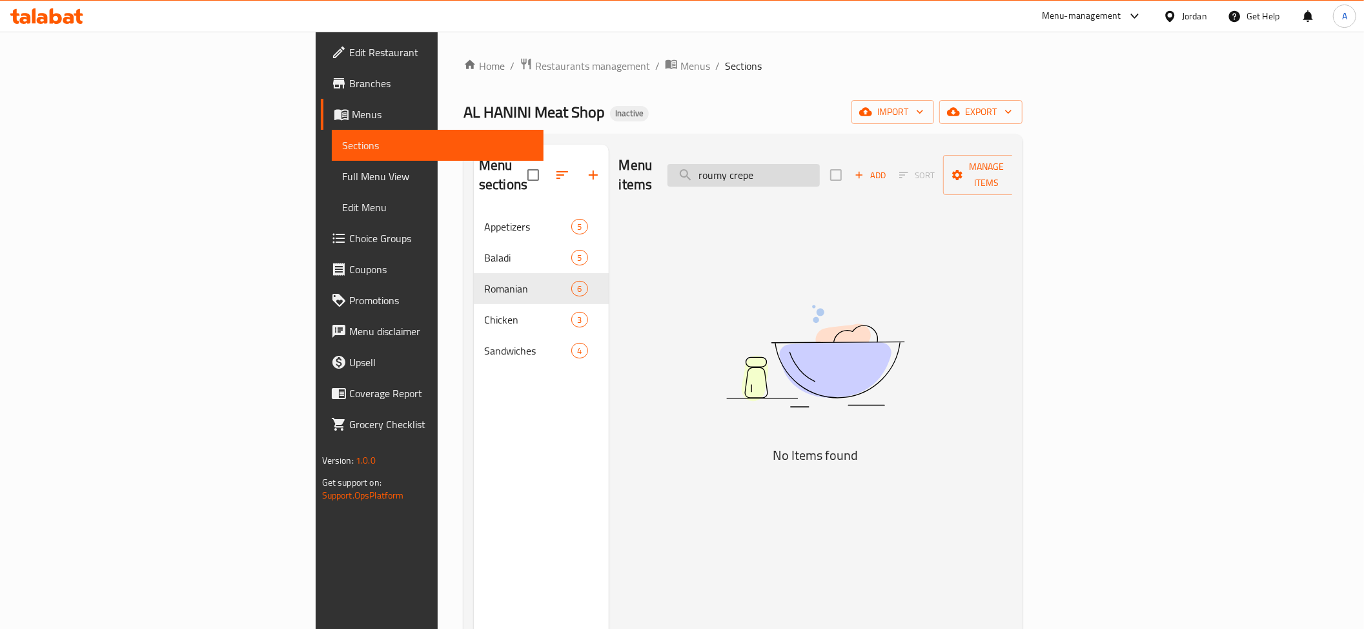
drag, startPoint x: 855, startPoint y: 166, endPoint x: 912, endPoint y: 165, distance: 56.8
click at [820, 165] on input "roumy cre" at bounding box center [744, 175] width 152 height 23
type input "roumy cre"
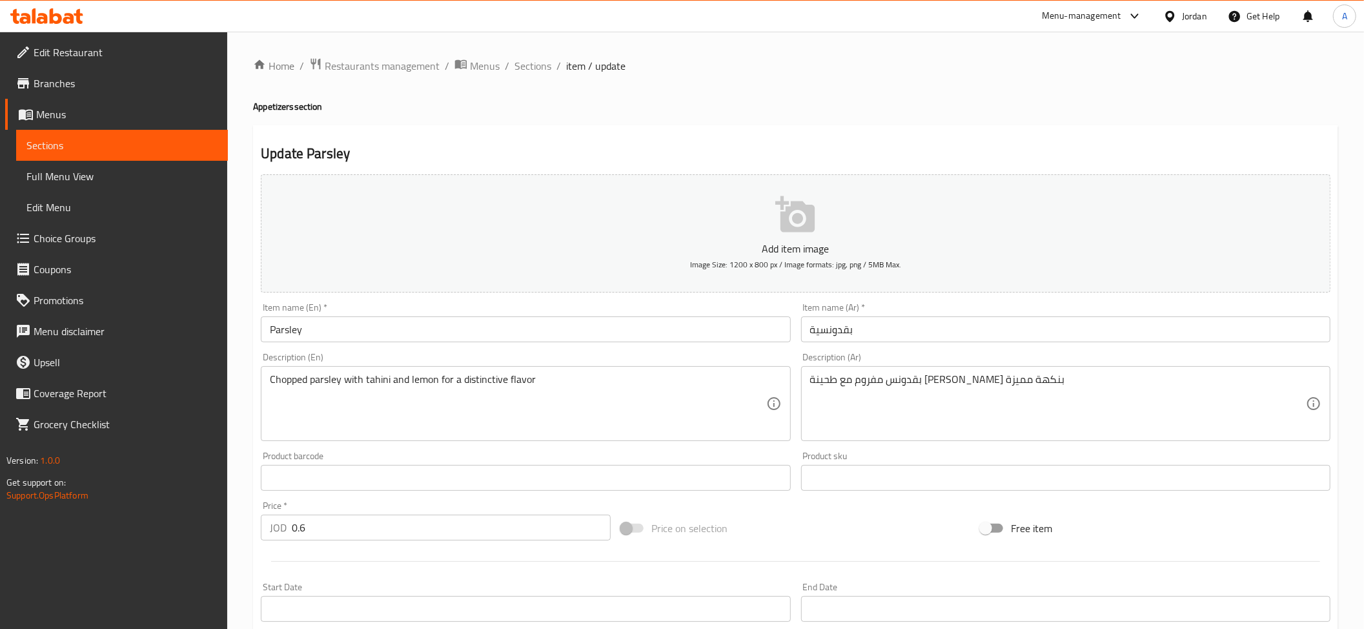
click at [355, 321] on input "Parsley" at bounding box center [525, 329] width 529 height 26
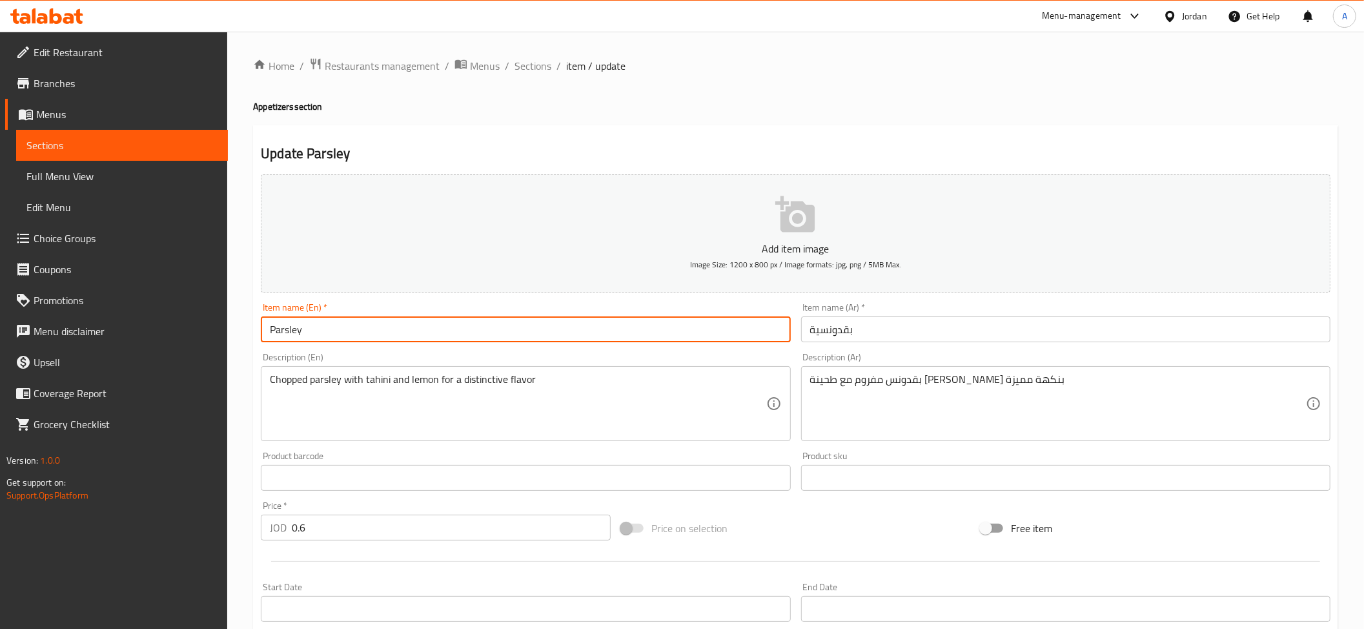
click at [355, 321] on input "Parsley" at bounding box center [525, 329] width 529 height 26
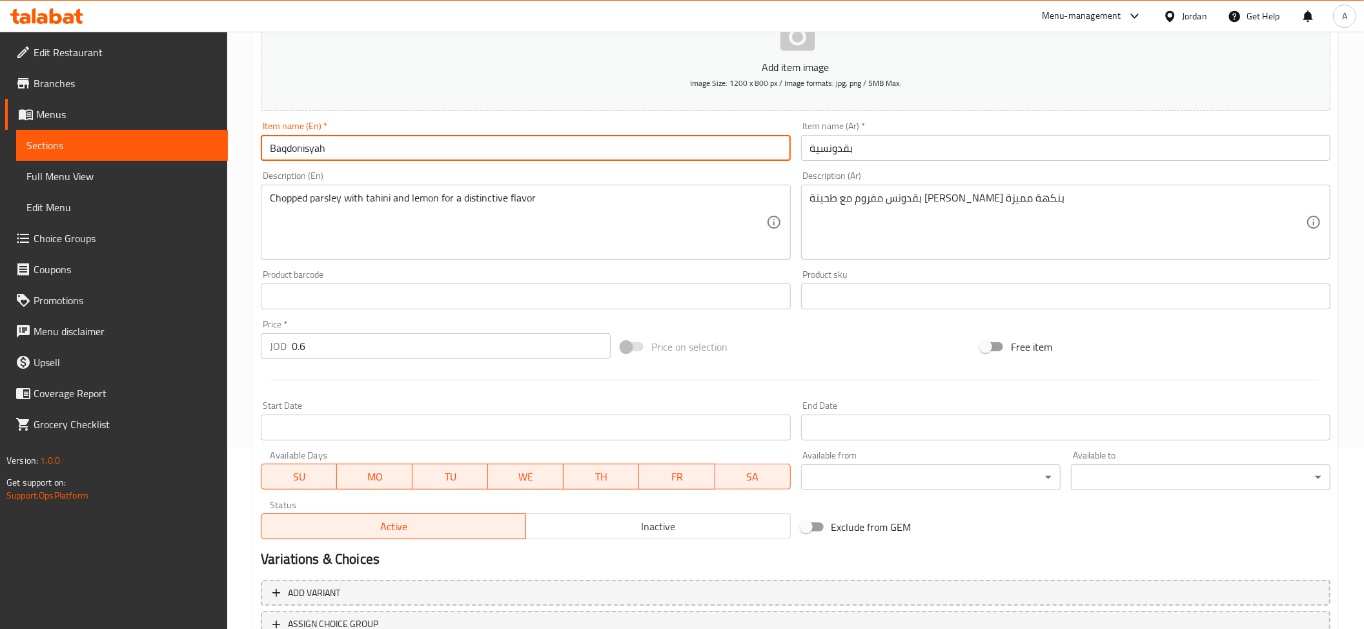
scroll to position [282, 0]
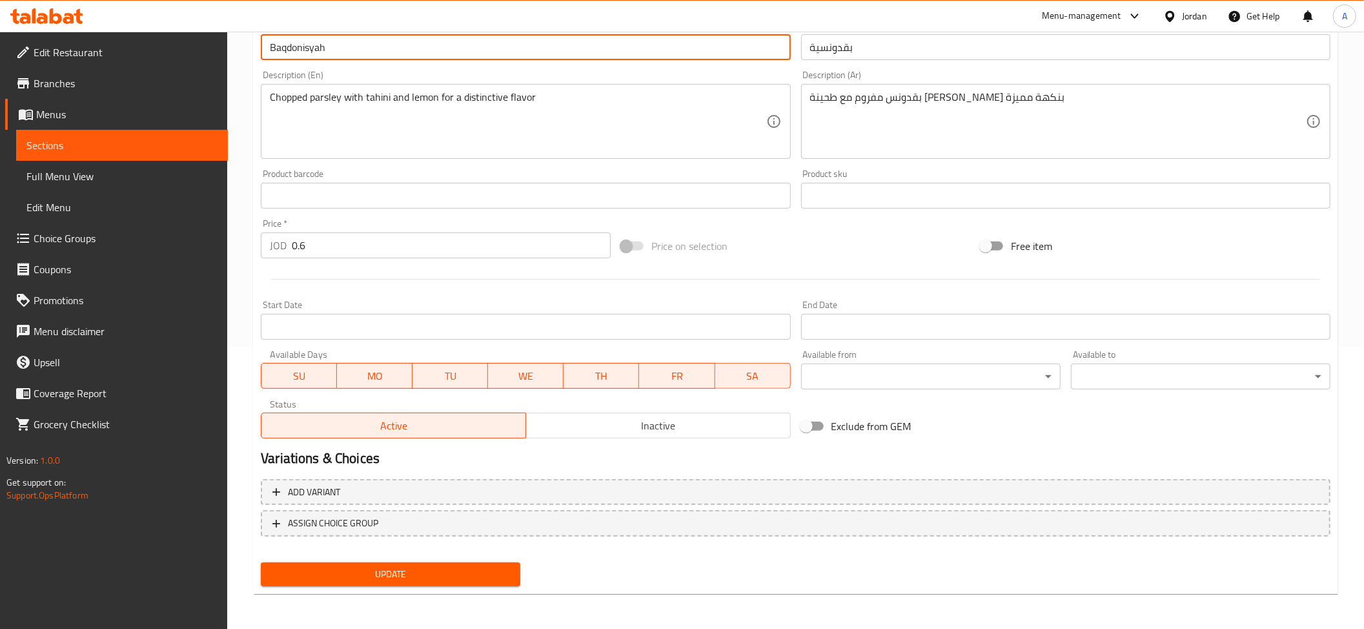
type input "Baqdonisyah"
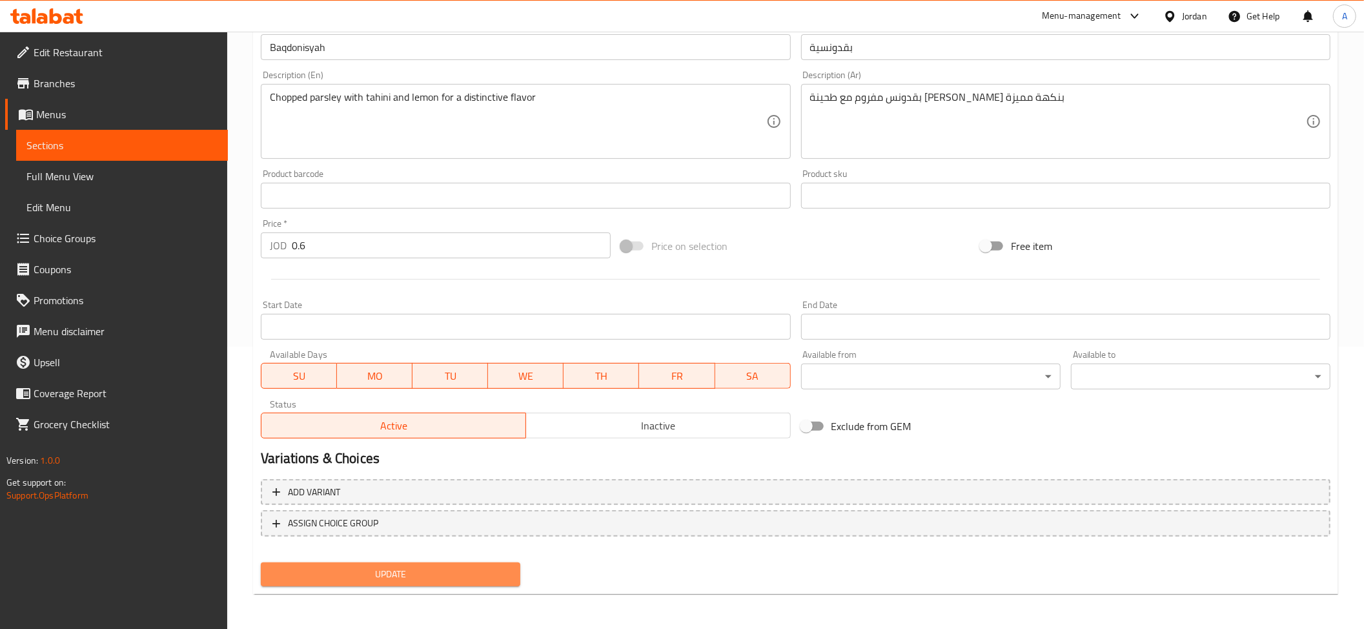
click at [419, 584] on button "Update" at bounding box center [391, 574] width 260 height 24
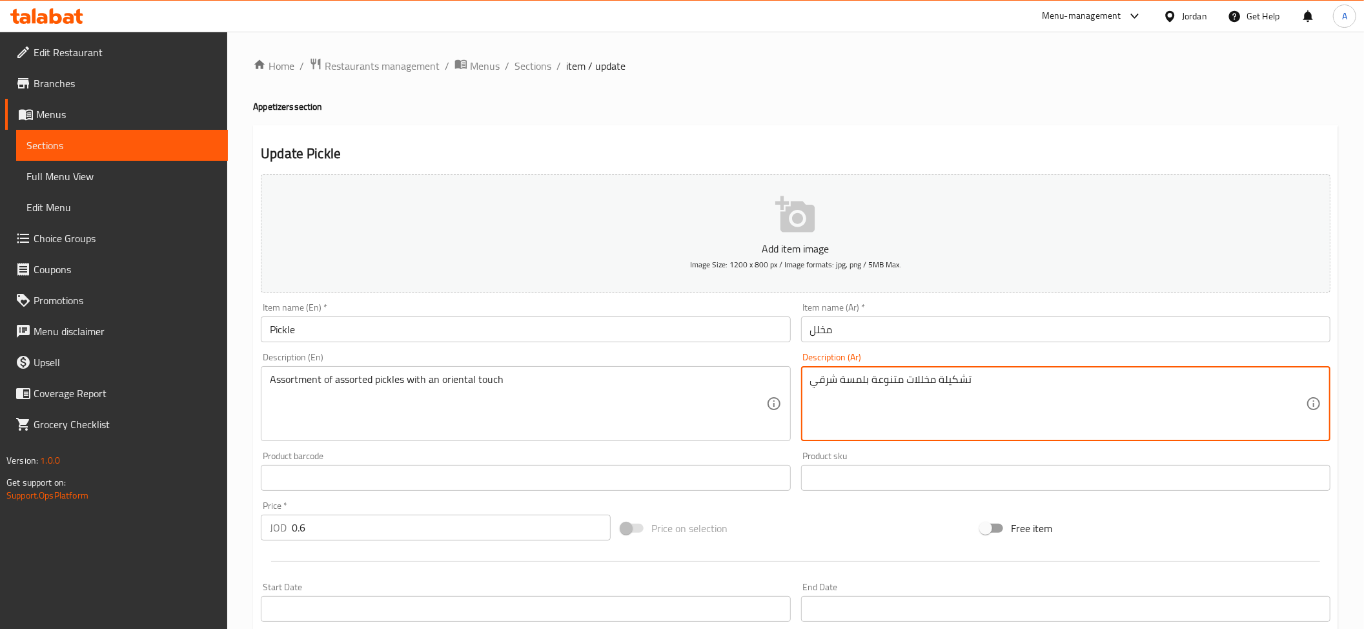
click at [874, 384] on textarea "تشكيلة مخللات متنوعة بلمسة شرقي" at bounding box center [1058, 403] width 496 height 61
paste textarea "طابع"
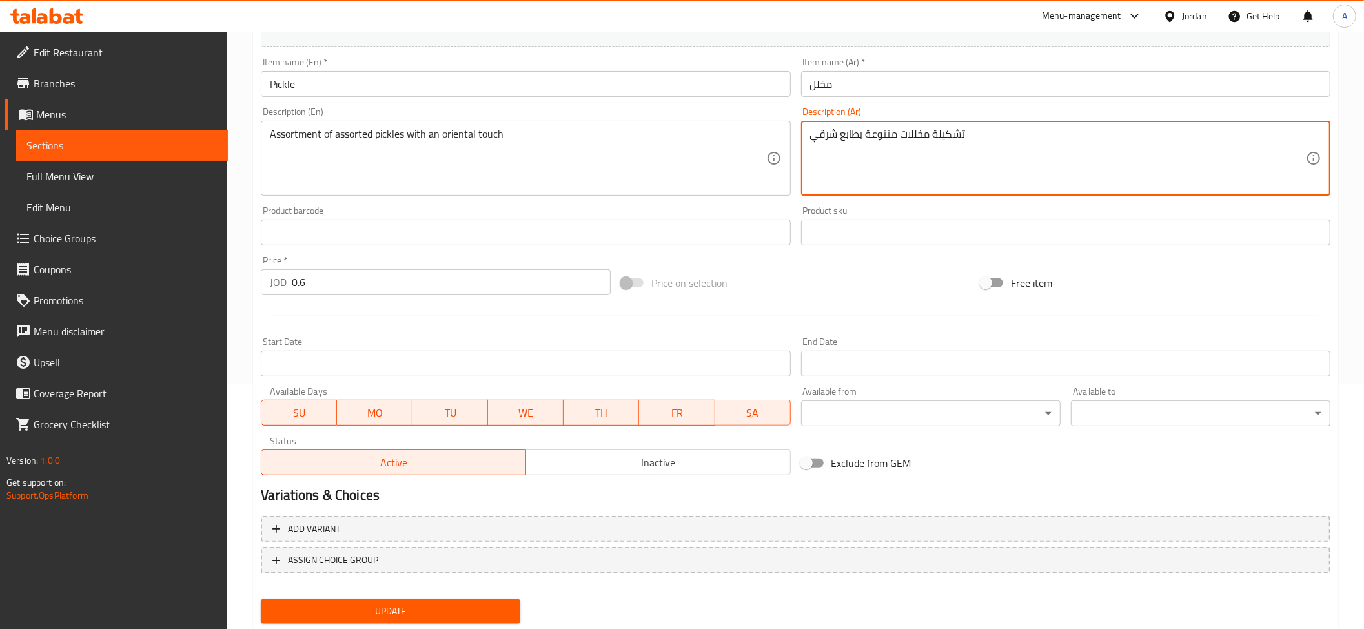
scroll to position [282, 0]
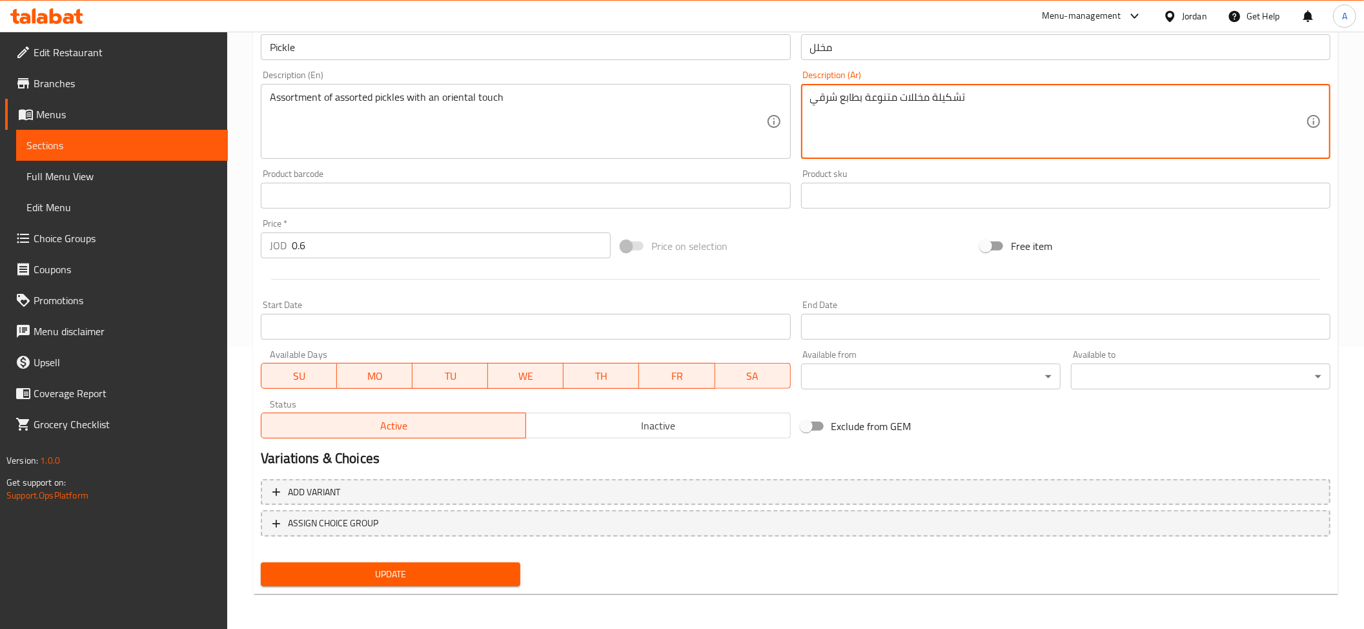
type textarea "تشكيلة مخللات متنوعة بطابع شرقي"
click at [468, 573] on span "Update" at bounding box center [390, 574] width 239 height 16
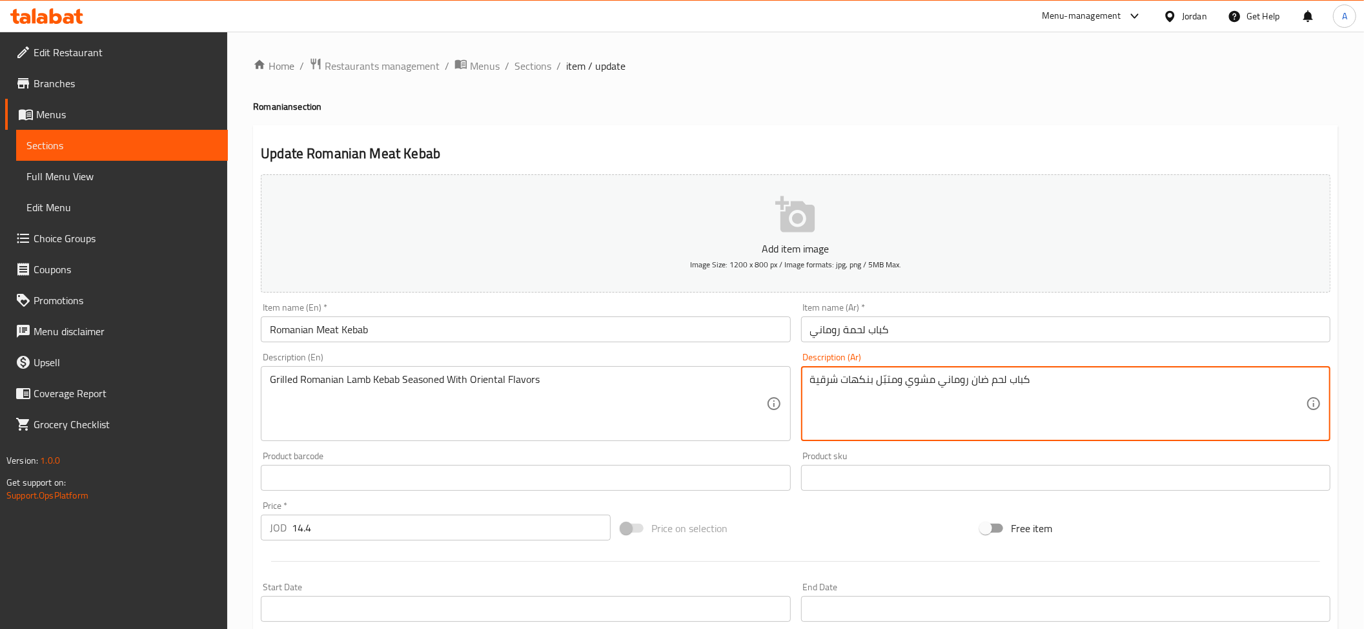
click at [926, 398] on textarea "كباب لحم ضان روماني مشوي ومتبّل بنكهات شرقية" at bounding box center [1058, 403] width 496 height 61
paste textarea "ة"
type textarea "كباب لحمة روماني مشوي ومتبّل بنكهات شرقية"
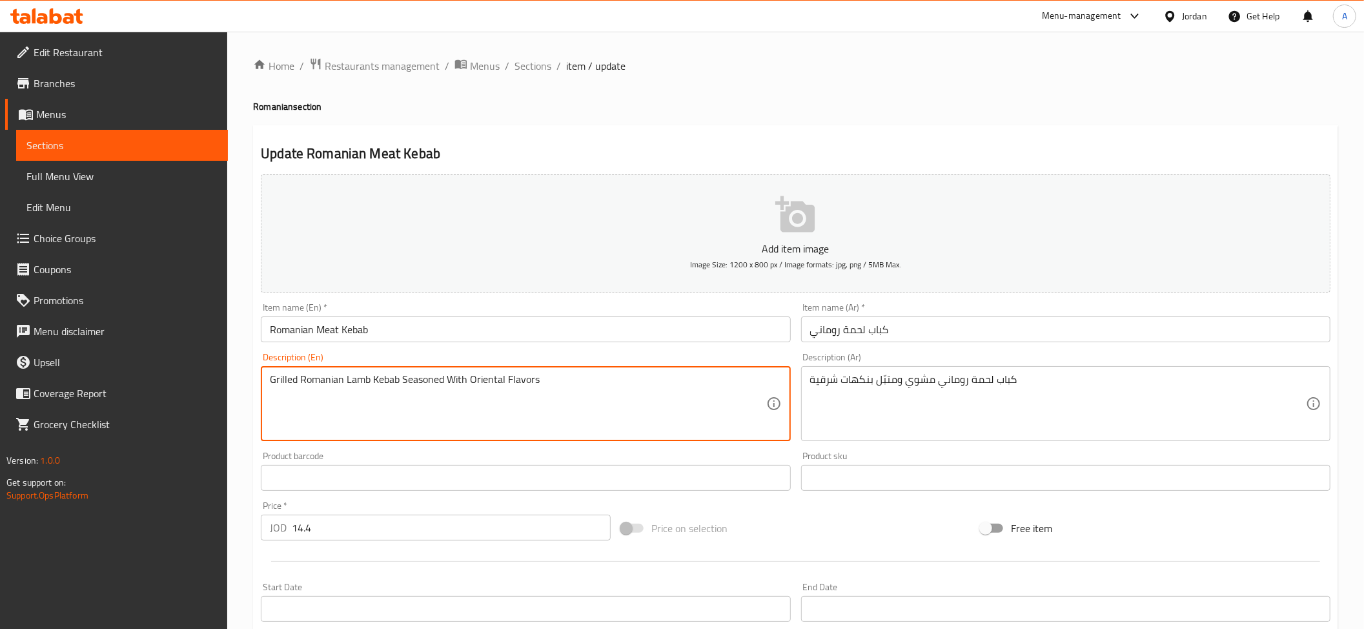
click at [505, 402] on textarea "Grilled Romanian Lamb Kebab Seasoned With Oriental Flavors" at bounding box center [518, 403] width 496 height 61
paste textarea "lamb kebab seasoned with oriental flavors"
click at [352, 336] on input "Romanian Meat Kebab" at bounding box center [525, 329] width 529 height 26
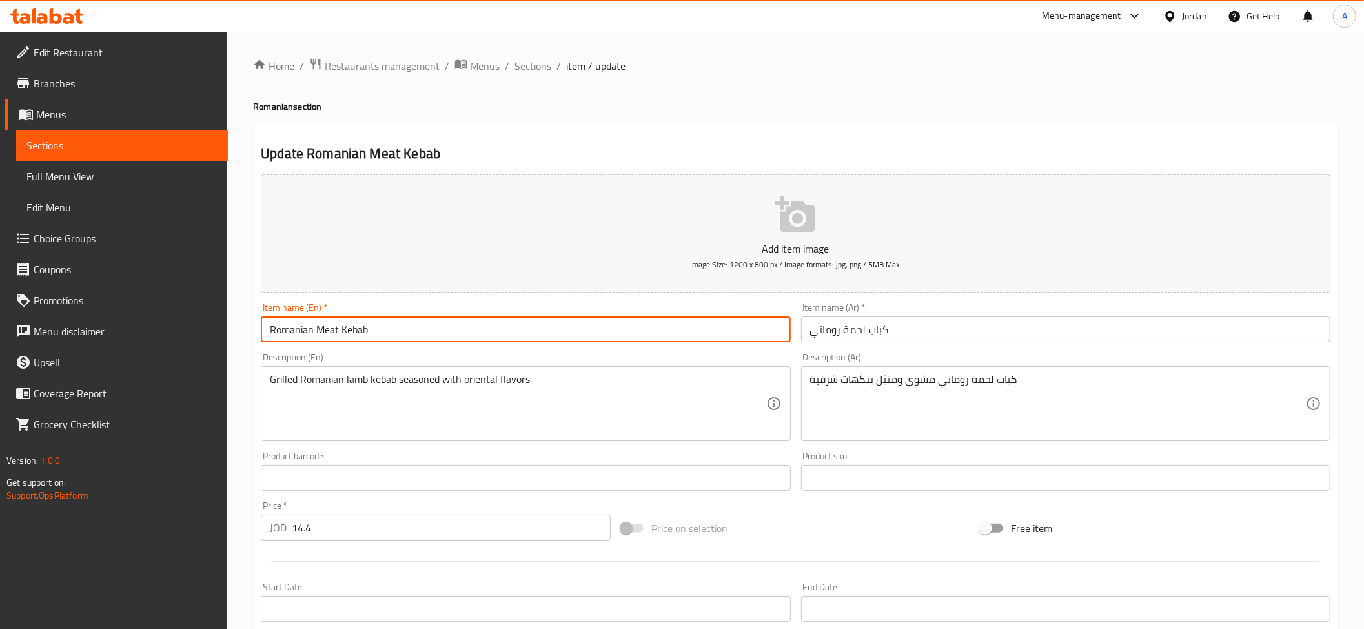
click at [352, 336] on input "Romanian Meat Kebab" at bounding box center [525, 329] width 529 height 26
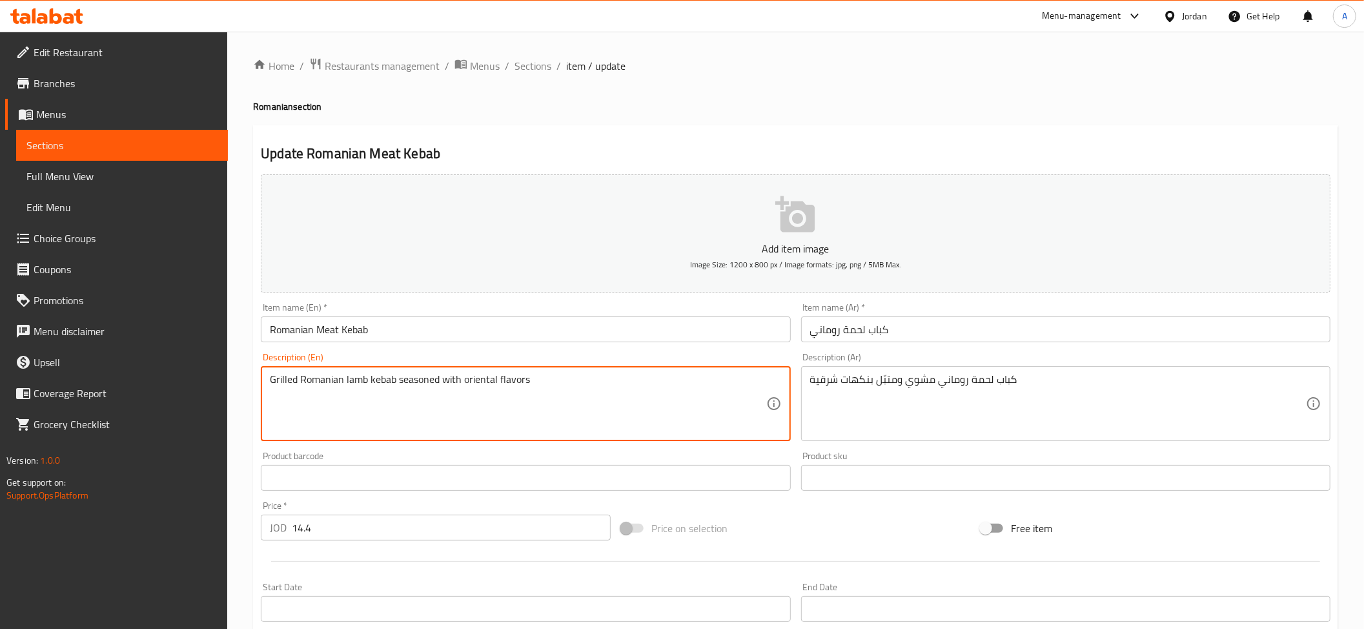
click at [358, 376] on textarea "Grilled Romanian lamb kebab seasoned with oriental flavors" at bounding box center [518, 403] width 496 height 61
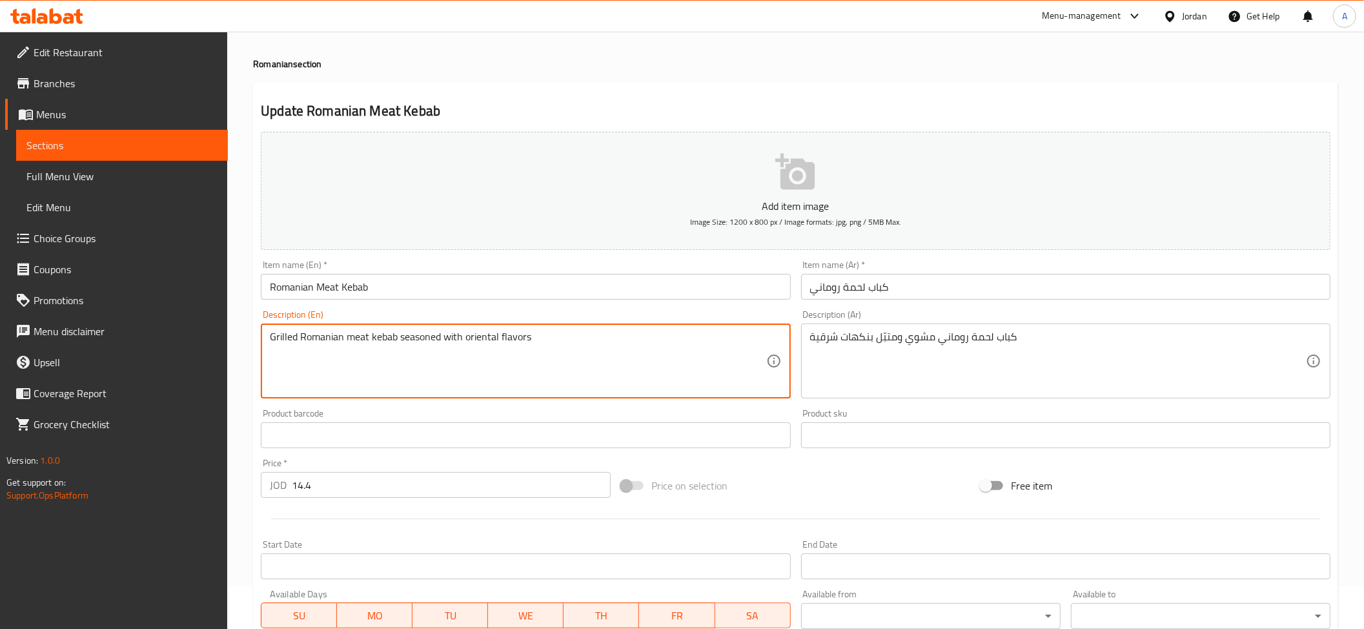
scroll to position [282, 0]
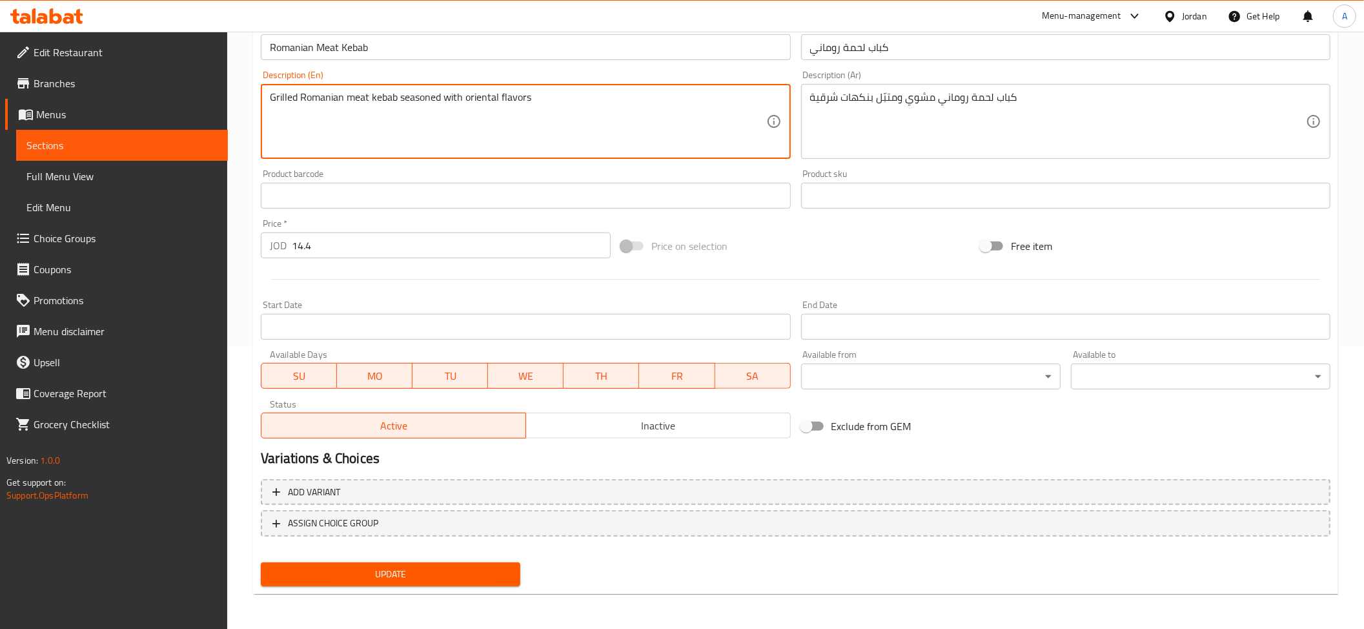
type textarea "Grilled Romanian meat kebab seasoned with oriental flavors"
click at [395, 577] on span "Update" at bounding box center [390, 574] width 239 height 16
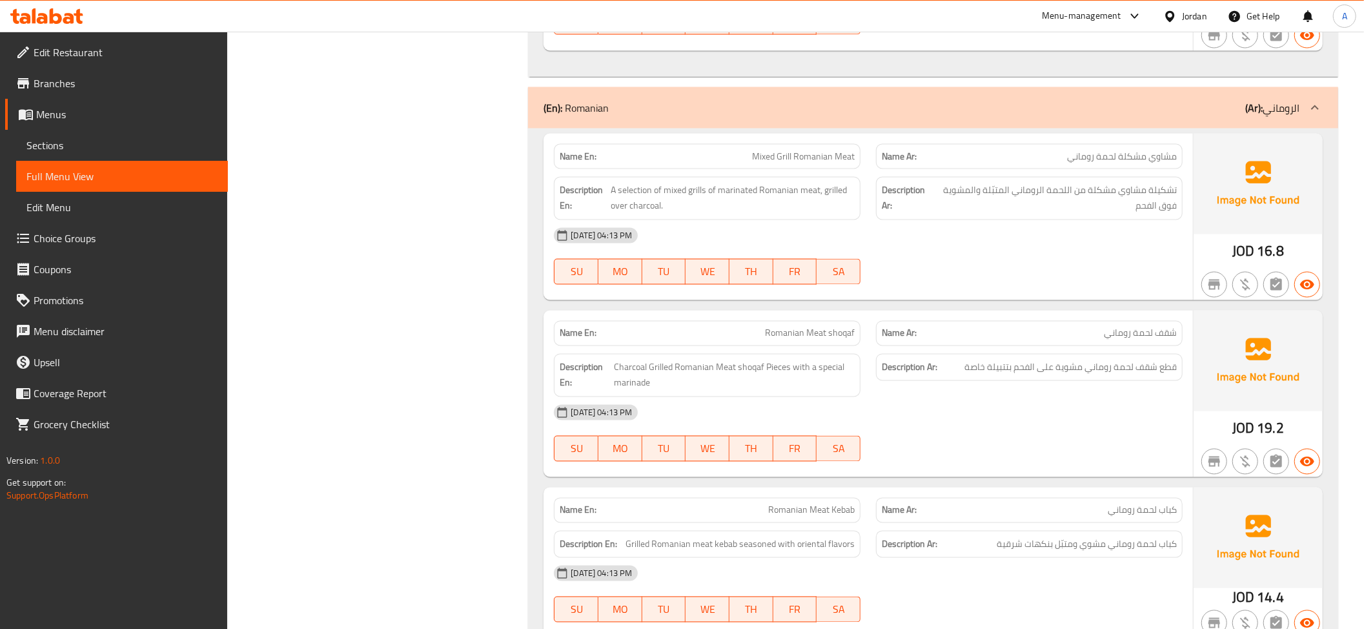
scroll to position [1871, 0]
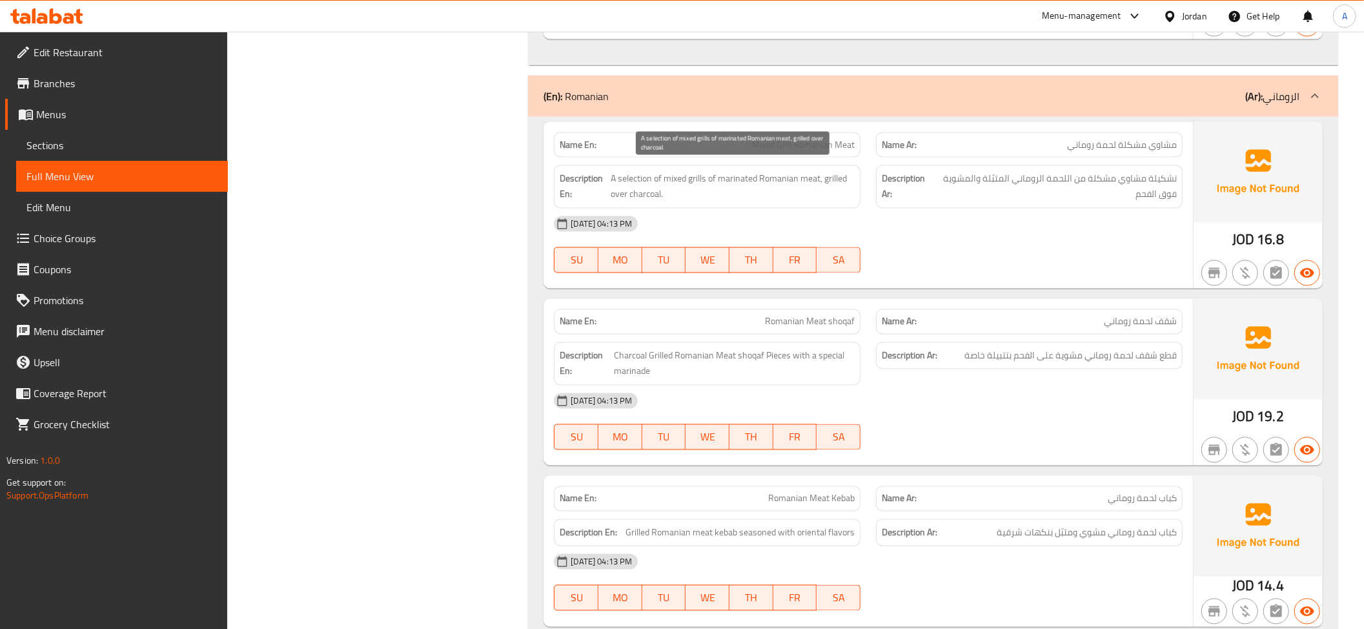
click at [797, 173] on span "A selection of mixed grills of marinated Romanian meat, grilled over charcoal." at bounding box center [733, 187] width 244 height 32
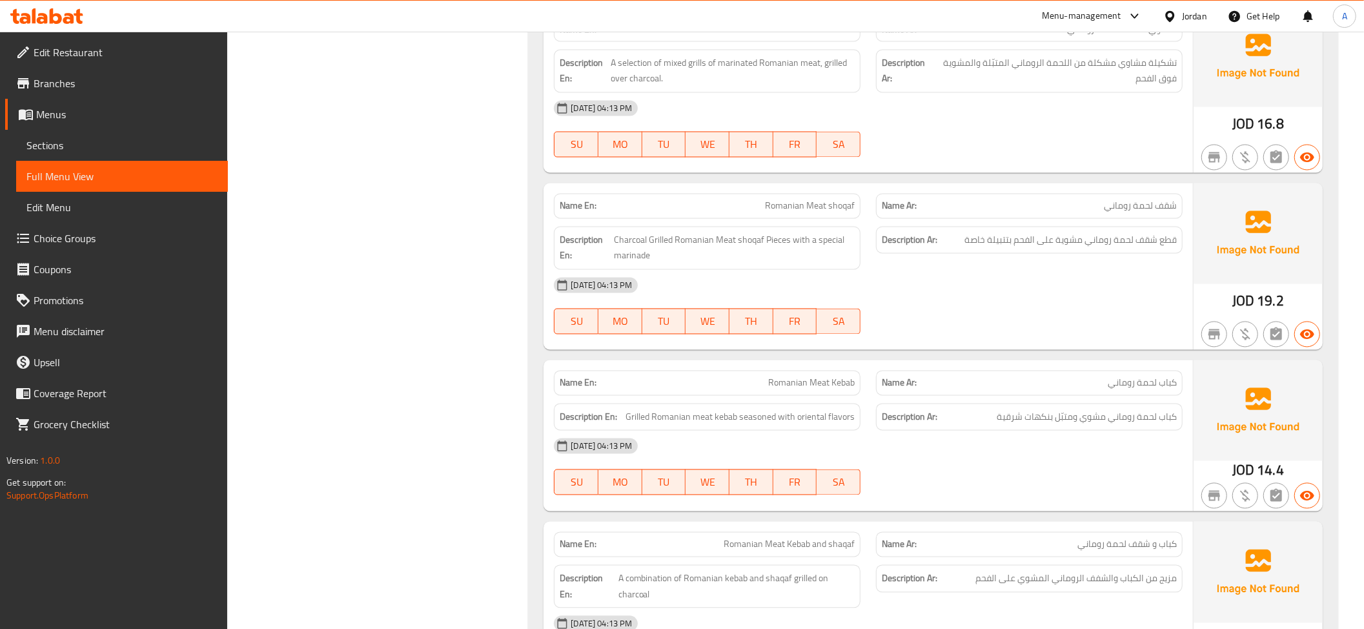
scroll to position [2206, 0]
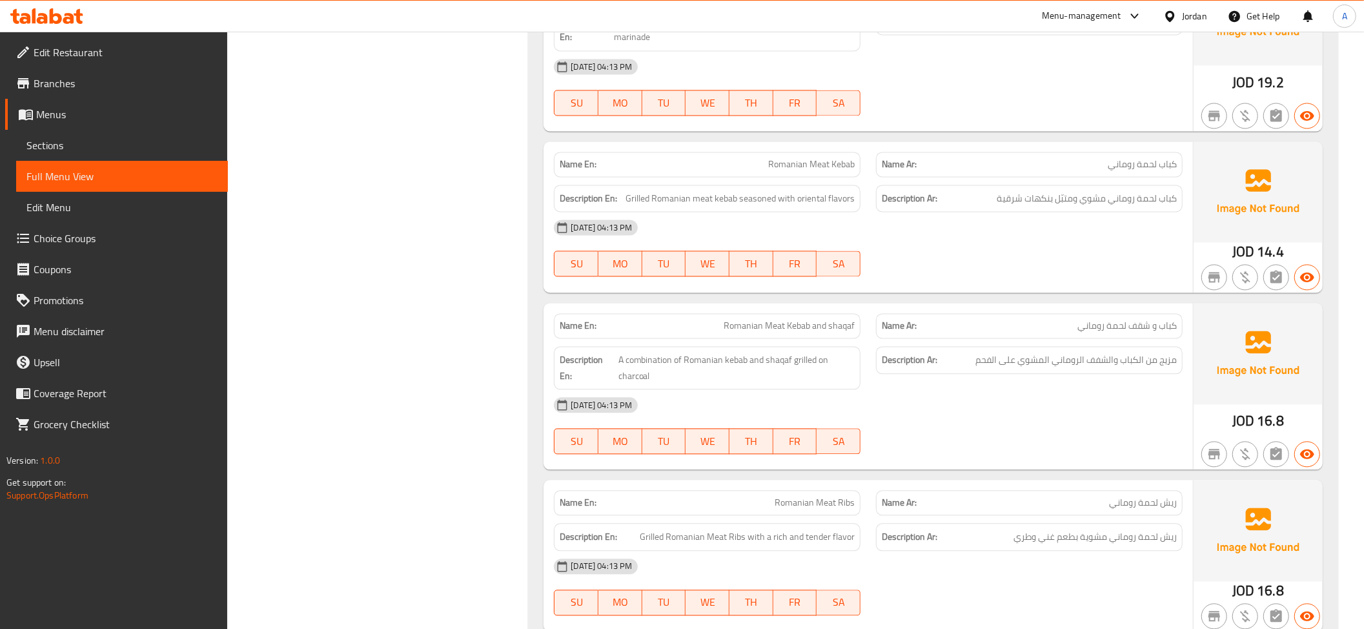
click at [764, 158] on p "Name En: Romanian Meat Kebab" at bounding box center [707, 165] width 295 height 14
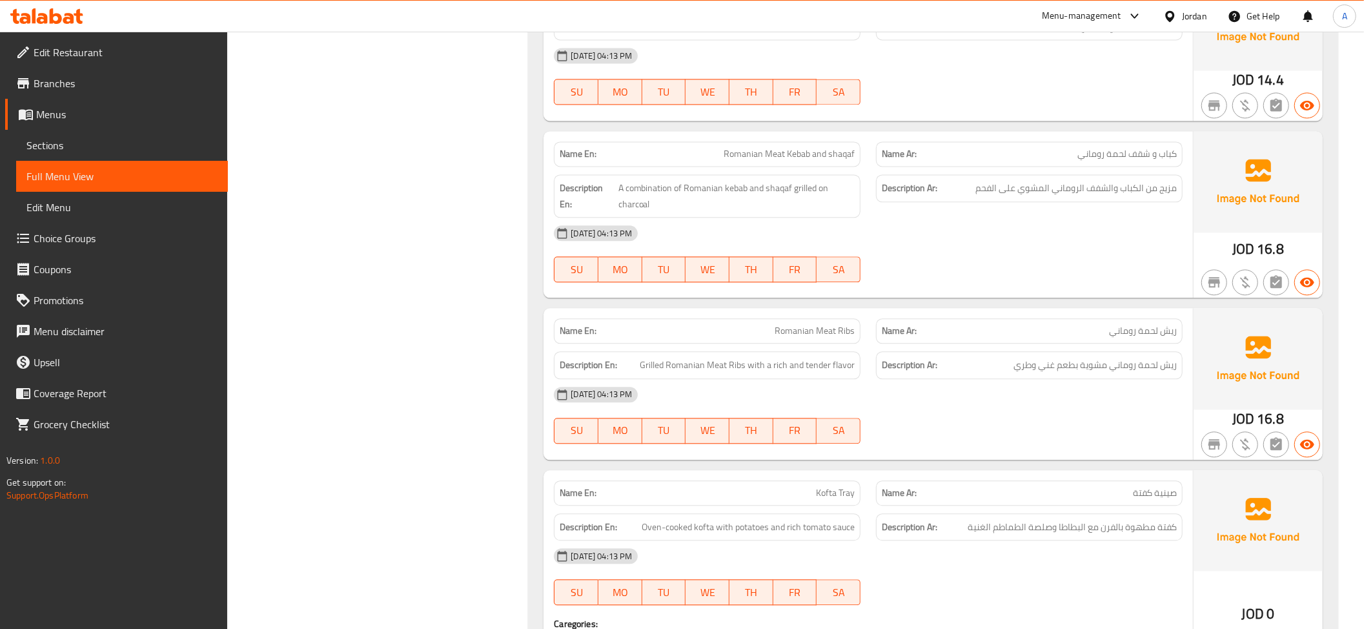
scroll to position [2435, 0]
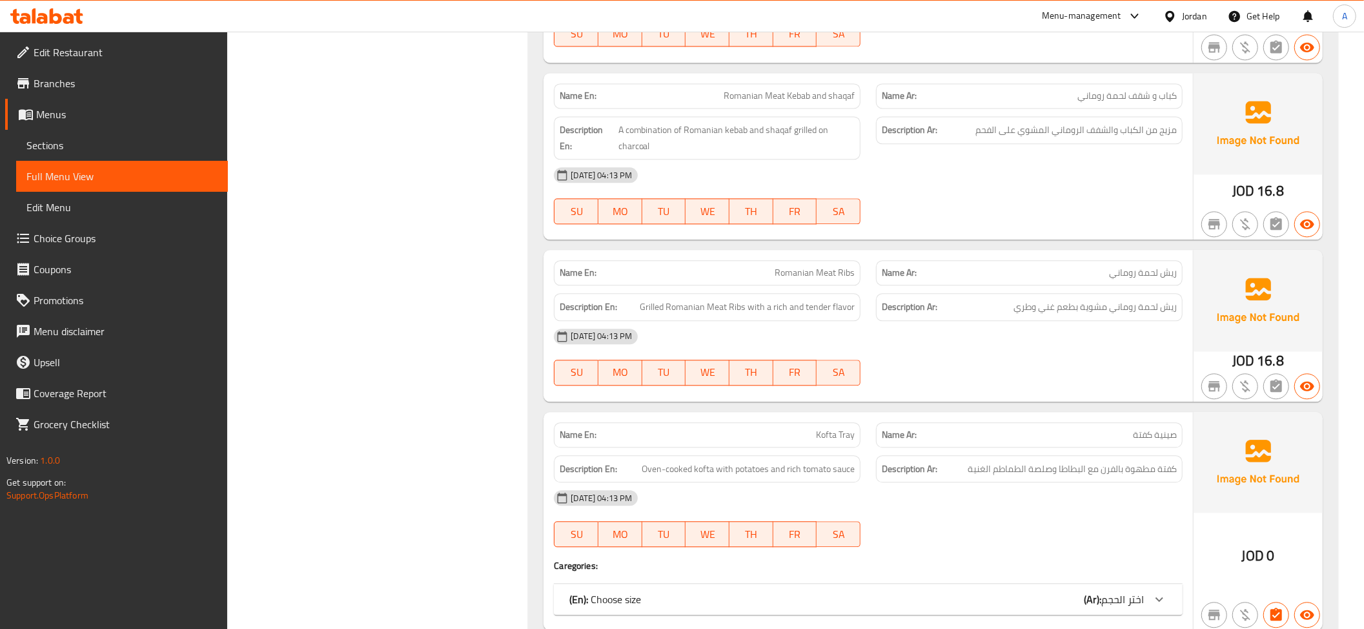
click at [752, 94] on span "Romanian Meat Kebab and shaqaf" at bounding box center [789, 96] width 131 height 14
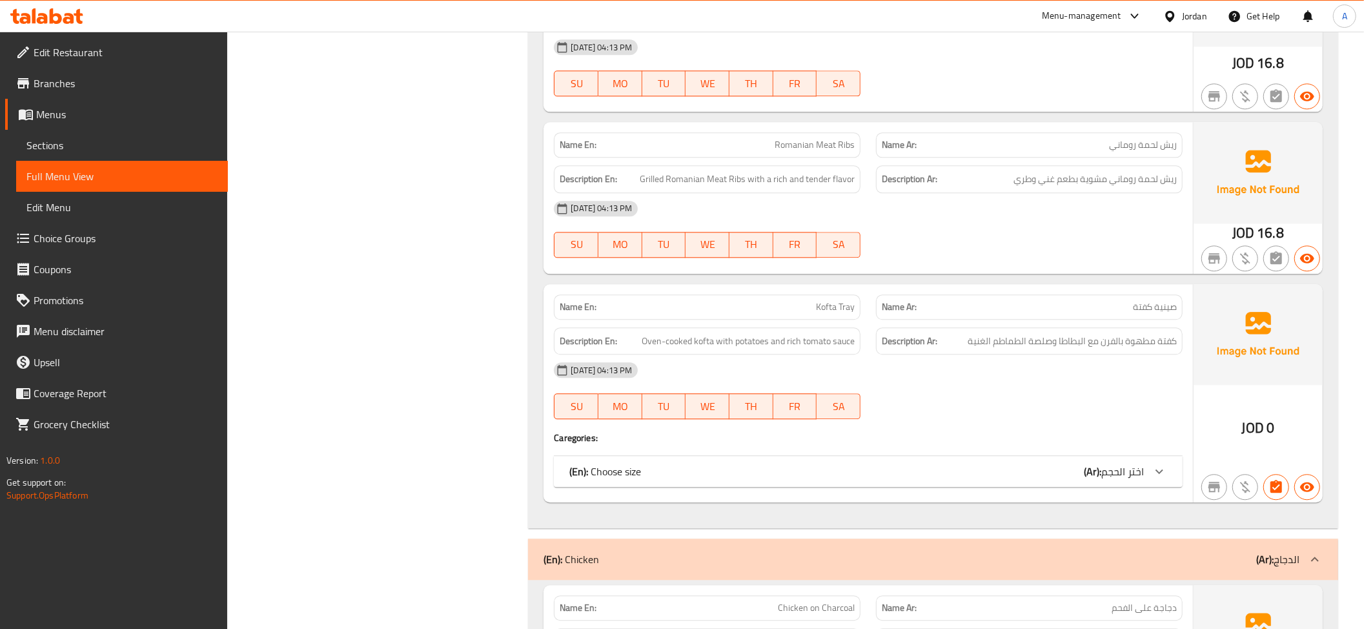
click at [786, 150] on div "Name En: Romanian Meat Ribs" at bounding box center [707, 144] width 307 height 25
click at [783, 179] on span "Grilled Romanian Meat Ribs with a rich and tender flavor" at bounding box center [747, 179] width 215 height 16
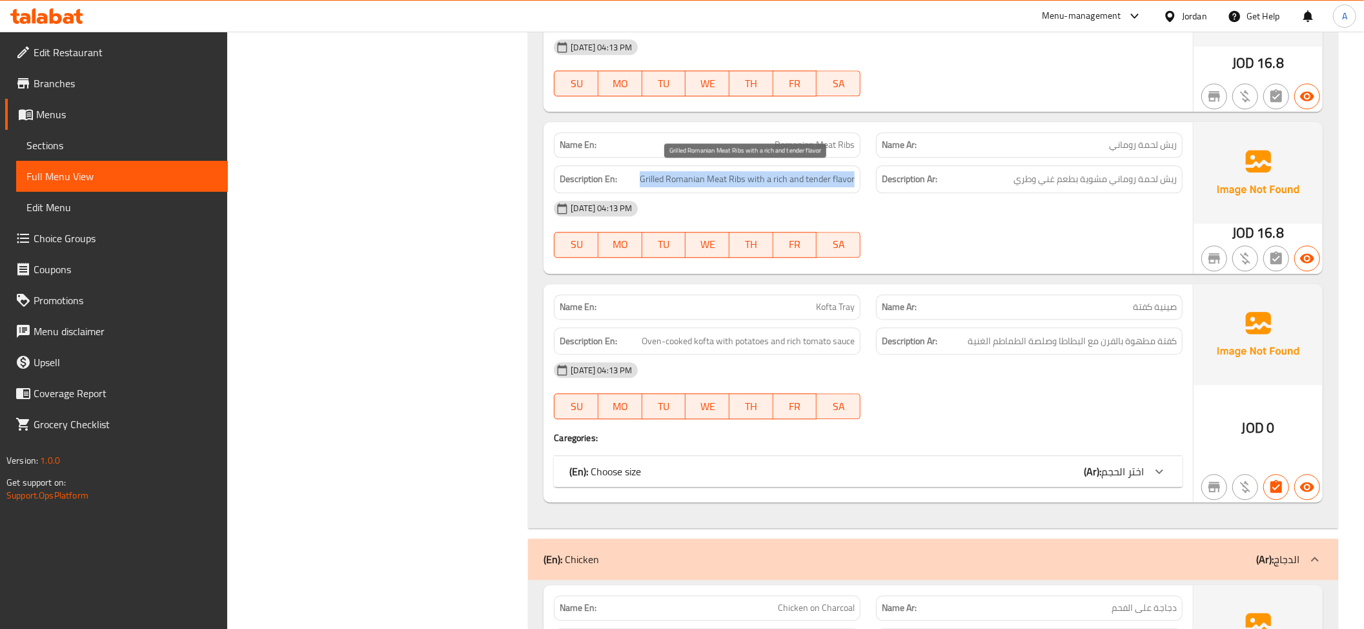
click at [783, 179] on span "Grilled Romanian Meat Ribs with a rich and tender flavor" at bounding box center [747, 179] width 215 height 16
click at [1112, 462] on span "اختر الحجم" at bounding box center [1122, 471] width 43 height 19
click at [1112, 460] on div "(En): Choose size (Ar): اختر الحجم" at bounding box center [868, 471] width 629 height 31
click at [1107, 462] on span "اختر الحجم" at bounding box center [1122, 471] width 43 height 19
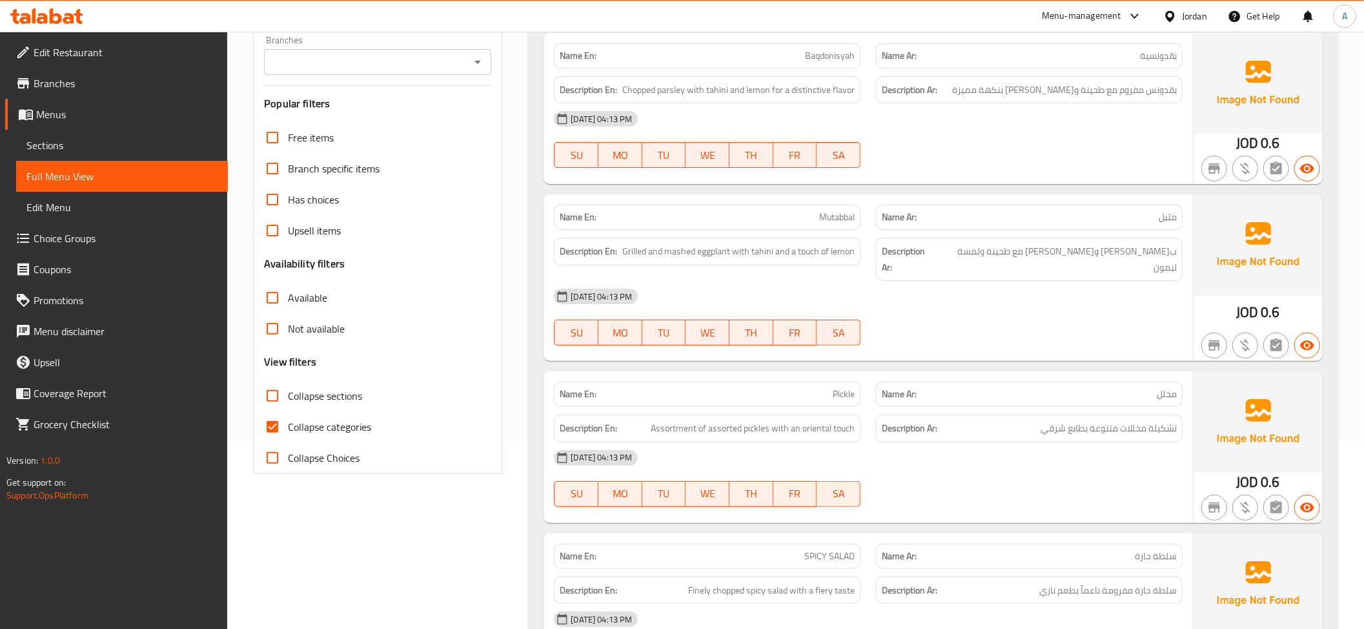
scroll to position [0, 0]
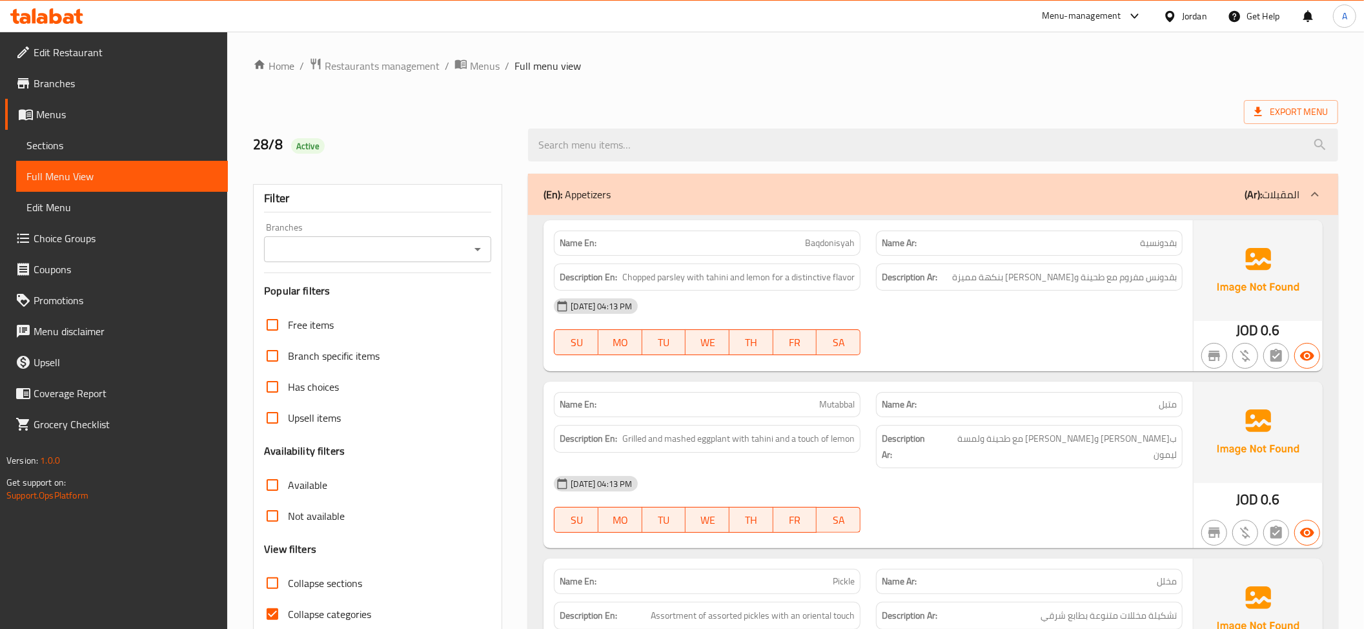
click at [1265, 127] on div at bounding box center [933, 145] width 826 height 48
click at [1258, 107] on icon at bounding box center [1258, 111] width 13 height 13
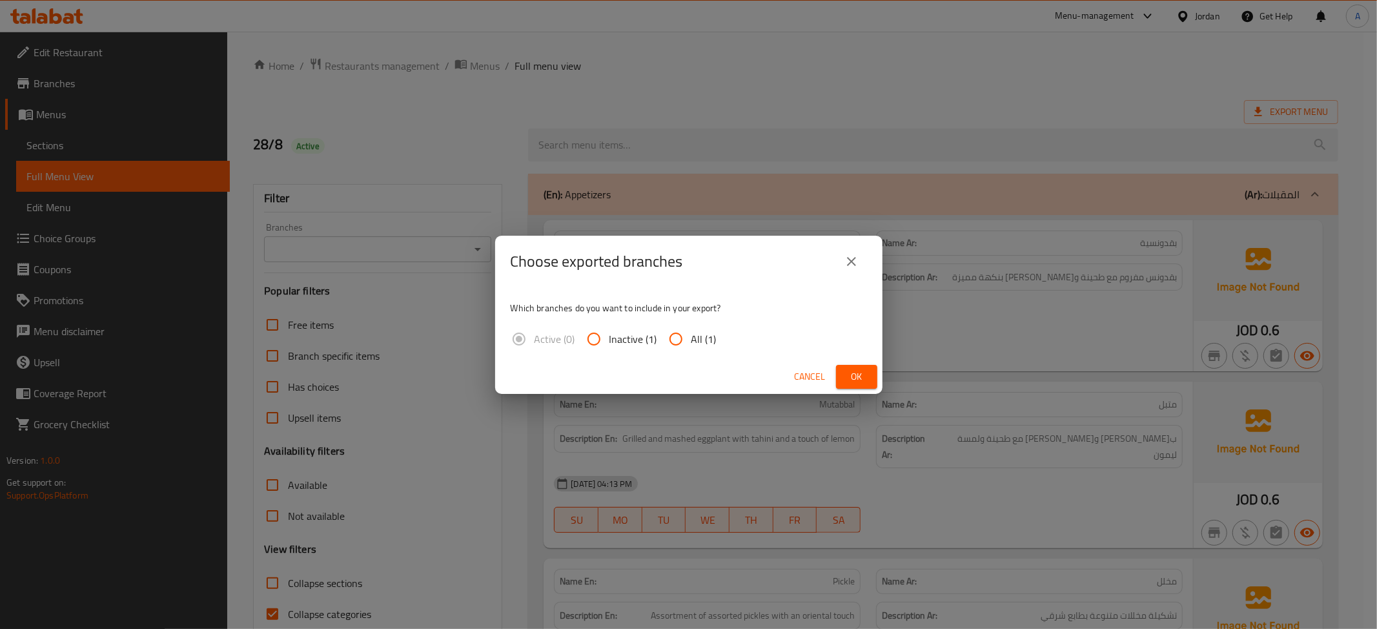
click at [739, 339] on div "Which branches do you want to include in your export? Active (0) Inactive (1) A…" at bounding box center [688, 323] width 387 height 72
click at [696, 337] on span "All (1)" at bounding box center [703, 338] width 25 height 15
click at [691, 337] on input "All (1)" at bounding box center [676, 338] width 31 height 31
radio input "true"
click at [869, 371] on button "Ok" at bounding box center [856, 377] width 41 height 24
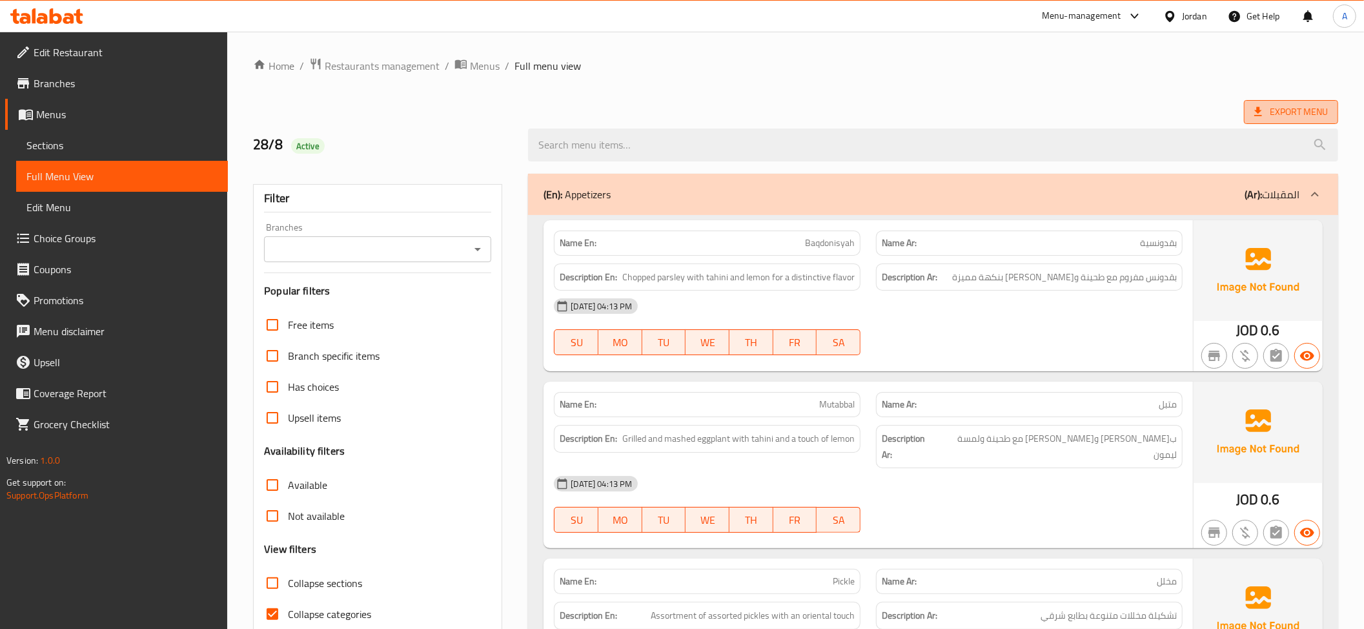
click at [1284, 102] on span "Export Menu" at bounding box center [1291, 112] width 94 height 24
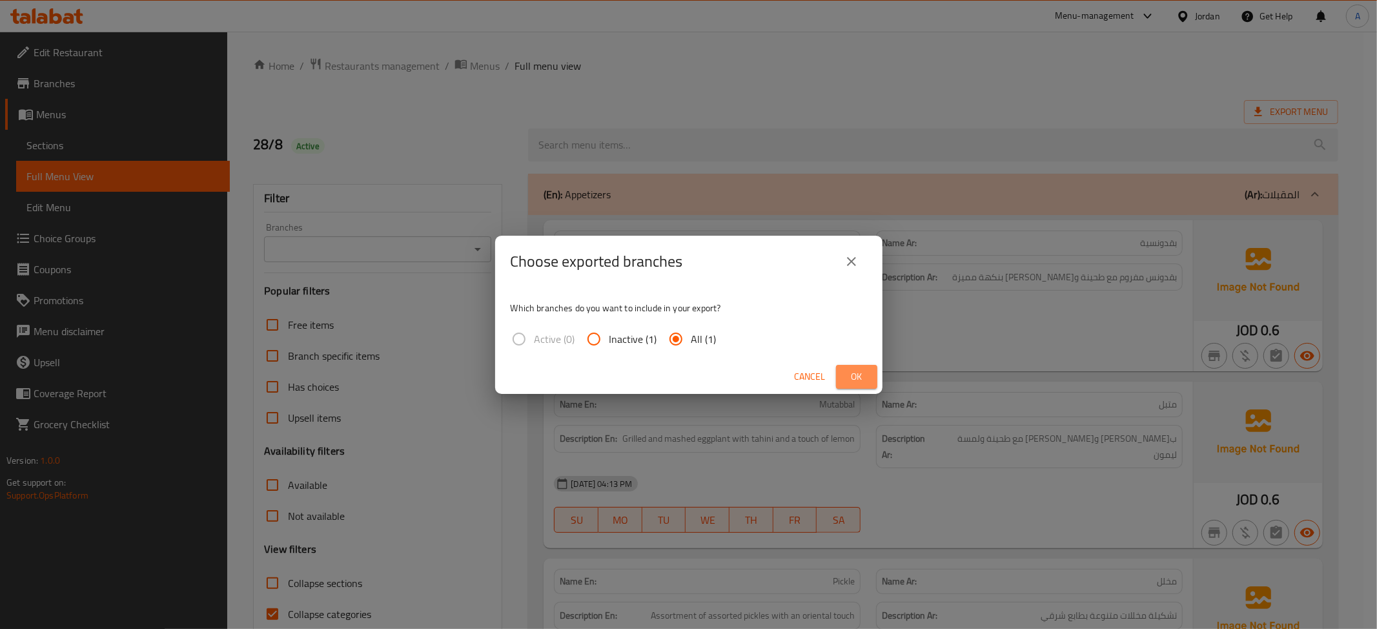
click at [845, 378] on button "Ok" at bounding box center [856, 377] width 41 height 24
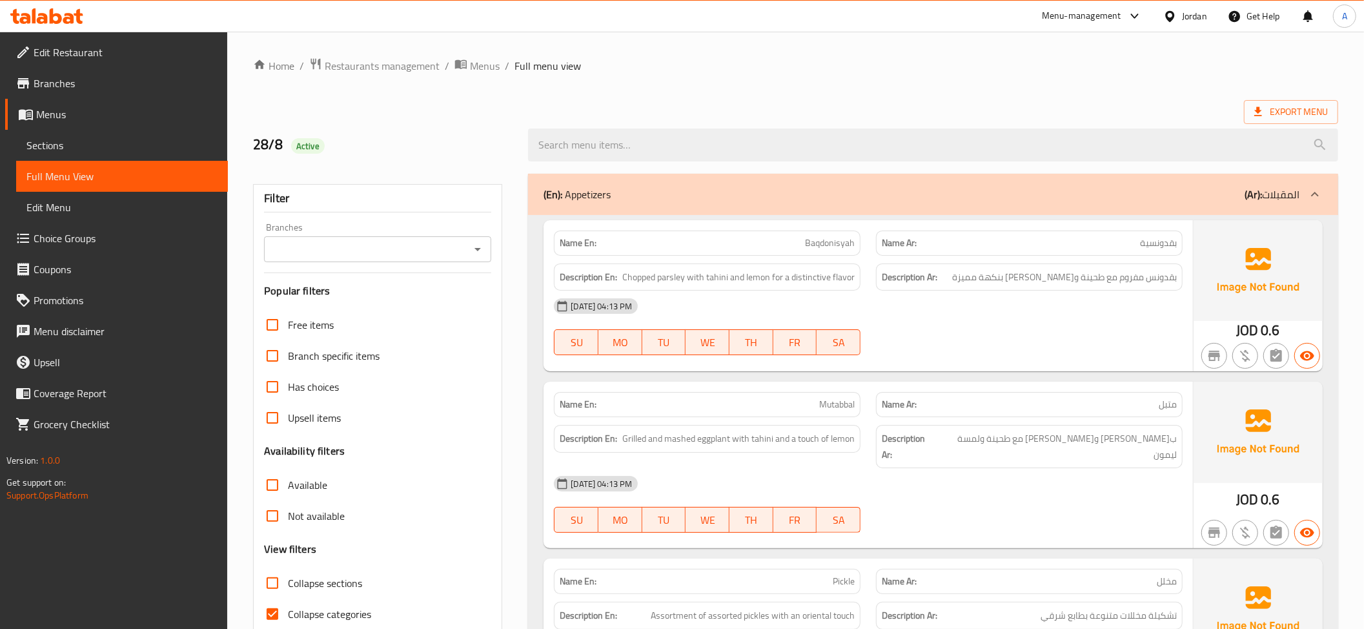
click at [83, 89] on span "Branches" at bounding box center [126, 83] width 184 height 15
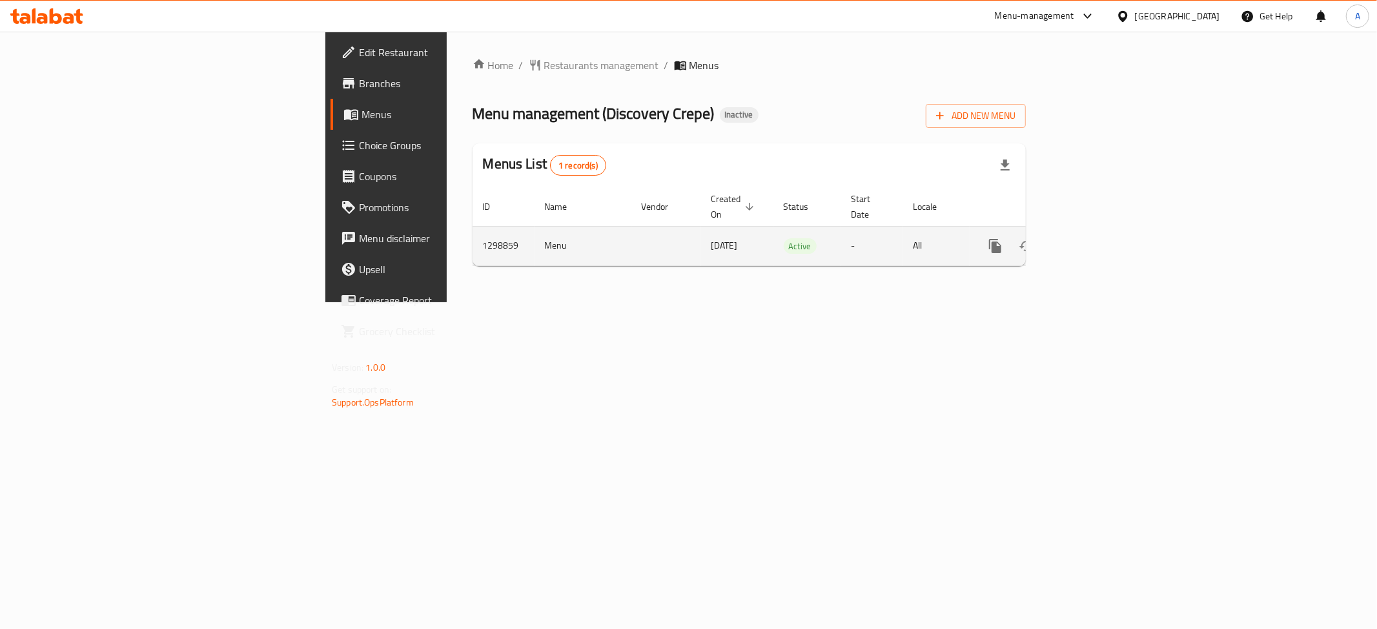
click at [1104, 232] on link "enhanced table" at bounding box center [1088, 245] width 31 height 31
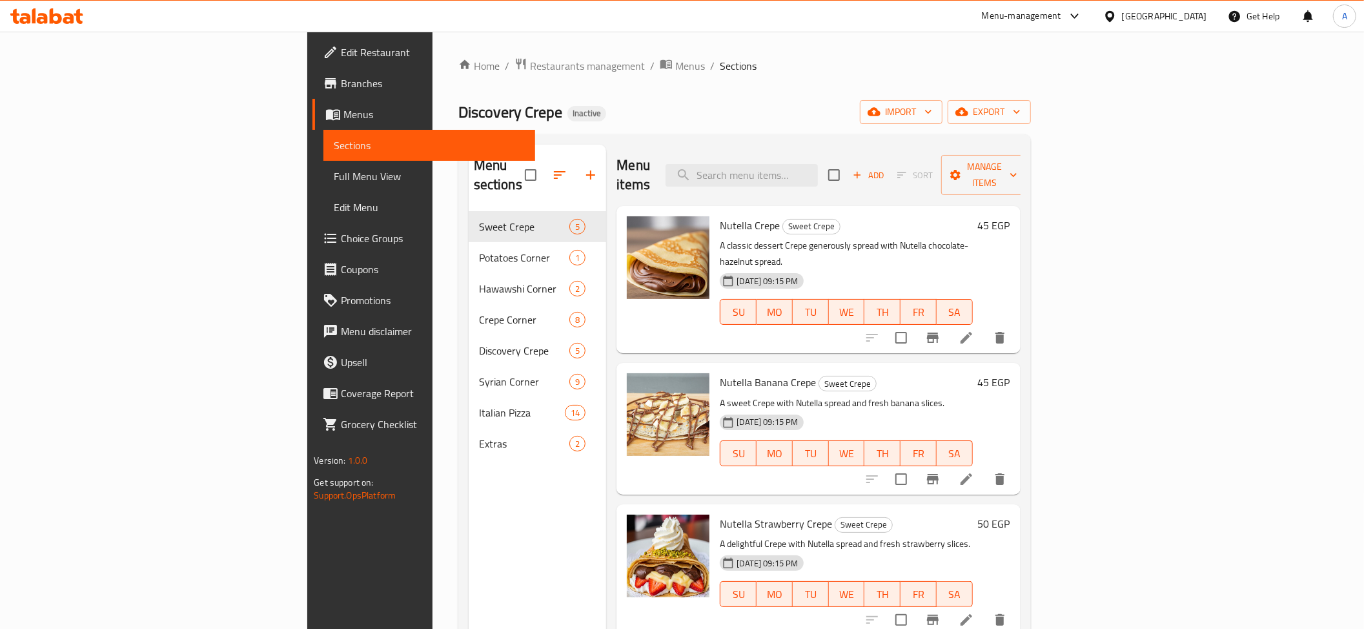
click at [334, 169] on span "Full Menu View" at bounding box center [429, 176] width 191 height 15
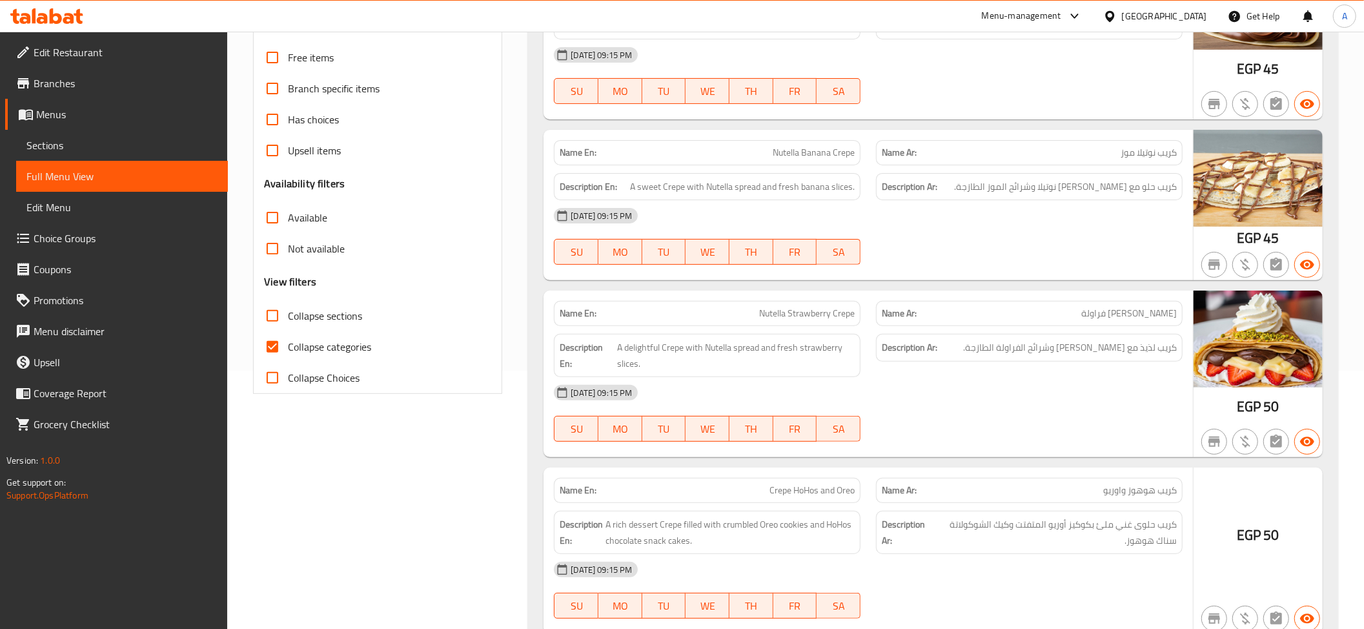
scroll to position [396, 0]
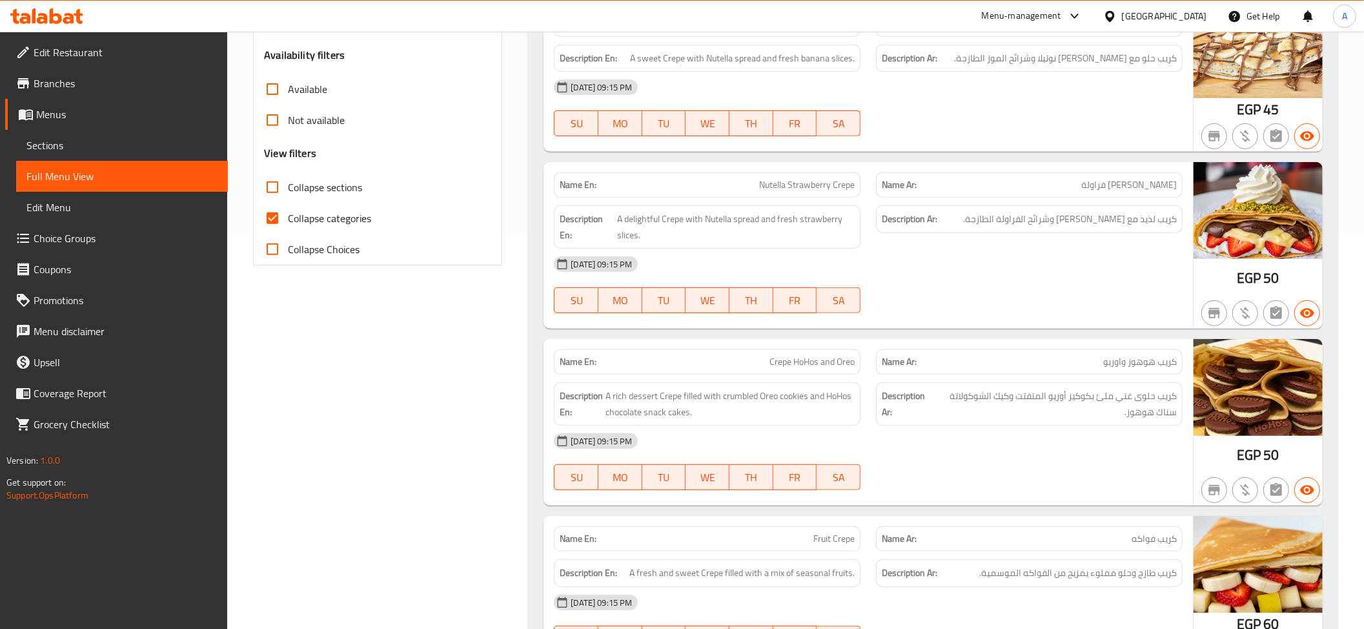
click at [334, 192] on span "Collapse sections" at bounding box center [325, 186] width 74 height 15
click at [288, 192] on input "Collapse sections" at bounding box center [272, 187] width 31 height 31
checkbox input "true"
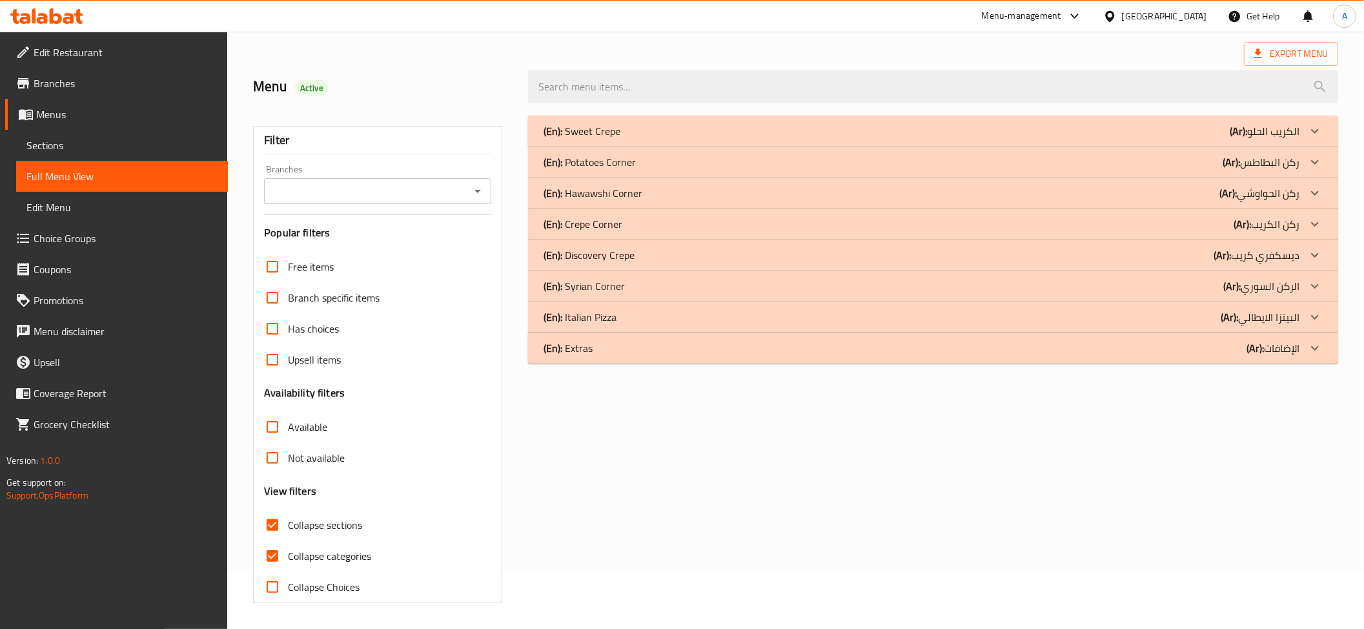
click at [289, 548] on span "Collapse categories" at bounding box center [329, 555] width 83 height 15
click at [288, 540] on input "Collapse categories" at bounding box center [272, 555] width 31 height 31
checkbox input "false"
click at [640, 221] on div "(En): Crepe Corner (Ar): ركن الكريب" at bounding box center [922, 223] width 756 height 15
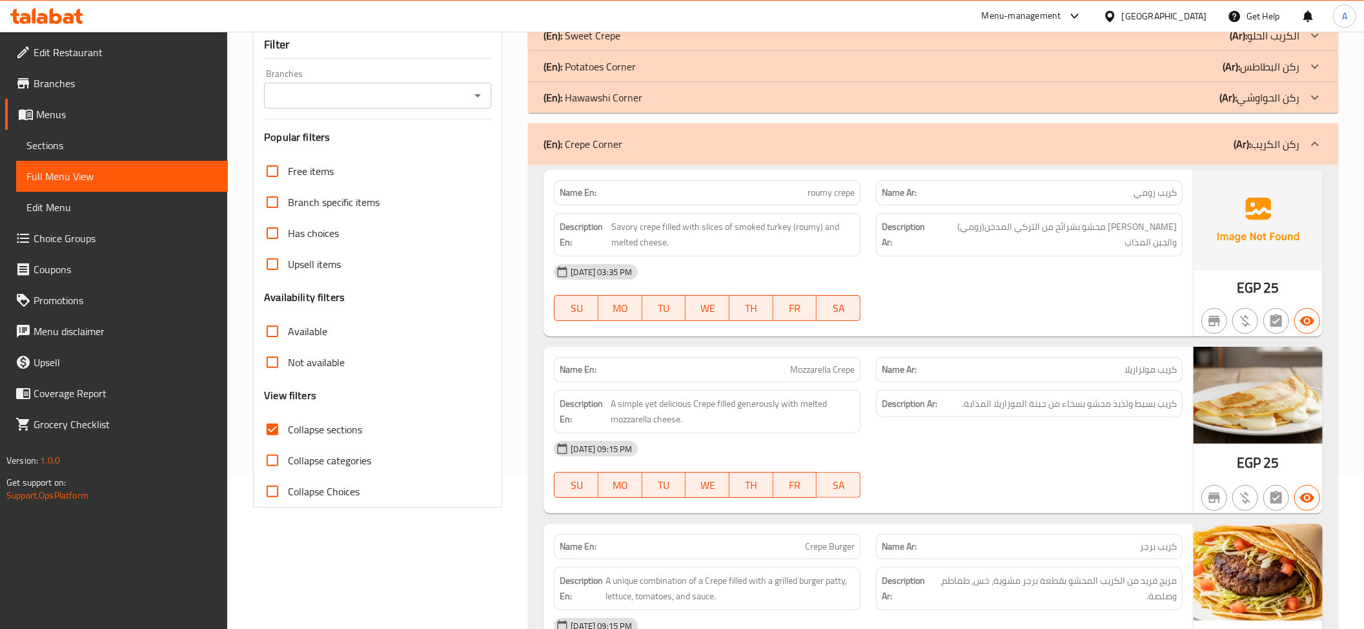
scroll to position [173, 0]
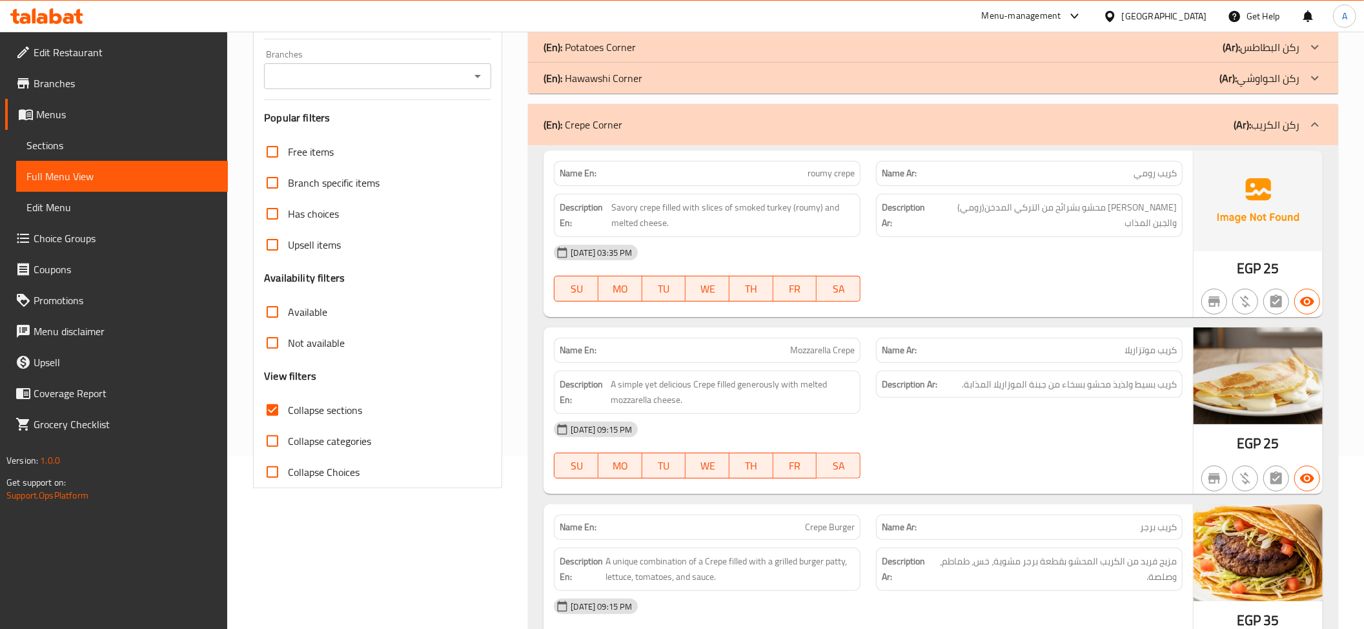
click at [850, 190] on div "Description En: Savory crepe filled with slices of smoked turkey (roumy) and me…" at bounding box center [707, 215] width 322 height 59
click at [1264, 132] on p "(Ar): ركن الكريب" at bounding box center [1267, 124] width 66 height 15
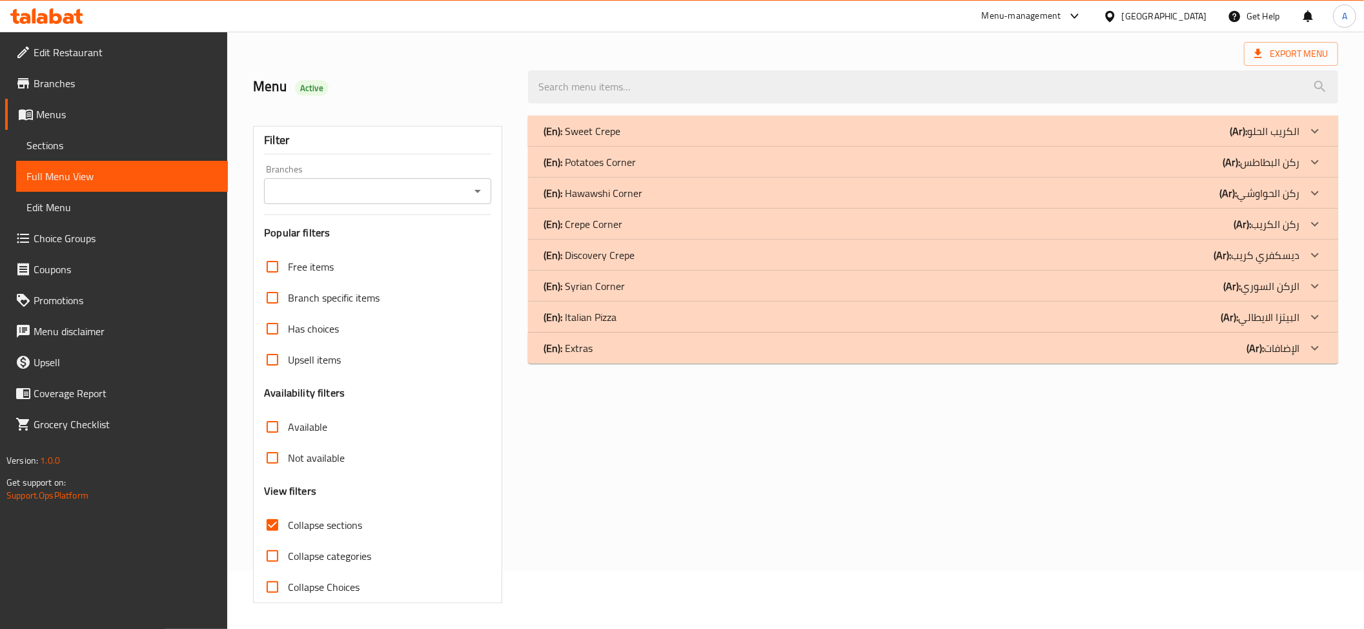
scroll to position [59, 0]
click at [1276, 314] on p "(Ar): البيتزا الايطالي" at bounding box center [1260, 316] width 79 height 15
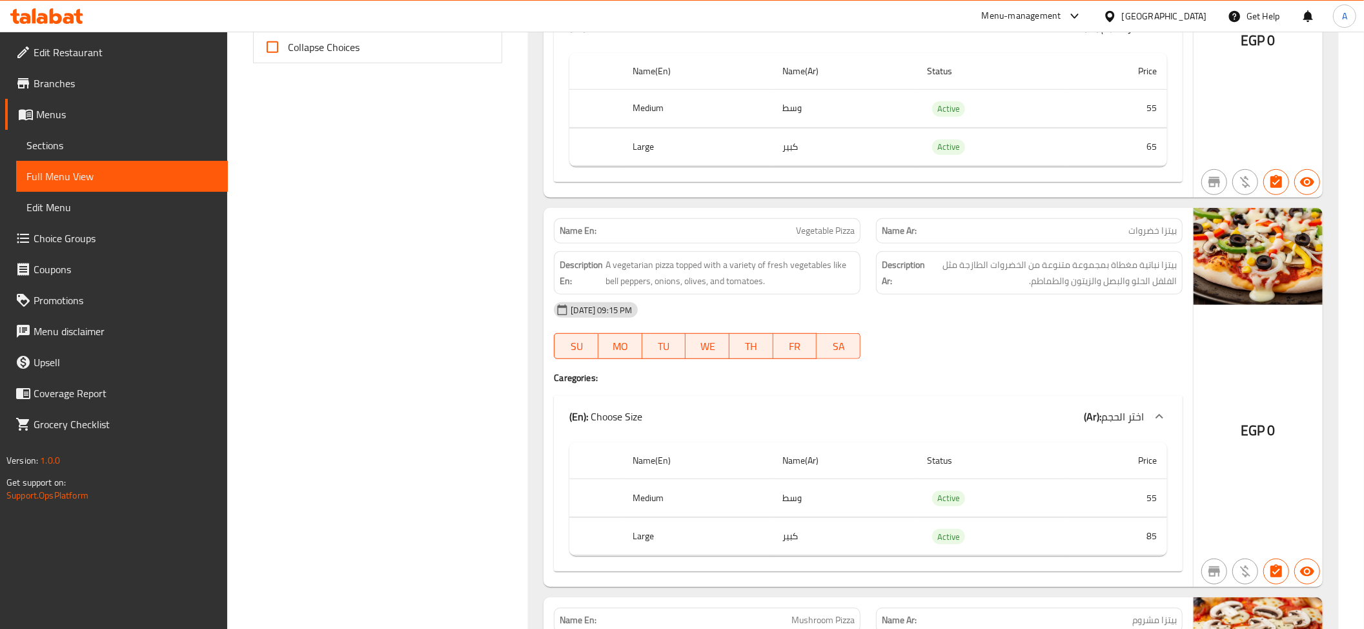
scroll to position [610, 0]
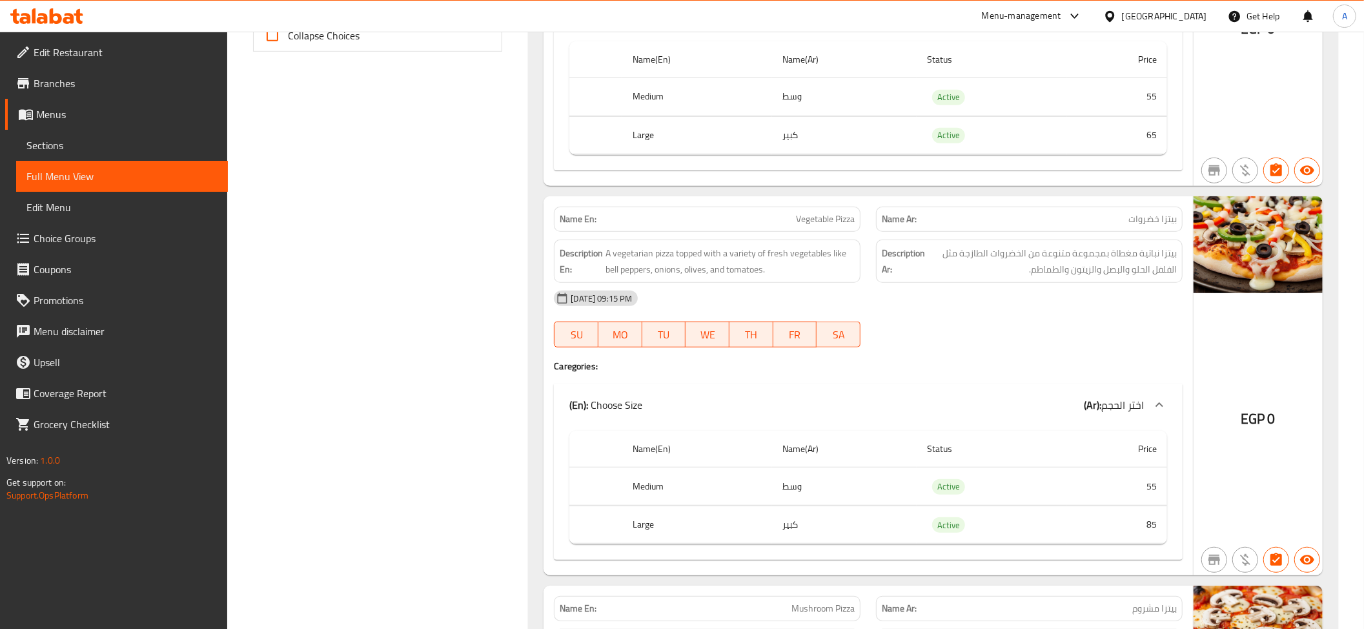
click at [936, 154] on td "Active" at bounding box center [992, 135] width 150 height 38
click at [936, 151] on td "Active" at bounding box center [992, 135] width 150 height 38
click at [972, 132] on td "Active" at bounding box center [992, 135] width 150 height 38
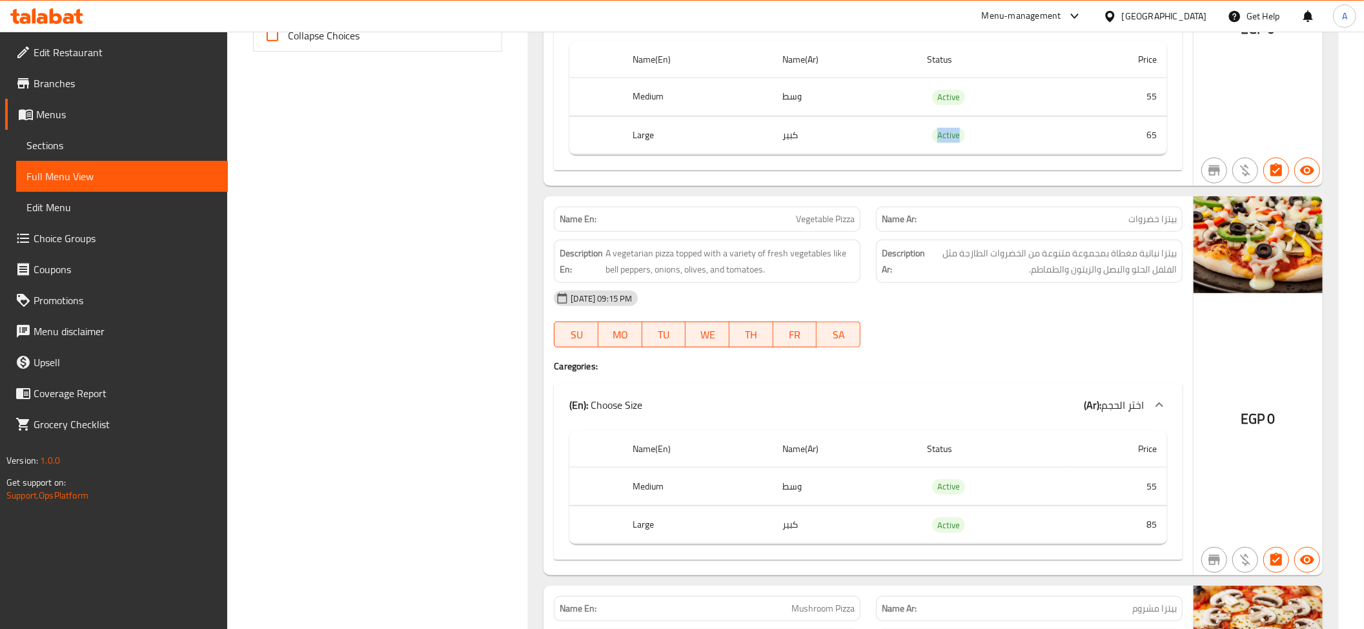
click at [972, 132] on td "Active" at bounding box center [992, 135] width 150 height 38
copy span "Active"
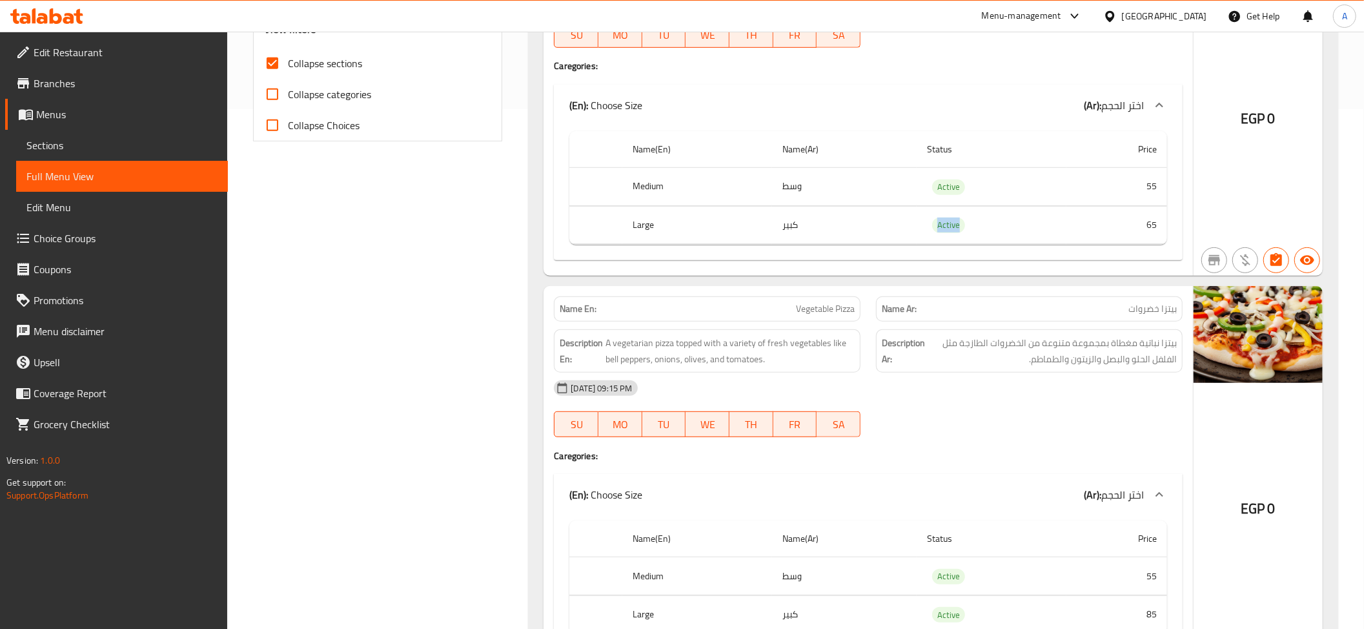
scroll to position [538, 0]
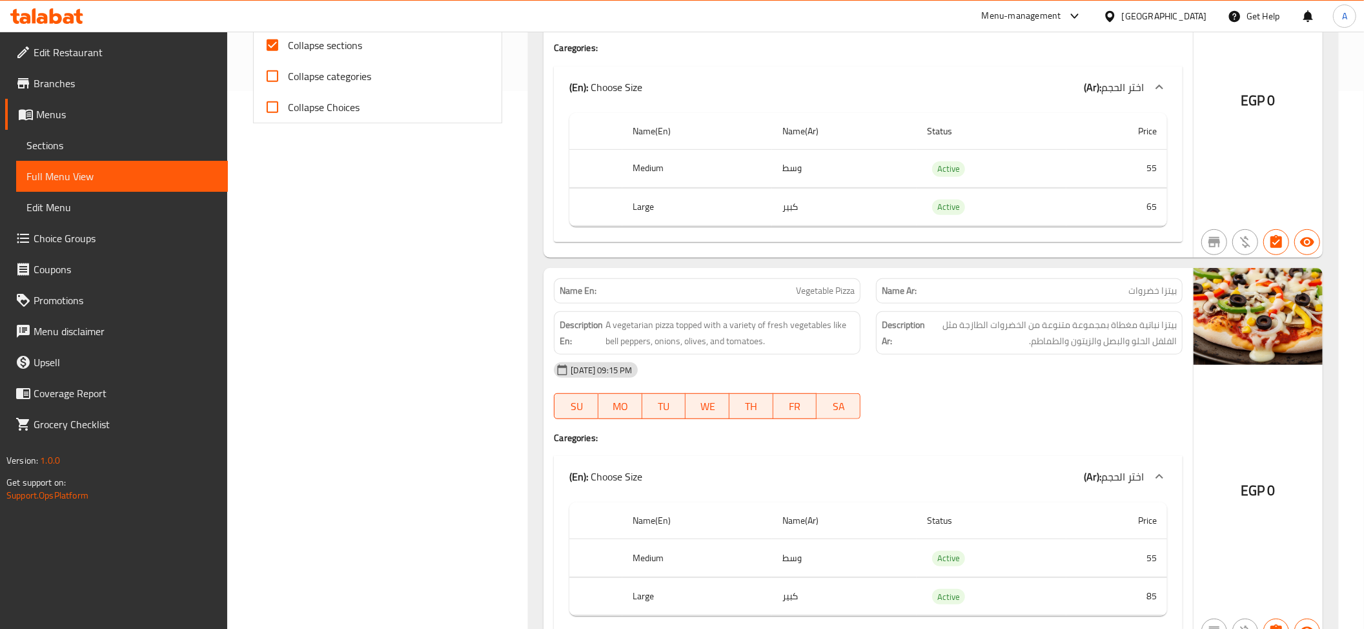
click at [965, 214] on td "Active" at bounding box center [992, 207] width 150 height 38
copy span "Active"
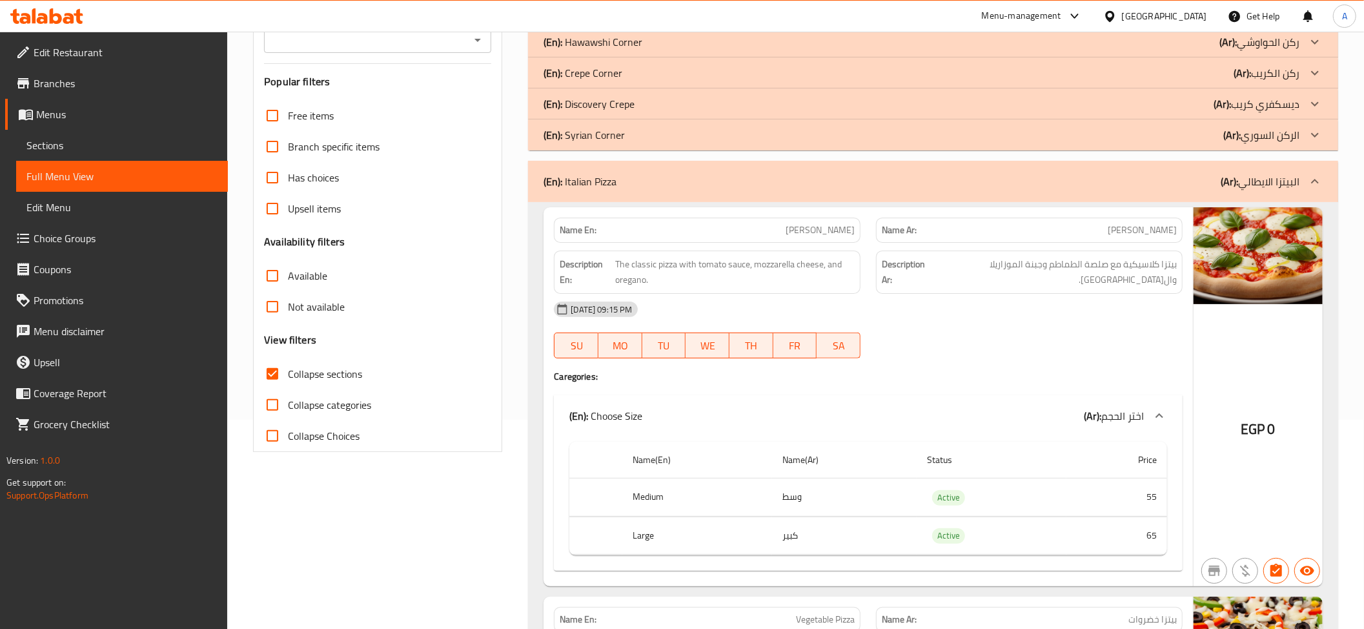
scroll to position [342, 0]
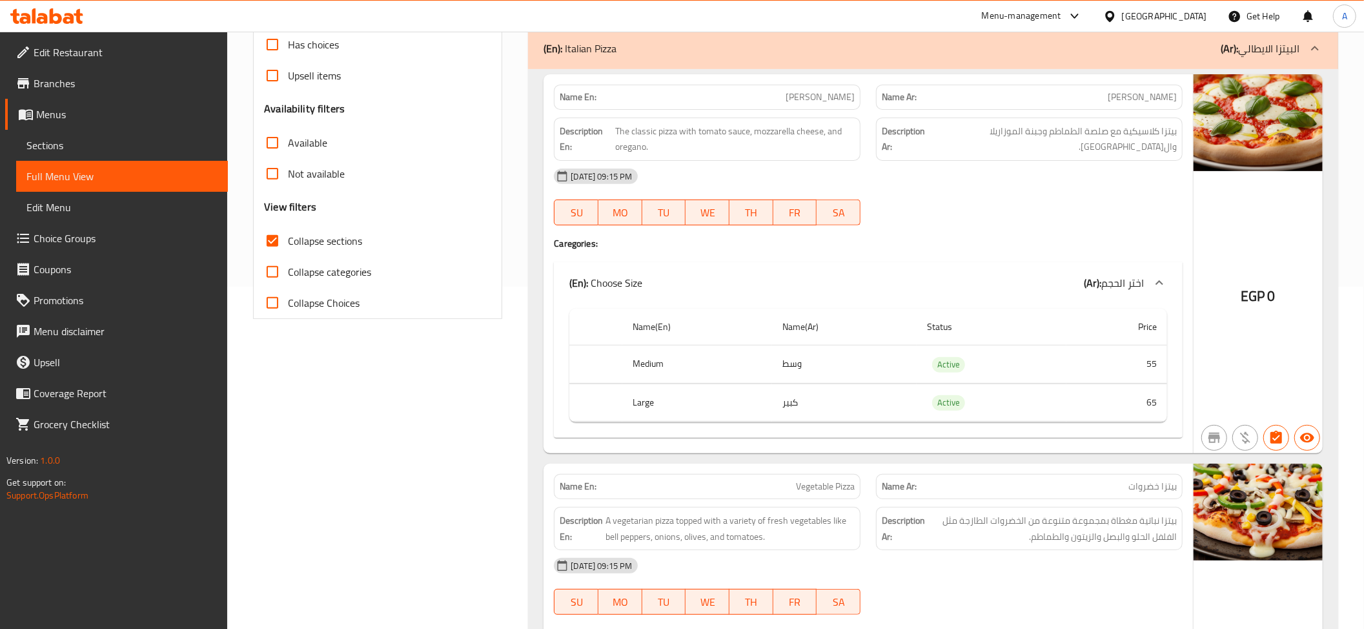
click at [1063, 140] on div "Description Ar: بيتزا كلاسيكية مع صلصة الطماطم وجبنة الموزاريلا والأوريجانو." at bounding box center [1029, 139] width 307 height 43
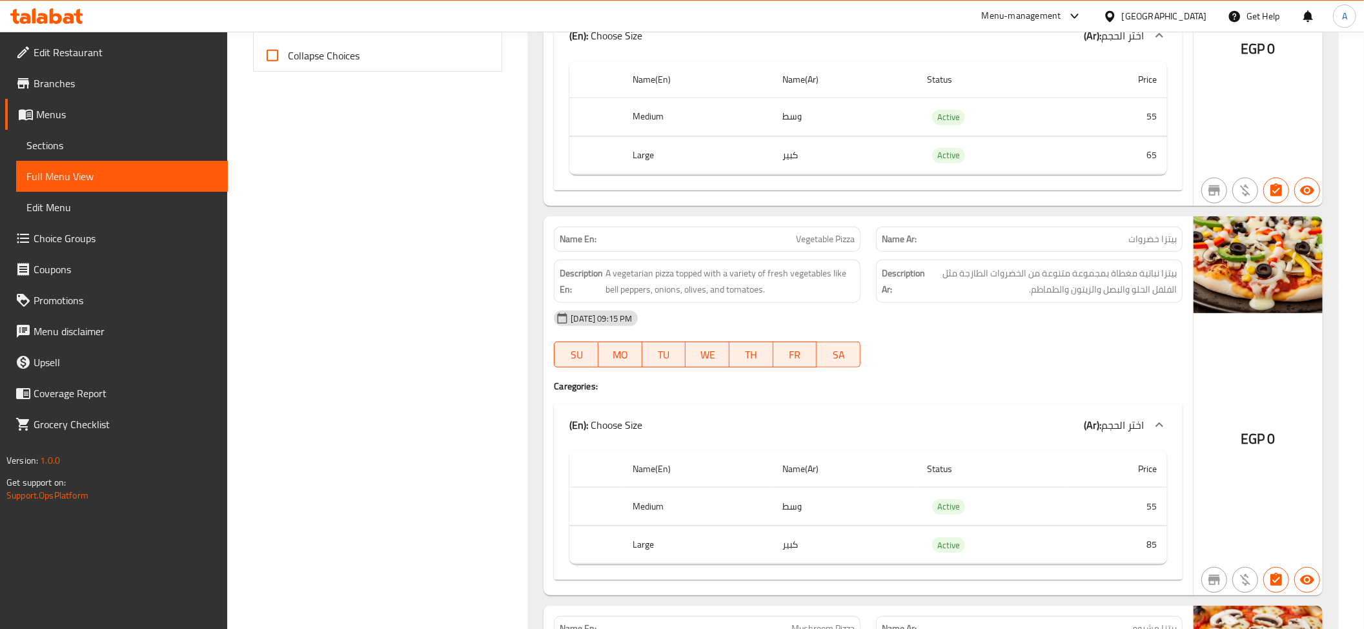
scroll to position [723, 0]
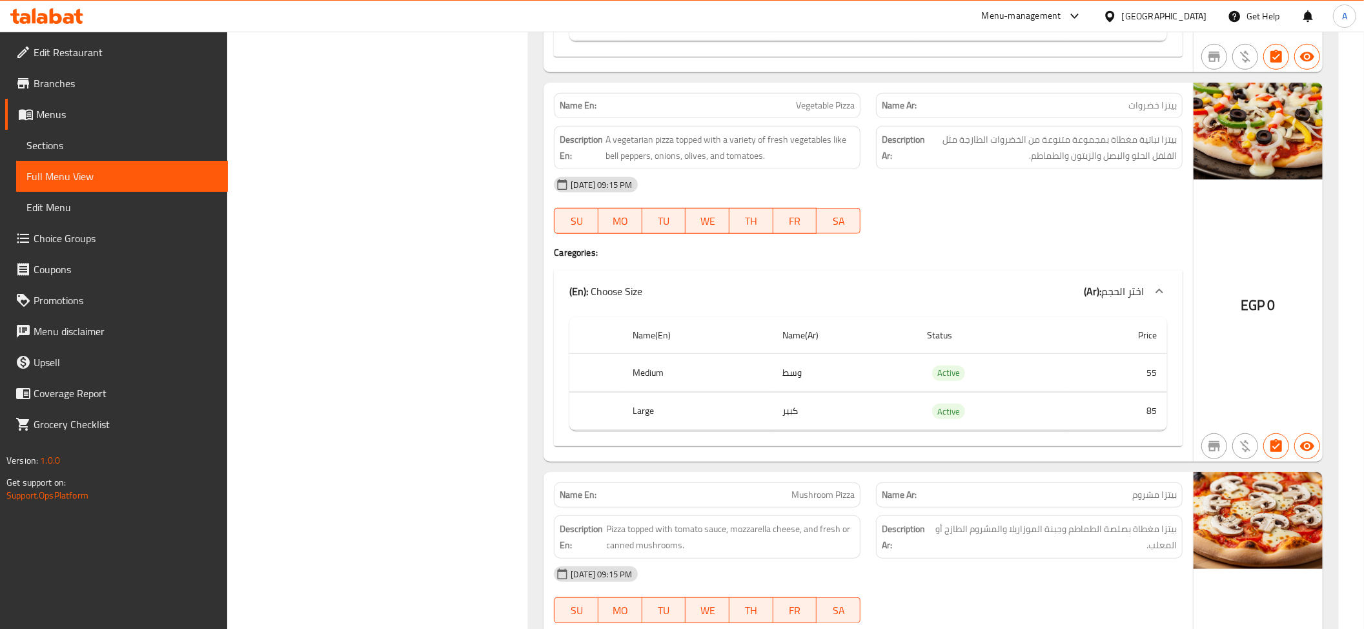
click at [1083, 134] on div "Description Ar: بيتزا نباتية مغطاة بمجموعة متنوعة من الخضروات الطازجة مثل الفلف…" at bounding box center [1029, 147] width 307 height 43
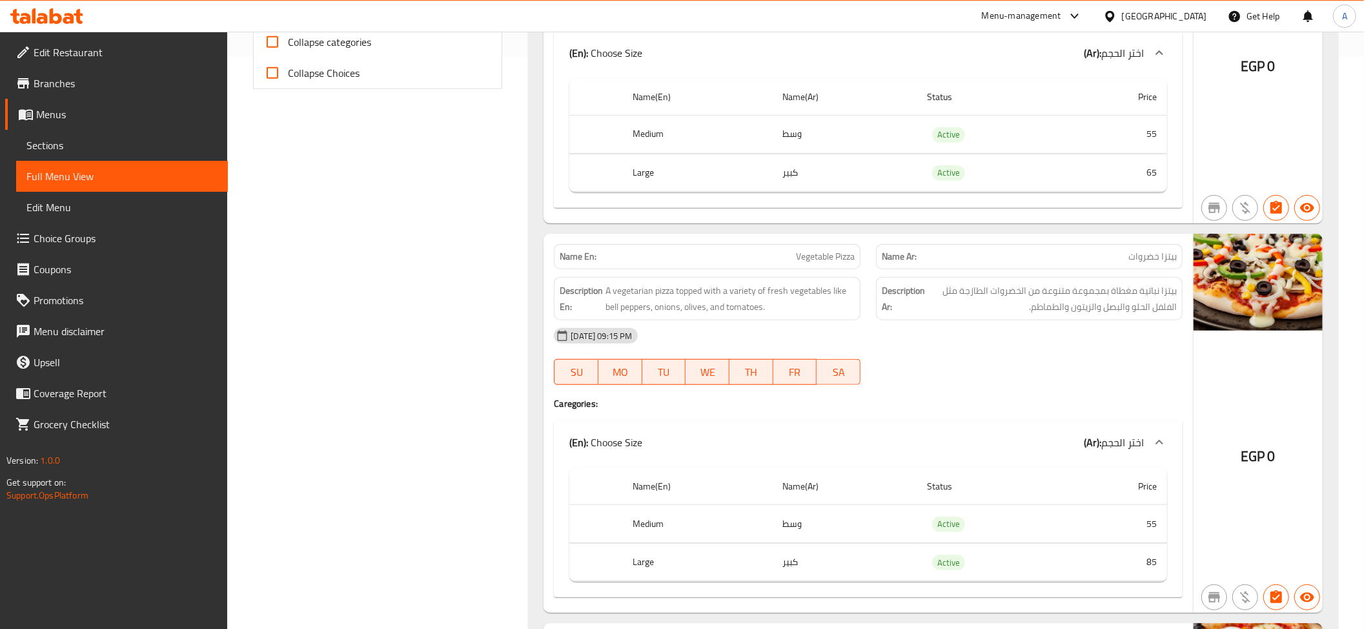
scroll to position [456, 0]
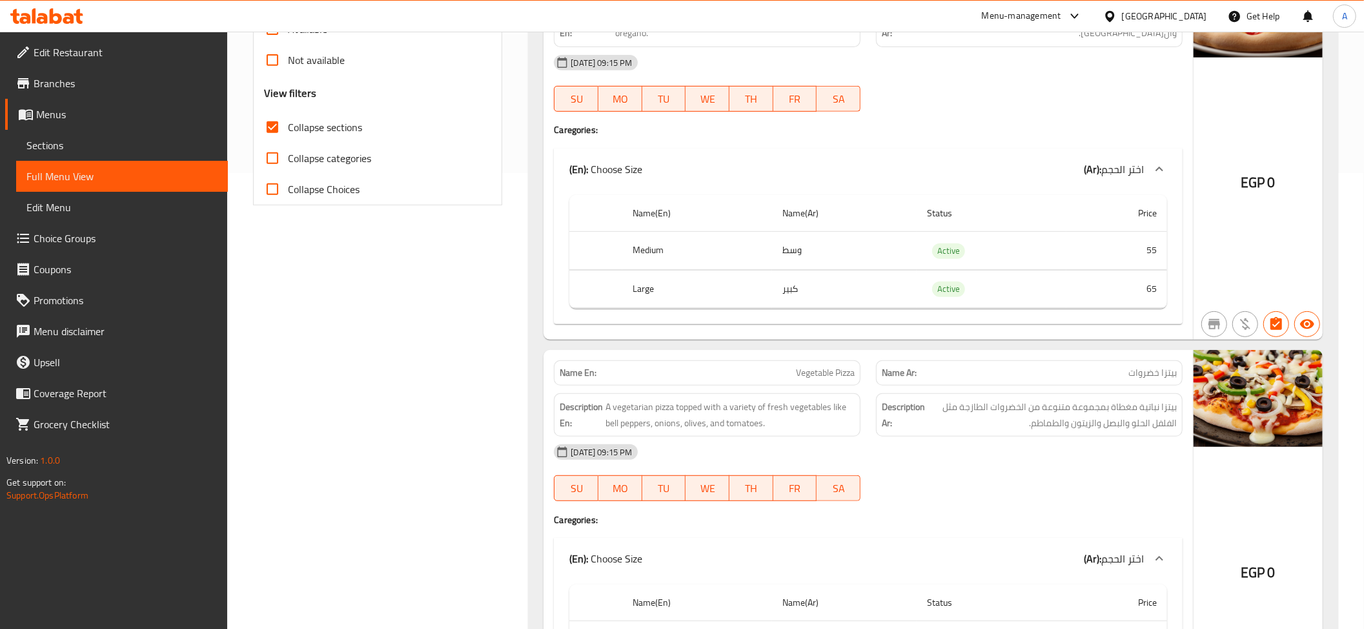
click at [333, 124] on span "Collapse sections" at bounding box center [325, 126] width 74 height 15
click at [288, 124] on input "Collapse sections" at bounding box center [272, 127] width 31 height 31
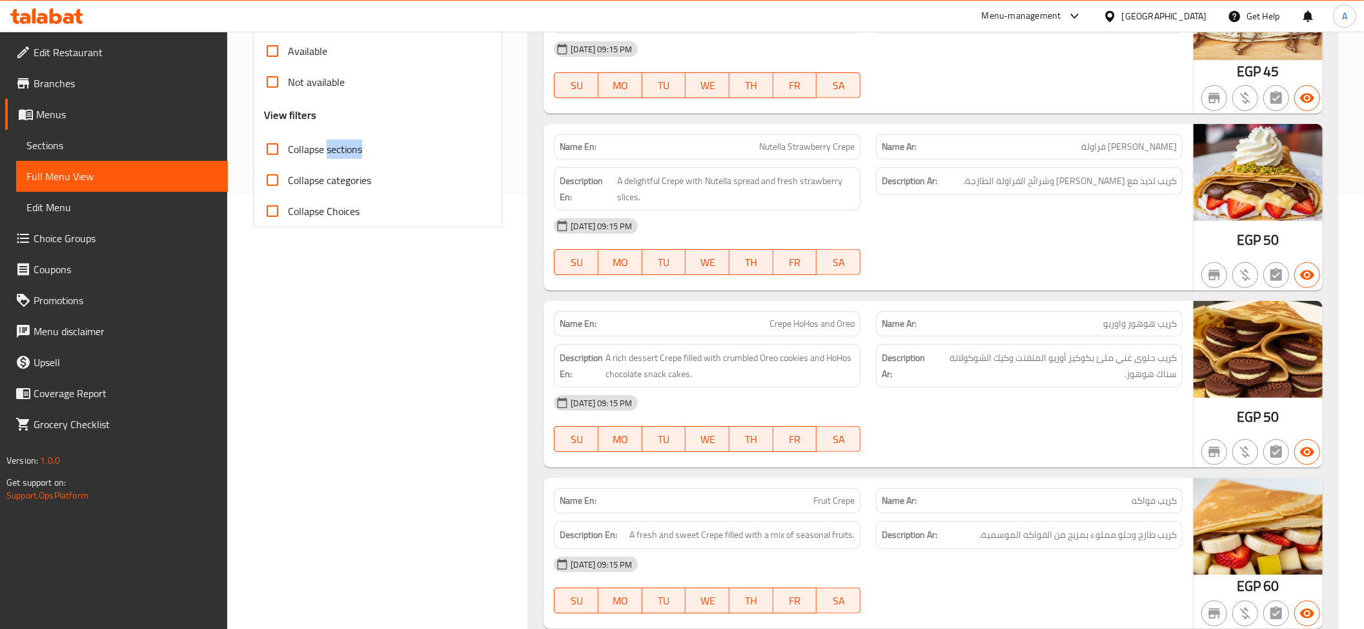
scroll to position [285, 0]
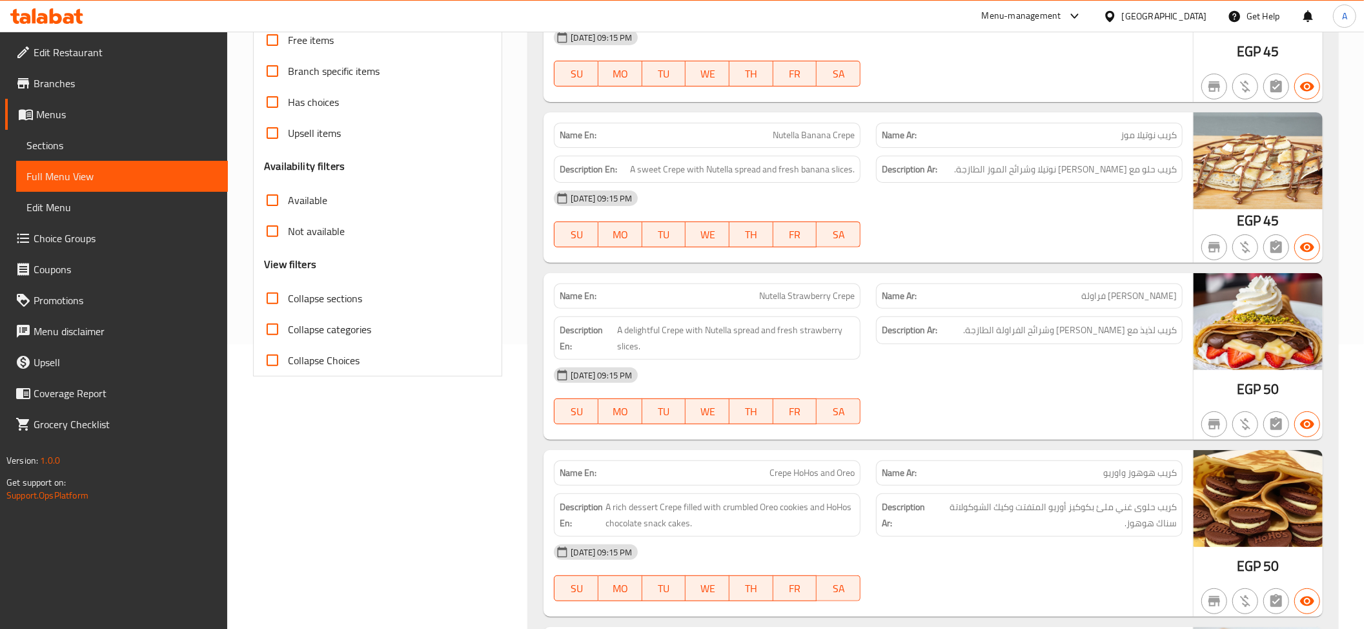
drag, startPoint x: 312, startPoint y: 311, endPoint x: 312, endPoint y: 323, distance: 11.6
click at [313, 311] on label "Collapse sections" at bounding box center [309, 298] width 105 height 31
click at [288, 311] on input "Collapse sections" at bounding box center [272, 298] width 31 height 31
checkbox input "true"
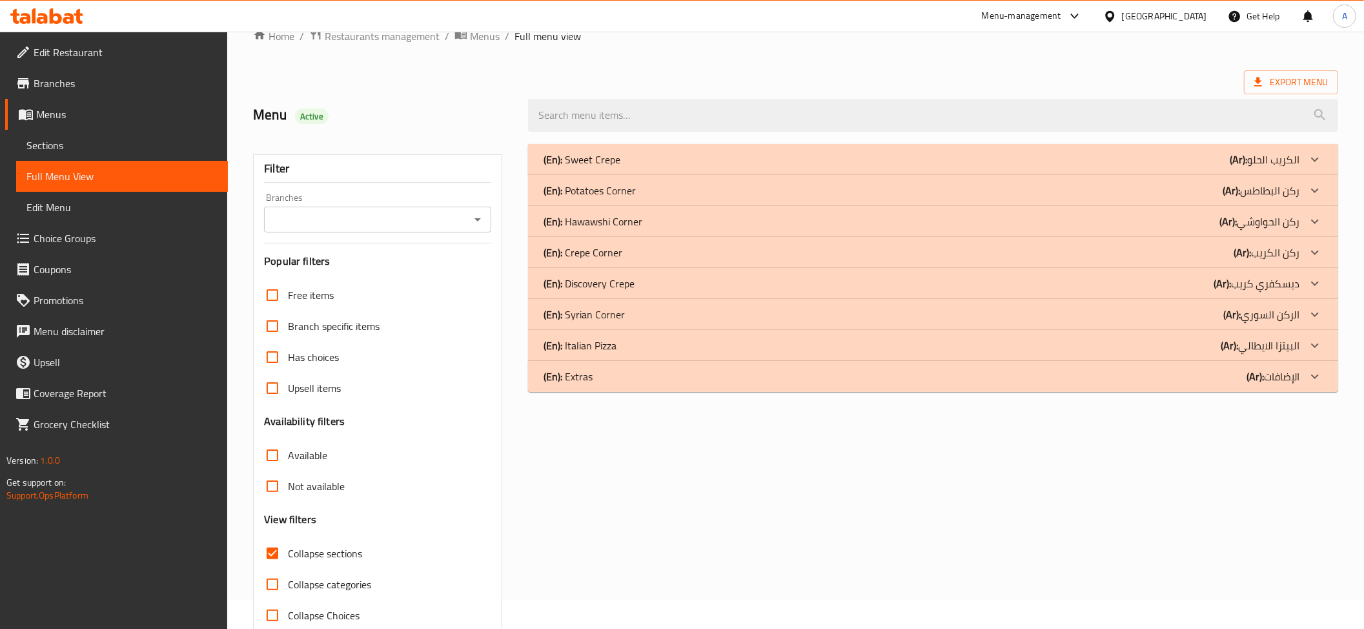
scroll to position [0, 0]
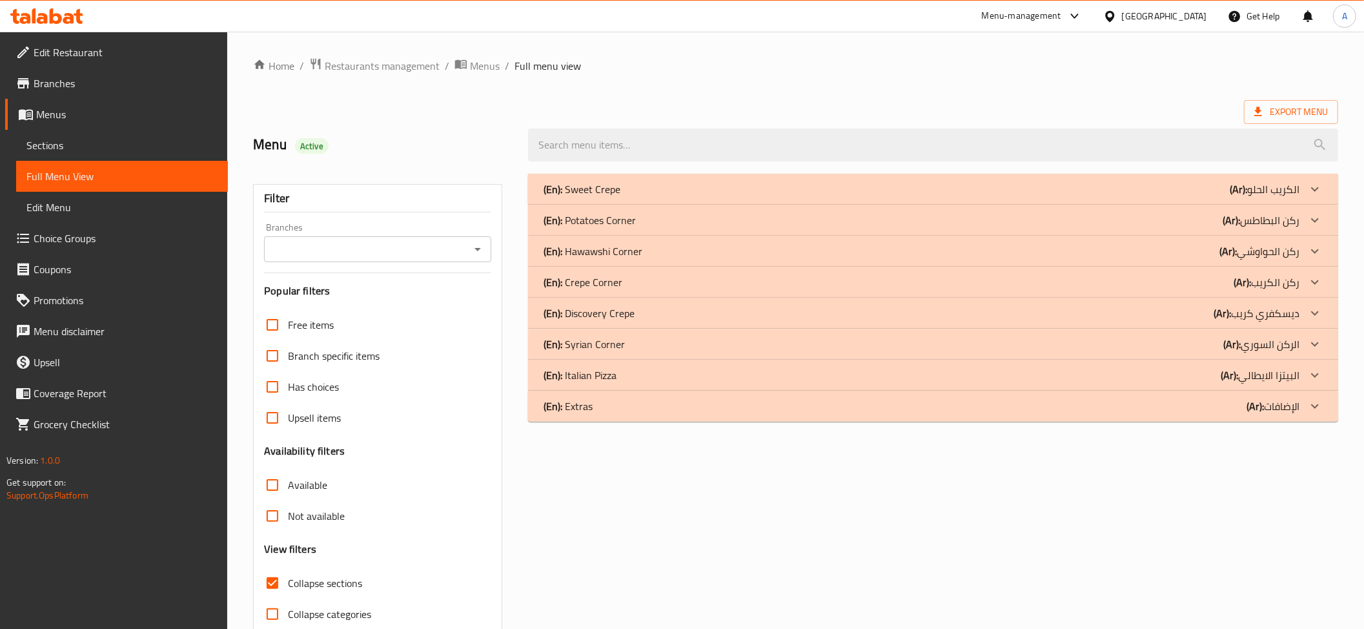
click at [613, 282] on p "(En): Crepe Corner" at bounding box center [583, 281] width 79 height 15
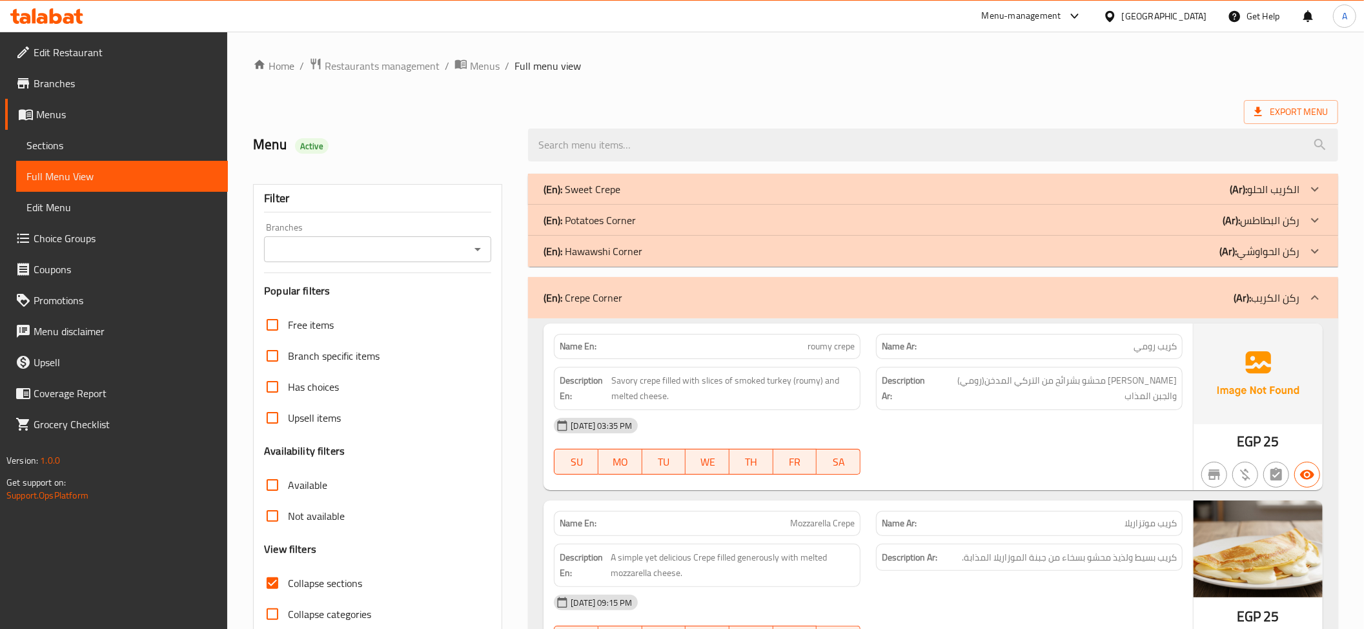
scroll to position [154, 0]
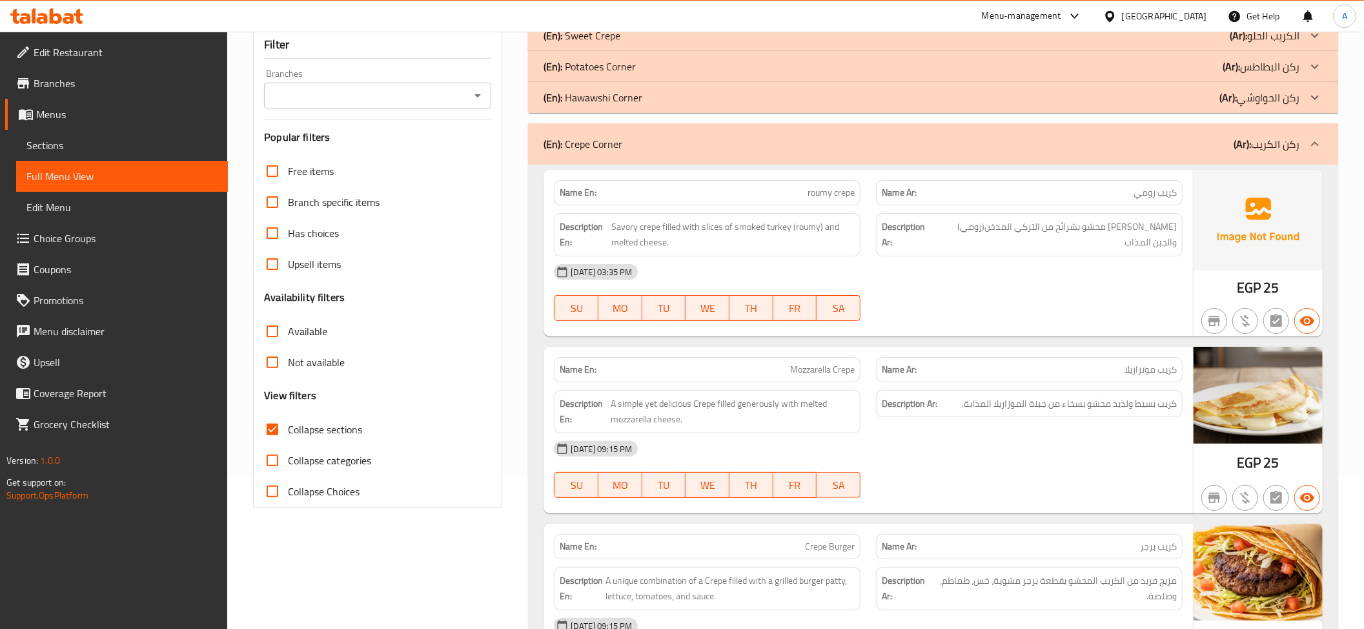
click at [1106, 236] on span "[PERSON_NAME] محشو بشرائح من التركي المدخن(رومي) والجبن المذاب" at bounding box center [1055, 235] width 243 height 32
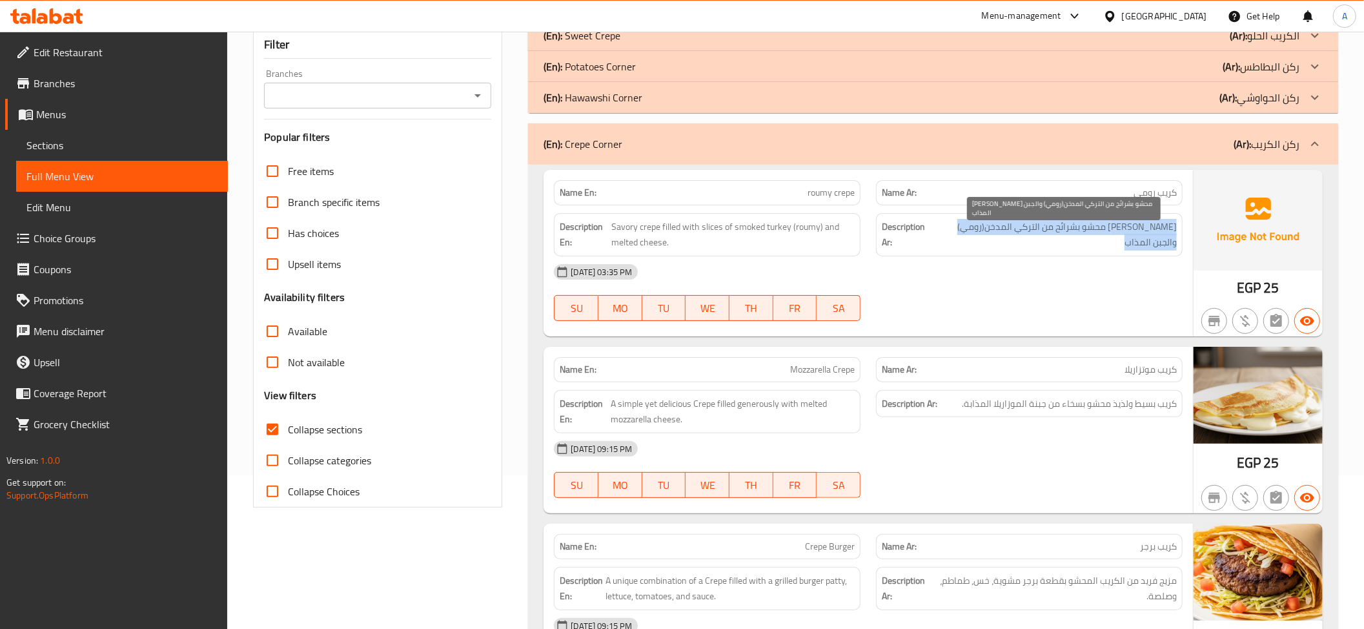
click at [1106, 236] on span "[PERSON_NAME] محشو بشرائح من التركي المدخن(رومي) والجبن المذاب" at bounding box center [1055, 235] width 243 height 32
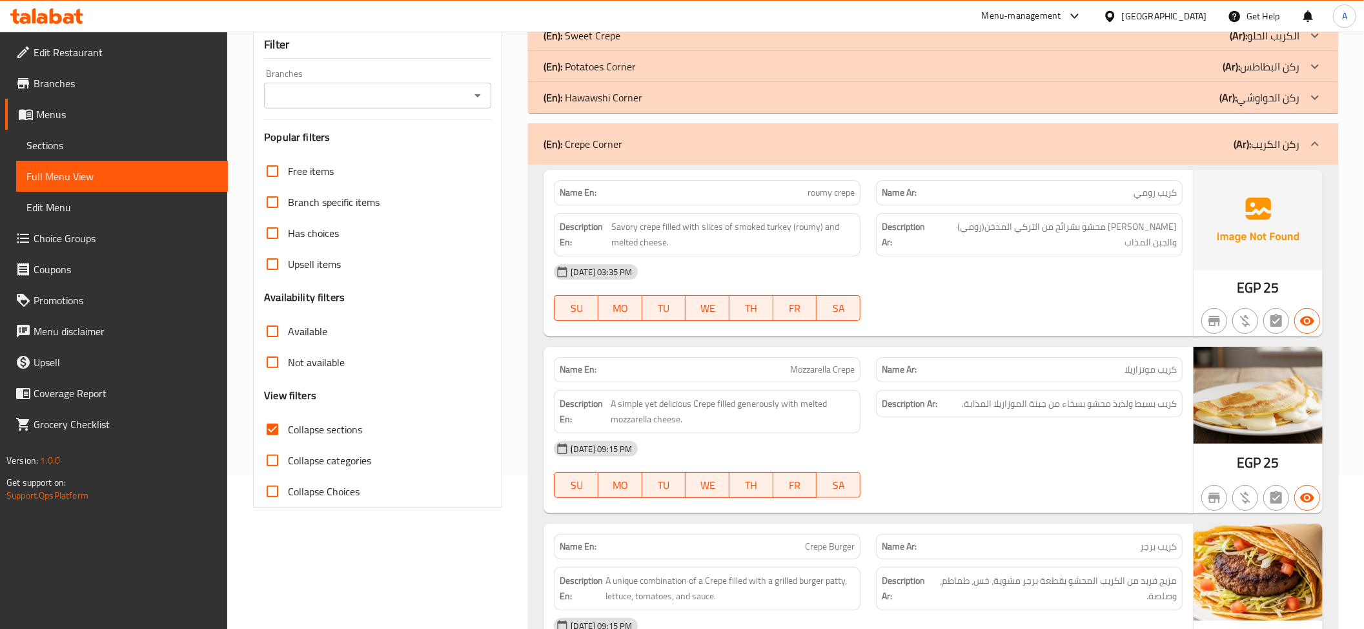
click at [765, 201] on div "Name En: roumy crepe" at bounding box center [707, 192] width 307 height 25
copy span "roumy crepe"
click at [845, 205] on div "Description En: Savory crepe filled with slices of smoked turkey (roumy) and me…" at bounding box center [707, 234] width 322 height 59
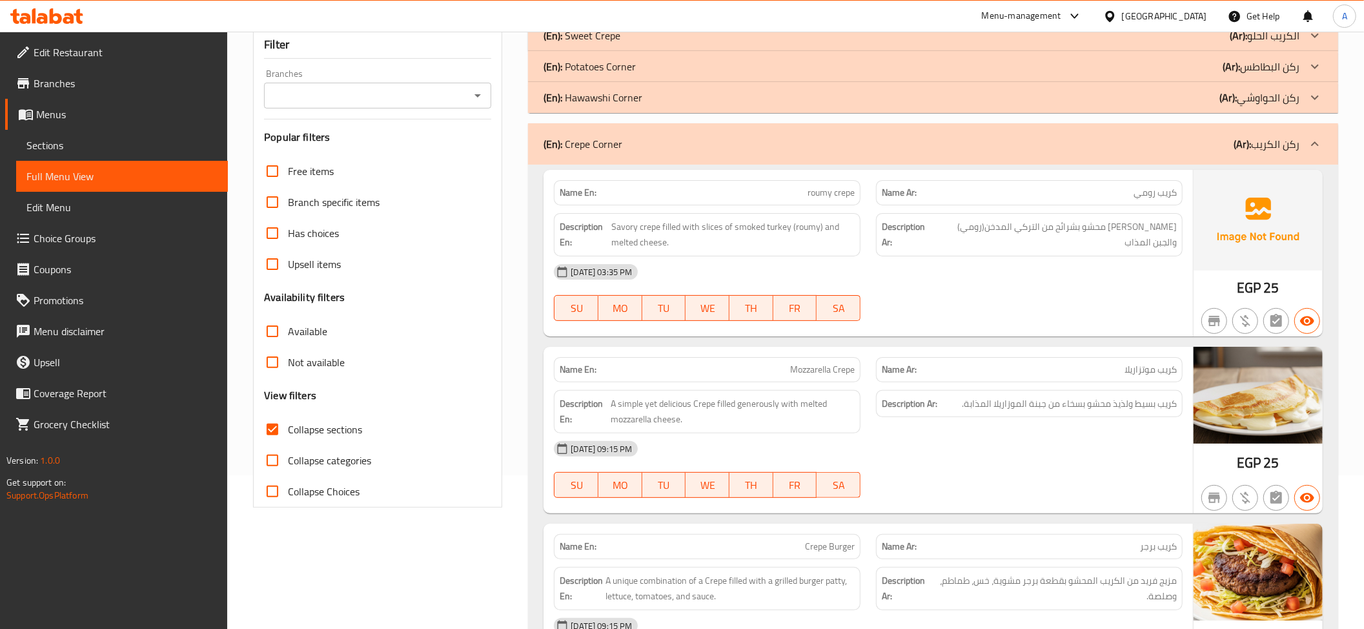
click at [839, 198] on span "roumy crepe" at bounding box center [831, 193] width 47 height 14
copy span "roumy crepe"
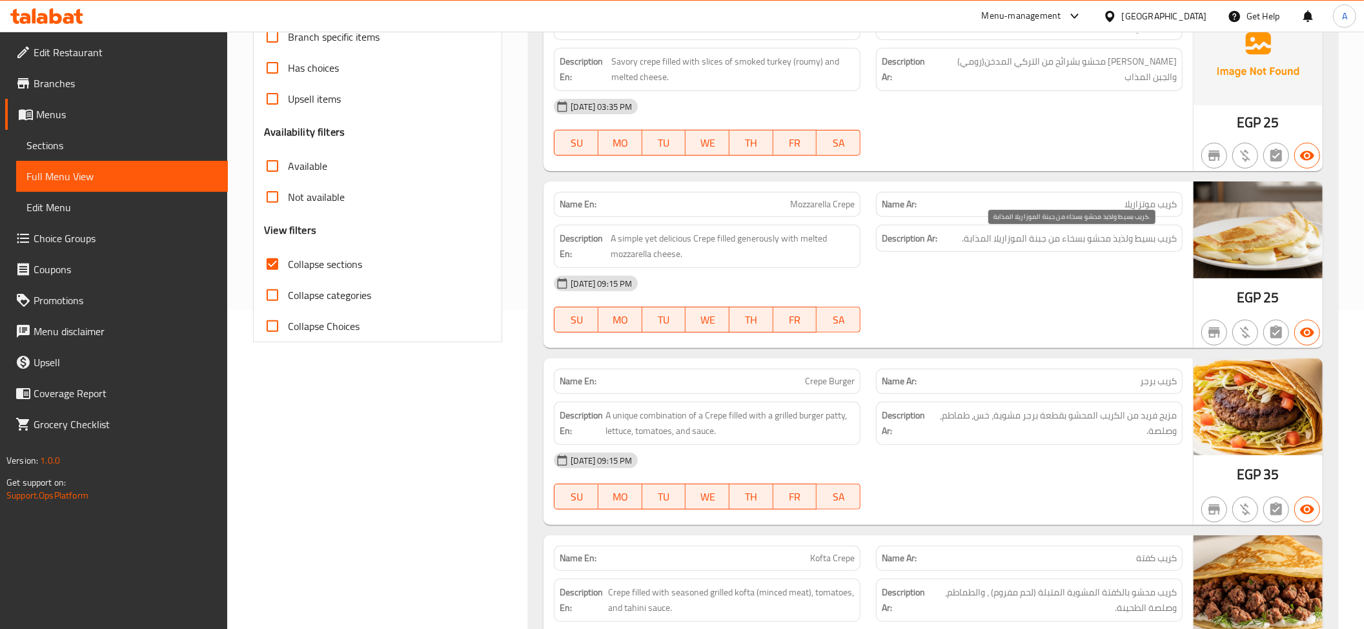
click at [1099, 238] on span "كريب بسيط ولذيذ محشو بسخاء من جبنة الموزاريلا المذابة." at bounding box center [1069, 238] width 215 height 16
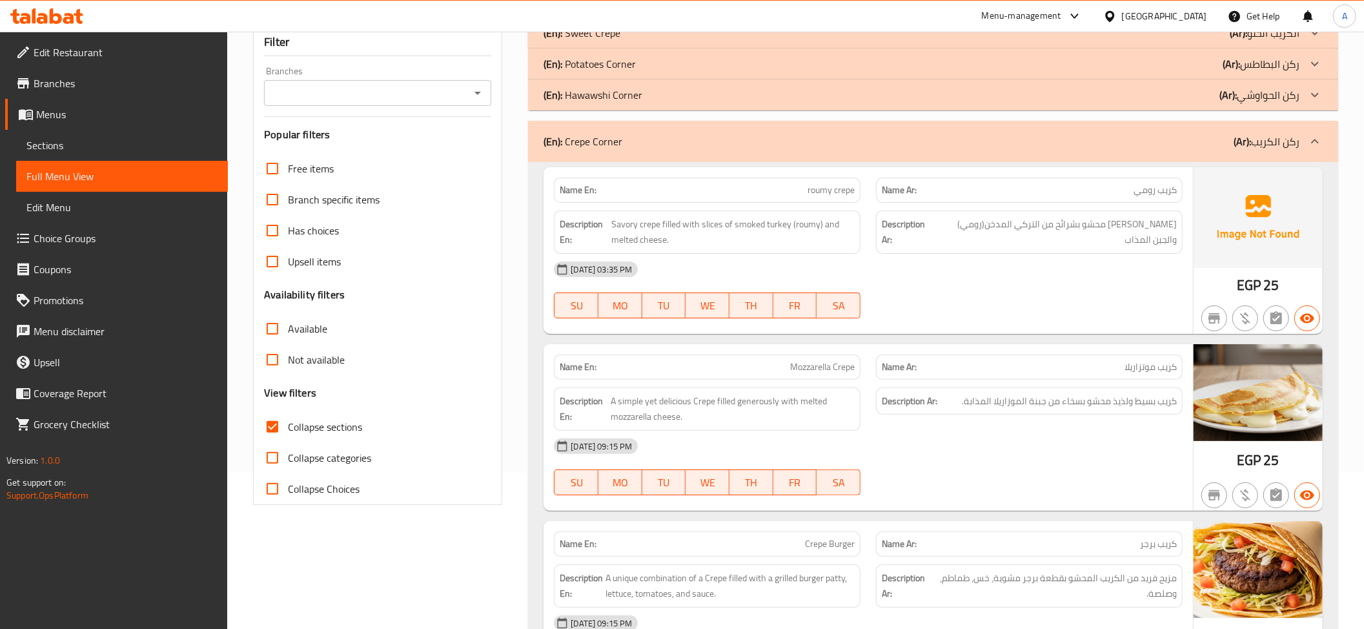
scroll to position [150, 0]
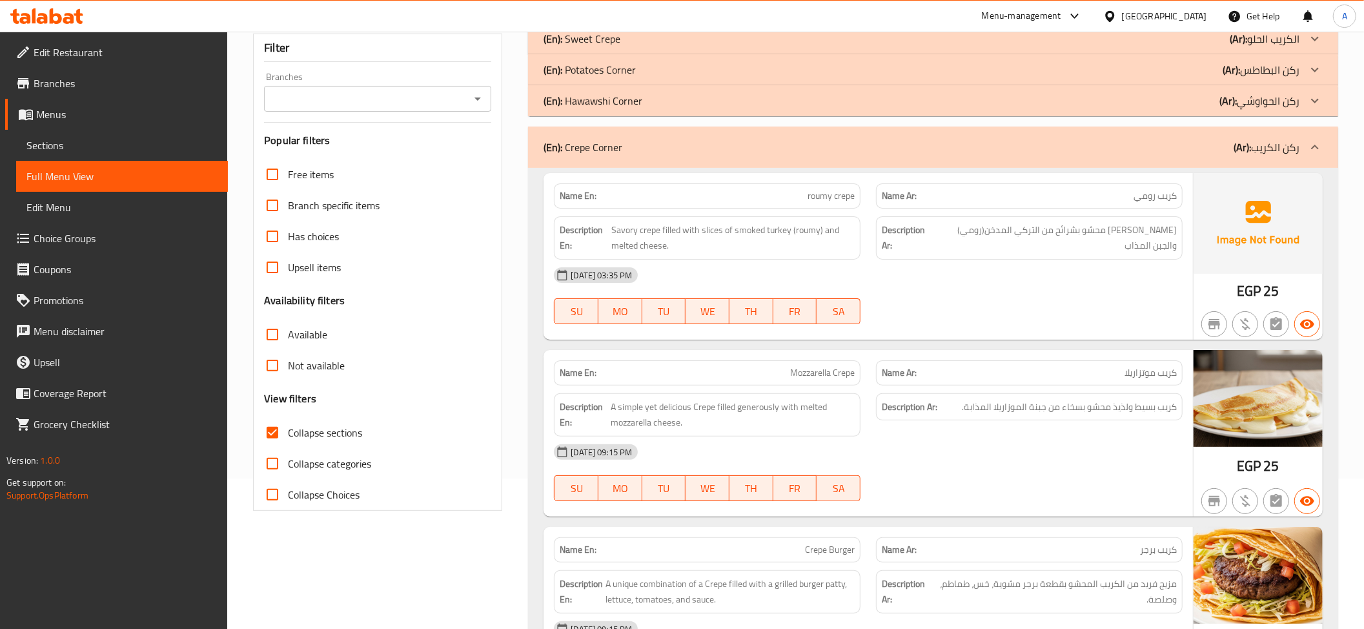
click at [1224, 150] on div "(En): Crepe Corner (Ar): ركن الكريب" at bounding box center [922, 146] width 756 height 15
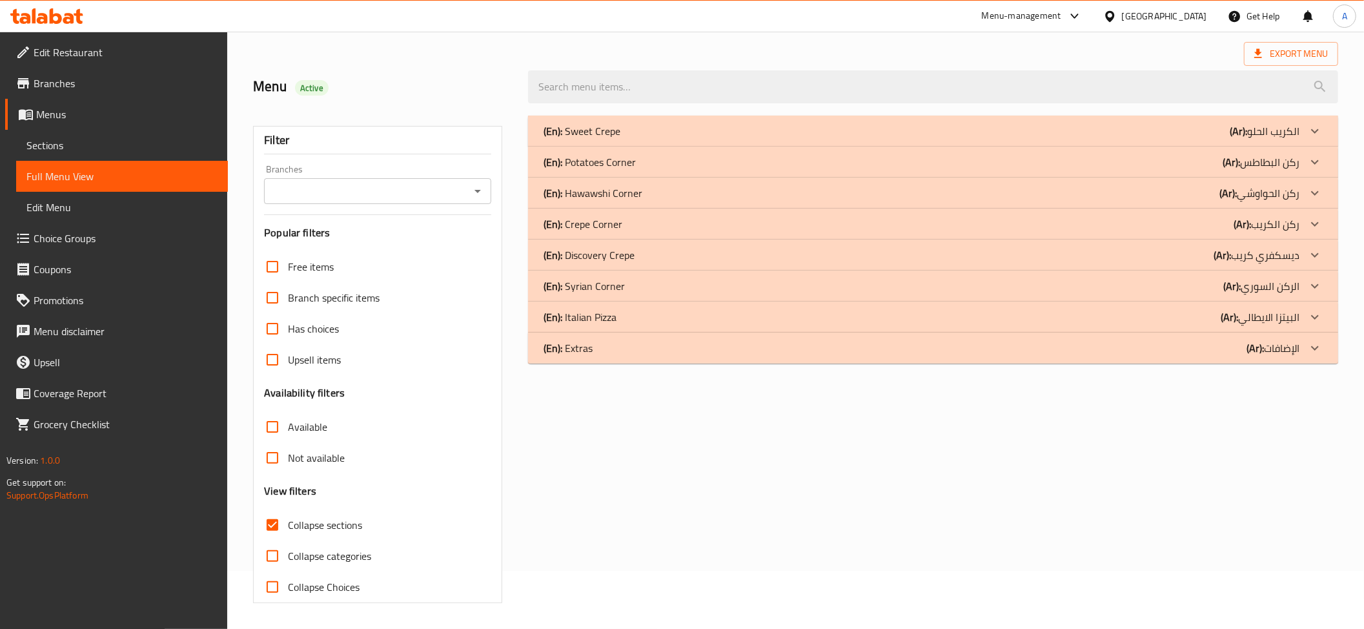
scroll to position [59, 0]
click at [604, 316] on p "(En): Italian Pizza" at bounding box center [580, 316] width 73 height 15
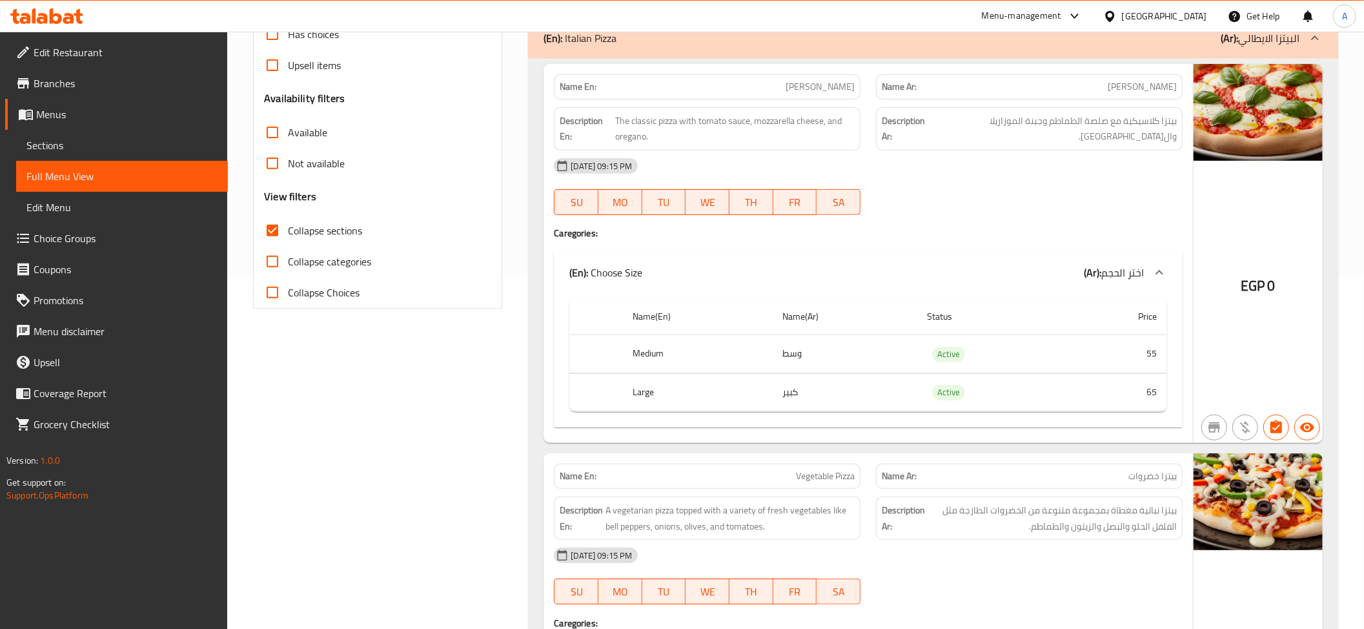
scroll to position [334, 0]
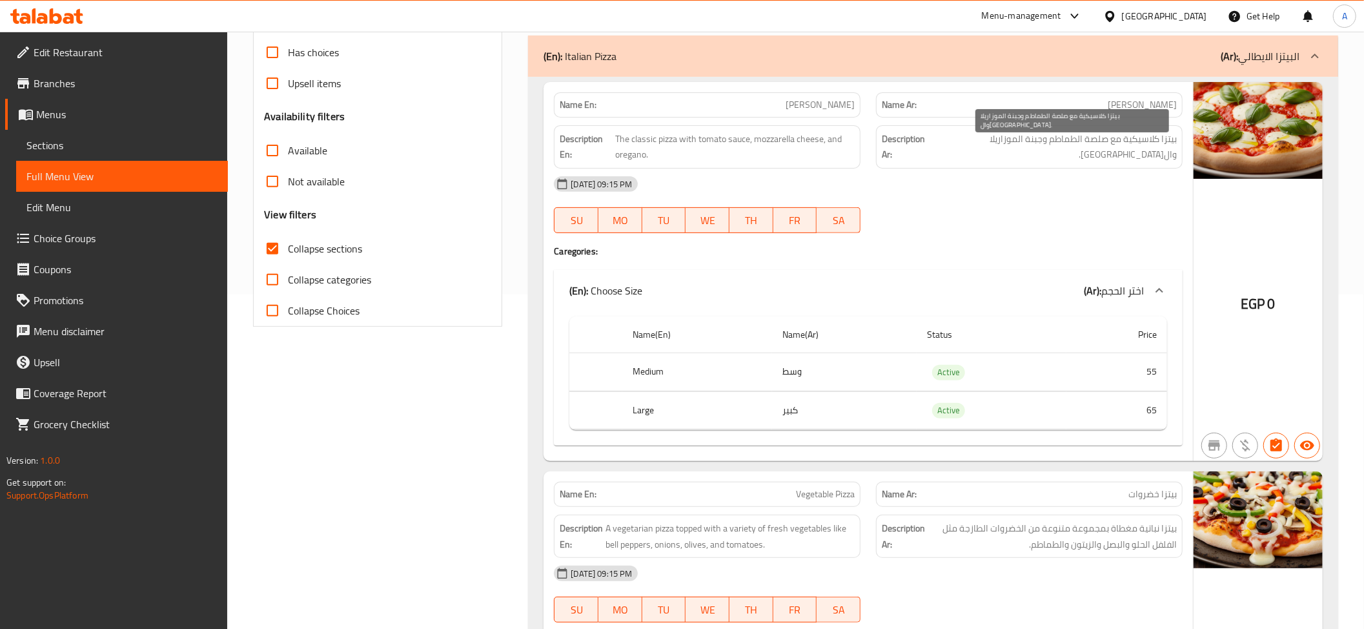
click at [1132, 138] on span "بيتزا كلاسيكية مع صلصة الطماطم وجبنة الموزاريلا وال[GEOGRAPHIC_DATA]." at bounding box center [1054, 147] width 245 height 32
click at [1100, 134] on span "بيتزا كلاسيكية مع صلصة الطماطم وجبنة الموزاريلا وال[GEOGRAPHIC_DATA]." at bounding box center [1054, 147] width 245 height 32
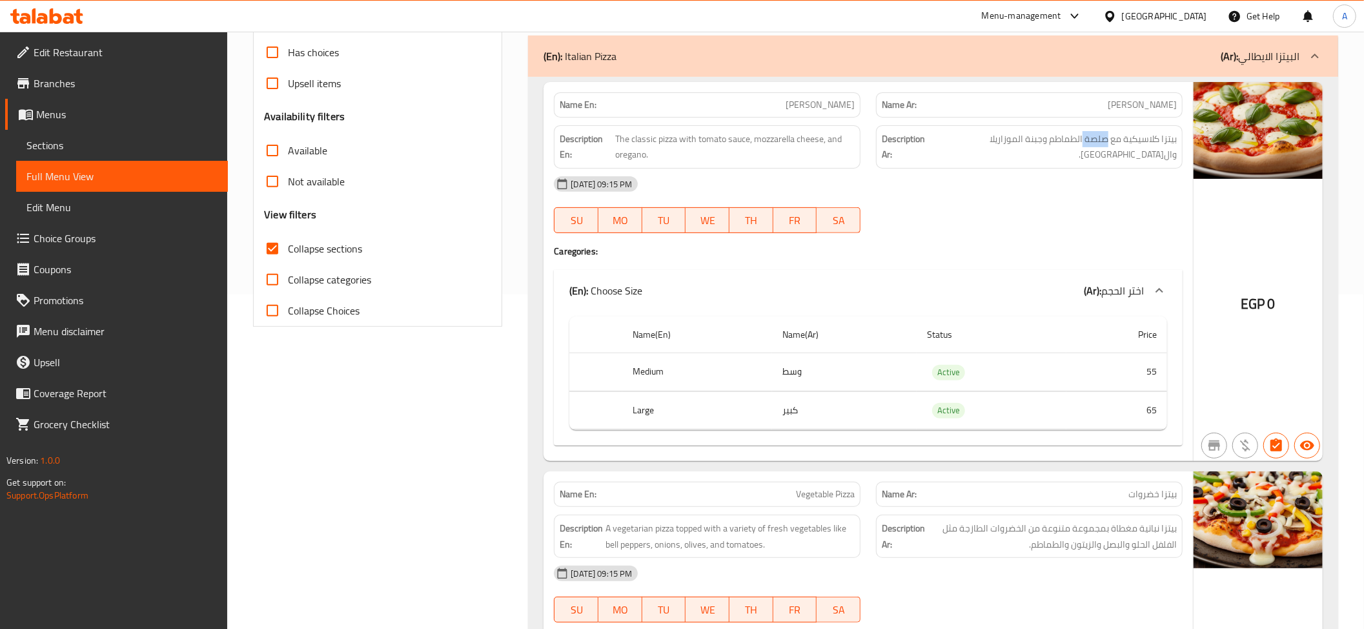
type button "0"
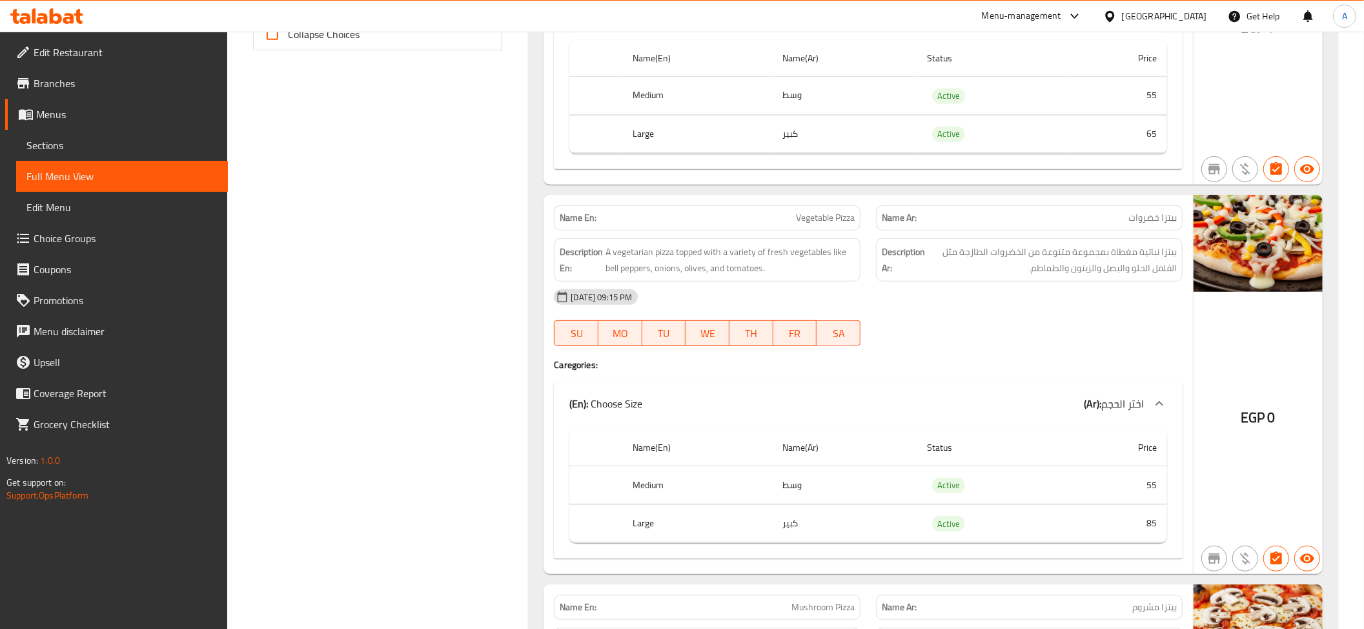
scroll to position [620, 0]
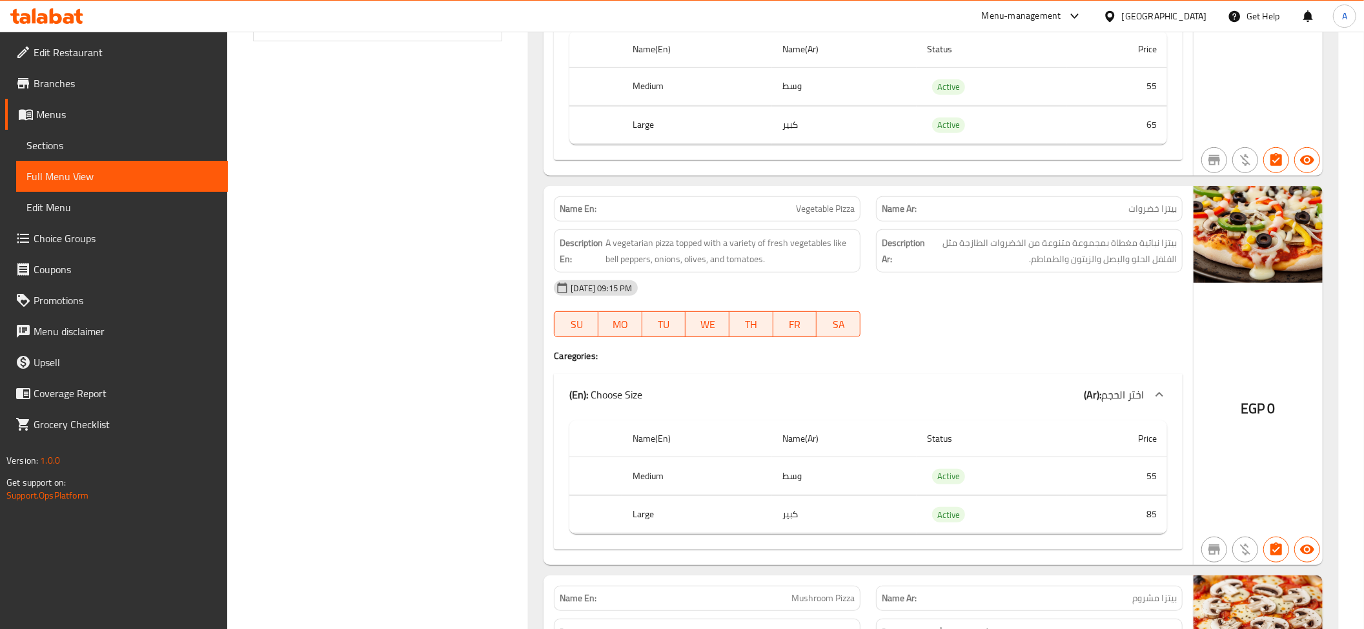
click at [1116, 234] on div "Description Ar: بيتزا نباتية مغطاة بمجموعة متنوعة من الخضروات الطازجة مثل الفلف…" at bounding box center [1029, 250] width 307 height 43
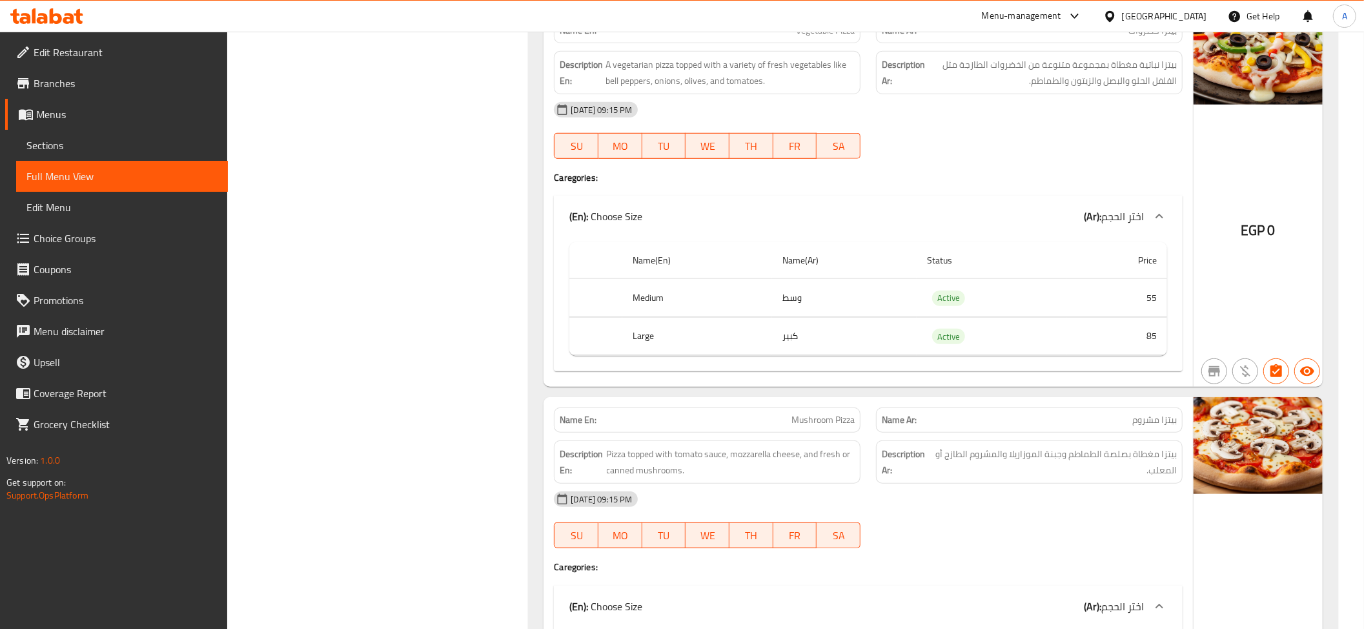
scroll to position [1083, 0]
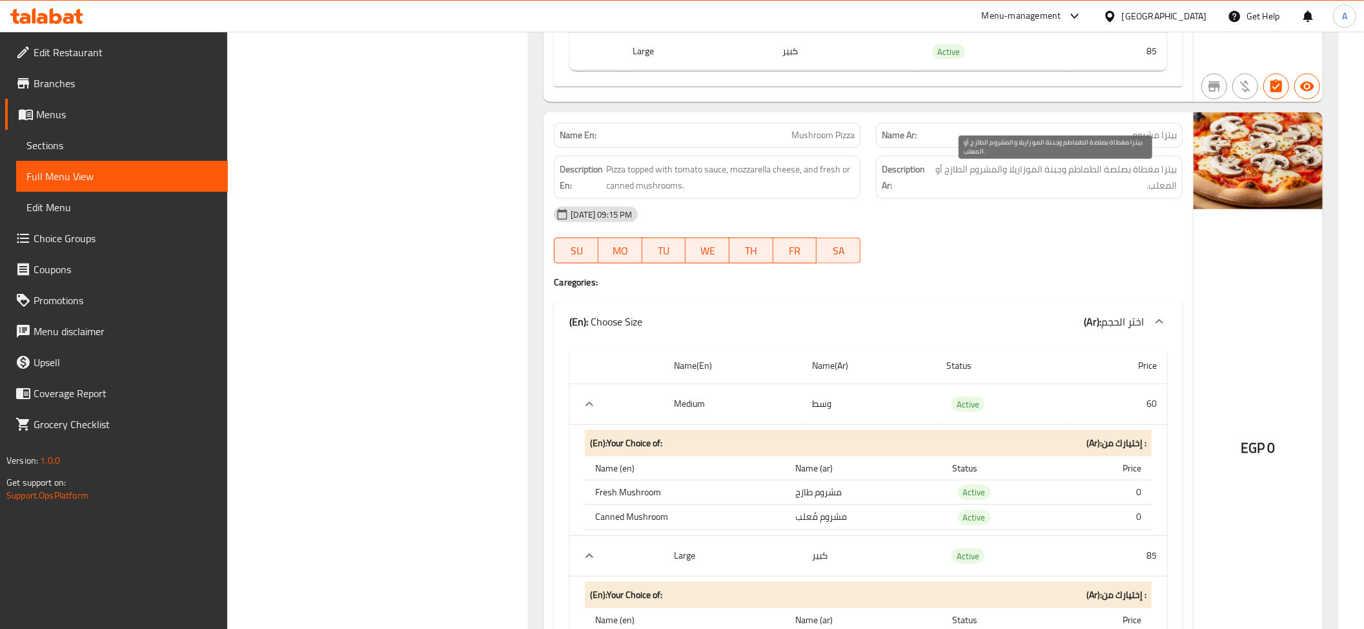
click at [1109, 186] on span "بيتزا مغطاة بصلصة الطماطم وجبنة الموزاريلا والمشروم الطازج أو المعلب." at bounding box center [1055, 177] width 243 height 32
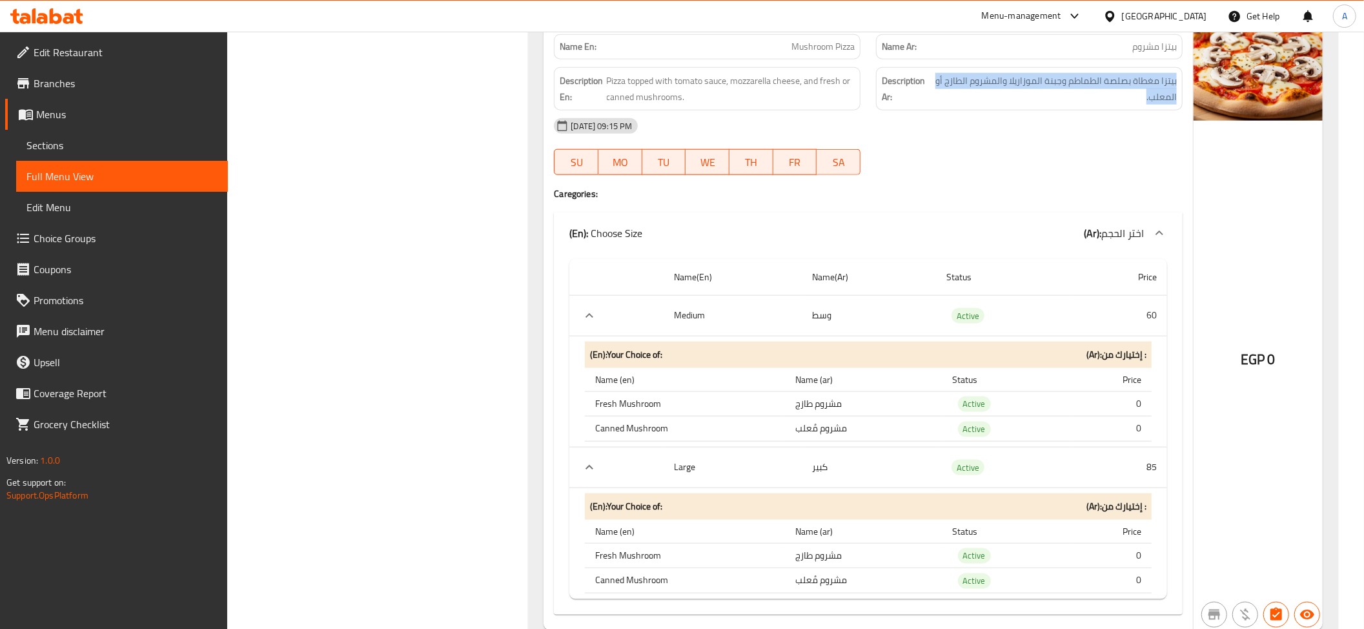
scroll to position [1189, 0]
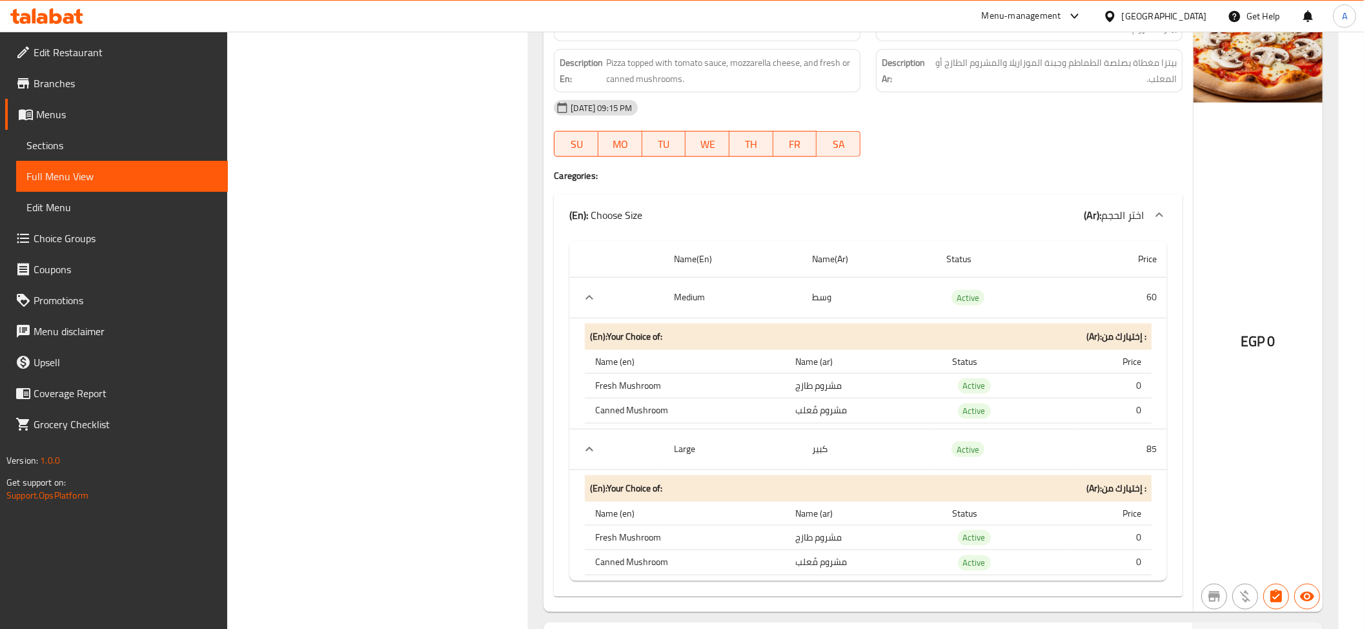
click at [1072, 59] on div "Description Ar: بيتزا مغطاة بصلصة الطماطم وجبنة الموزاريلا والمشروم الطازج أو ا…" at bounding box center [1029, 70] width 307 height 43
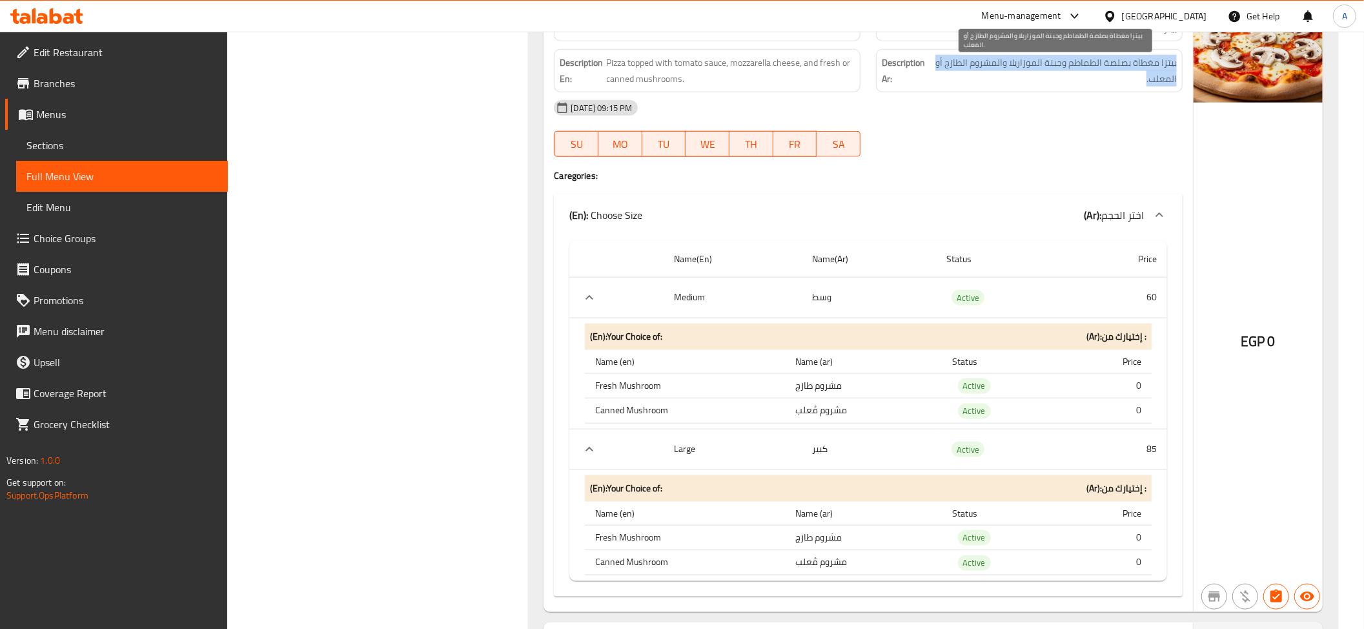
click at [1010, 87] on span "بيتزا مغطاة بصلصة الطماطم وجبنة الموزاريلا والمشروم الطازج أو المعلب." at bounding box center [1055, 71] width 243 height 32
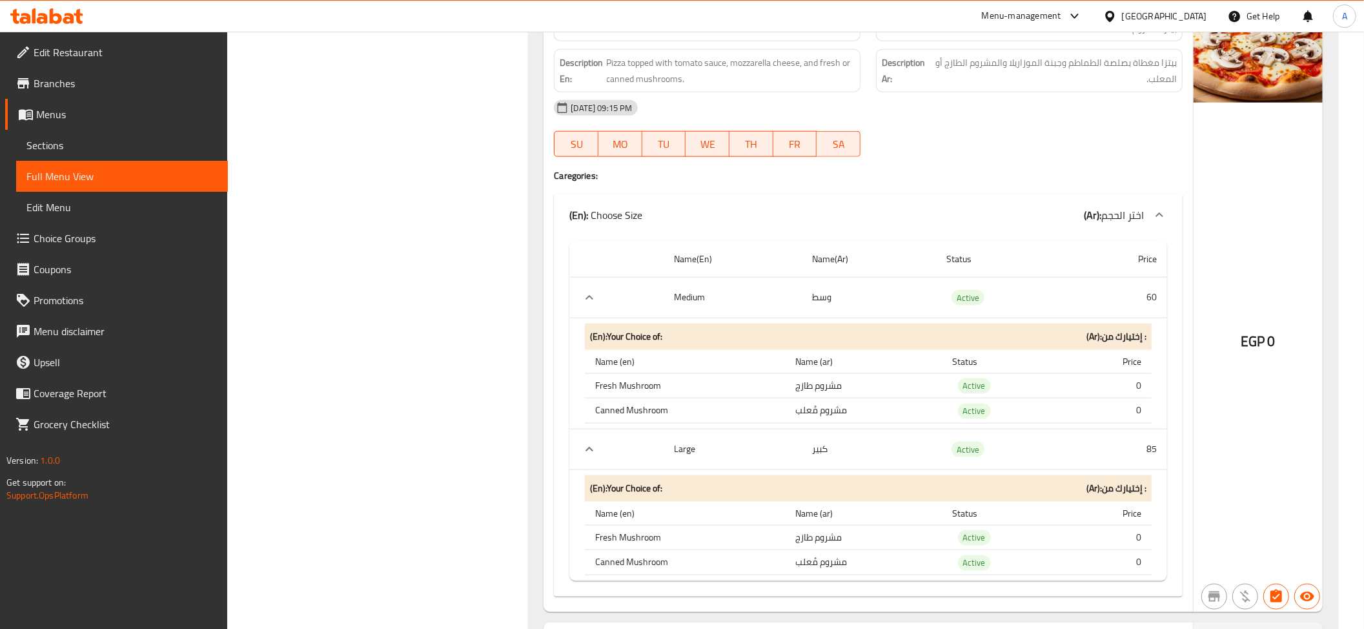
click at [866, 85] on div "Description En: Pizza topped with tomato sauce, mozzarella cheese, and fresh or…" at bounding box center [707, 70] width 322 height 59
click at [786, 300] on th "Medium" at bounding box center [733, 297] width 138 height 41
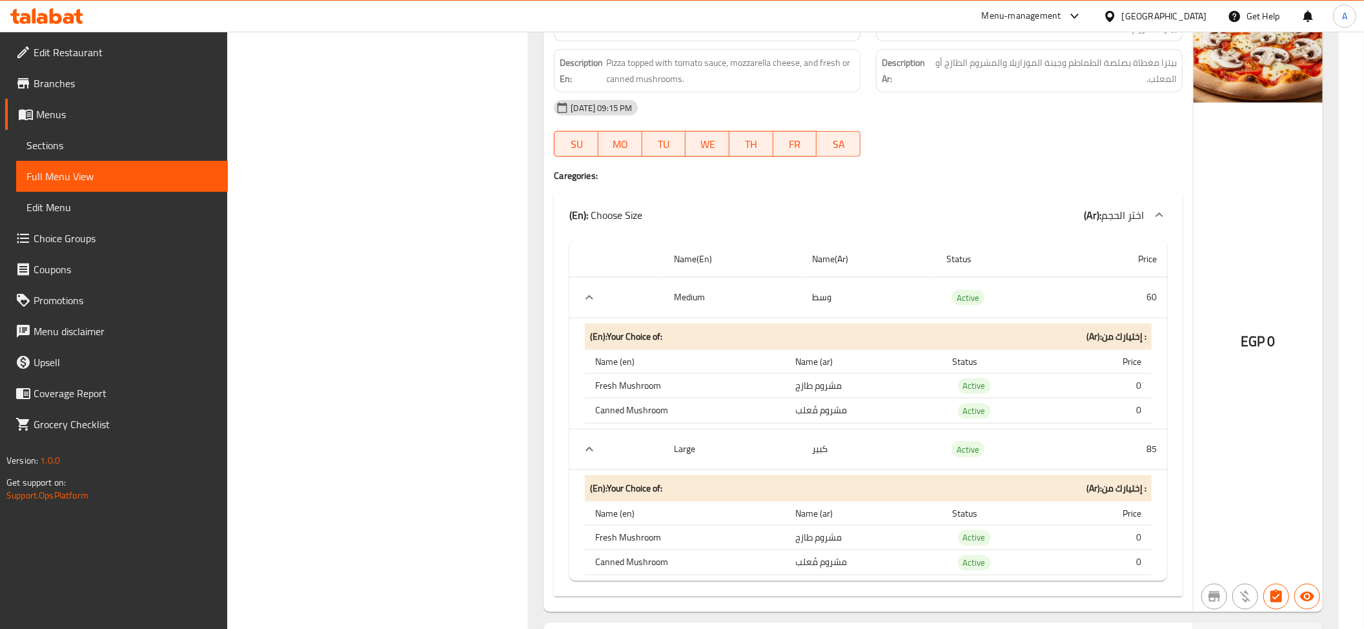
click at [843, 373] on th "Name (ar)" at bounding box center [863, 362] width 157 height 24
click at [825, 385] on td "مشروم طازج" at bounding box center [863, 385] width 157 height 25
click at [827, 411] on td "مشروم مُعلب" at bounding box center [863, 410] width 157 height 25
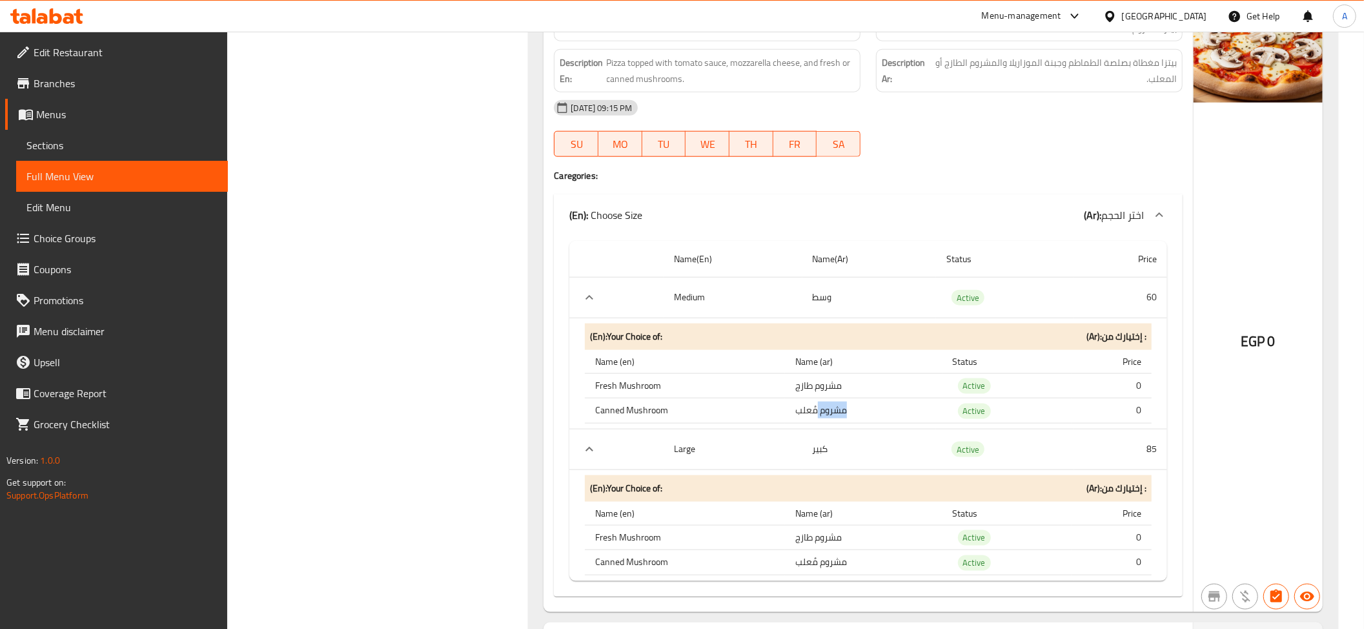
click at [827, 411] on td "مشروم مُعلب" at bounding box center [863, 410] width 157 height 25
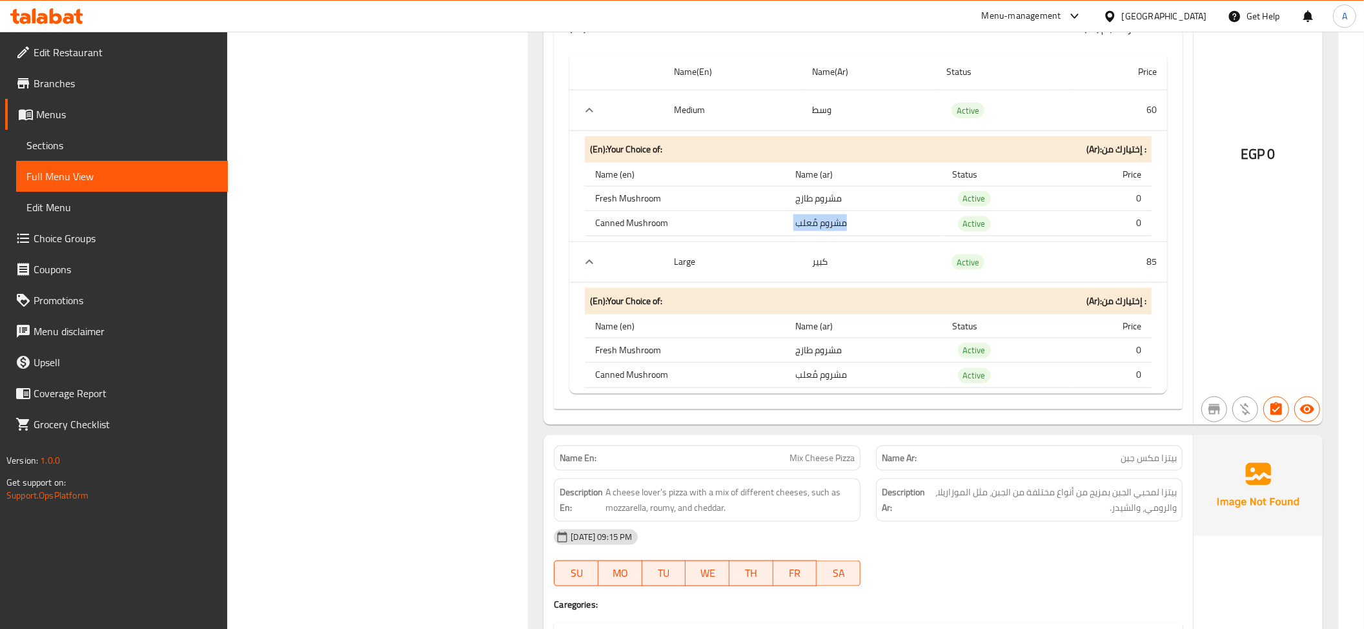
scroll to position [1385, 0]
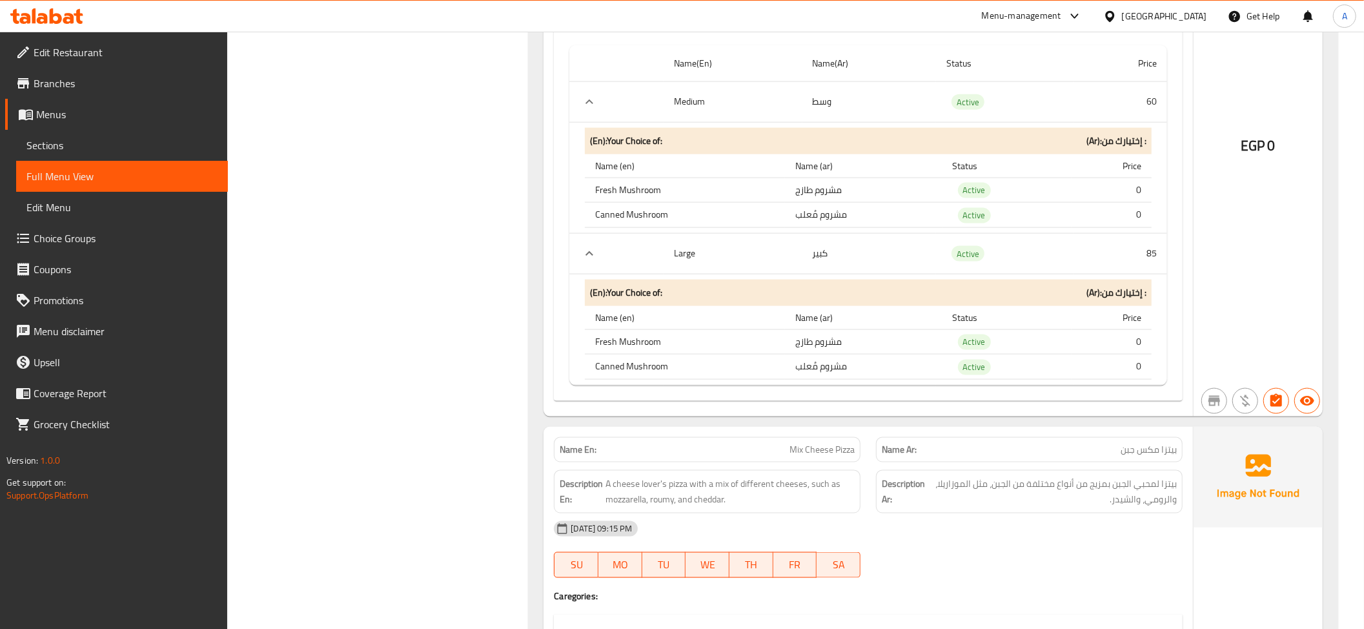
click at [825, 340] on td "مشروم طازج" at bounding box center [863, 341] width 157 height 25
click at [820, 385] on div "(En): Your Choice of: (Ar): إختيارك من : Name (en) Name (ar) Status Price Fresh…" at bounding box center [868, 329] width 577 height 110
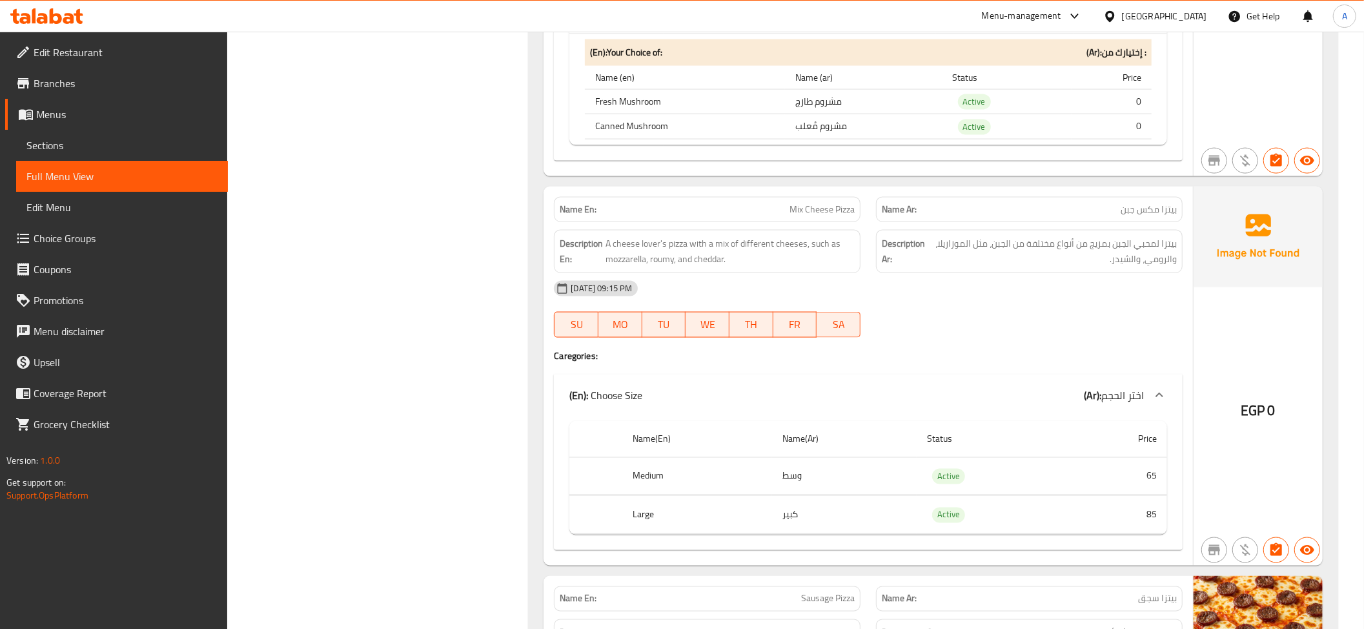
scroll to position [1750, 0]
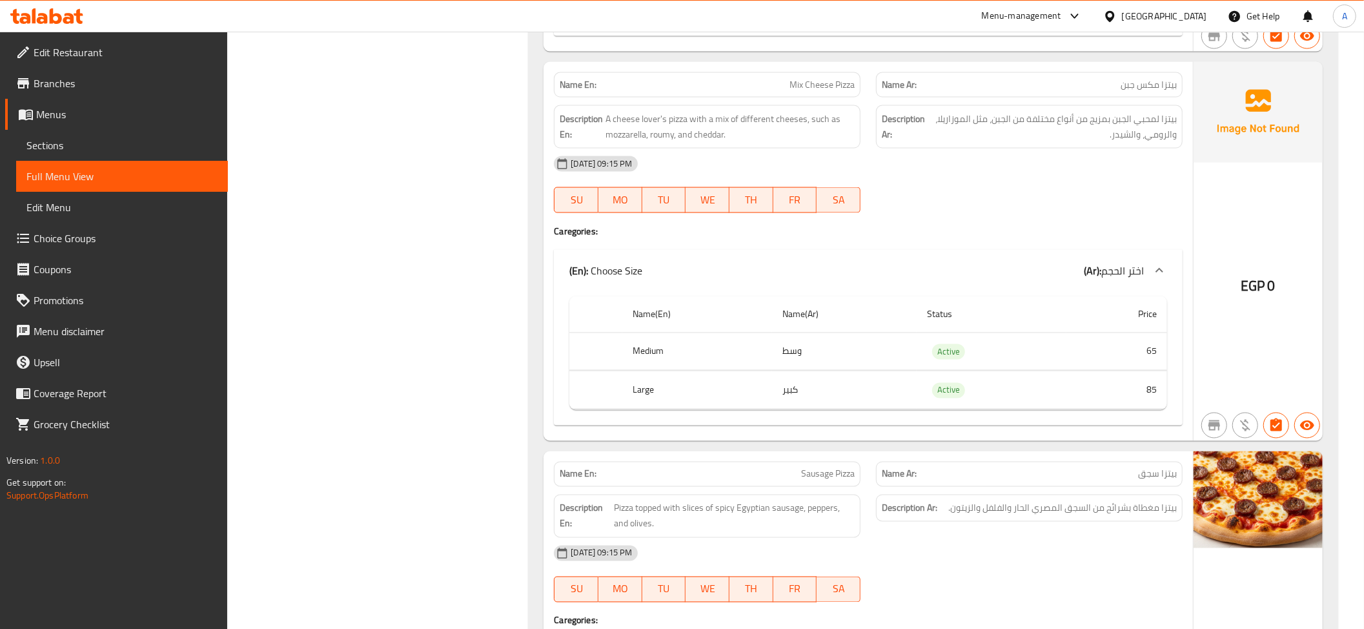
click at [809, 87] on span "Mix Cheese Pizza" at bounding box center [822, 85] width 65 height 14
drag, startPoint x: 809, startPoint y: 87, endPoint x: 854, endPoint y: 98, distance: 46.0
click at [810, 85] on span "Mix Cheese Pizza" at bounding box center [822, 85] width 65 height 14
click at [1108, 108] on div "Description Ar: بيتزا لمحبي الجبن بمزيج من أنواع مختلفة من الجبن، مثل الموزاريل…" at bounding box center [1029, 126] width 322 height 59
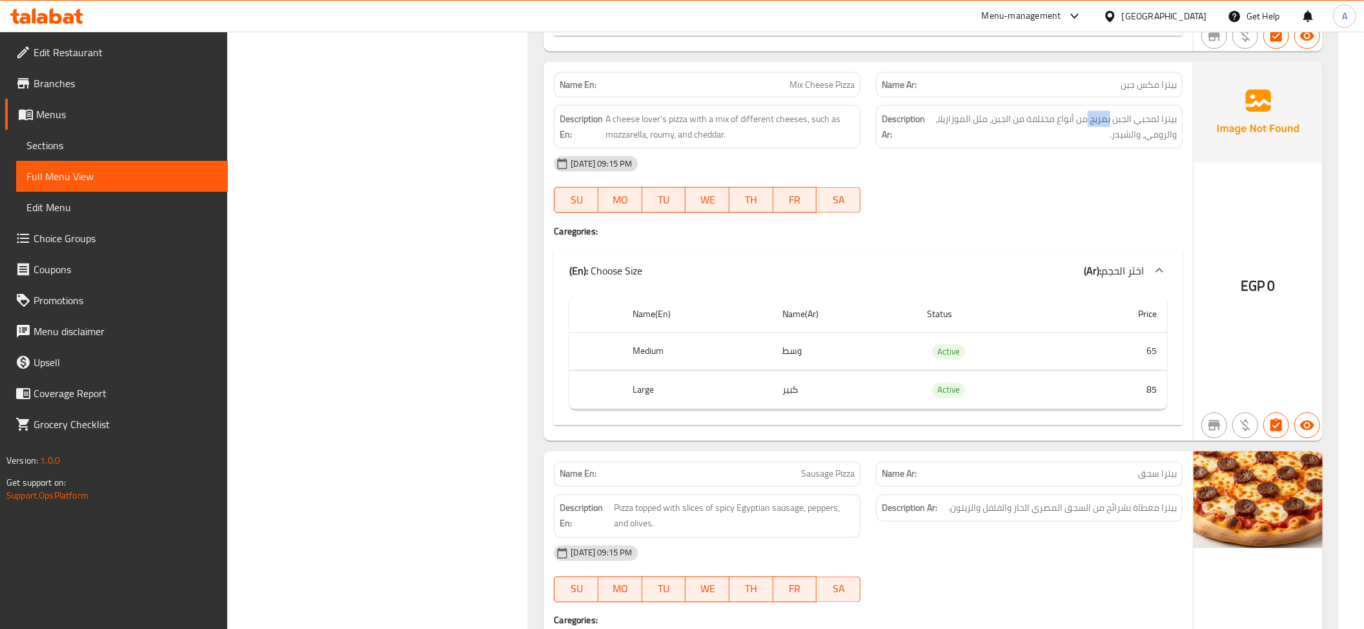
click at [1109, 107] on div "Description Ar: بيتزا لمحبي الجبن بمزيج من أنواع مختلفة من الجبن، مثل الموزاريل…" at bounding box center [1029, 126] width 322 height 59
click at [1111, 88] on p "Name Ar: بيتزا مكس جبن" at bounding box center [1029, 85] width 295 height 14
click at [1112, 87] on p "Name Ar: بيتزا مكس جبن" at bounding box center [1029, 85] width 295 height 14
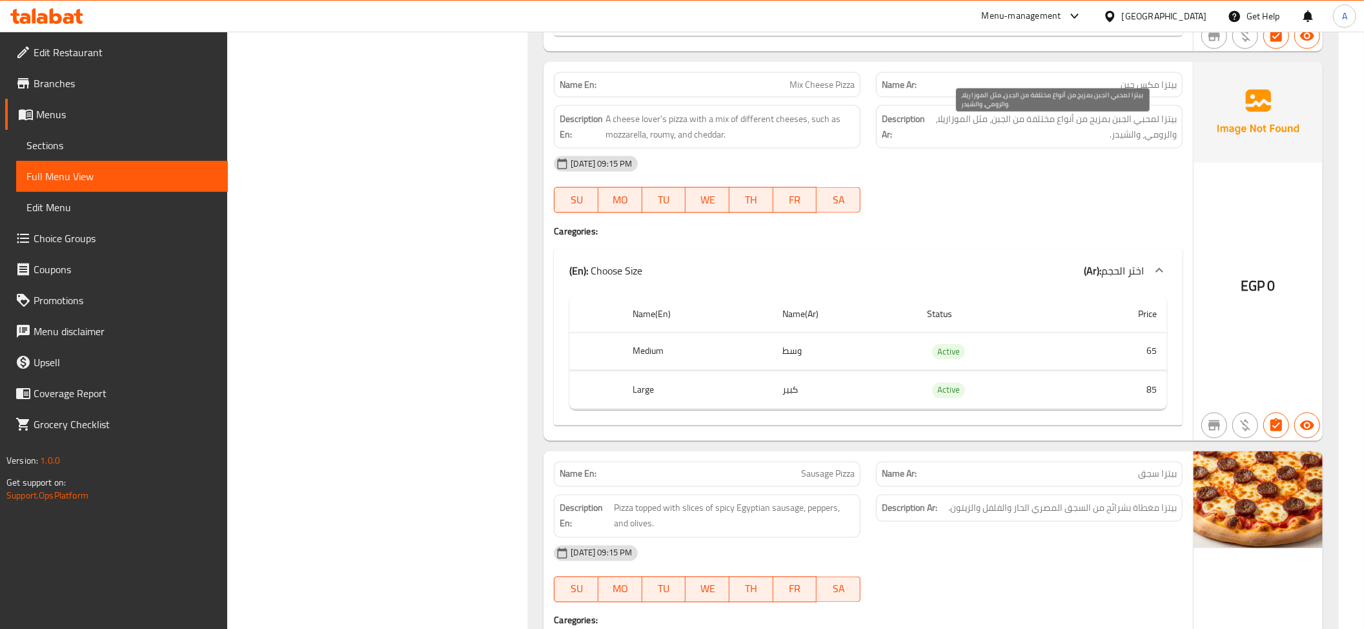
click at [1098, 125] on span "بيتزا لمحبي الجبن بمزيج من أنواع مختلفة من الجبن، مثل الموزاريلا، والرومي، والش…" at bounding box center [1053, 127] width 248 height 32
click at [1140, 92] on span "بيتزا مكس جبن" at bounding box center [1149, 85] width 56 height 14
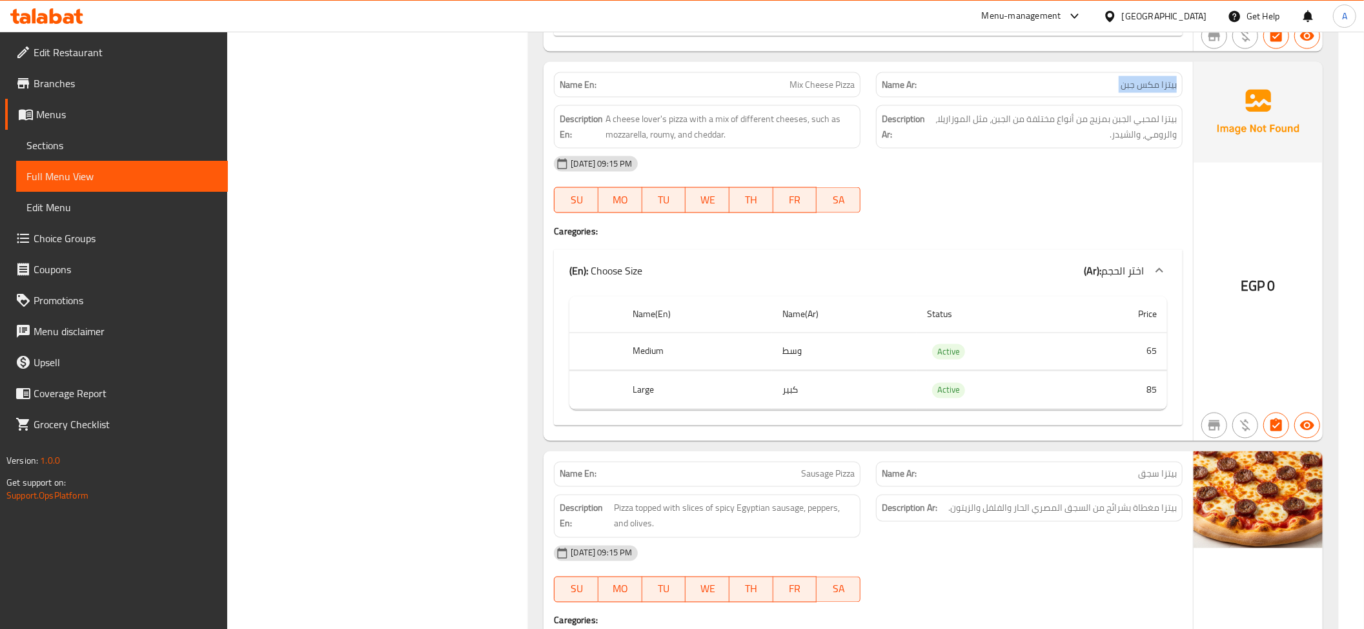
click at [1140, 92] on span "بيتزا مكس جبن" at bounding box center [1149, 85] width 56 height 14
click at [814, 371] on td "وسط" at bounding box center [844, 352] width 145 height 38
click at [826, 403] on td "كبير" at bounding box center [844, 390] width 145 height 38
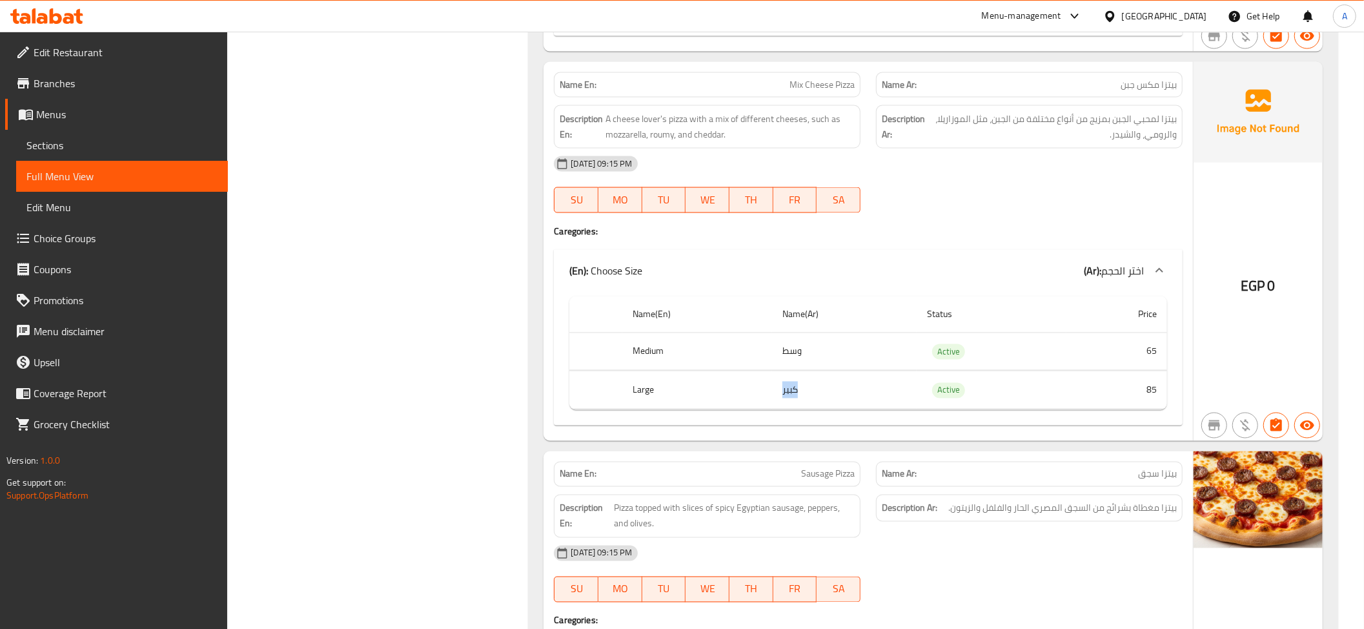
click at [826, 403] on td "كبير" at bounding box center [844, 390] width 145 height 38
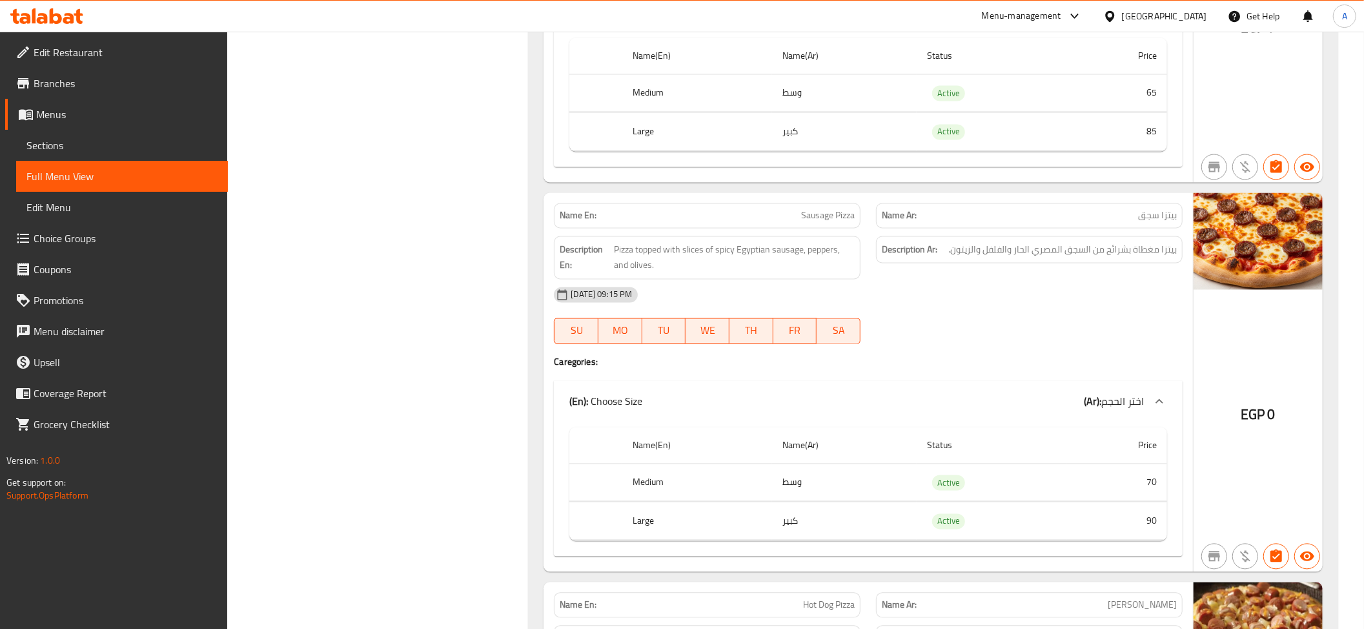
scroll to position [2070, 0]
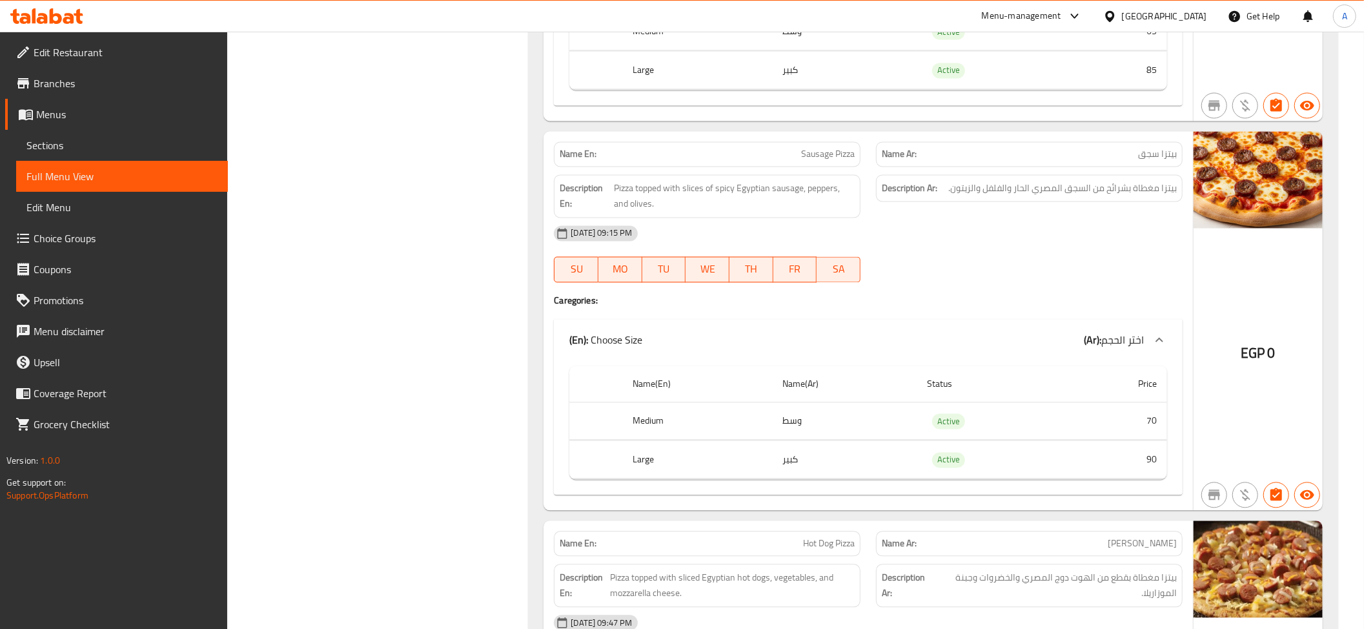
click at [1031, 196] on span "بيتزا مغطاة بشرائح من السجق المصري الحار والفلفل والزيتون." at bounding box center [1062, 188] width 229 height 16
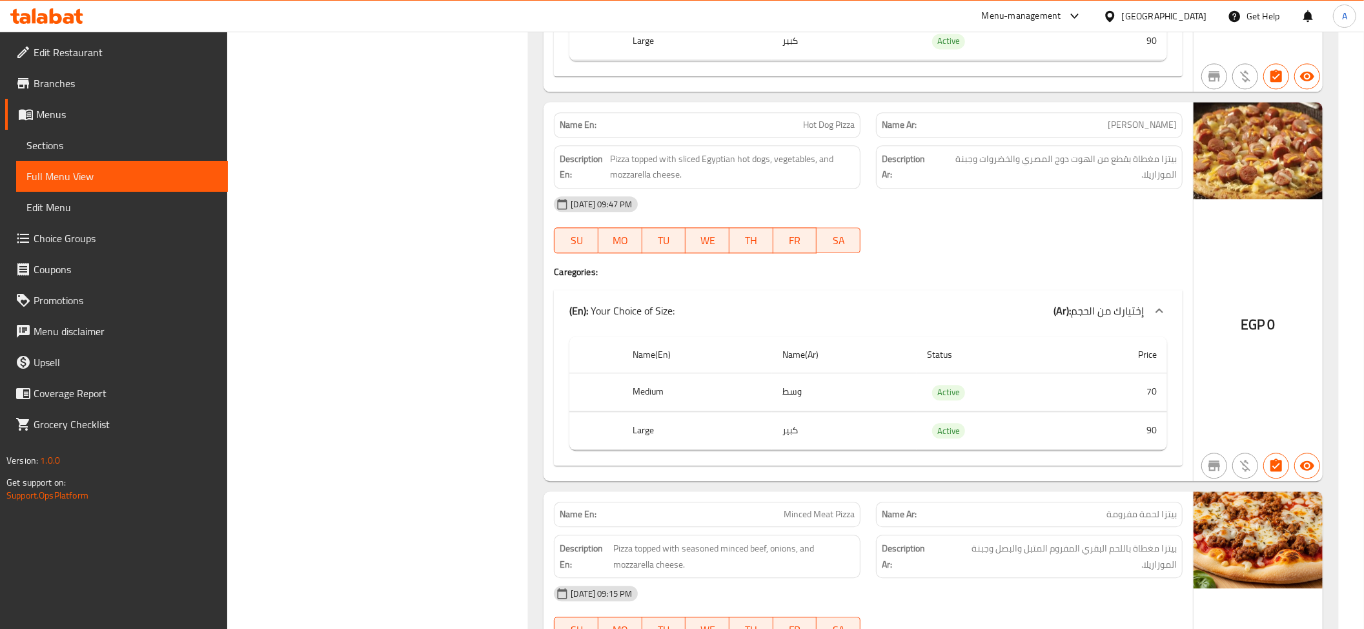
scroll to position [2515, 0]
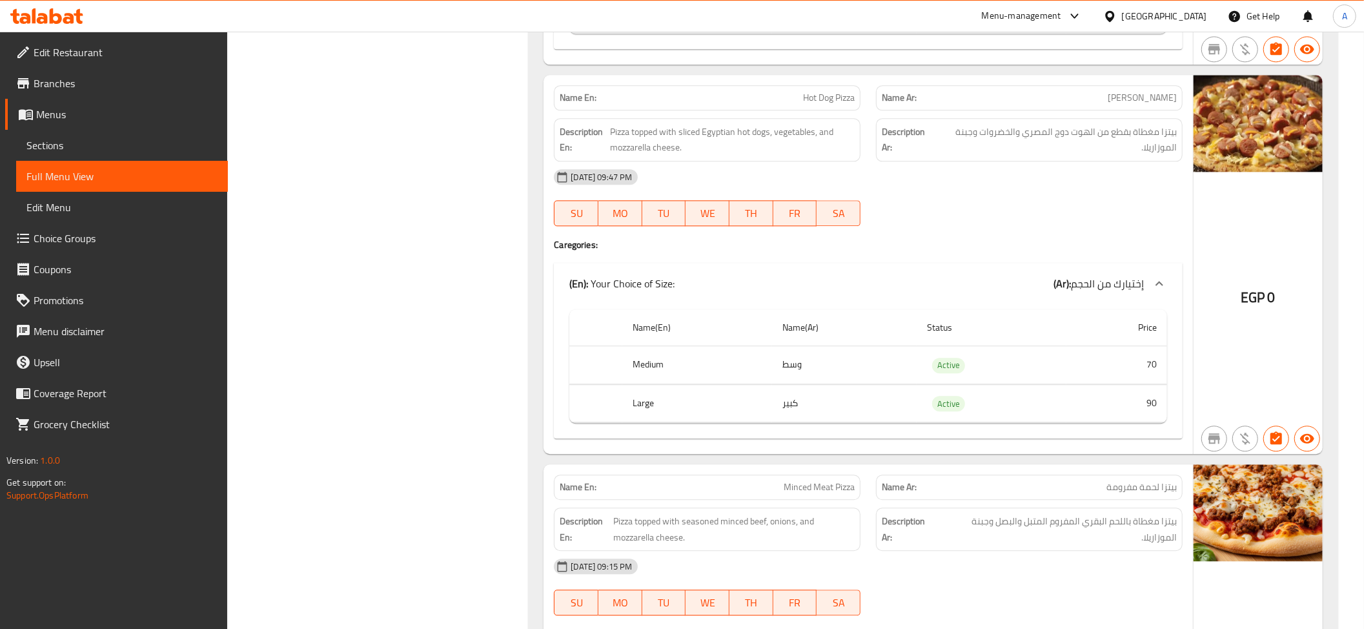
click at [1127, 156] on span "بيتزا مغطاة بقطع من الهوت دوج المصري والخضروات وجبنة الموزاريلا." at bounding box center [1056, 140] width 241 height 32
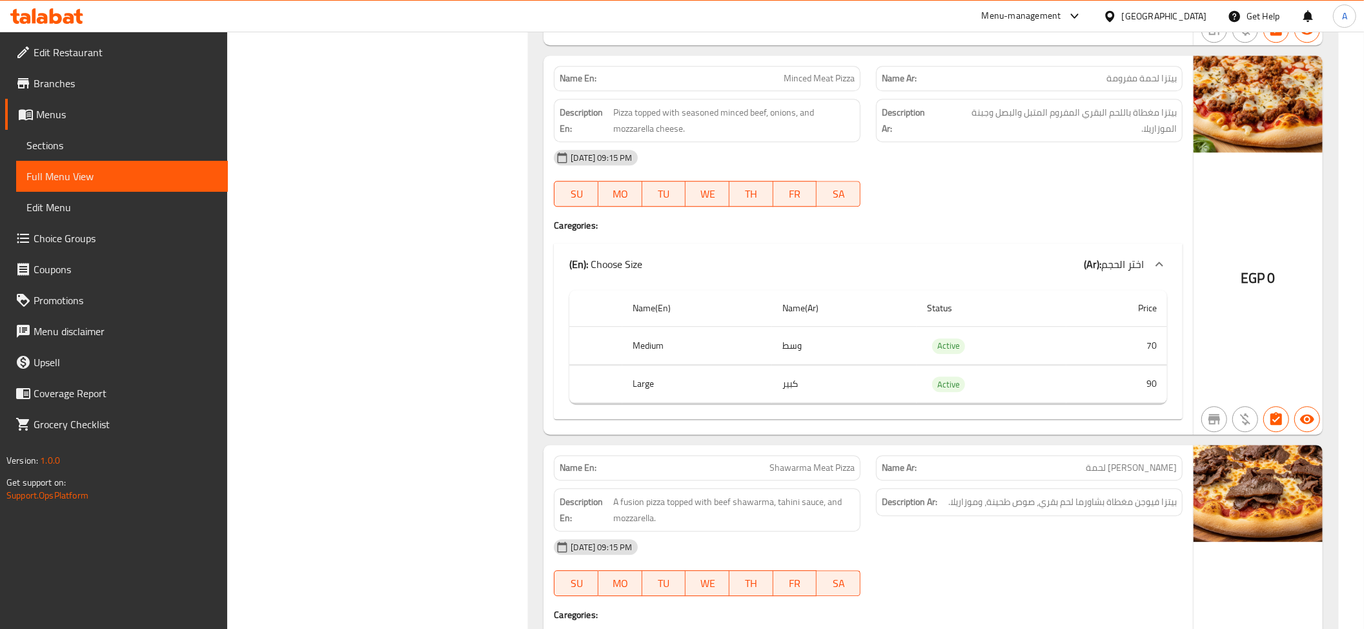
scroll to position [3209, 0]
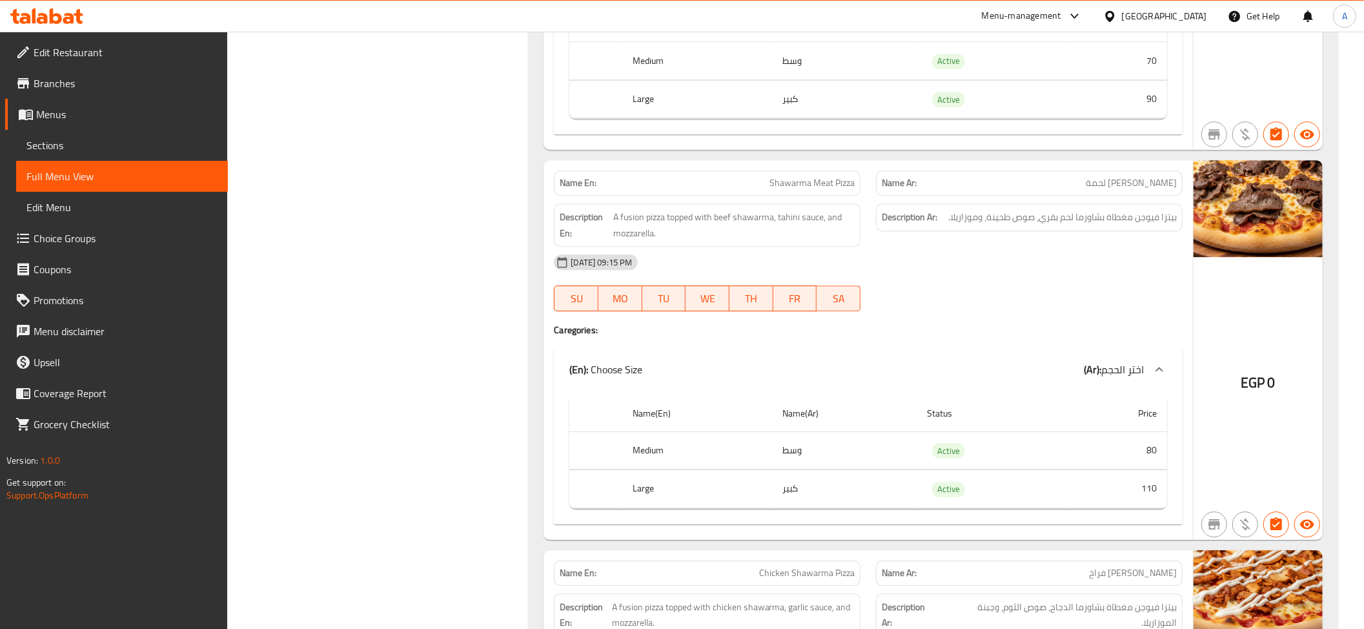
click at [795, 190] on span "Shawarma Meat Pizza" at bounding box center [812, 183] width 85 height 14
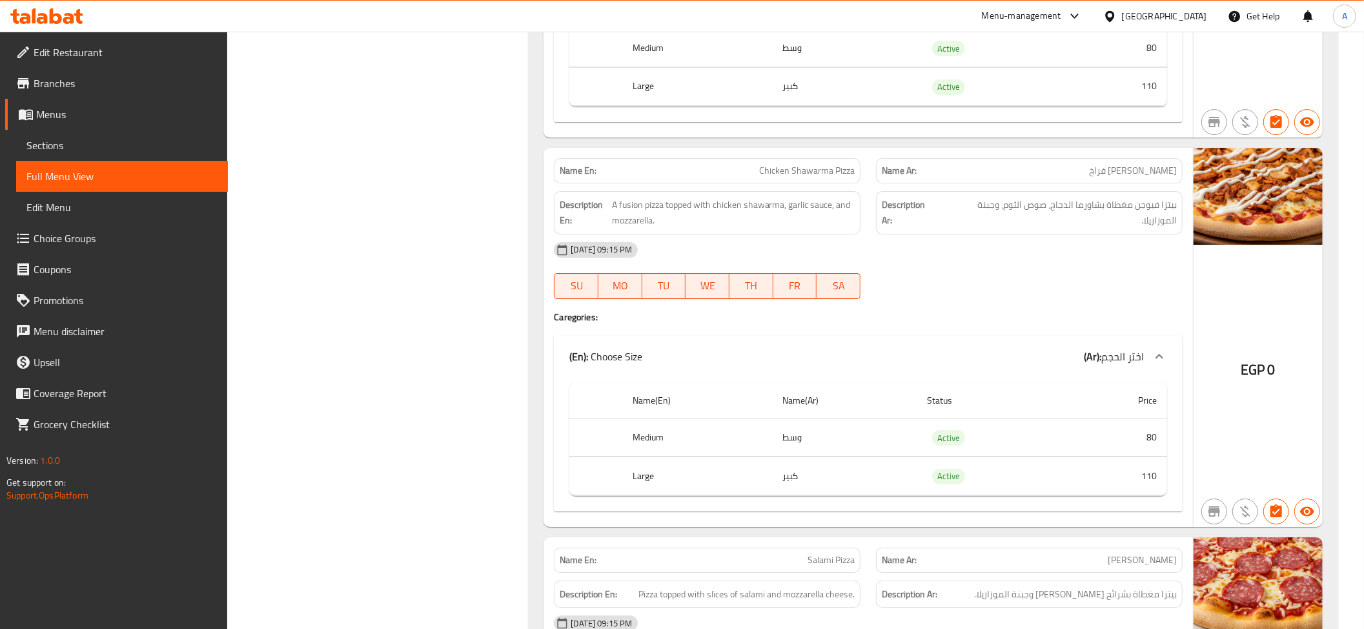
scroll to position [3691, 0]
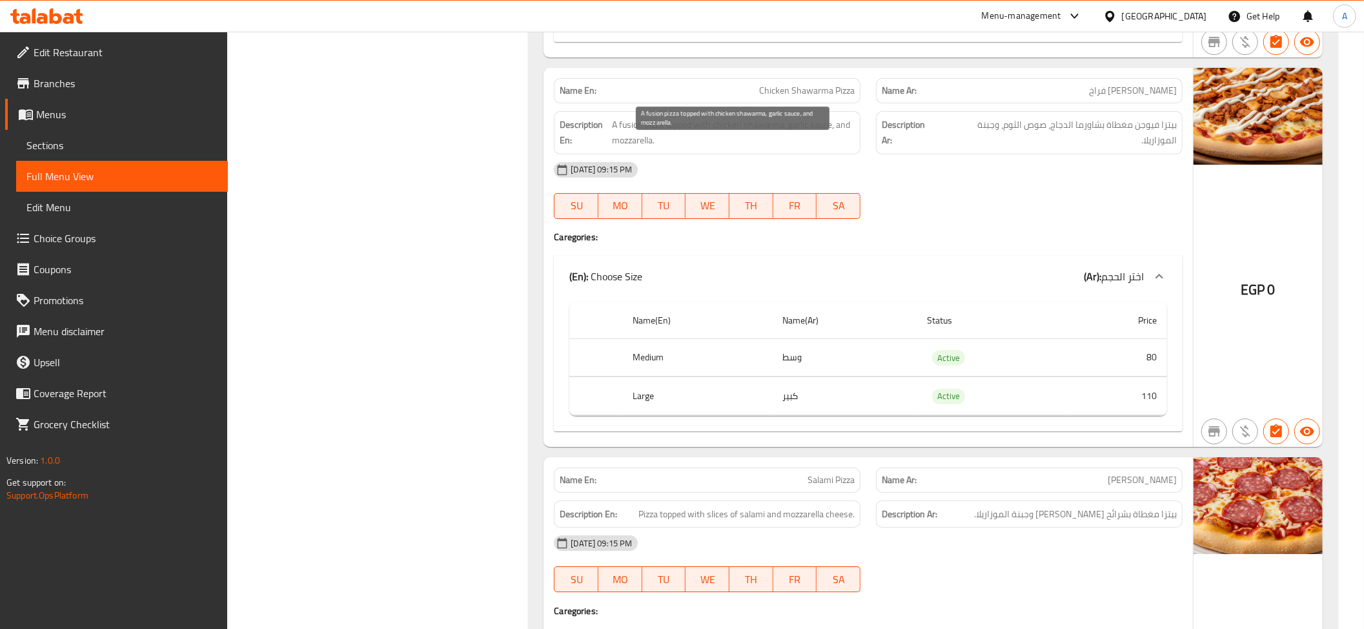
click at [817, 99] on div "Name En: Chicken Shawarma Pizza" at bounding box center [707, 90] width 307 height 25
click at [1065, 97] on p "Name Ar: بيتزا شاورما فراخ" at bounding box center [1029, 91] width 295 height 14
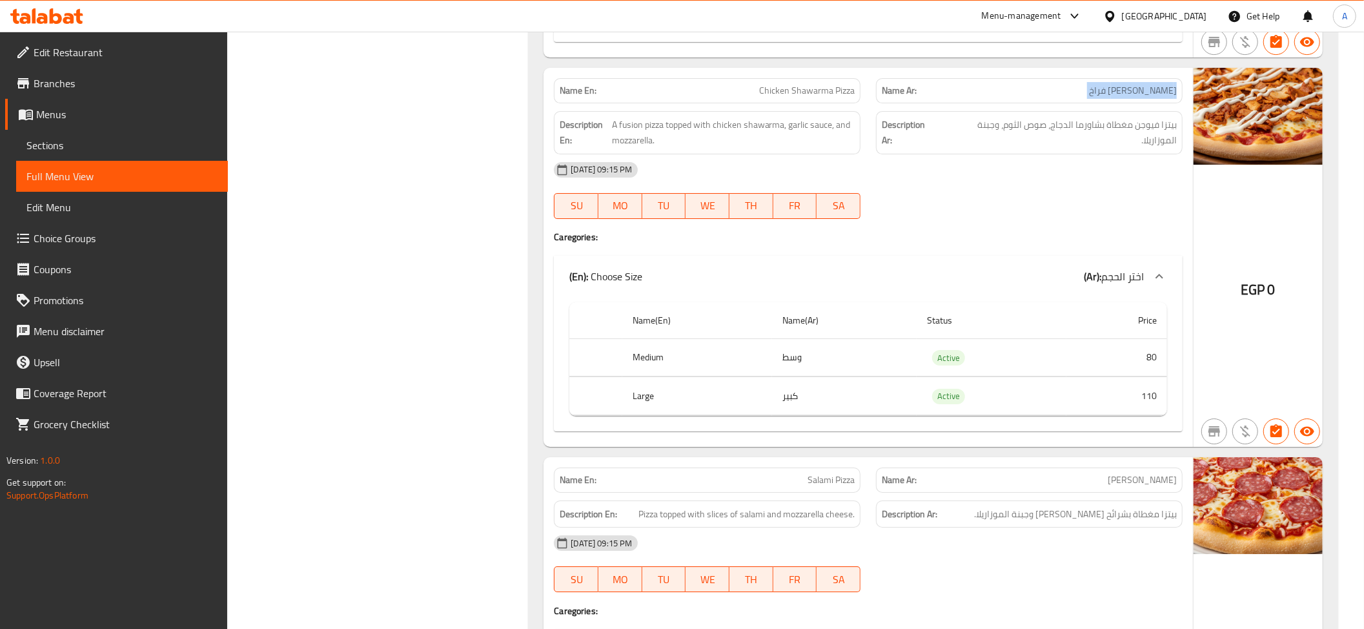
click at [1065, 97] on p "Name Ar: بيتزا شاورما فراخ" at bounding box center [1029, 91] width 295 height 14
click at [873, 111] on div "Name Ar: بيتزا شاورما فراخ" at bounding box center [1029, 90] width 322 height 41
click at [826, 97] on span "Chicken Shawarma Pizza" at bounding box center [807, 91] width 96 height 14
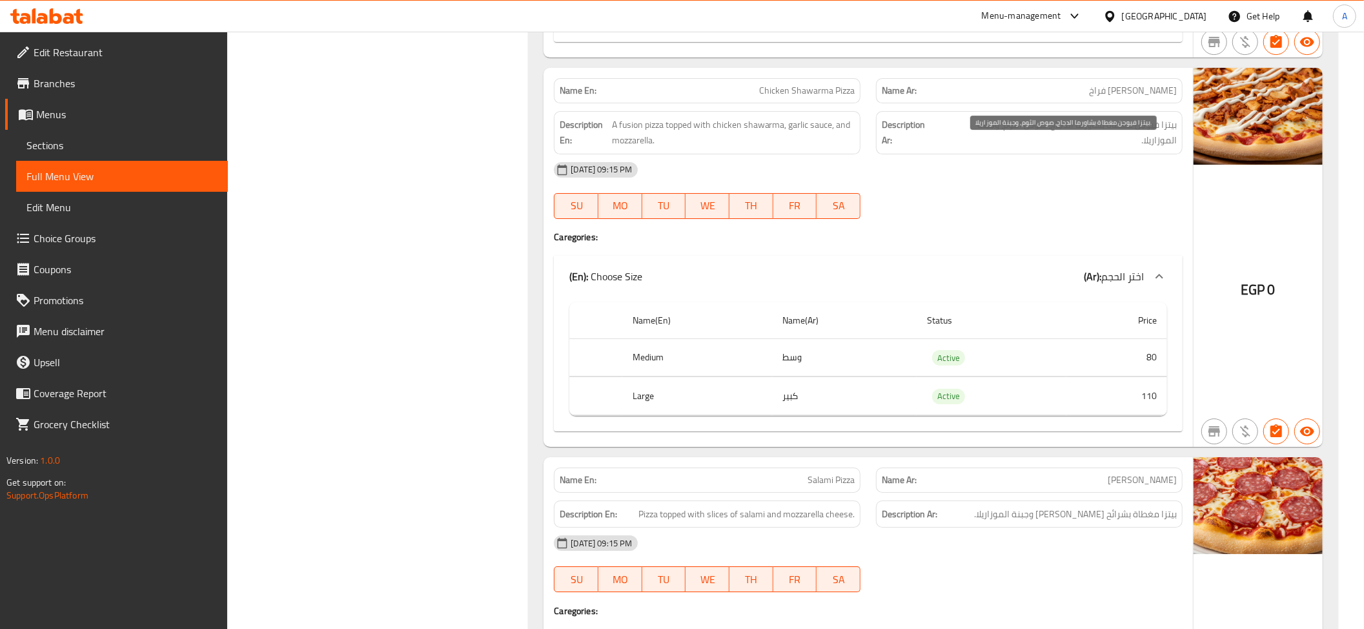
click at [1044, 149] on span "بيتزا فيوجن مغطاة بشاورما الدجاج، صوص الثوم، وجبنة الموزاريلا." at bounding box center [1058, 133] width 237 height 32
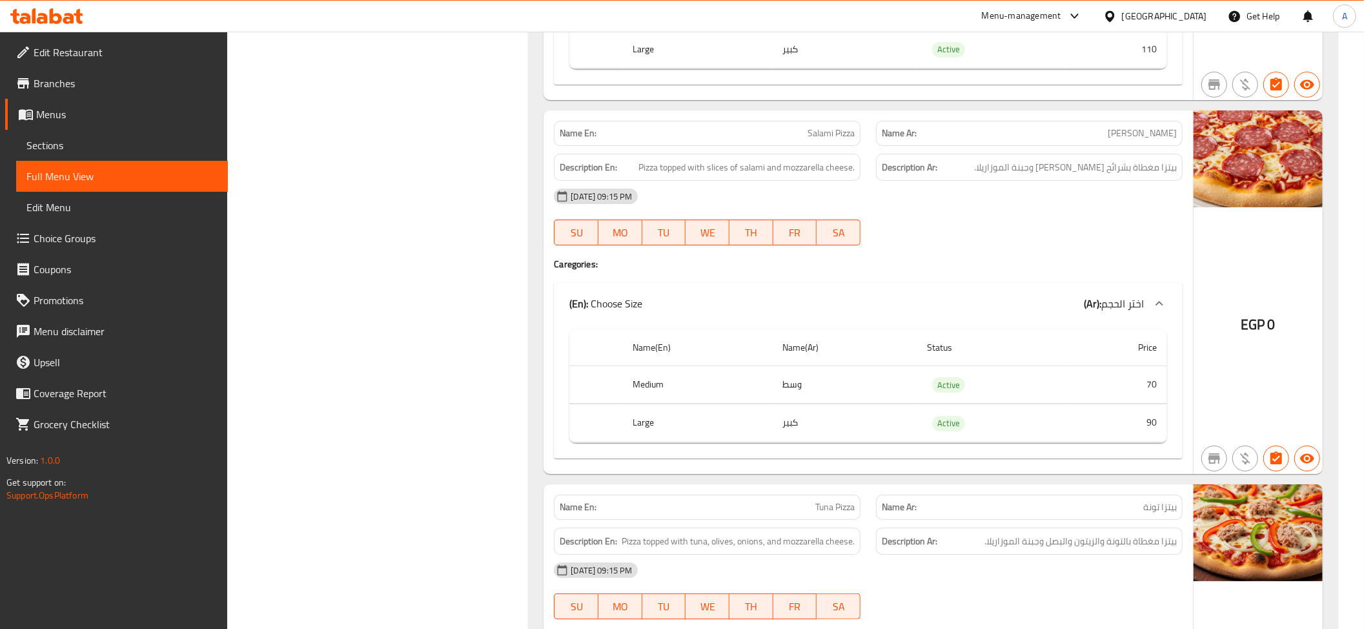
scroll to position [4021, 0]
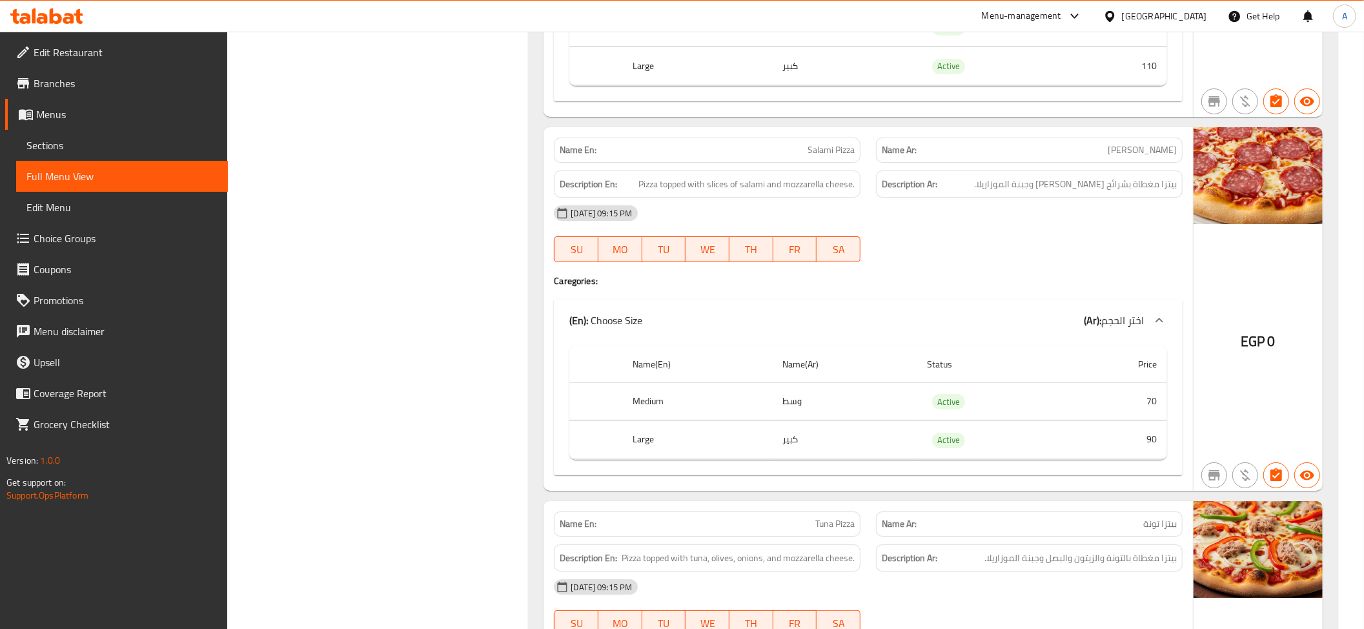
click at [1080, 192] on span "بيتزا مغطاة بشرائح [PERSON_NAME] وجبنة الموزاريلا." at bounding box center [1075, 184] width 203 height 16
drag, startPoint x: 878, startPoint y: 414, endPoint x: 1162, endPoint y: 460, distance: 287.8
click at [1162, 459] on tbody "Medium وسط Active 70 Large كبير Active 90" at bounding box center [868, 420] width 598 height 77
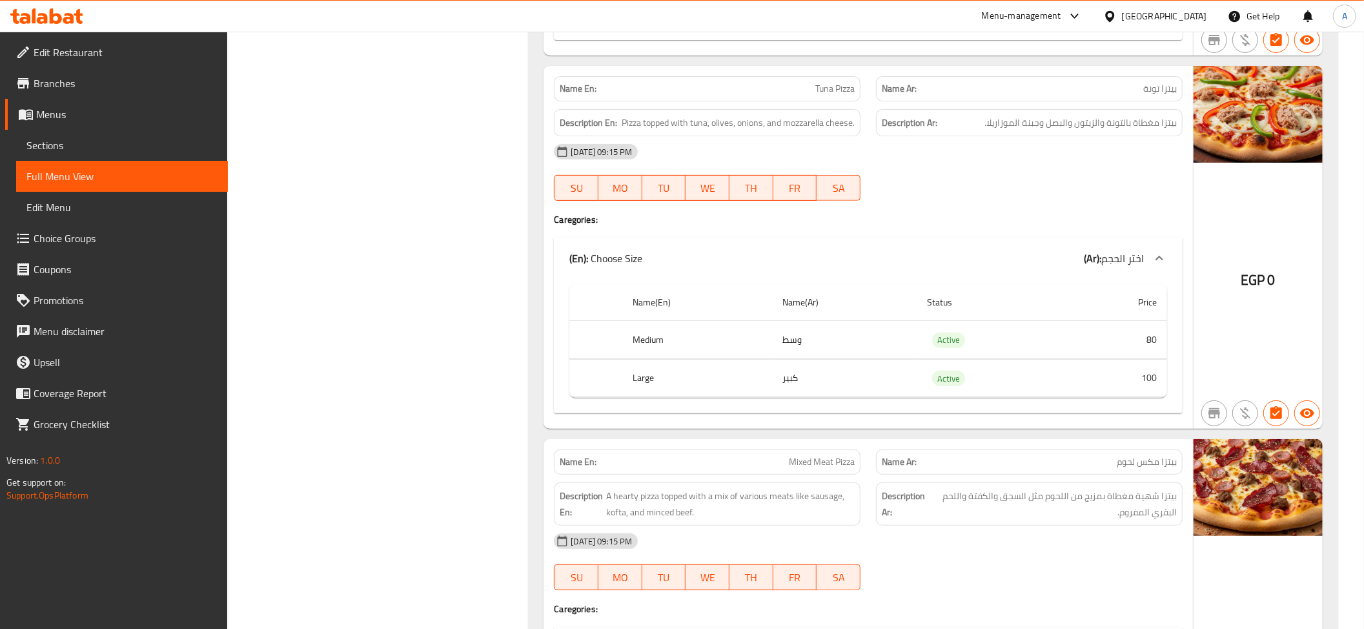
scroll to position [4474, 0]
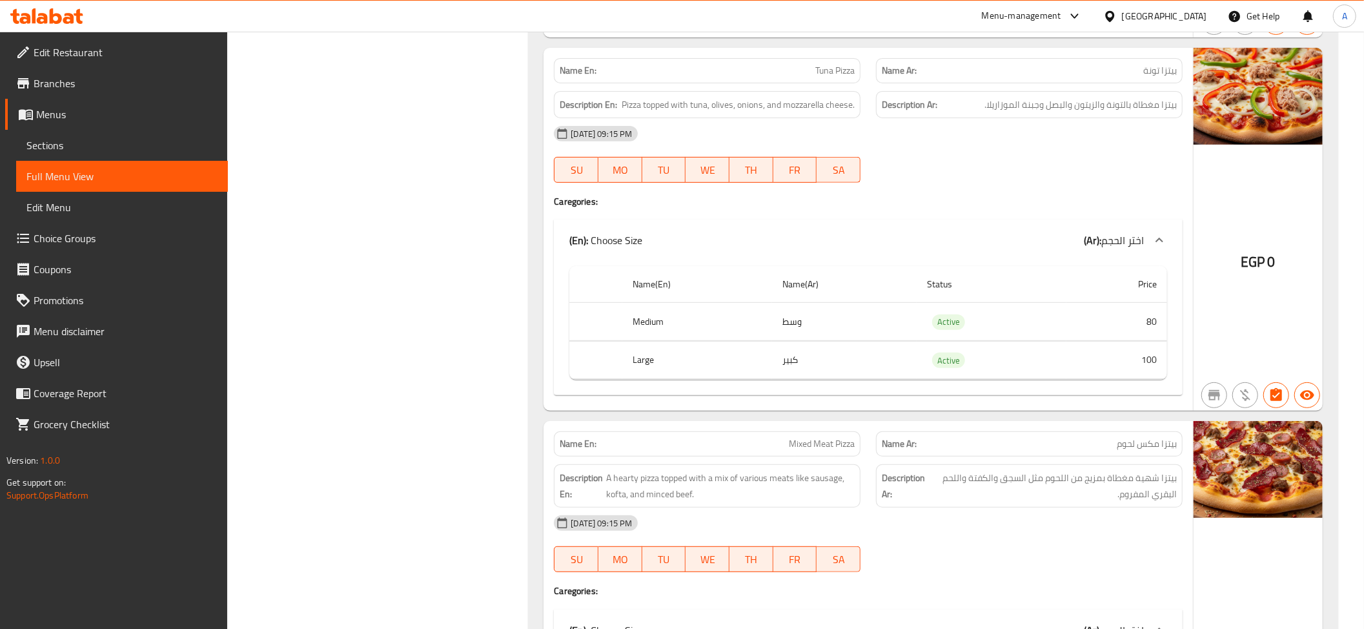
click at [1111, 108] on div "Description Ar: بيتزا مغطاة بالتونة والزيتون والبصل وجبنة الموزاريلا." at bounding box center [1029, 104] width 322 height 43
drag, startPoint x: 839, startPoint y: 357, endPoint x: 1139, endPoint y: 395, distance: 302.0
click at [1139, 380] on tbody "Medium وسط Active 80 Large كبير Active 100" at bounding box center [868, 341] width 598 height 77
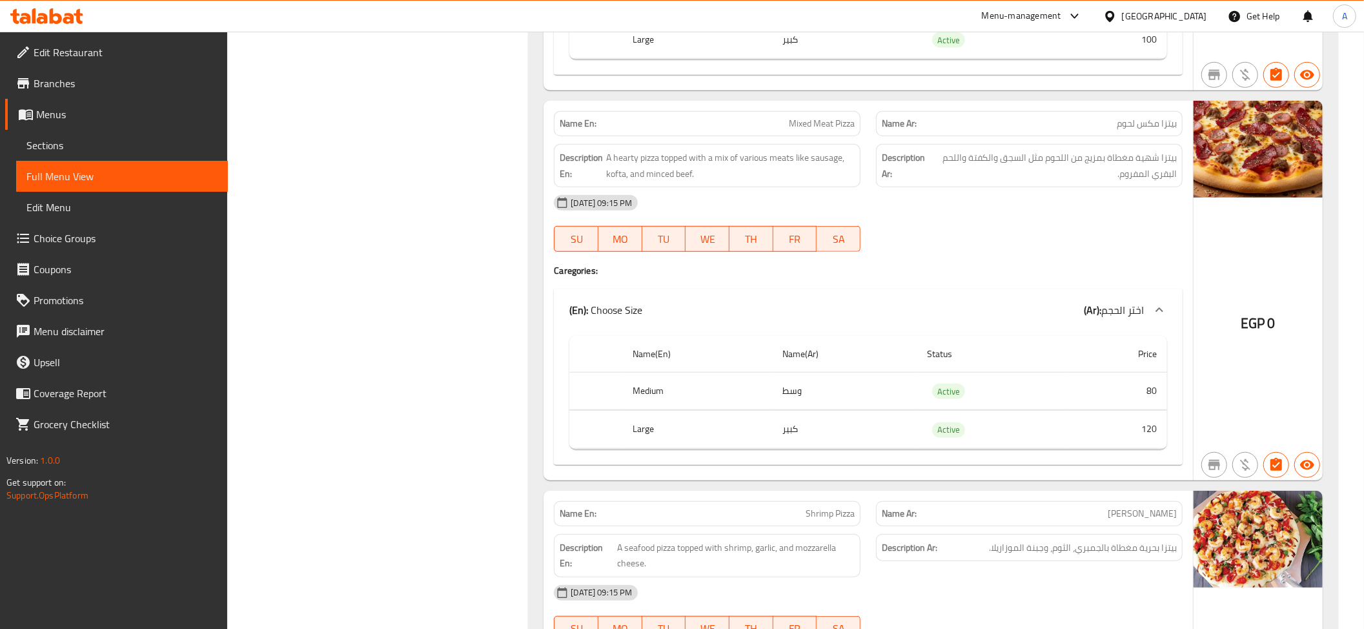
scroll to position [4822, 0]
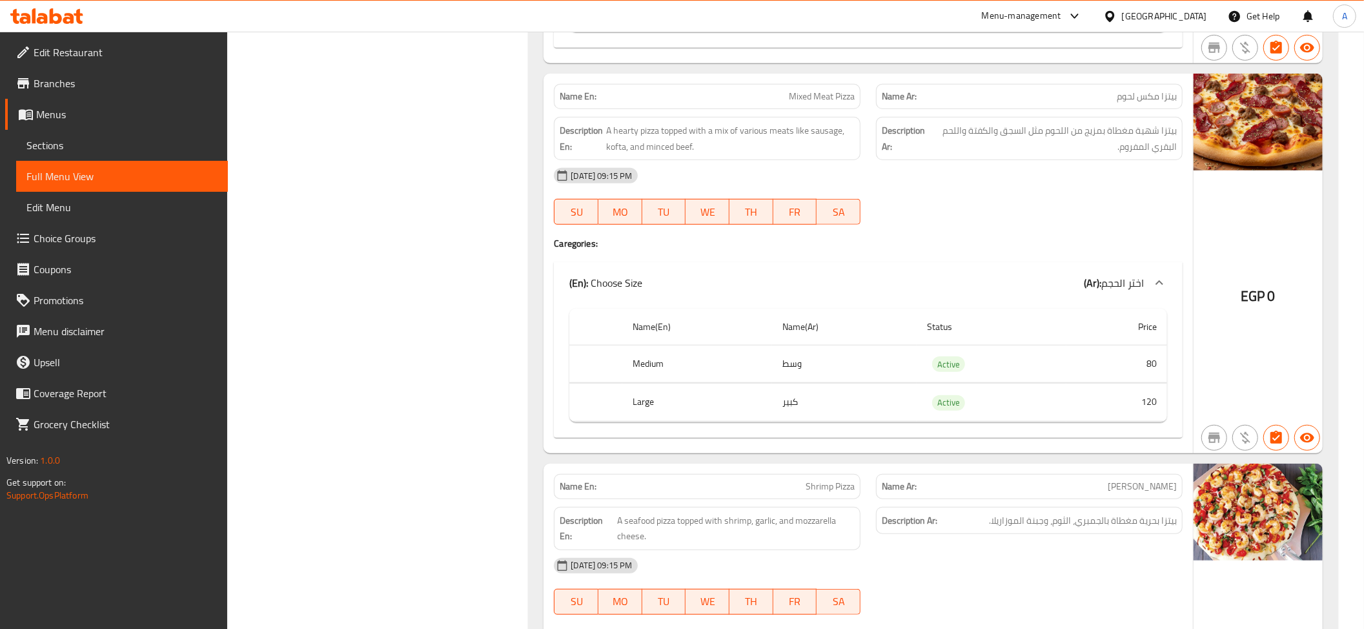
click at [1162, 154] on span "بيتزا شهية مغطاة بمزيج من اللحوم مثل السجق والكفتة واللحم البقري المفروم." at bounding box center [1054, 139] width 246 height 32
click at [1103, 160] on div "Description Ar: بيتزا شهية مغطاة بمزيج من اللحوم مثل السجق والكفتة واللحم البقر…" at bounding box center [1029, 138] width 307 height 43
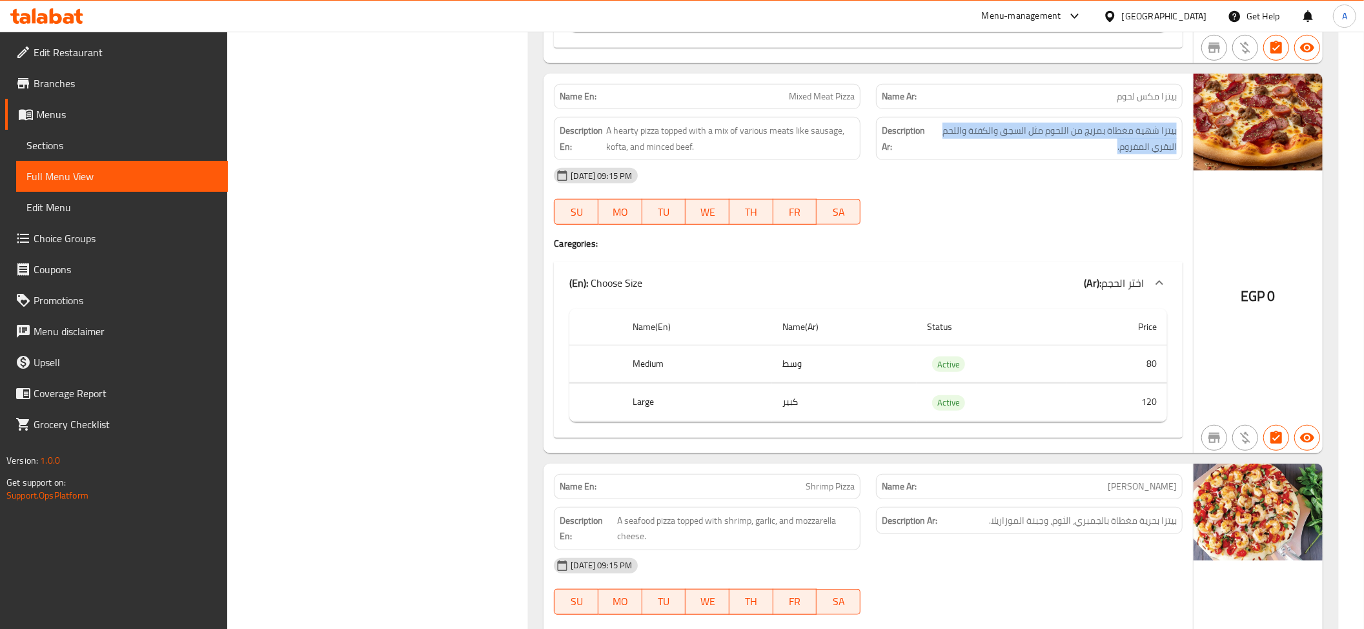
click at [1103, 160] on div "Description Ar: بيتزا شهية مغطاة بمزيج من اللحوم مثل السجق والكفتة واللحم البقر…" at bounding box center [1029, 138] width 307 height 43
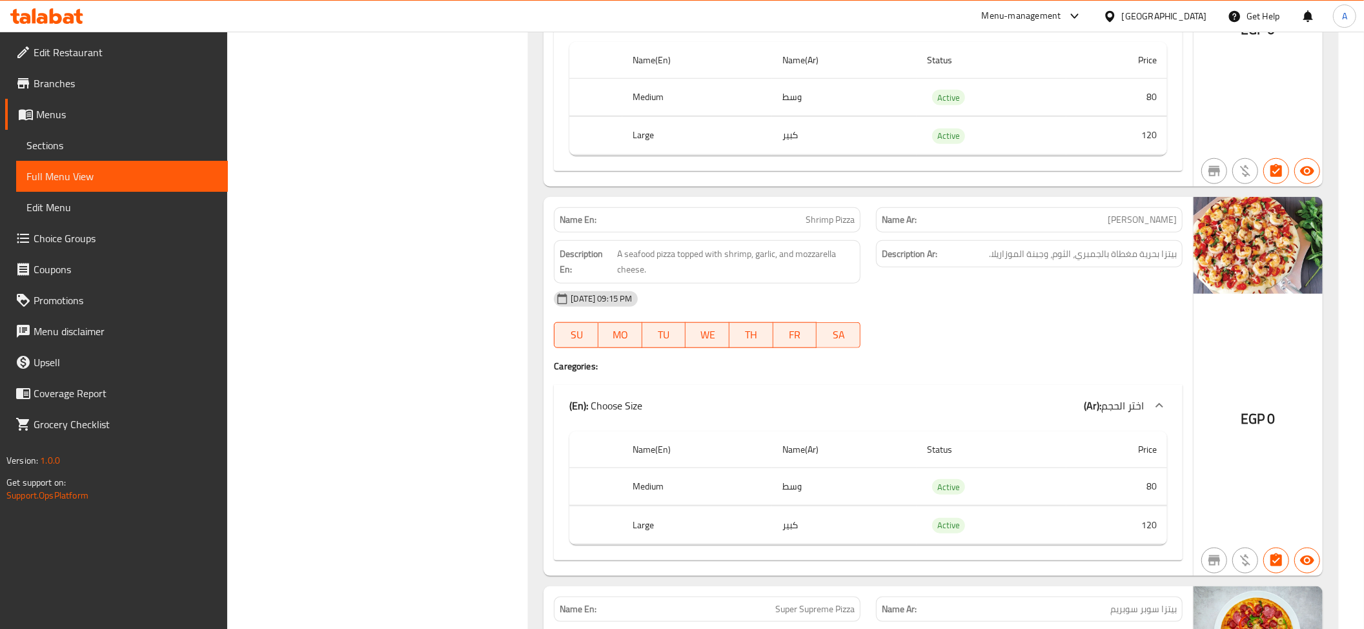
scroll to position [5160, 0]
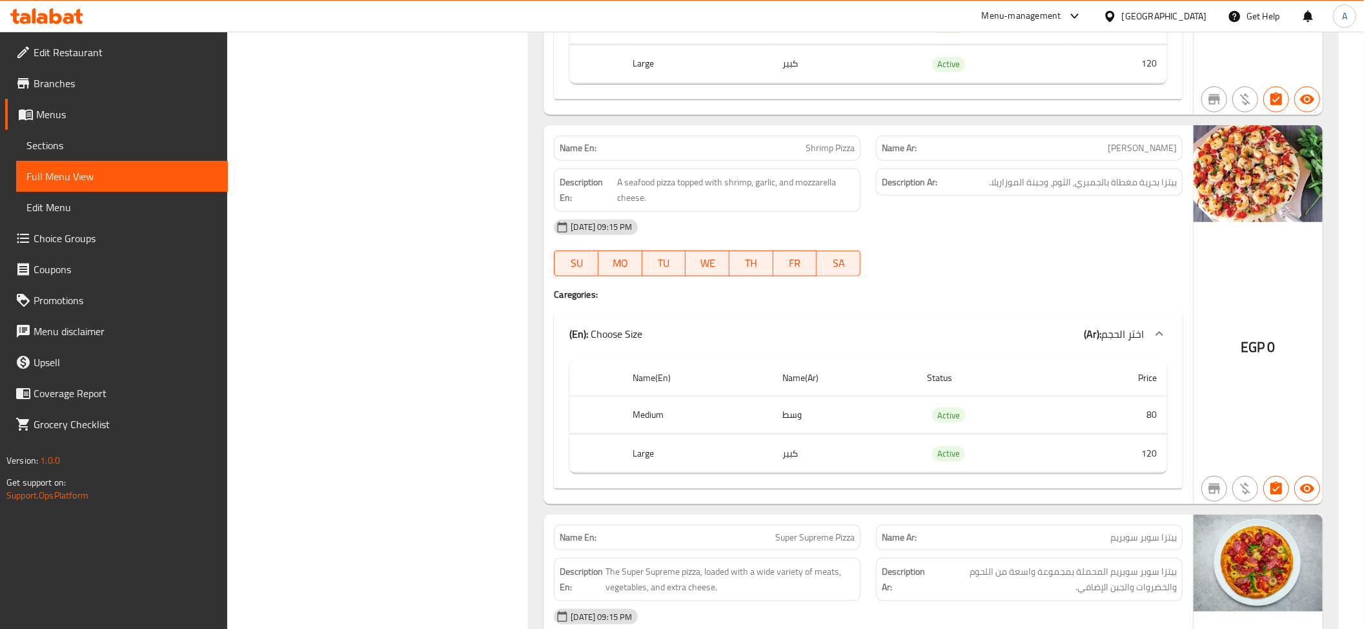
click at [1117, 220] on div "Description Ar: بيتزا بحرية مغطاة بالجمبري، الثوم، وجبنة الموزاريلا." at bounding box center [1029, 190] width 322 height 59
click at [1101, 190] on span "بيتزا بحرية مغطاة بالجمبري، الثوم، وجبنة الموزاريلا." at bounding box center [1083, 182] width 188 height 16
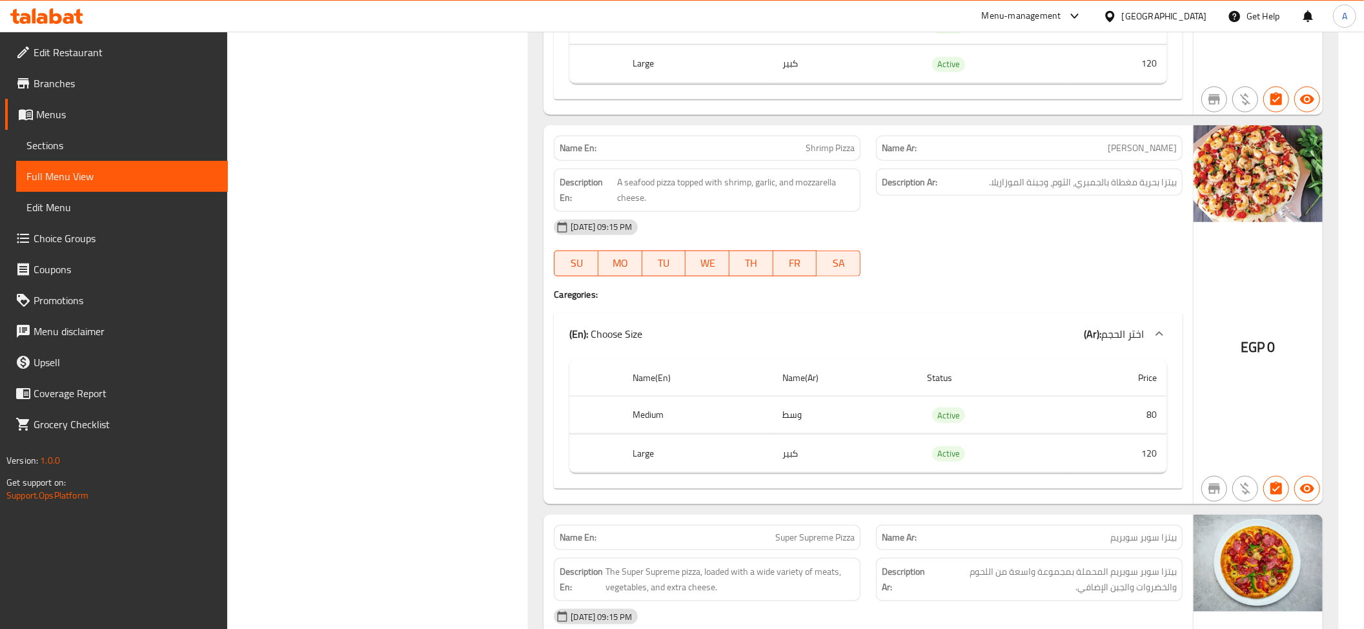
click at [775, 161] on div "Name En: Shrimp Pizza" at bounding box center [707, 148] width 307 height 25
copy span "Shrimp Pizza"
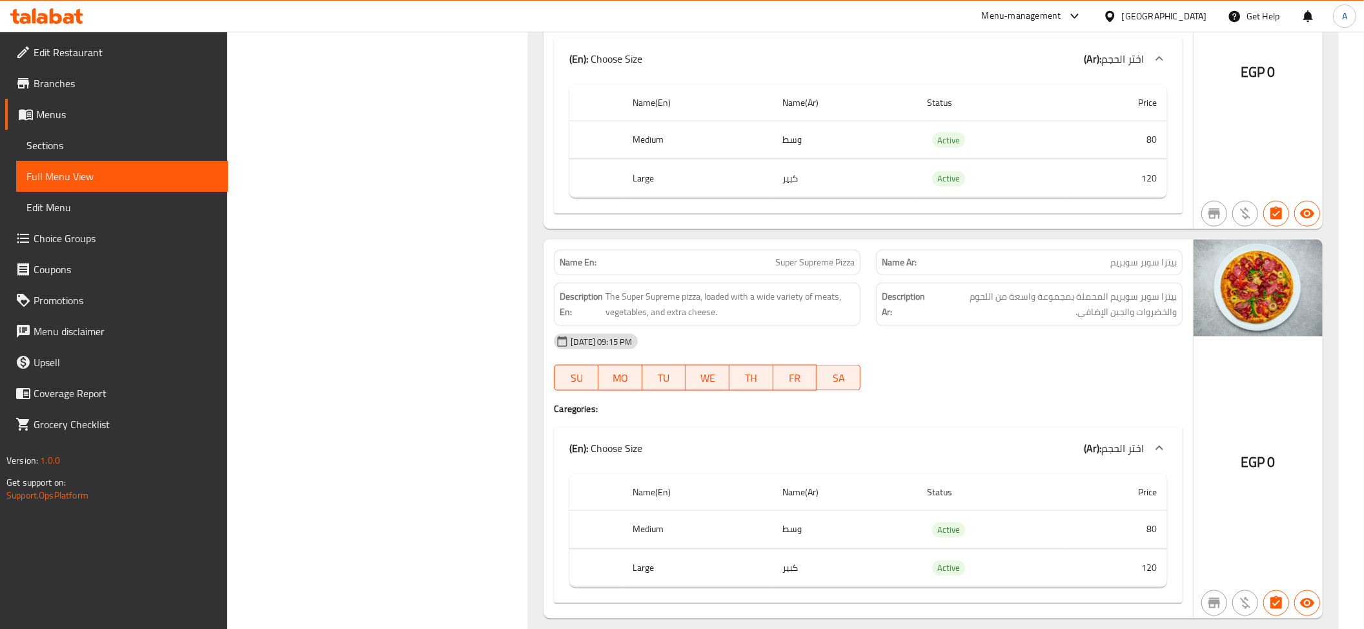
scroll to position [5471, 0]
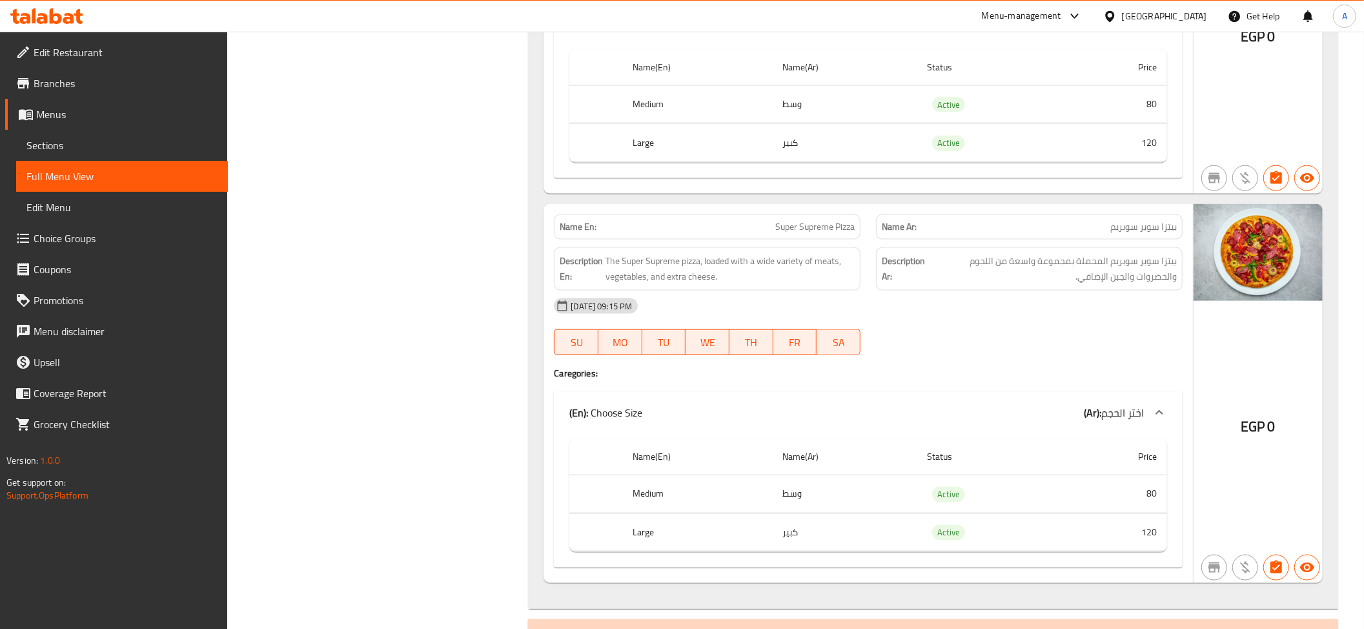
click at [706, 234] on p "Name En: Super Supreme Pizza" at bounding box center [707, 227] width 295 height 14
click at [1157, 285] on span "بيتزا سوبر سوبريم المحملة بمجموعة واسعة من اللحوم والخضروات والجبن الإضافي." at bounding box center [1053, 269] width 248 height 32
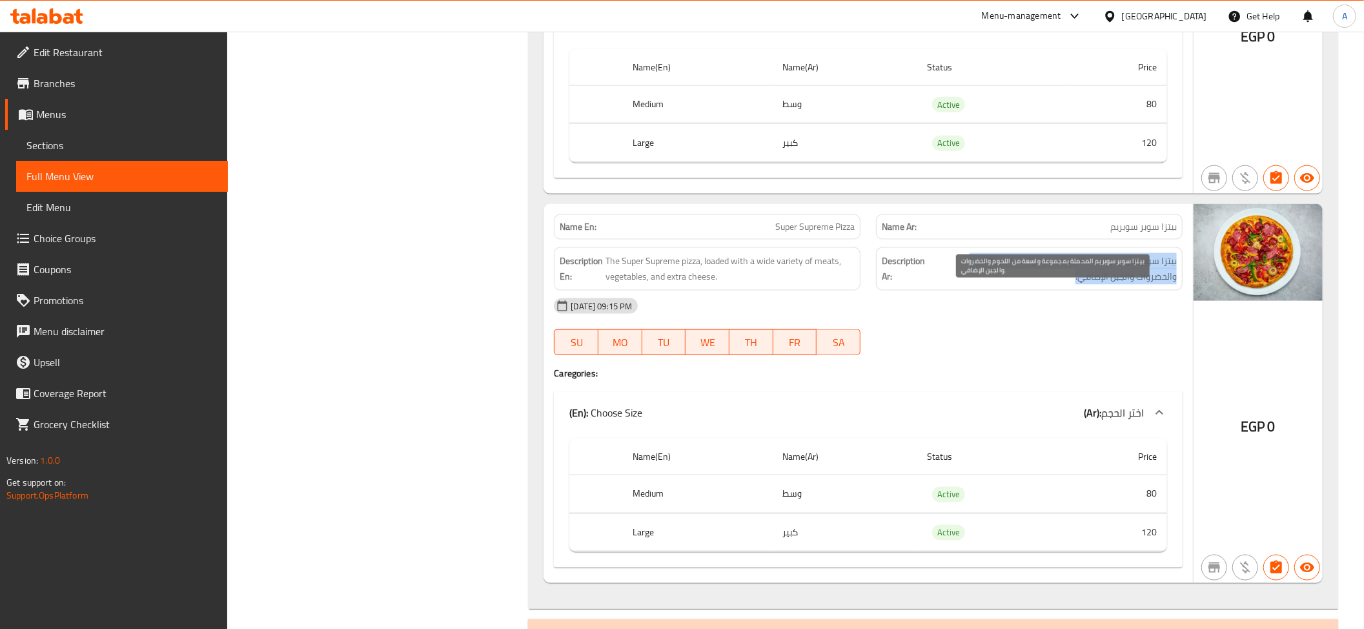
click at [1157, 285] on span "بيتزا سوبر سوبريم المحملة بمجموعة واسعة من اللحوم والخضروات والجبن الإضافي." at bounding box center [1053, 269] width 248 height 32
click at [916, 280] on div "Description Ar: بيتزا سوبر سوبريم المحملة بمجموعة واسعة من اللحوم والخضروات وال…" at bounding box center [1029, 268] width 307 height 43
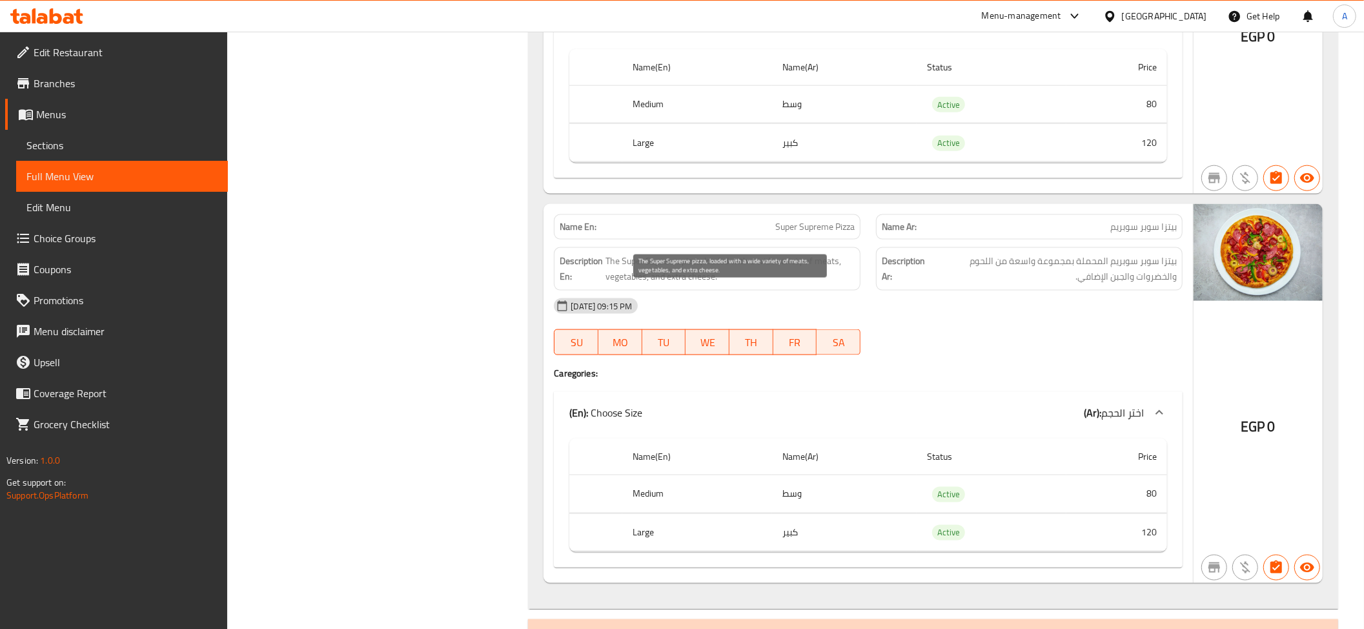
click at [763, 285] on span "The Super Supreme pizza, loaded with a wide variety of meats, vegetables, and e…" at bounding box center [730, 269] width 249 height 32
click at [1096, 285] on span "بيتزا سوبر سوبريم المحملة بمجموعة واسعة من اللحوم والخضروات والجبن الإضافي." at bounding box center [1053, 269] width 248 height 32
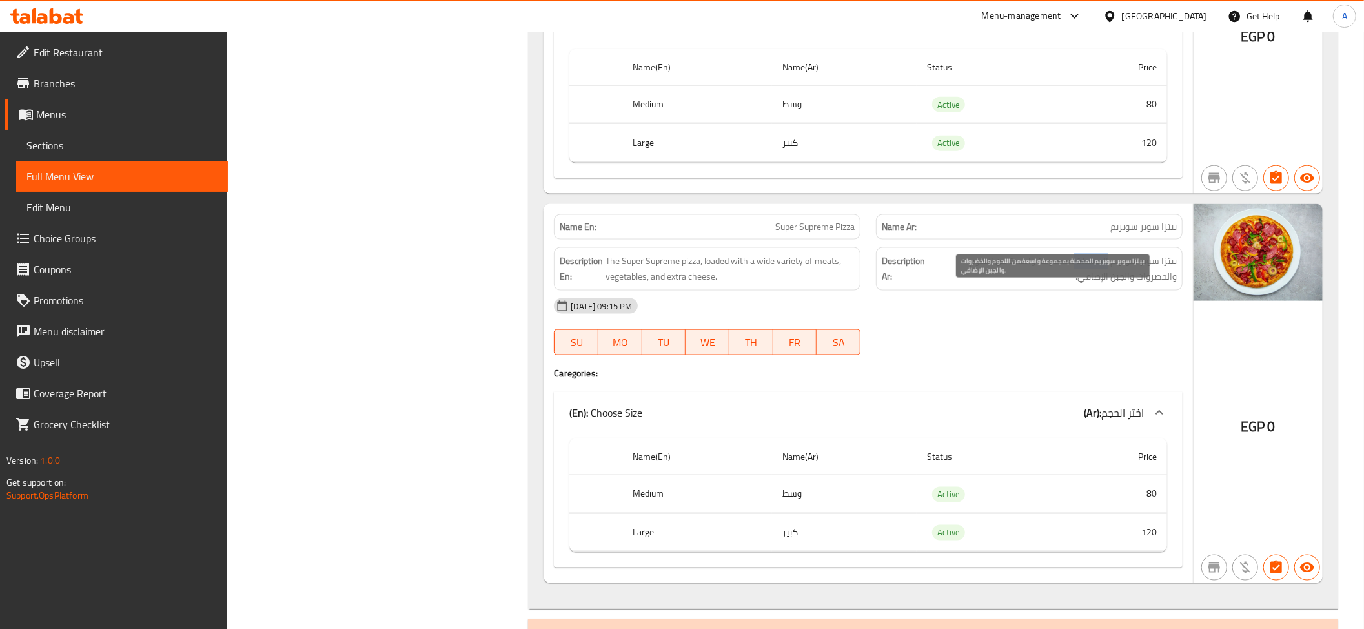
click at [1096, 285] on span "بيتزا سوبر سوبريم المحملة بمجموعة واسعة من اللحوم والخضروات والجبن الإضافي." at bounding box center [1053, 269] width 248 height 32
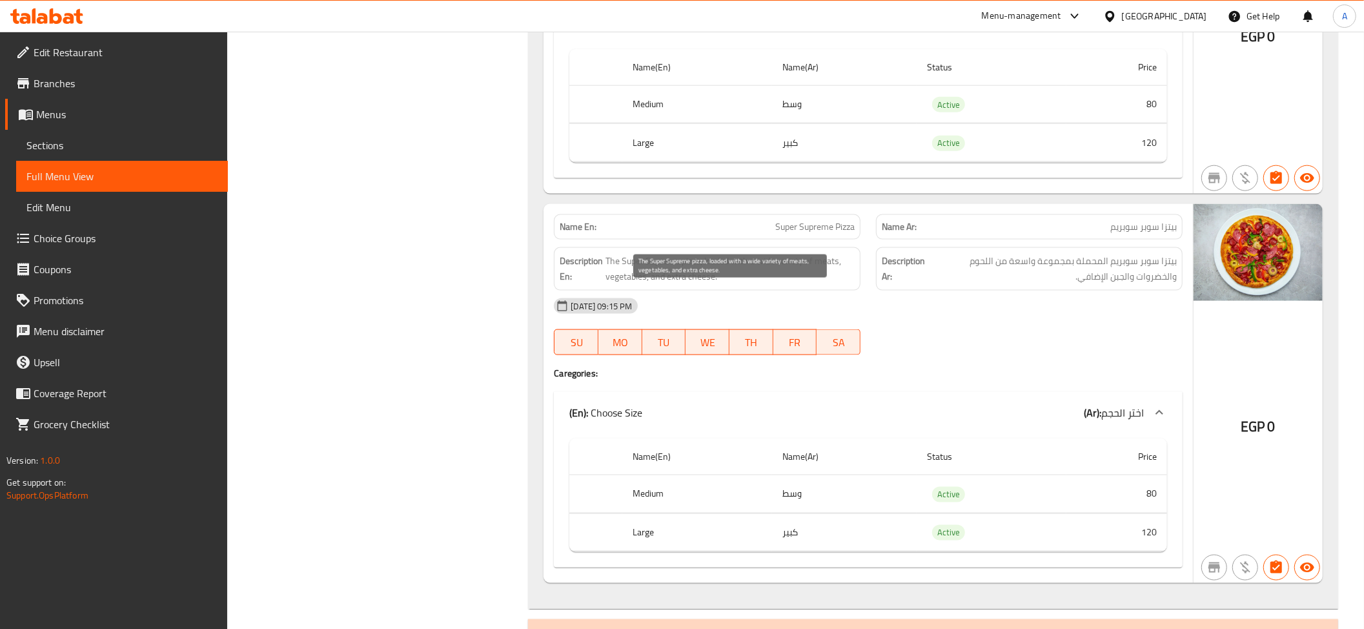
click at [713, 285] on span "The Super Supreme pizza, loaded with a wide variety of meats, vegetables, and e…" at bounding box center [730, 269] width 249 height 32
click at [804, 240] on div "Name En: Super Supreme Pizza" at bounding box center [707, 226] width 307 height 25
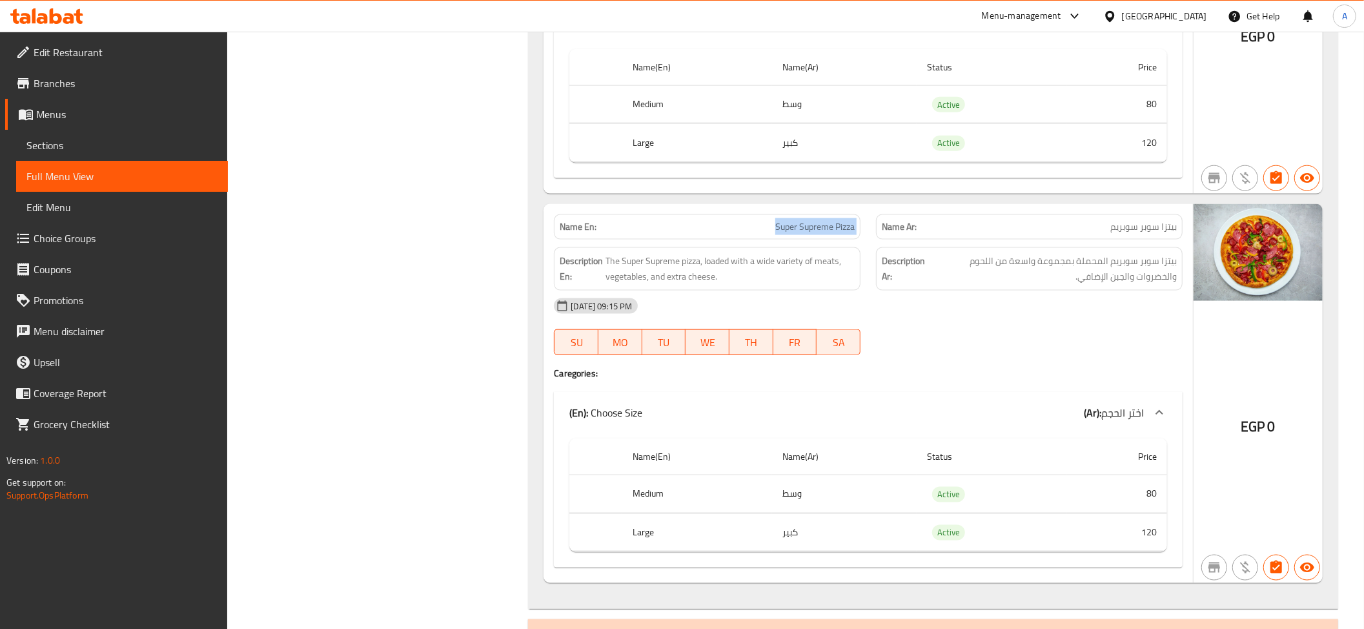
click at [804, 240] on div "Name En: Super Supreme Pizza" at bounding box center [707, 226] width 307 height 25
click at [802, 234] on span "Super Supreme Pizza" at bounding box center [814, 227] width 79 height 14
click at [763, 285] on span "The Super Supreme pizza, loaded with a wide variety of meats, vegetables, and e…" at bounding box center [730, 269] width 249 height 32
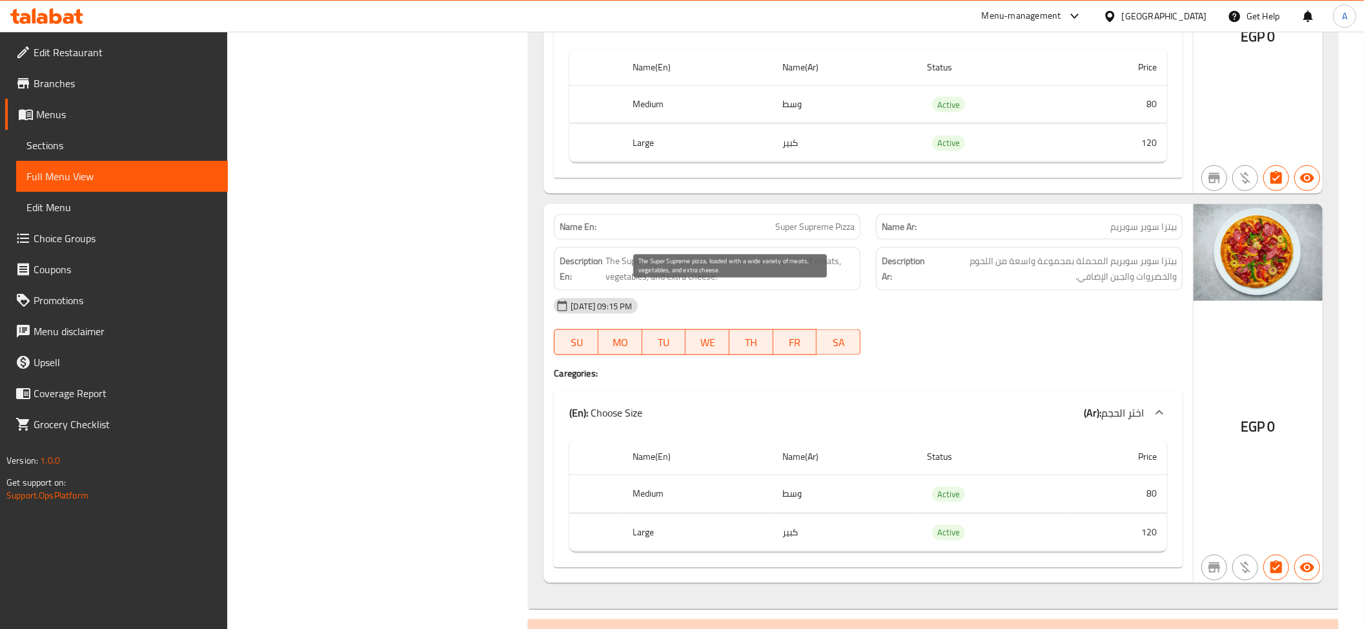
click at [763, 285] on span "The Super Supreme pizza, loaded with a wide variety of meats, vegetables, and e…" at bounding box center [730, 269] width 249 height 32
click at [1091, 240] on div "Name Ar: بيتزا سوبر سوبريم" at bounding box center [1029, 226] width 307 height 25
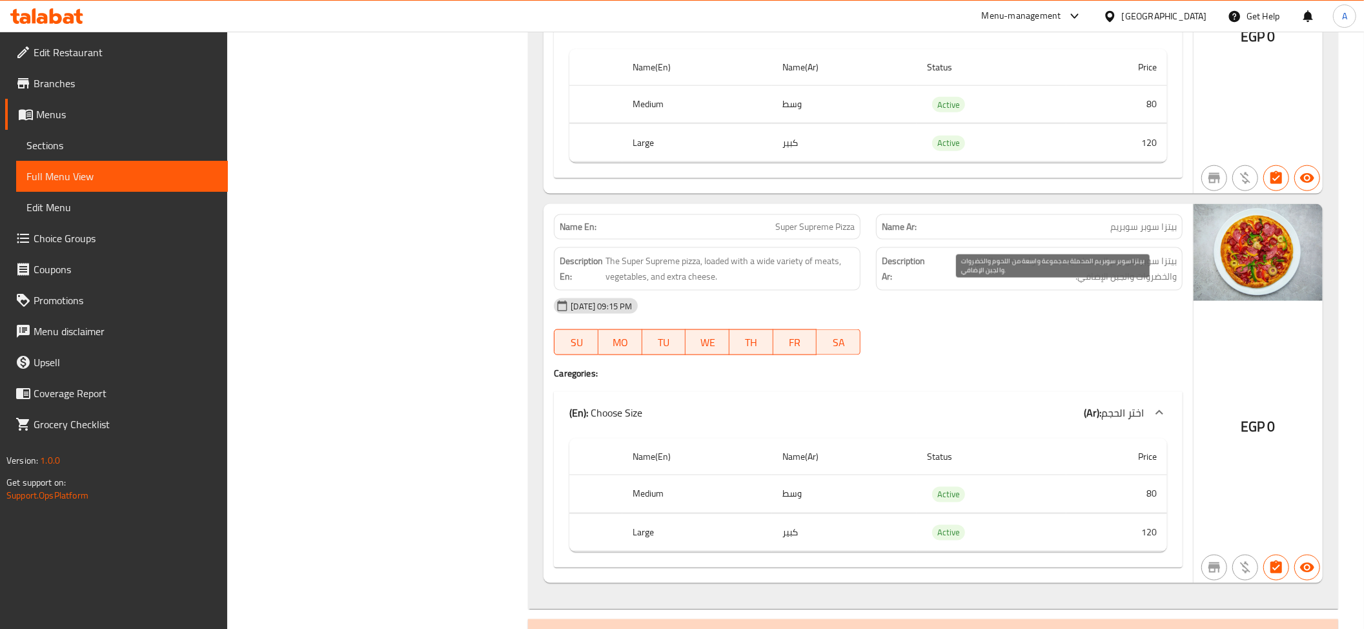
click at [1103, 285] on span "بيتزا سوبر سوبريم المحملة بمجموعة واسعة من اللحوم والخضروات والجبن الإضافي." at bounding box center [1053, 269] width 248 height 32
click at [721, 322] on div "[DATE] 09:15 PM" at bounding box center [868, 306] width 644 height 31
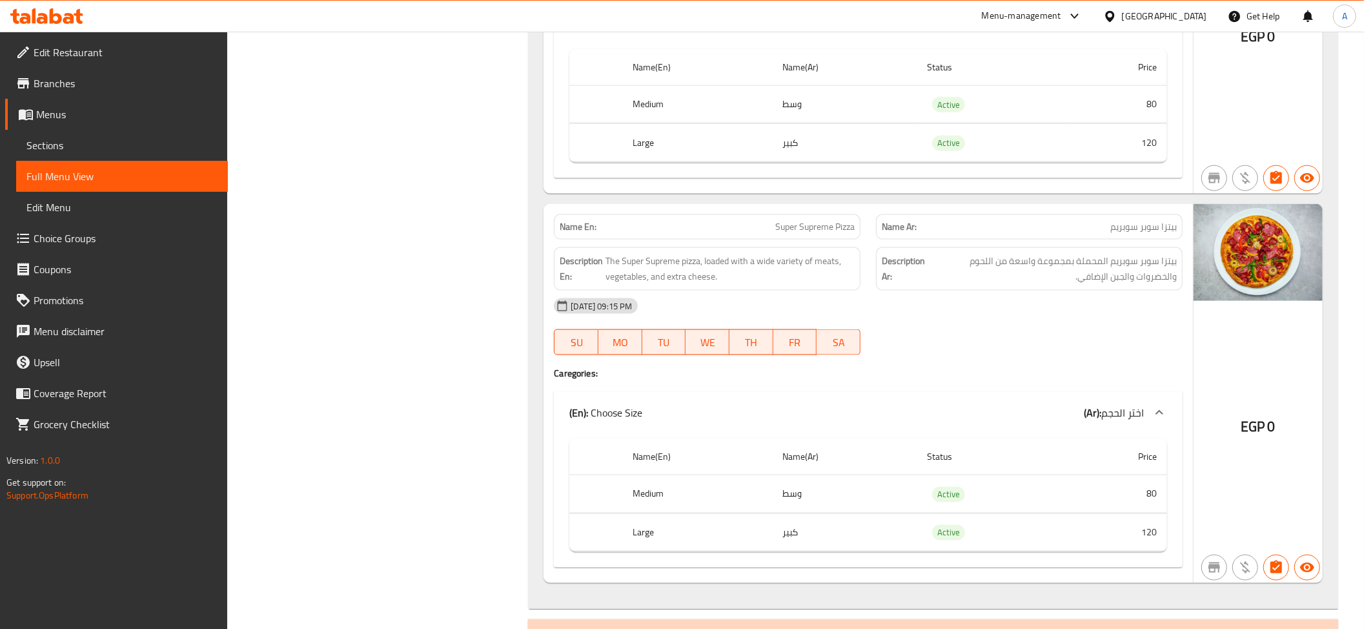
click at [976, 280] on div "Description Ar: بيتزا سوبر سوبريم المحملة بمجموعة واسعة من اللحوم والخضروات وال…" at bounding box center [1029, 268] width 307 height 43
click at [772, 285] on span "The Super Supreme pizza, loaded with a wide variety of meats, vegetables, and e…" at bounding box center [730, 269] width 249 height 32
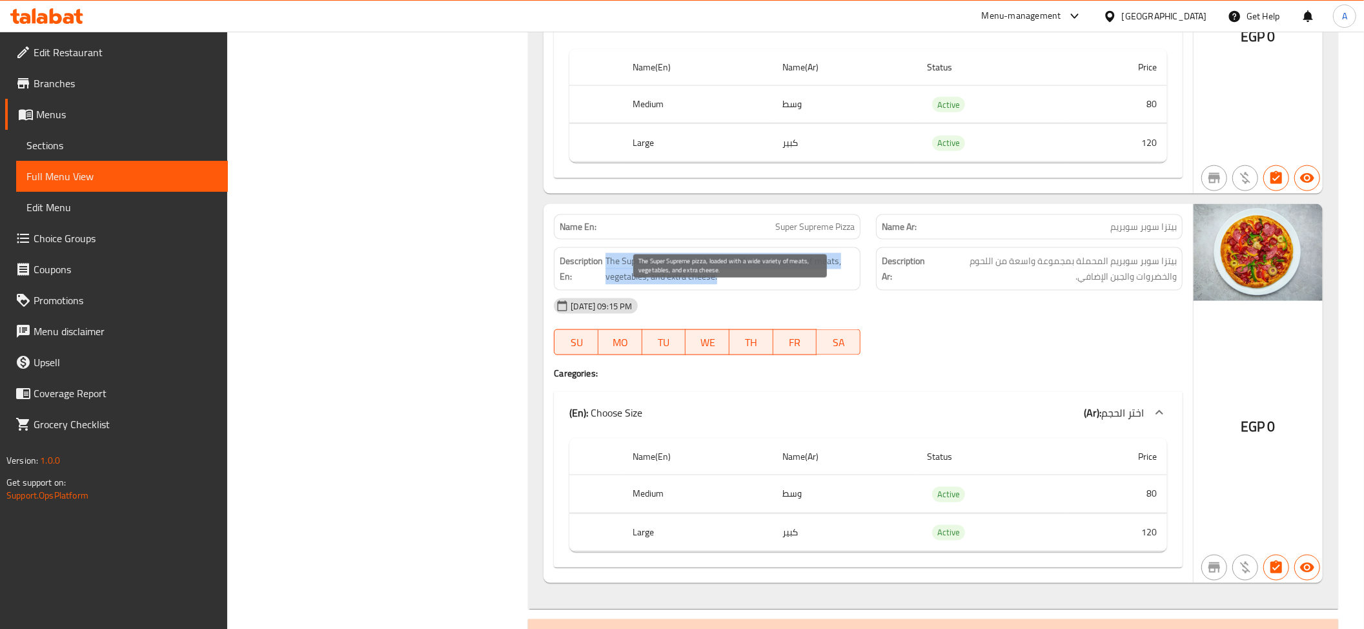
click at [772, 285] on span "The Super Supreme pizza, loaded with a wide variety of meats, vegetables, and e…" at bounding box center [730, 269] width 249 height 32
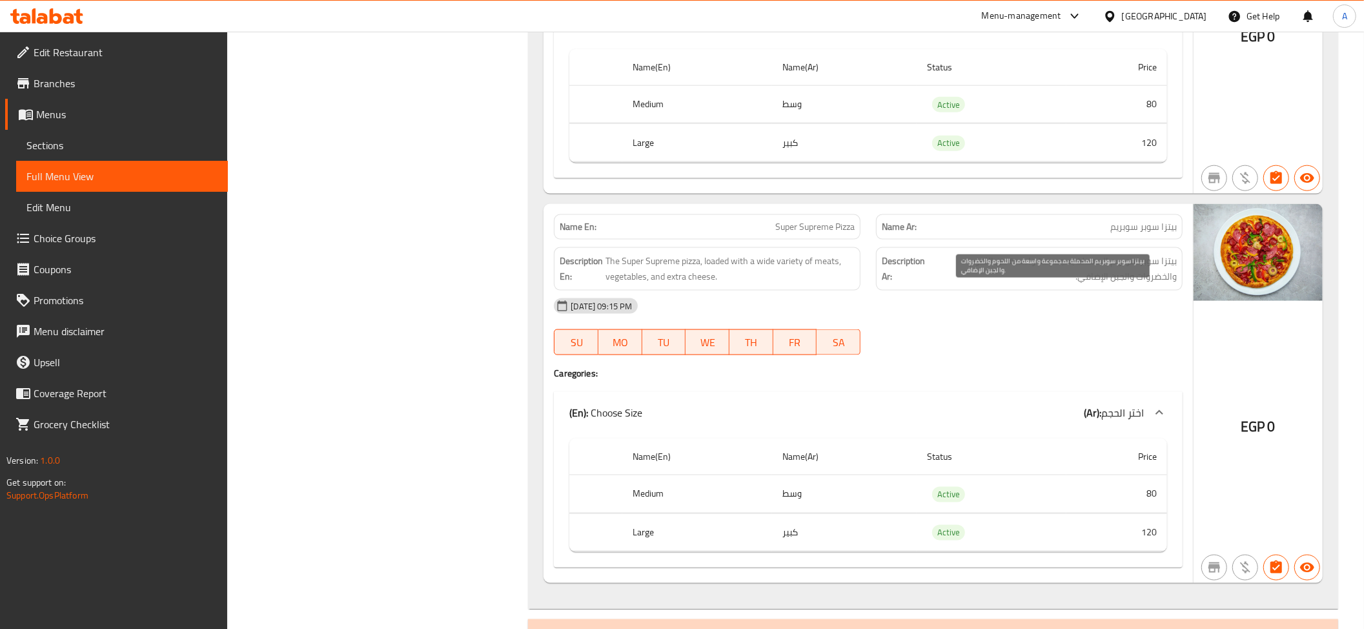
click at [1059, 285] on span "بيتزا سوبر سوبريم المحملة بمجموعة واسعة من اللحوم والخضروات والجبن الإضافي." at bounding box center [1053, 269] width 248 height 32
click at [823, 285] on span "The Super Supreme pizza, loaded with a wide variety of meats, vegetables, and e…" at bounding box center [730, 269] width 249 height 32
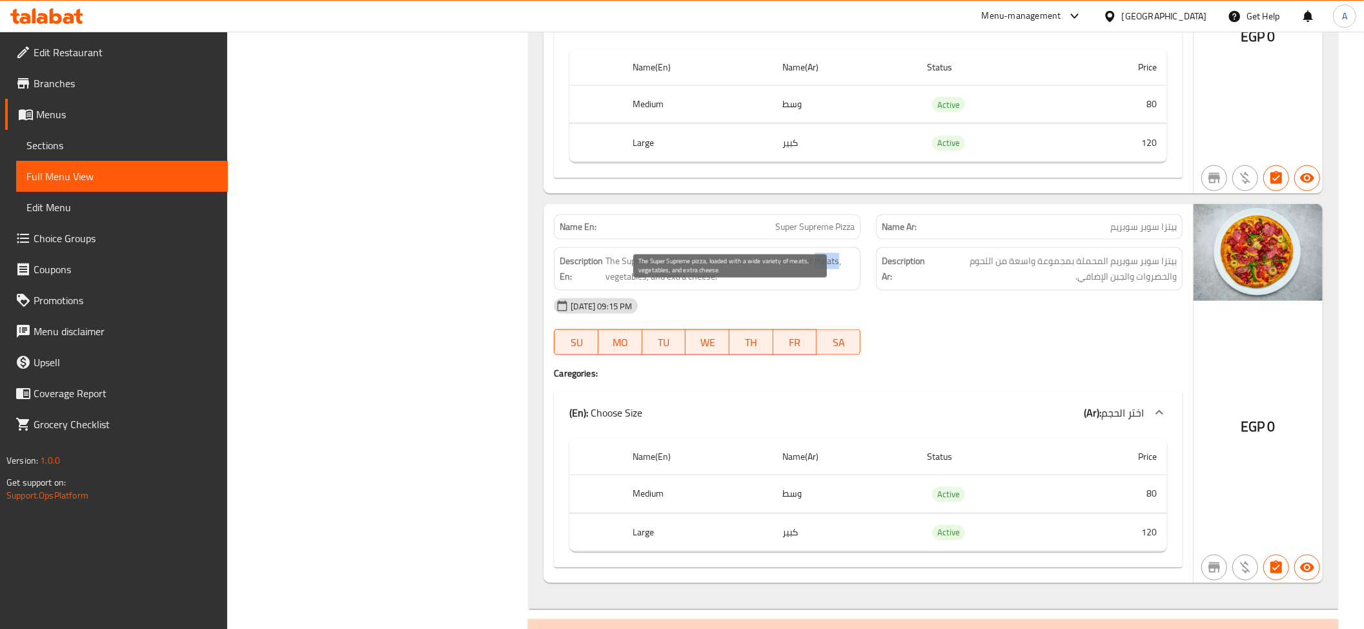
click at [823, 285] on span "The Super Supreme pizza, loaded with a wide variety of meats, vegetables, and e…" at bounding box center [730, 269] width 249 height 32
click at [1023, 285] on div "Description Ar: بيتزا سوبر سوبريم المحملة بمجموعة واسعة من اللحوم والخضروات وال…" at bounding box center [1029, 268] width 307 height 43
click at [809, 285] on span "The Super Supreme pizza, loaded with a wide variety of meats, vegetables, and e…" at bounding box center [730, 269] width 249 height 32
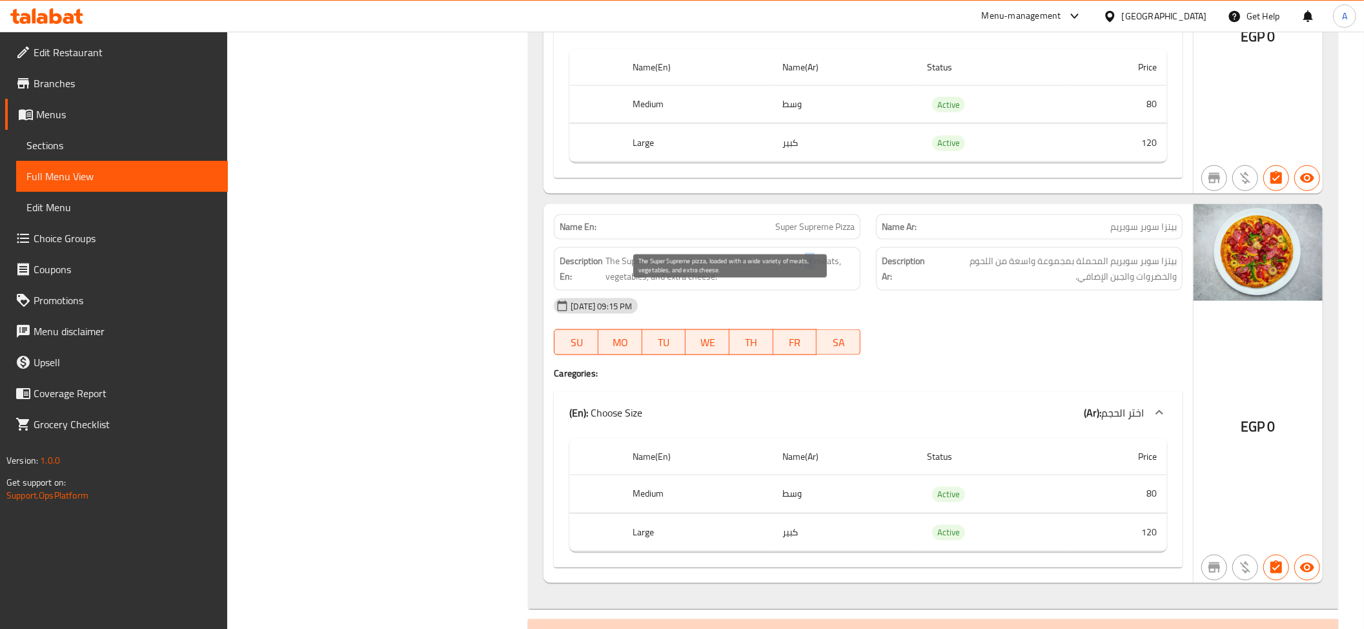
click at [809, 285] on span "The Super Supreme pizza, loaded with a wide variety of meats, vegetables, and e…" at bounding box center [730, 269] width 249 height 32
click at [1034, 285] on span "بيتزا سوبر سوبريم المحملة بمجموعة واسعة من اللحوم والخضروات والجبن الإضافي." at bounding box center [1053, 269] width 248 height 32
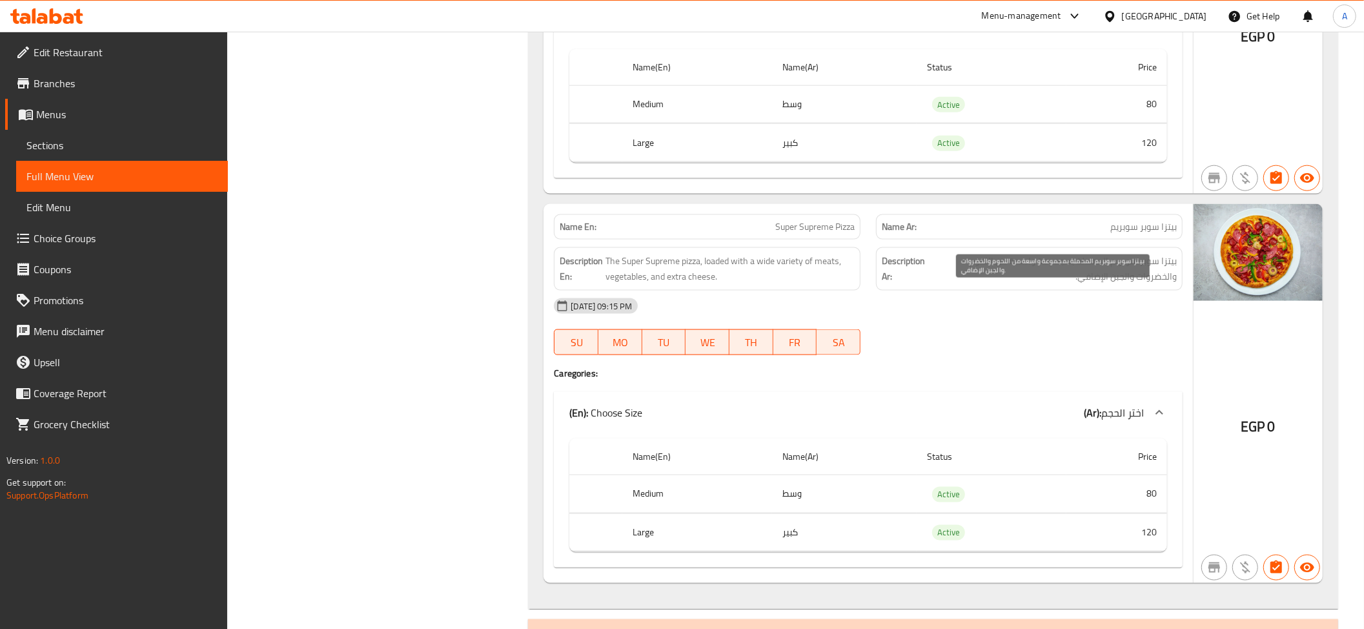
click at [1034, 285] on span "بيتزا سوبر سوبريم المحملة بمجموعة واسعة من اللحوم والخضروات والجبن الإضافي." at bounding box center [1053, 269] width 248 height 32
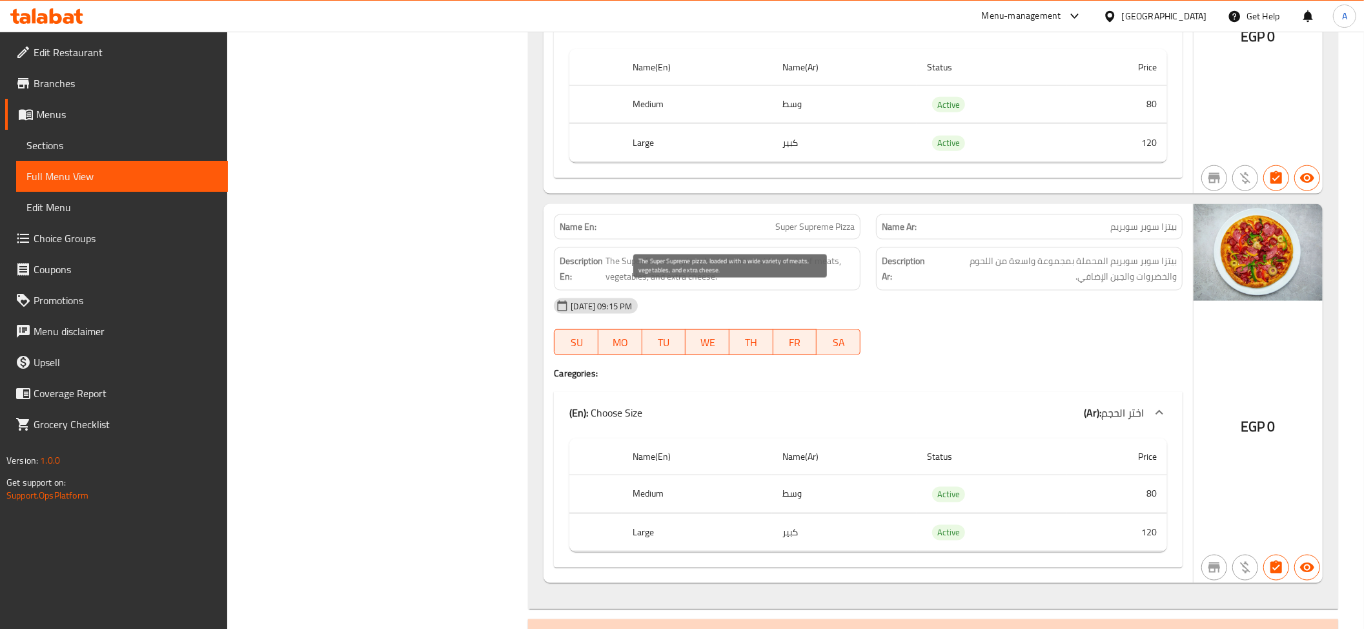
click at [702, 285] on span "The Super Supreme pizza, loaded with a wide variety of meats, vegetables, and e…" at bounding box center [730, 269] width 249 height 32
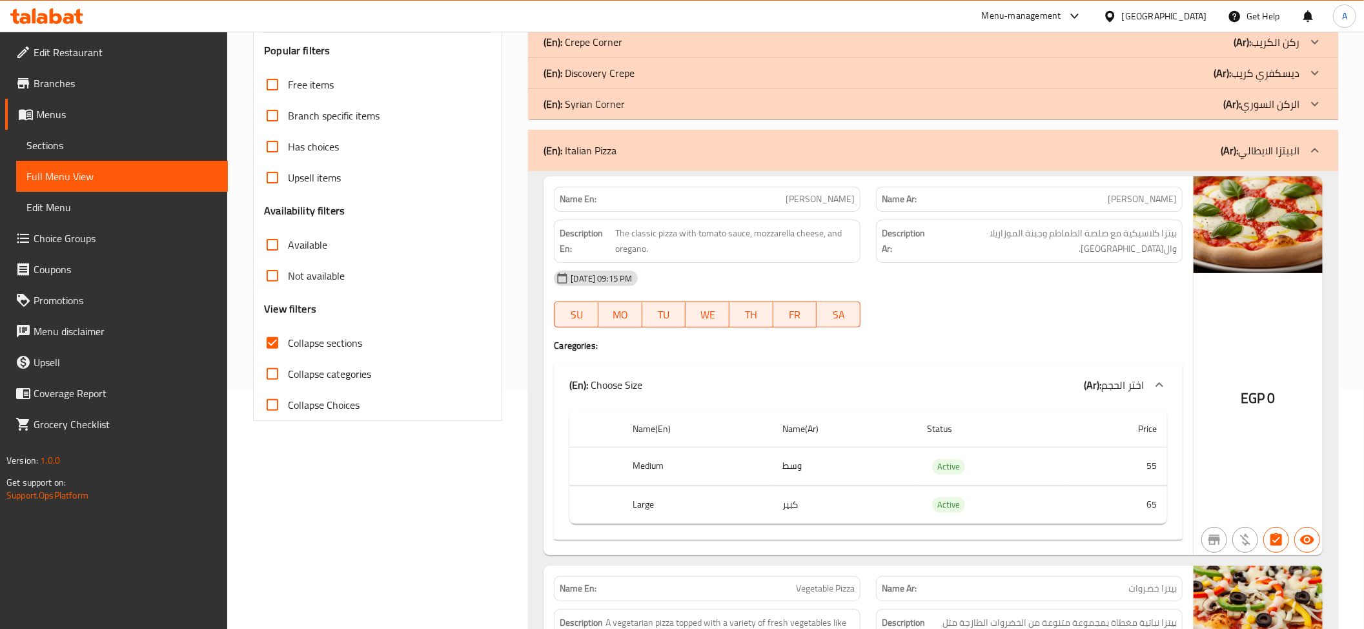
scroll to position [0, 0]
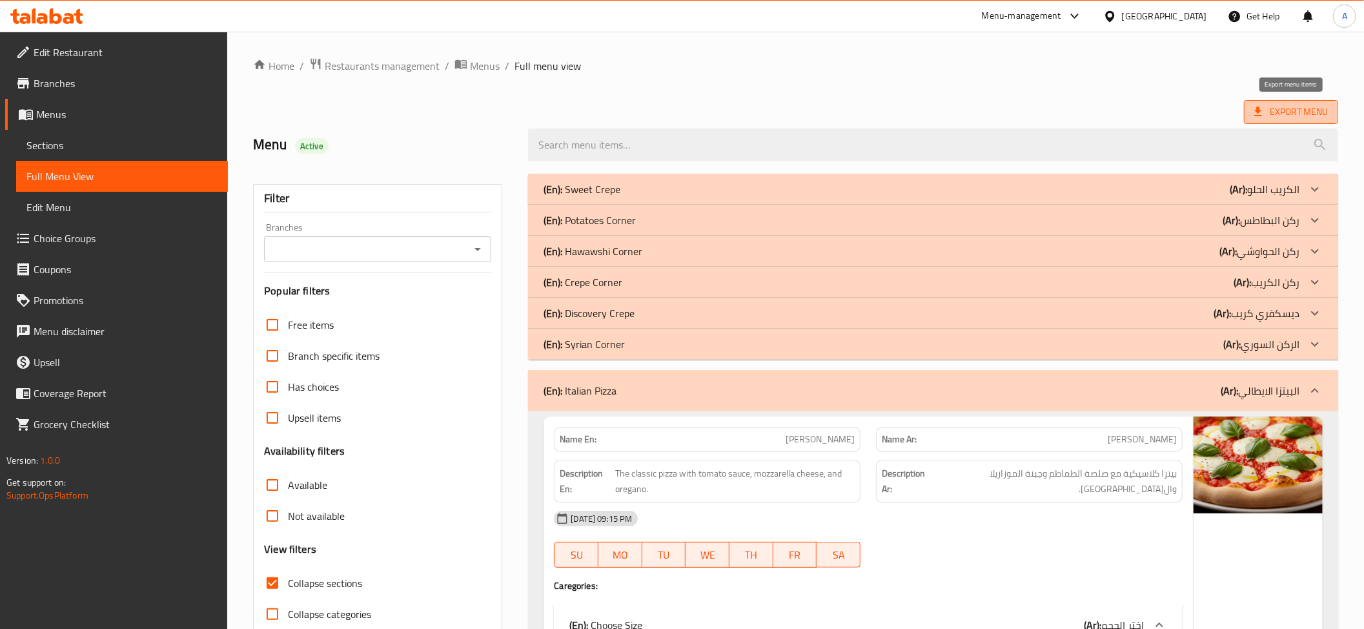
click at [1267, 115] on span "Export Menu" at bounding box center [1292, 112] width 74 height 16
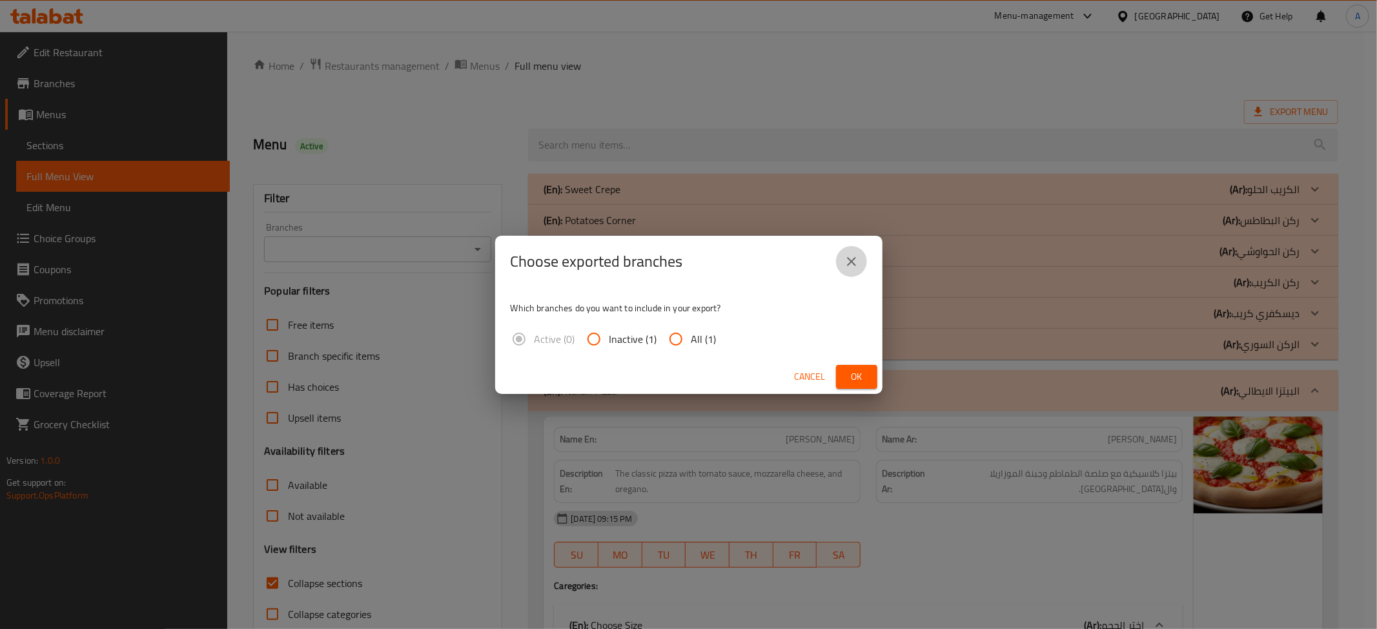
click at [857, 257] on icon "close" at bounding box center [851, 261] width 15 height 15
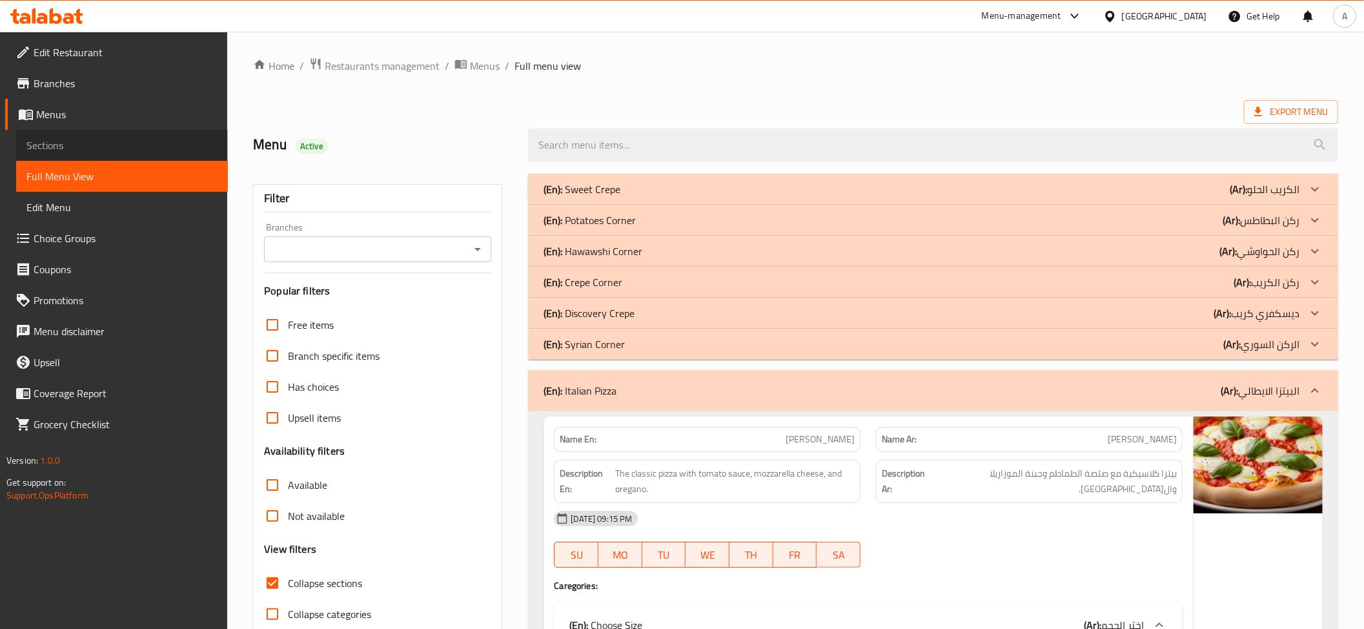
click at [90, 150] on span "Sections" at bounding box center [121, 145] width 191 height 15
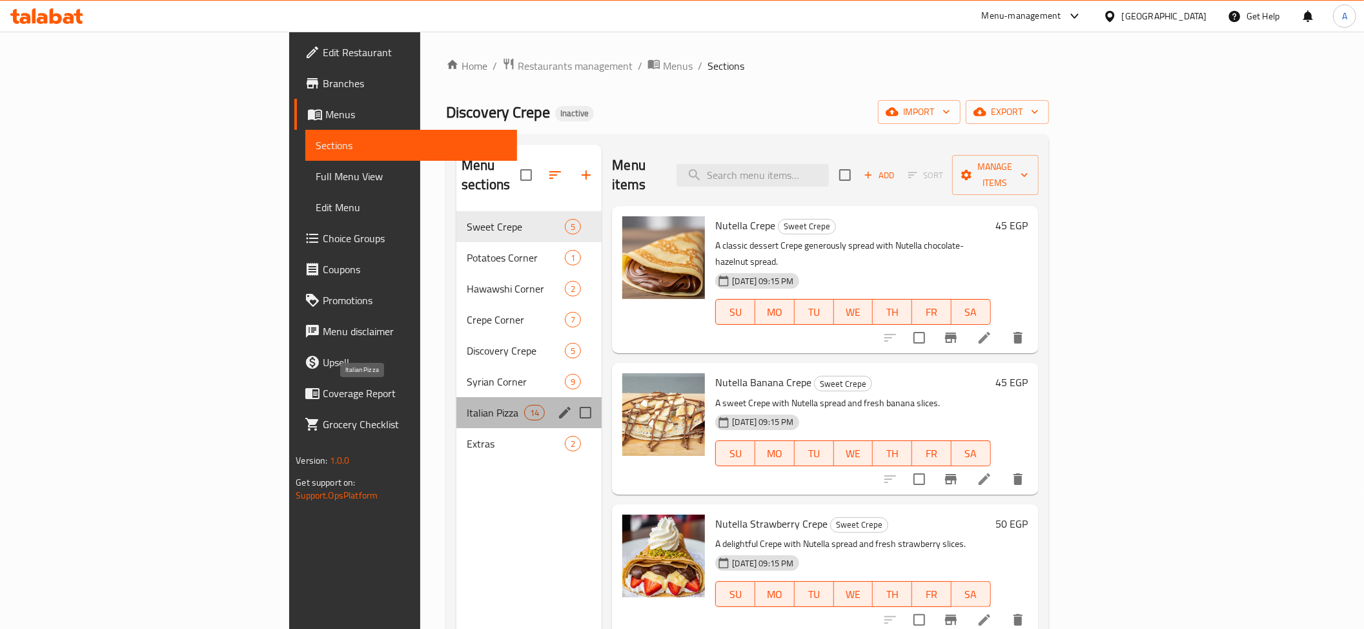
click at [467, 405] on span "Italian Pizza" at bounding box center [495, 412] width 57 height 15
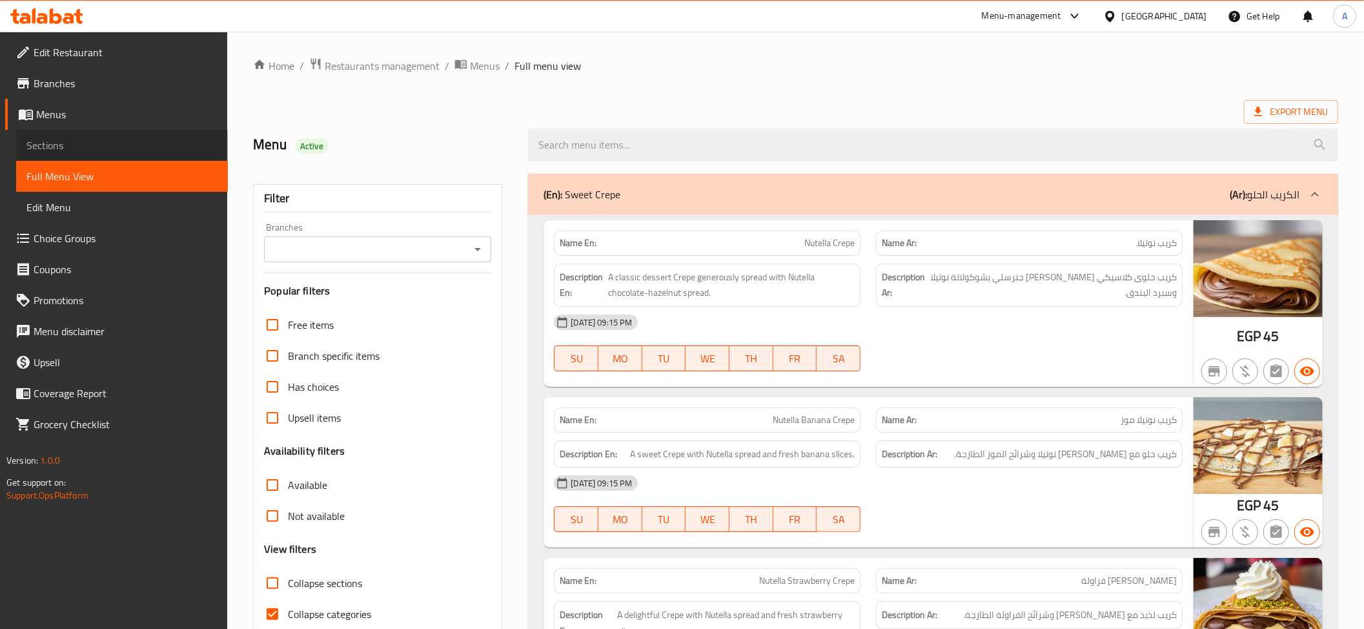
drag, startPoint x: 0, startPoint y: 0, endPoint x: 72, endPoint y: 149, distance: 165.2
click at [72, 149] on span "Sections" at bounding box center [121, 145] width 191 height 15
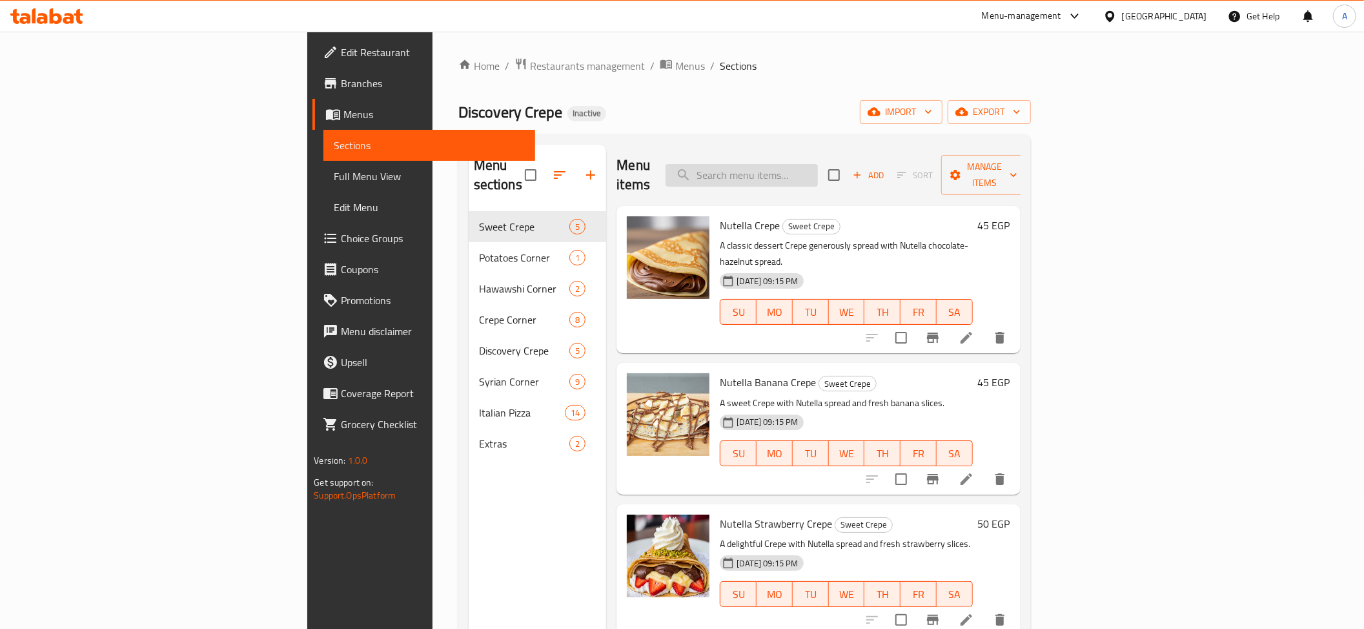
click at [818, 172] on input "search" at bounding box center [742, 175] width 152 height 23
paste input "roumy crepe"
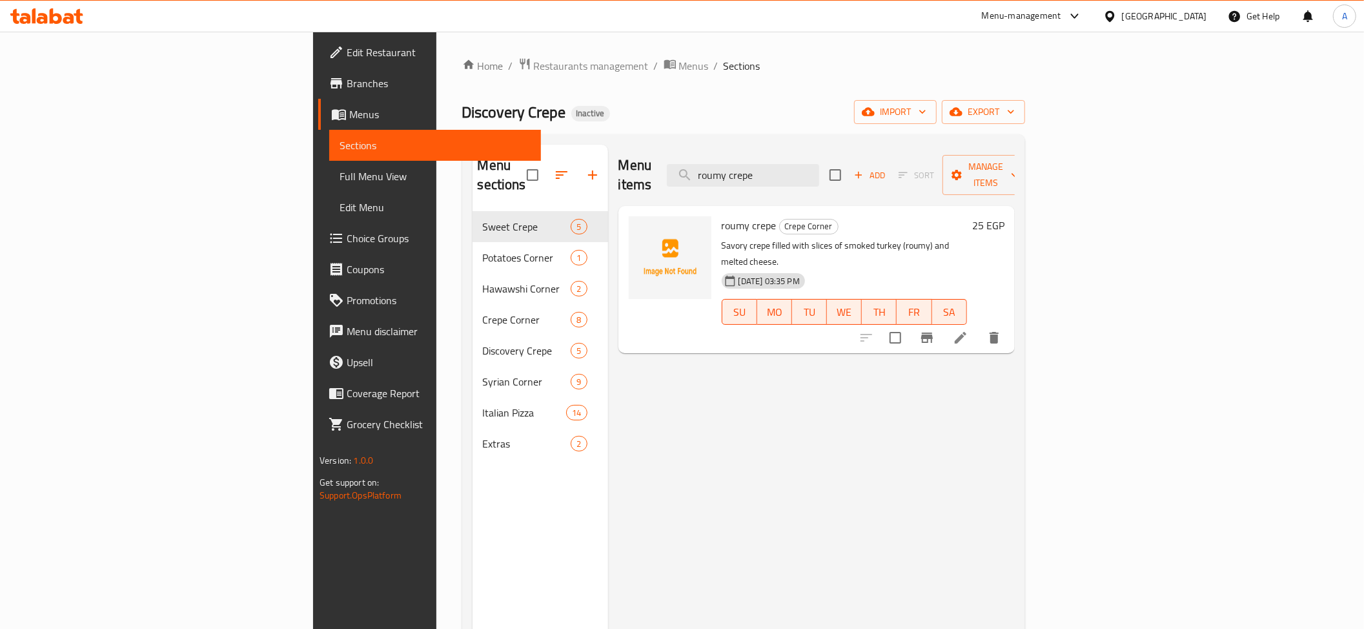
click at [1025, 303] on div "Menu sections Sweet Crepe 5 Potatoes Corner 1 Hawawshi Corner 2 Crepe Corner 8 …" at bounding box center [743, 459] width 563 height 650
click at [999, 332] on icon "delete" at bounding box center [994, 338] width 9 height 12
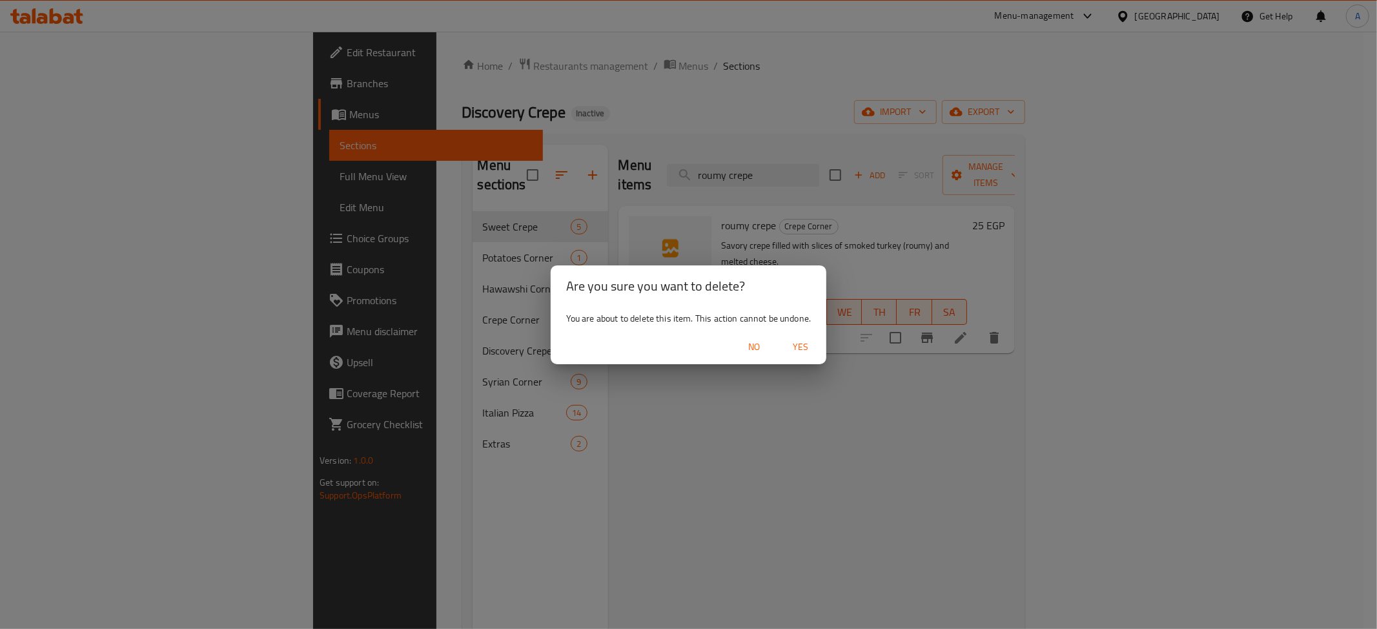
drag, startPoint x: 794, startPoint y: 353, endPoint x: 772, endPoint y: 303, distance: 54.3
click at [794, 352] on span "Yes" at bounding box center [800, 347] width 31 height 16
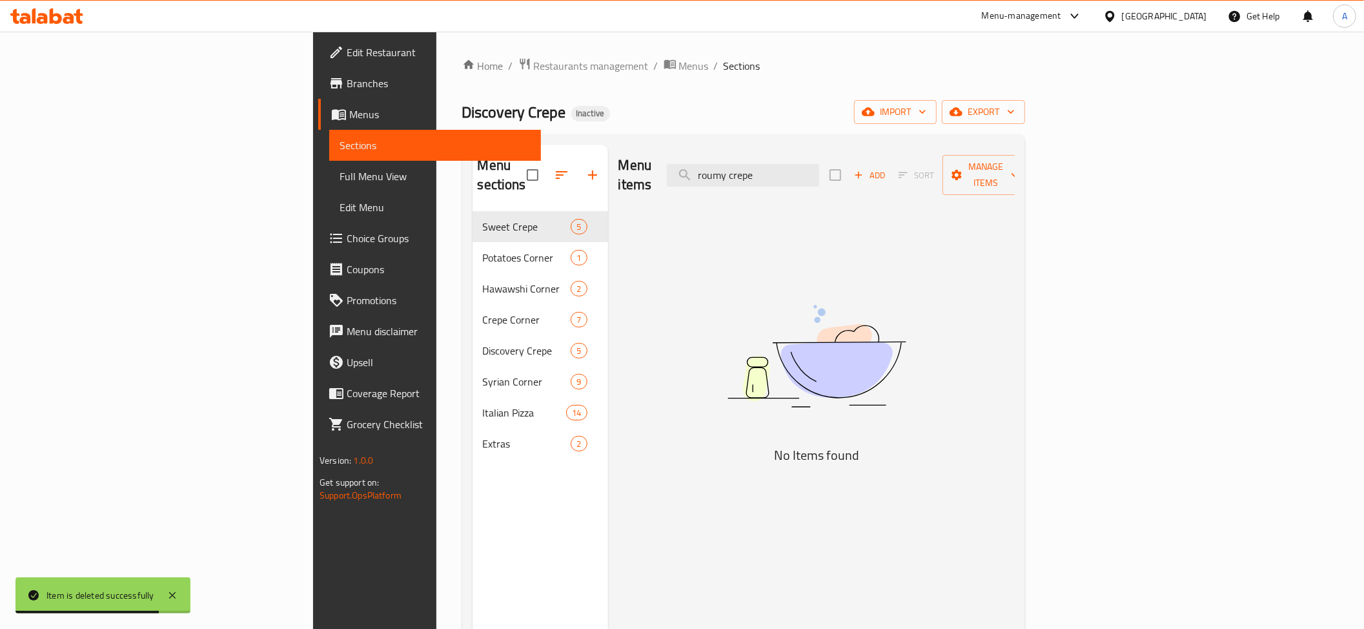
click at [814, 179] on div "Menu items roumy crepe Add Sort Manage items" at bounding box center [817, 175] width 396 height 61
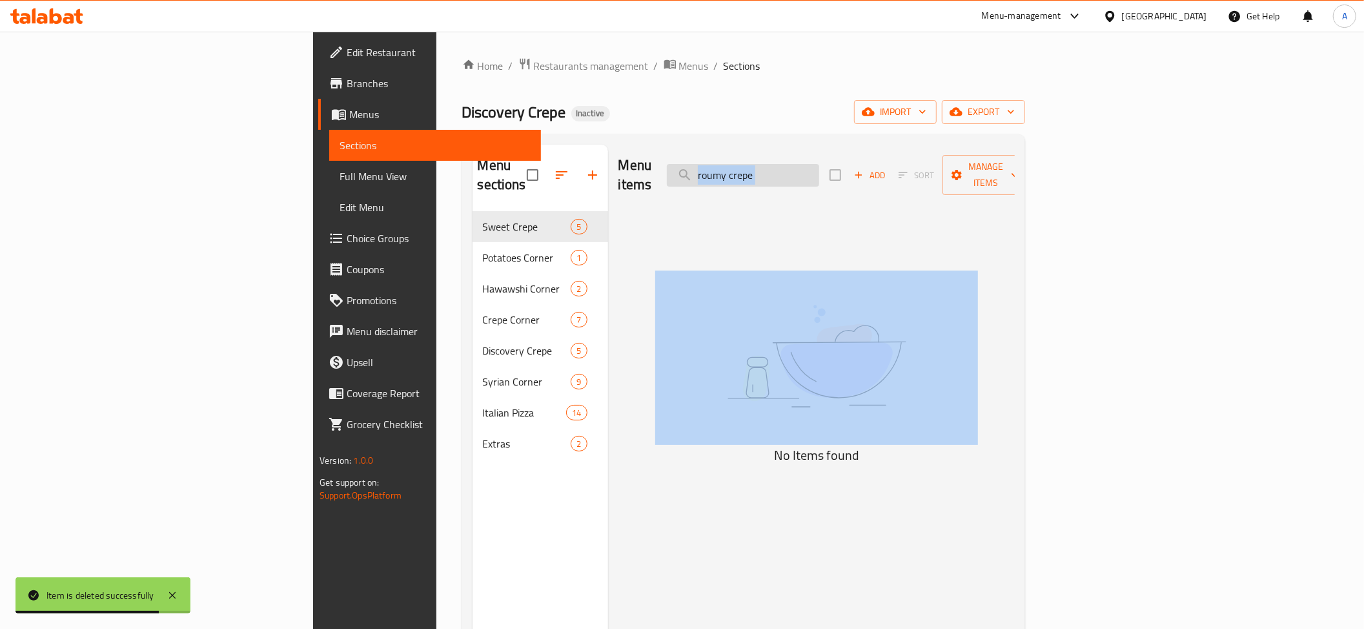
drag, startPoint x: 814, startPoint y: 179, endPoint x: 817, endPoint y: 171, distance: 8.4
click at [814, 178] on div "Menu items roumy crepe Add Sort Manage items" at bounding box center [817, 175] width 396 height 61
click at [819, 169] on input "roumy crepe" at bounding box center [743, 175] width 152 height 23
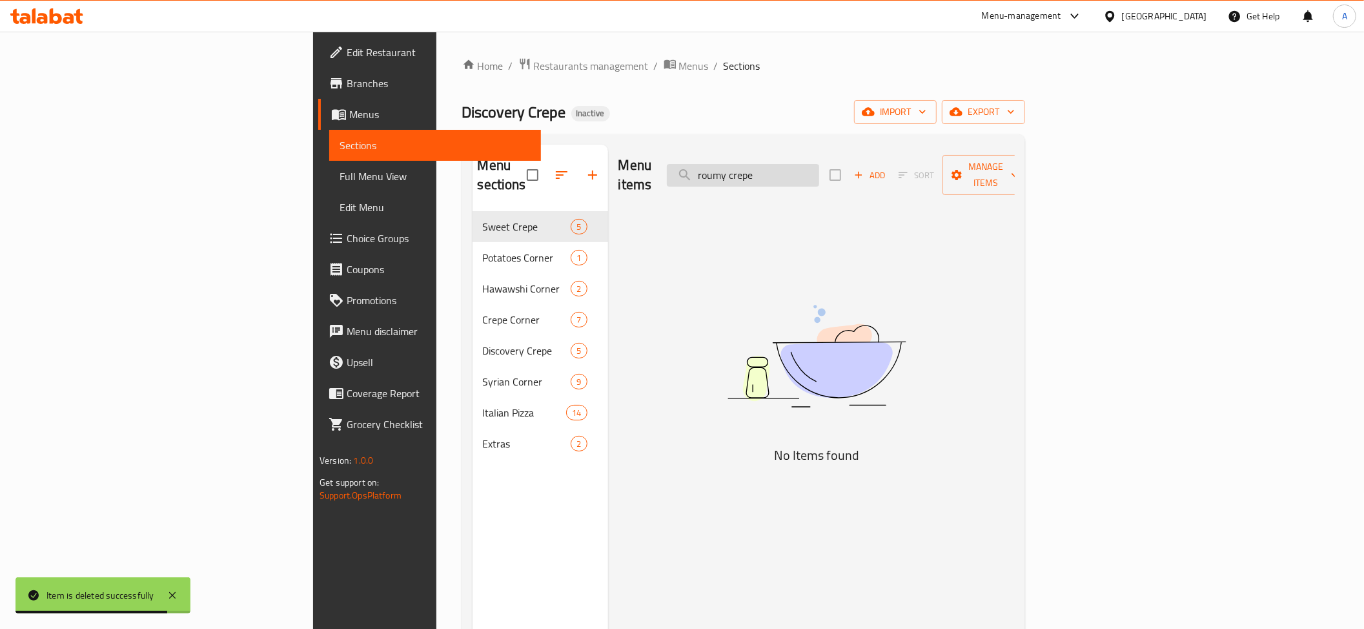
click at [819, 169] on input "roumy crepe" at bounding box center [743, 175] width 152 height 23
paste input "Shrimp Pizza"
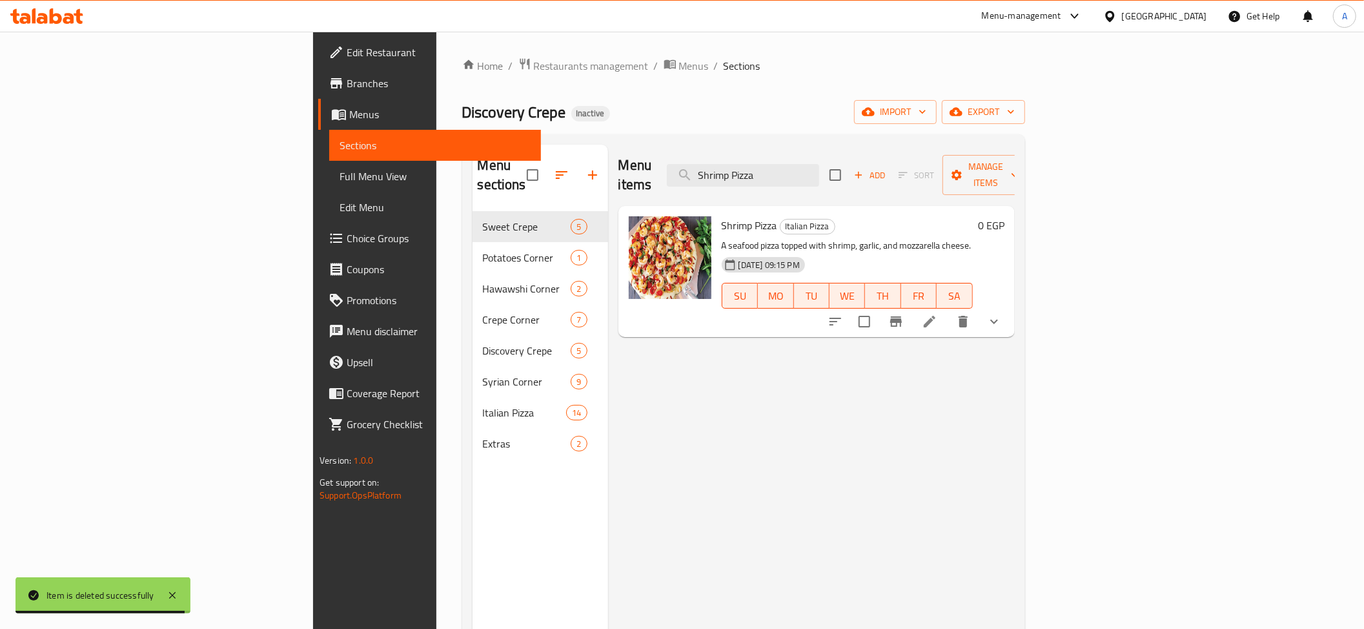
type input "Shrimp Pizza"
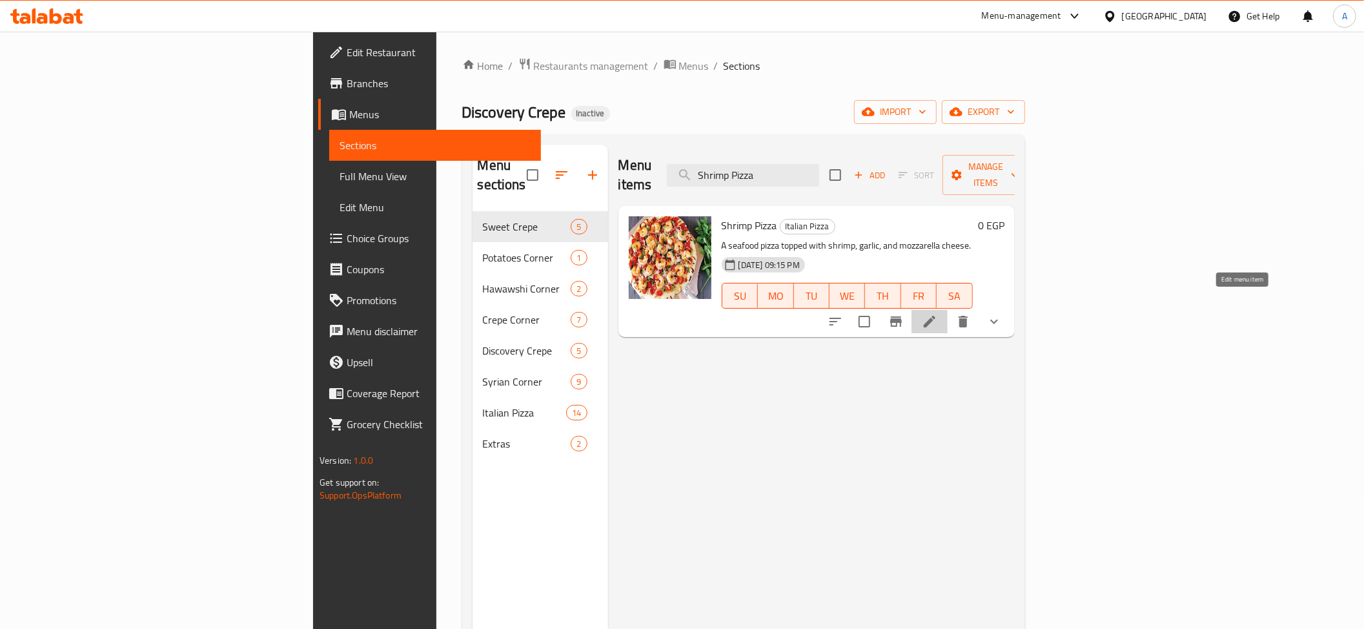
click at [937, 314] on icon at bounding box center [929, 321] width 15 height 15
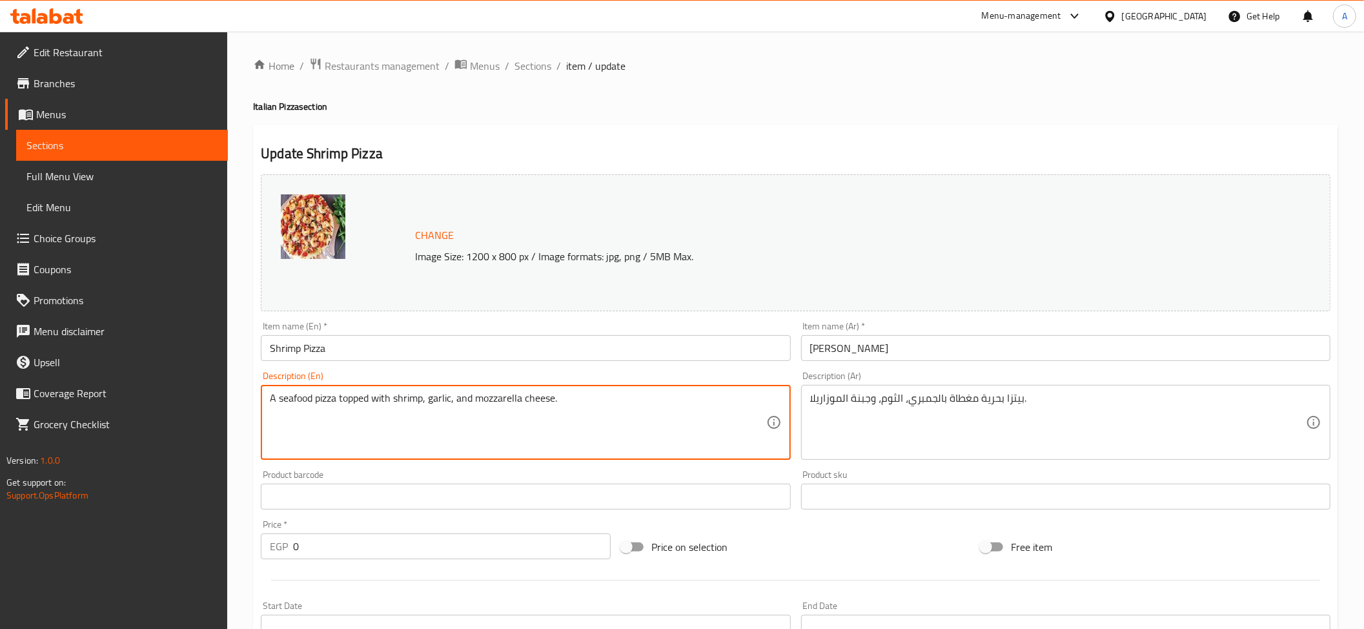
click at [334, 404] on textarea "A seafood pizza topped with shrimp, garlic, and mozzarella cheese." at bounding box center [518, 422] width 496 height 61
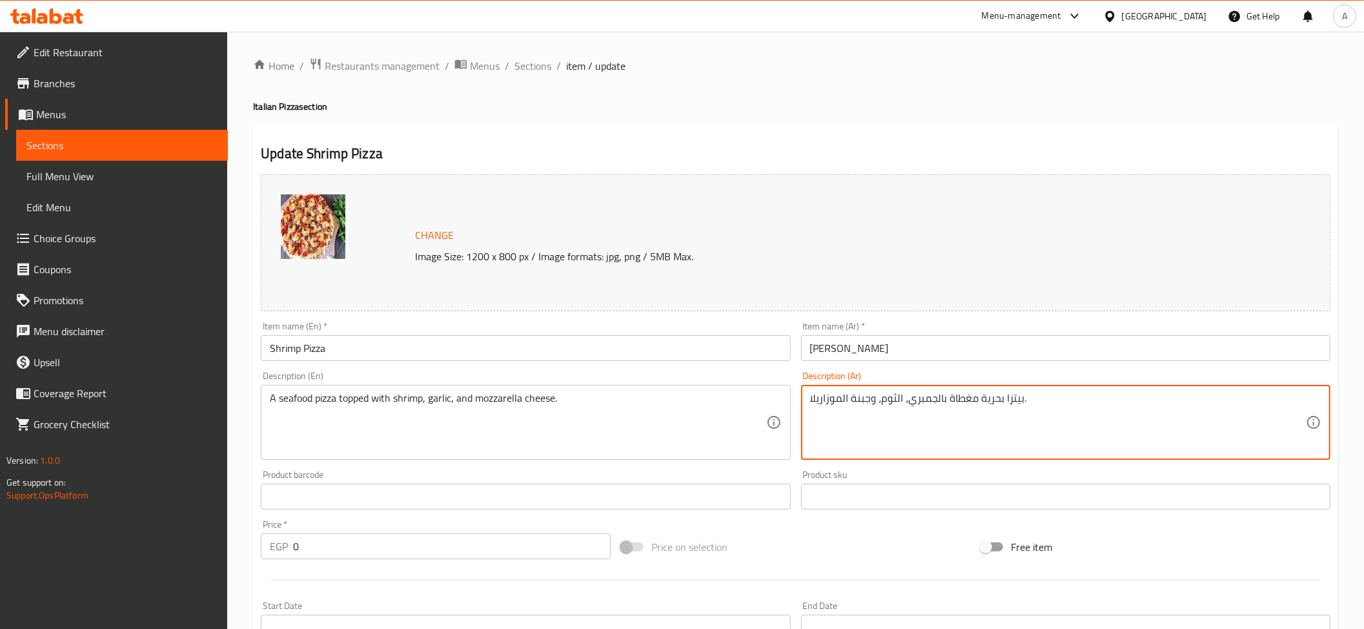
paste textarea "لمأكولات"
drag, startPoint x: 1037, startPoint y: 396, endPoint x: 1046, endPoint y: 418, distance: 23.7
click at [1046, 418] on textarea "بيتزا المأكولات بحرية مغطاة بالجمبري، الثوم، وجبنة الموزاريلا." at bounding box center [1058, 422] width 496 height 61
type textarea "بيتزا مأكولات بحرية مغطاة بالجمبري، الثوم، وجبنة الموزاريلا."
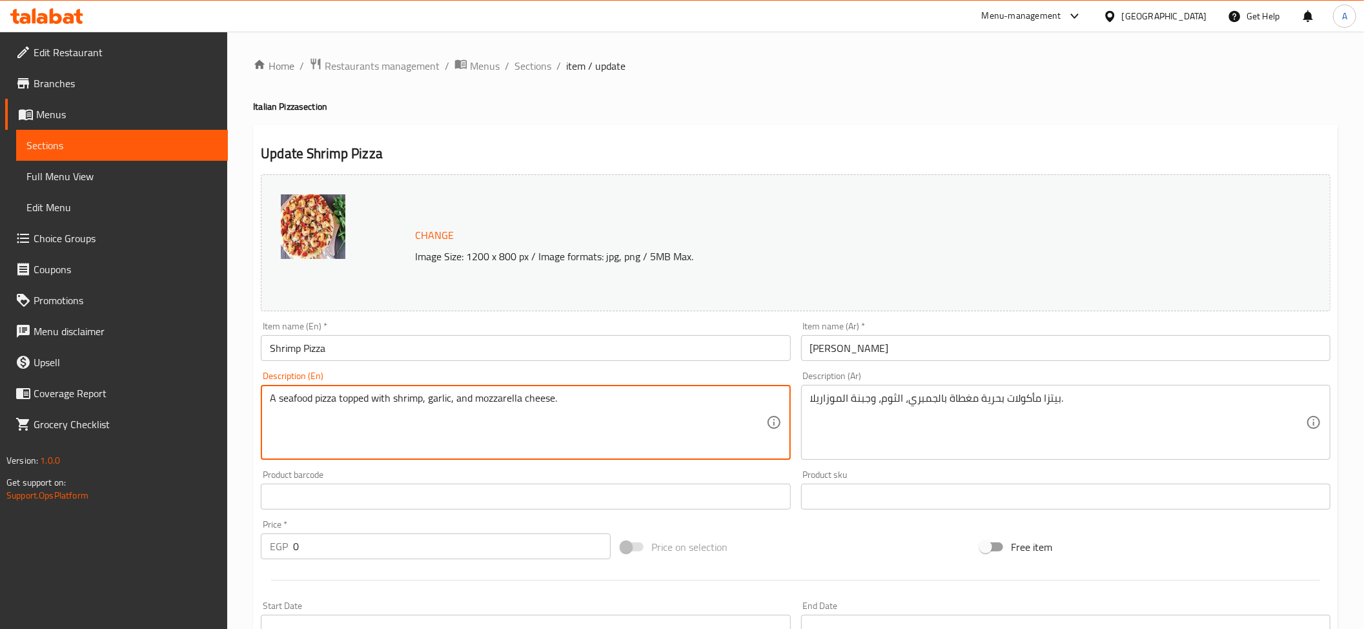
click at [511, 442] on textarea "A seafood pizza topped with shrimp, garlic, and mozzarella cheese." at bounding box center [518, 422] width 496 height 61
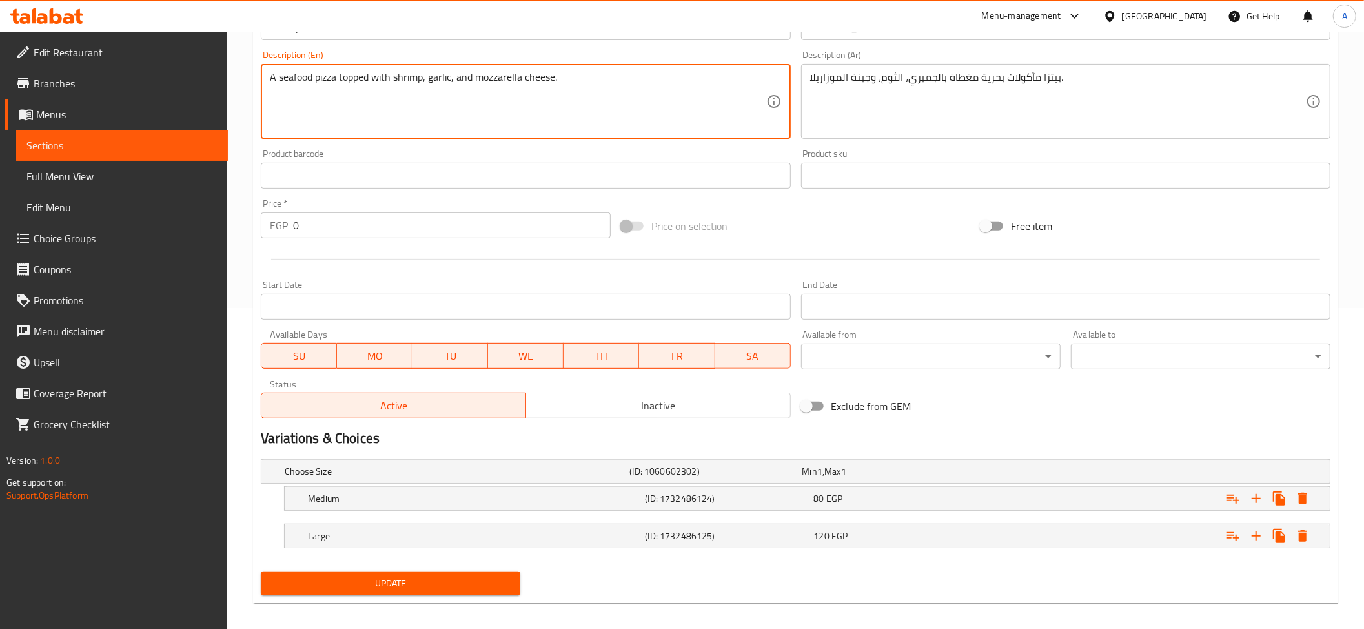
scroll to position [323, 0]
click at [396, 592] on button "Update" at bounding box center [391, 581] width 260 height 24
